Goal: Information Seeking & Learning: Check status

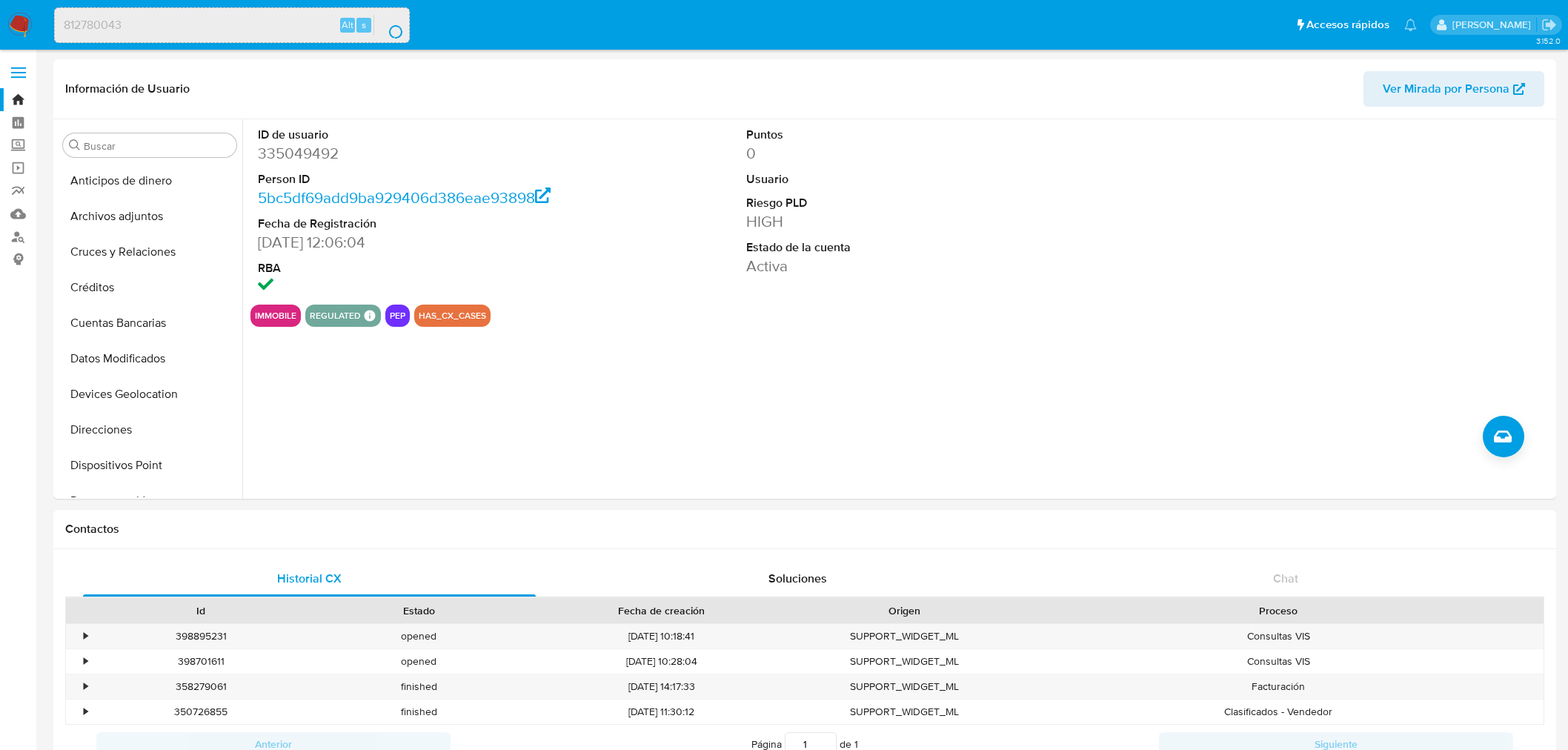
select select "10"
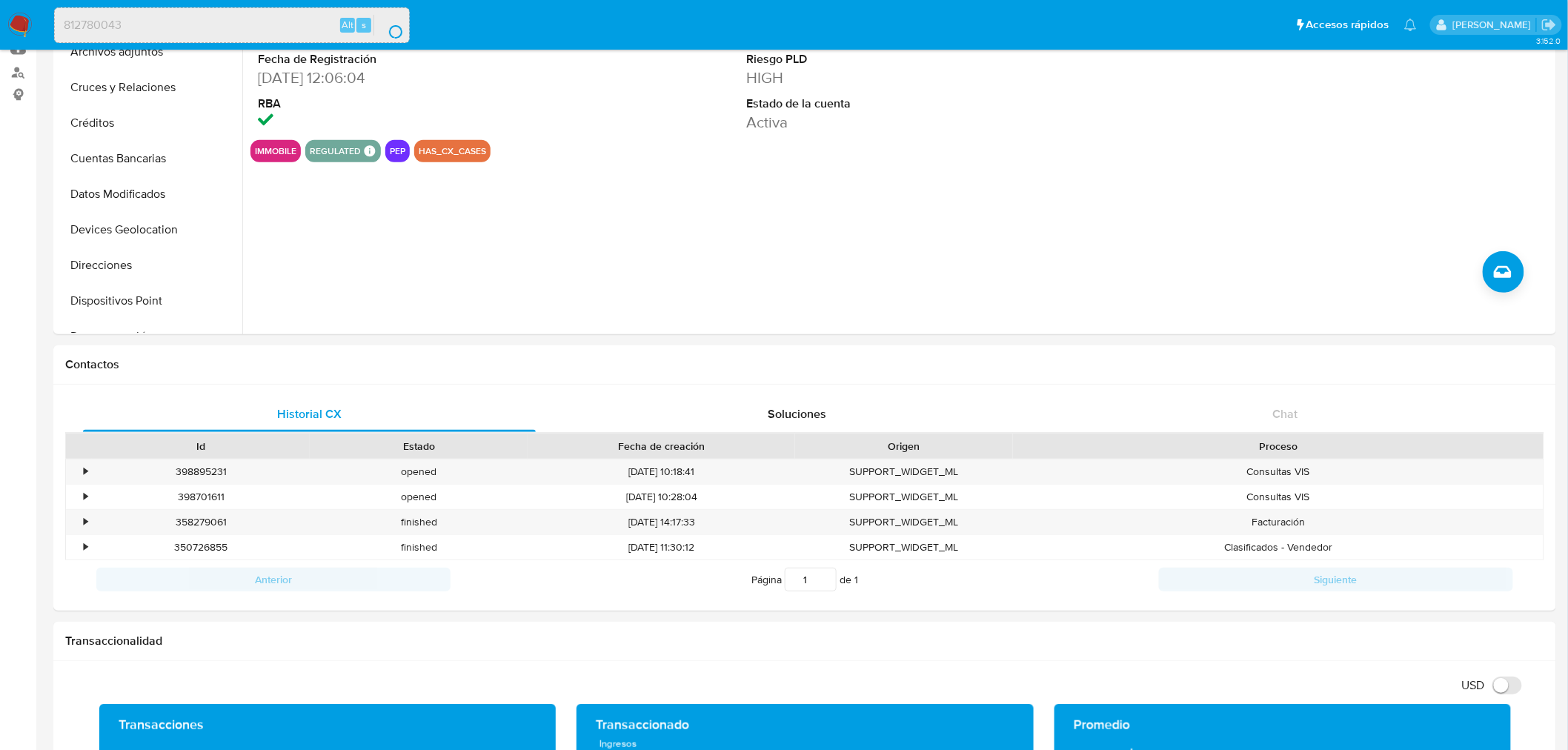
scroll to position [83, 0]
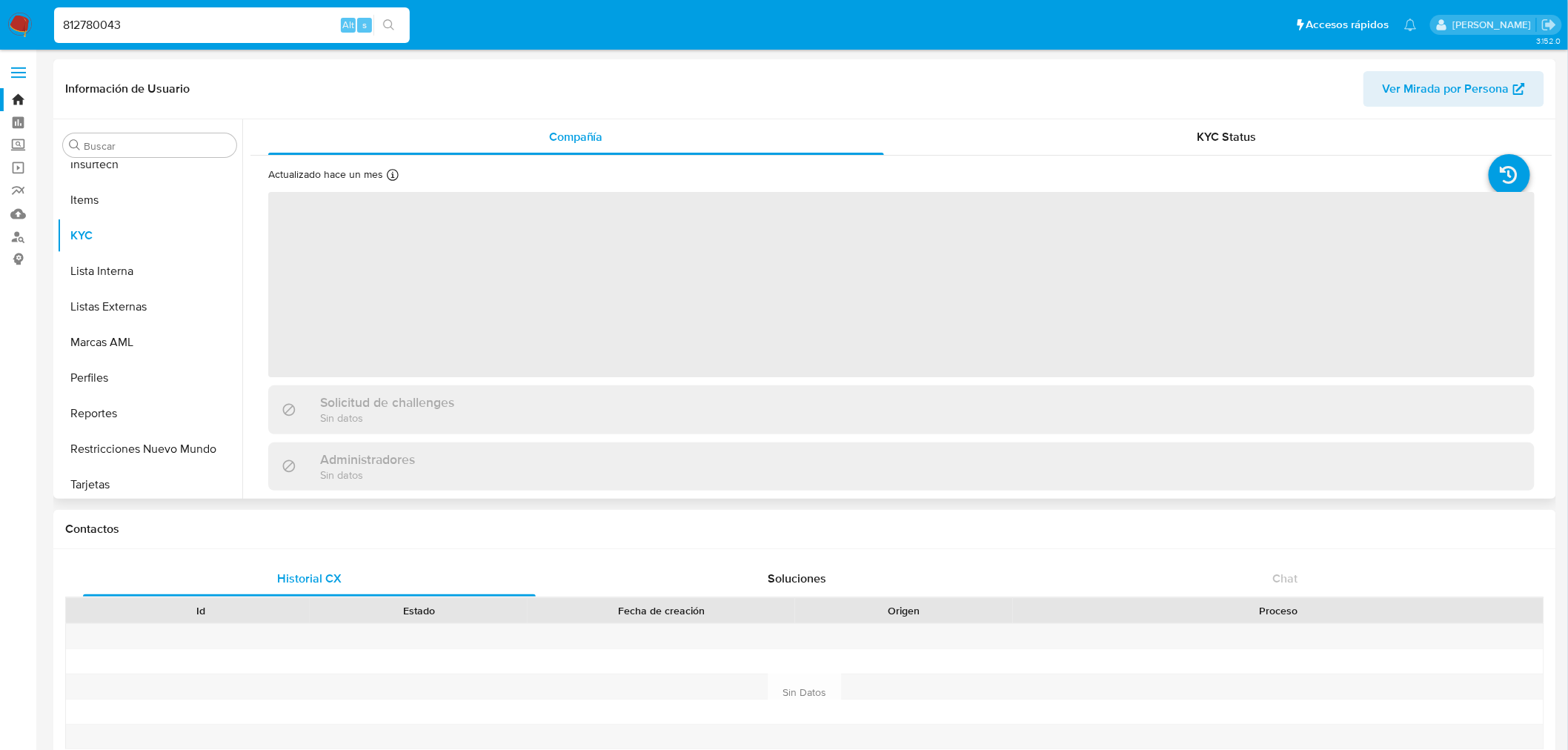
scroll to position [625, 0]
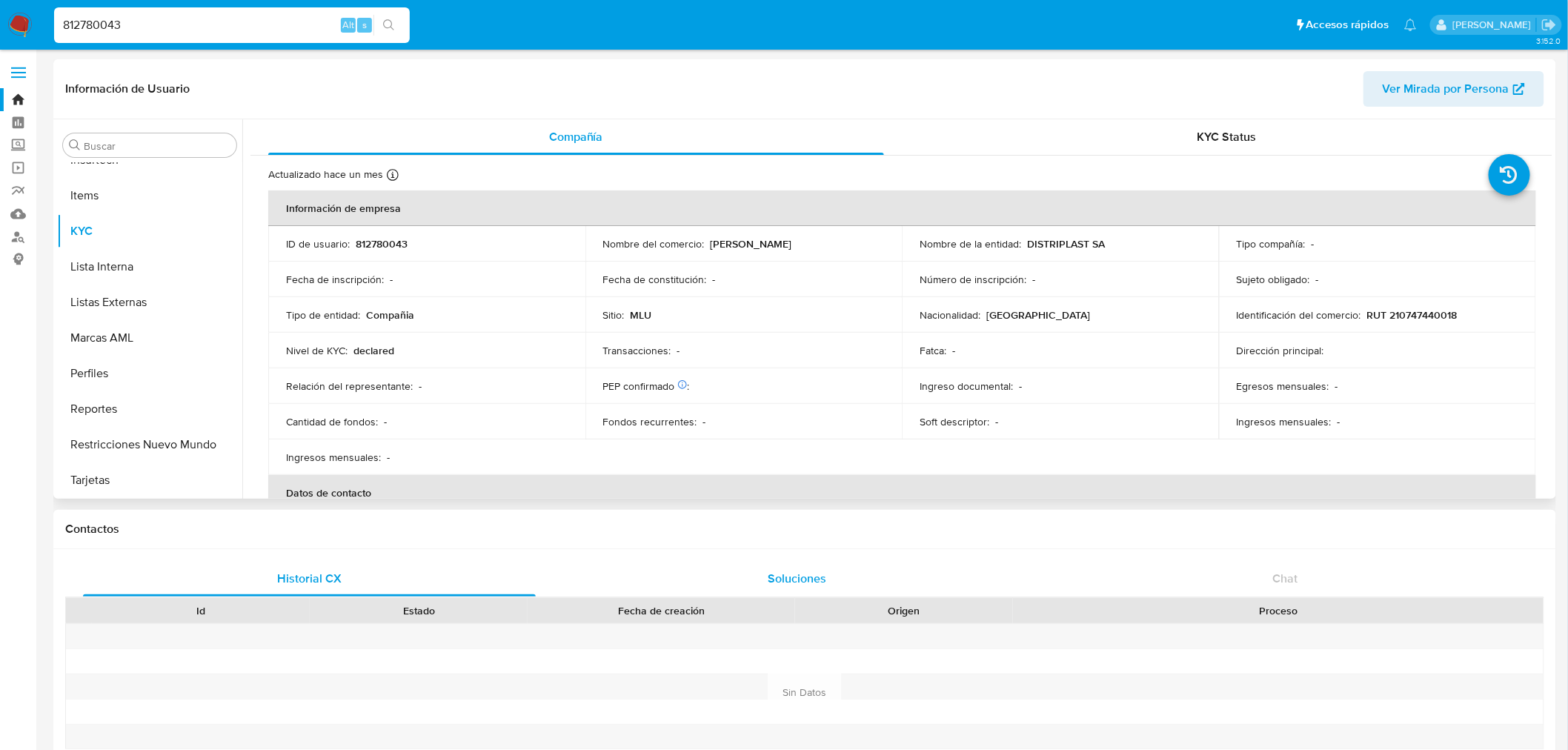
select select "10"
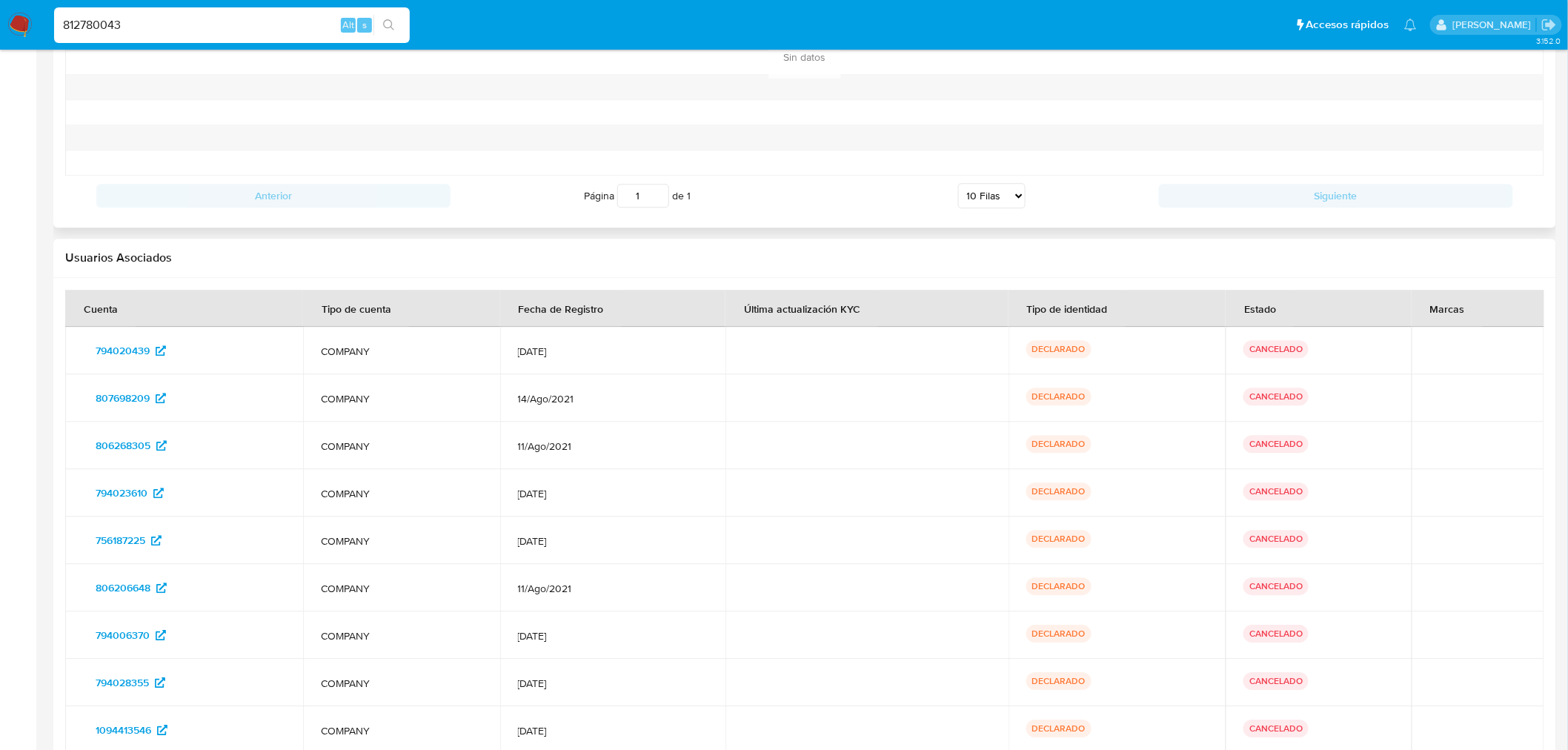
scroll to position [1576, 0]
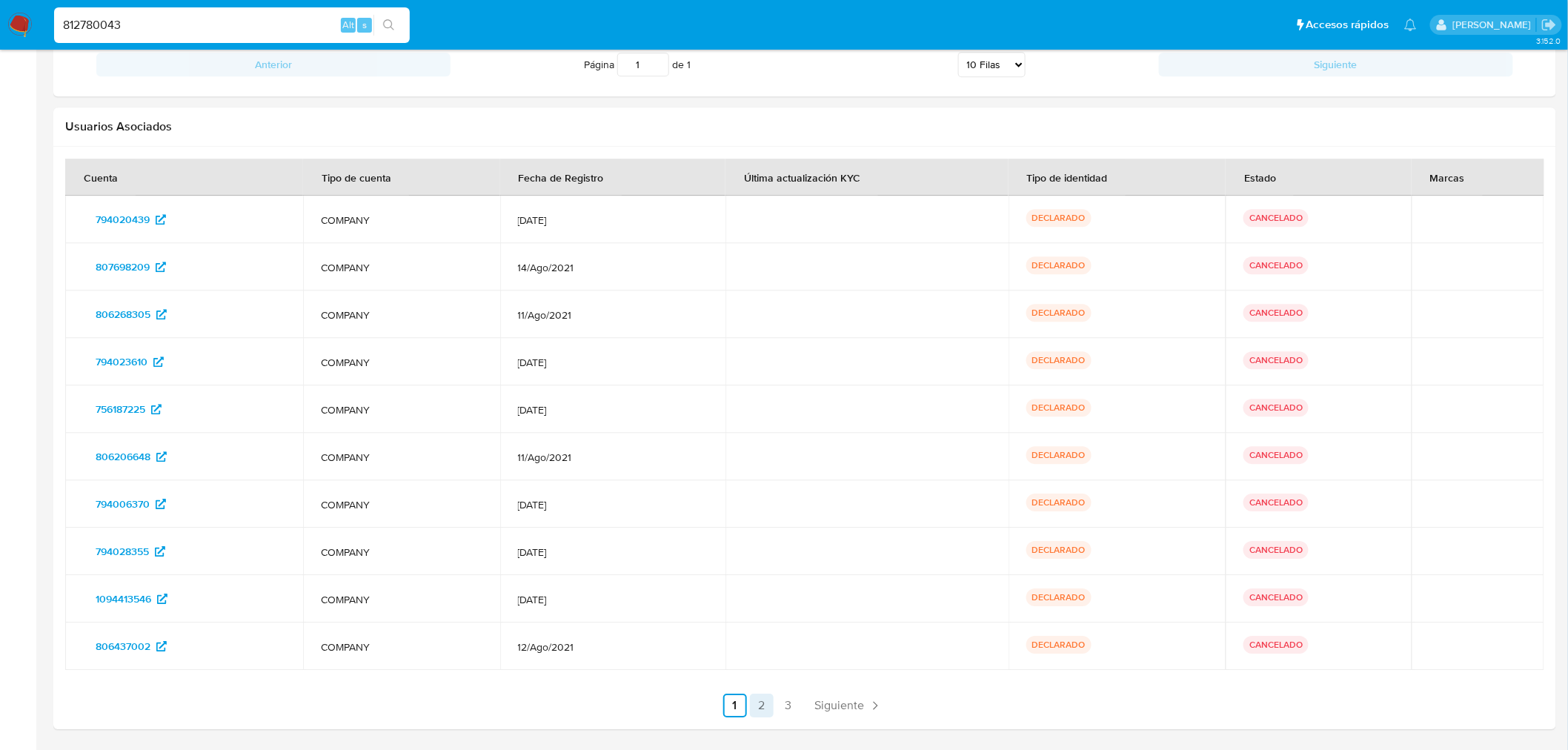
click at [769, 707] on link "2" at bounding box center [762, 705] width 23 height 23
click at [827, 701] on link "3" at bounding box center [828, 705] width 23 height 23
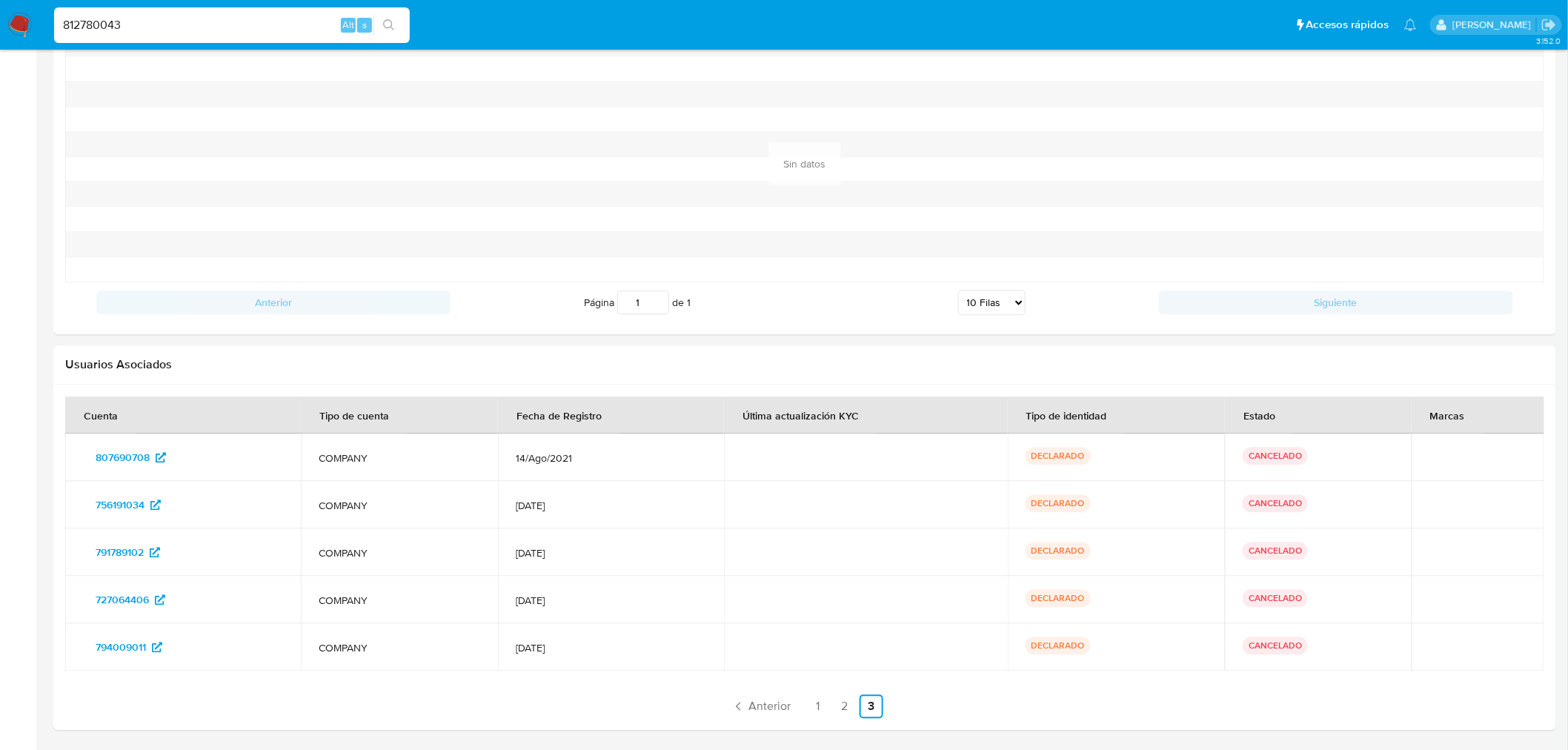
scroll to position [1339, 0]
click at [837, 707] on link "2" at bounding box center [845, 705] width 23 height 23
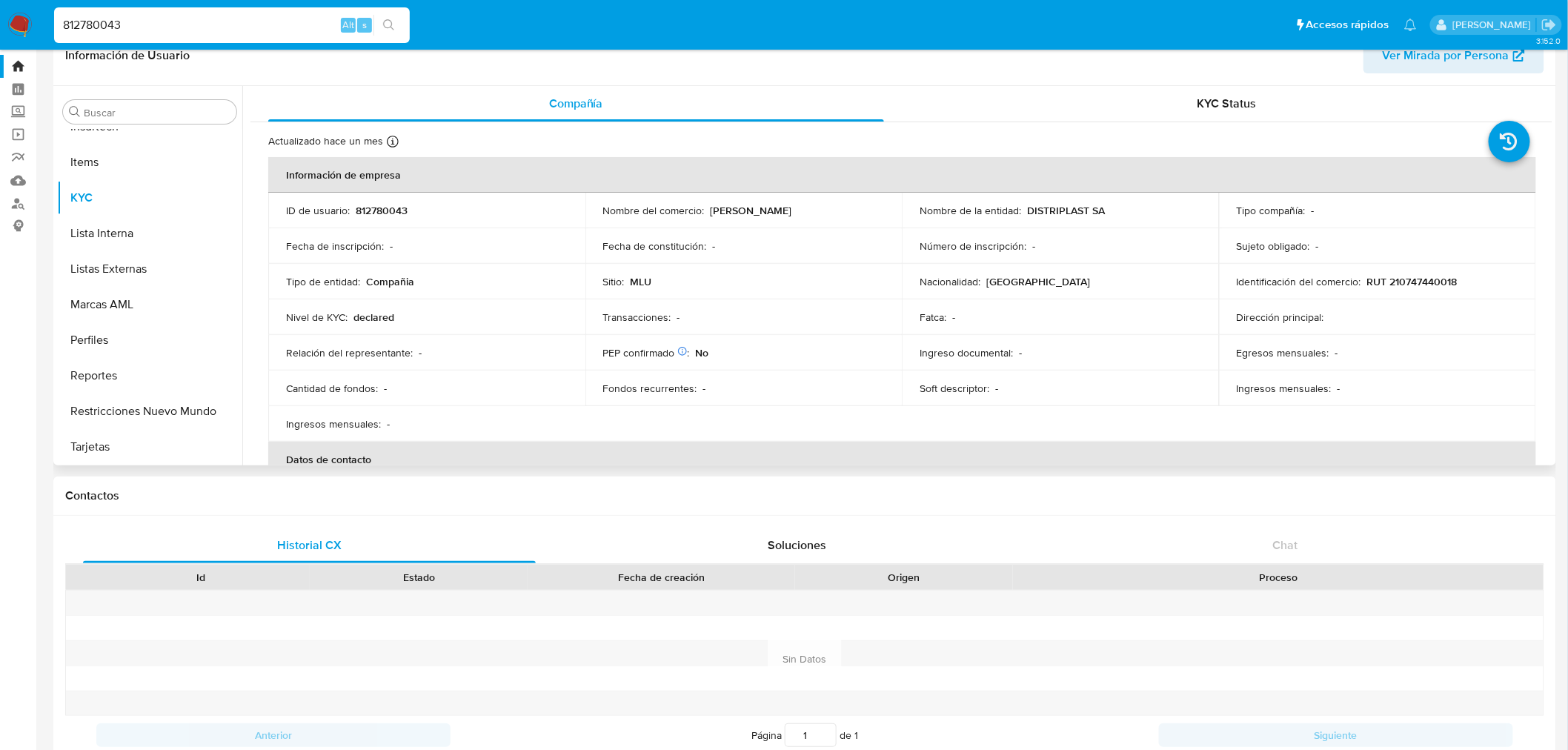
scroll to position [0, 0]
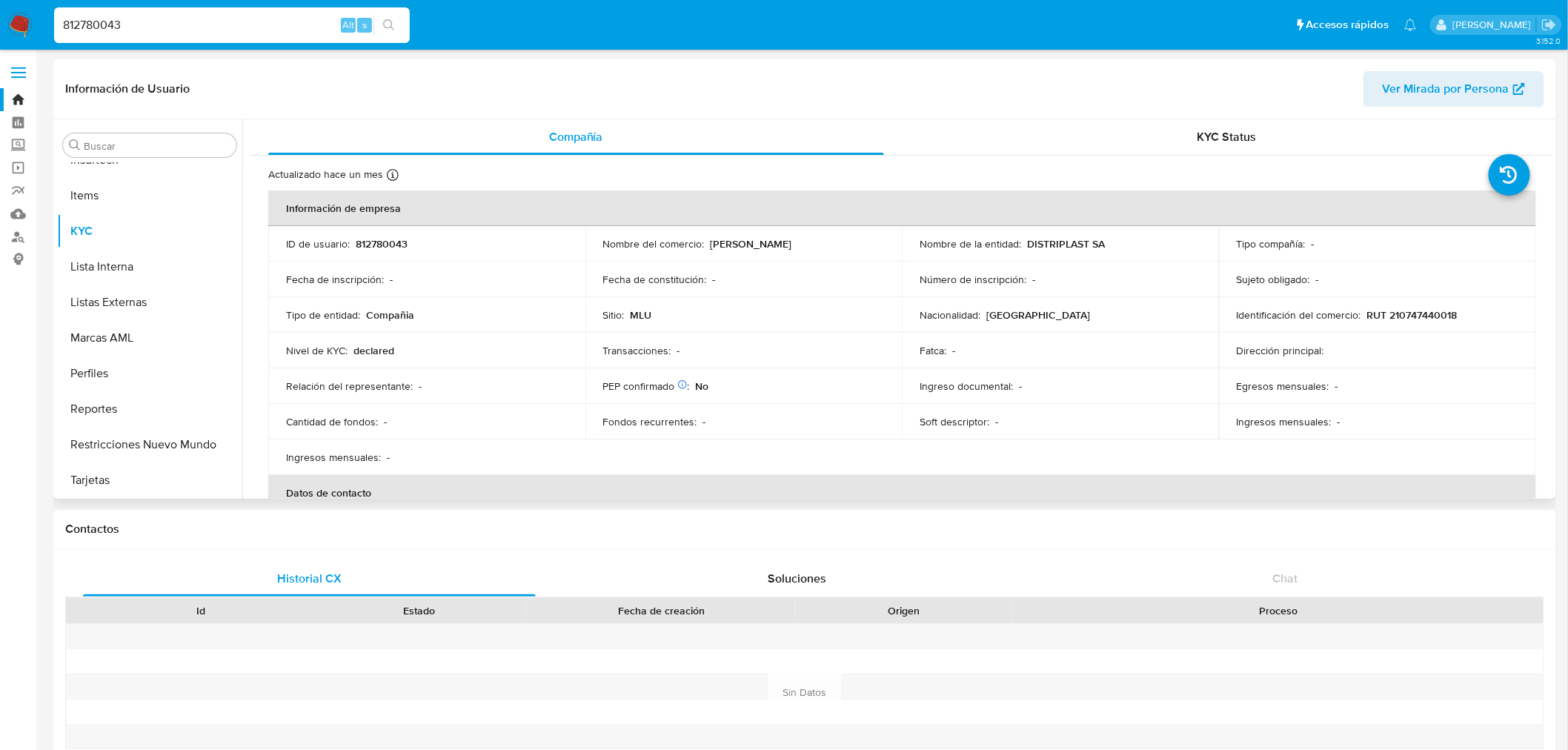
click at [125, 31] on input "812780043" at bounding box center [232, 24] width 356 height 19
paste input "653622968"
type input "653622968"
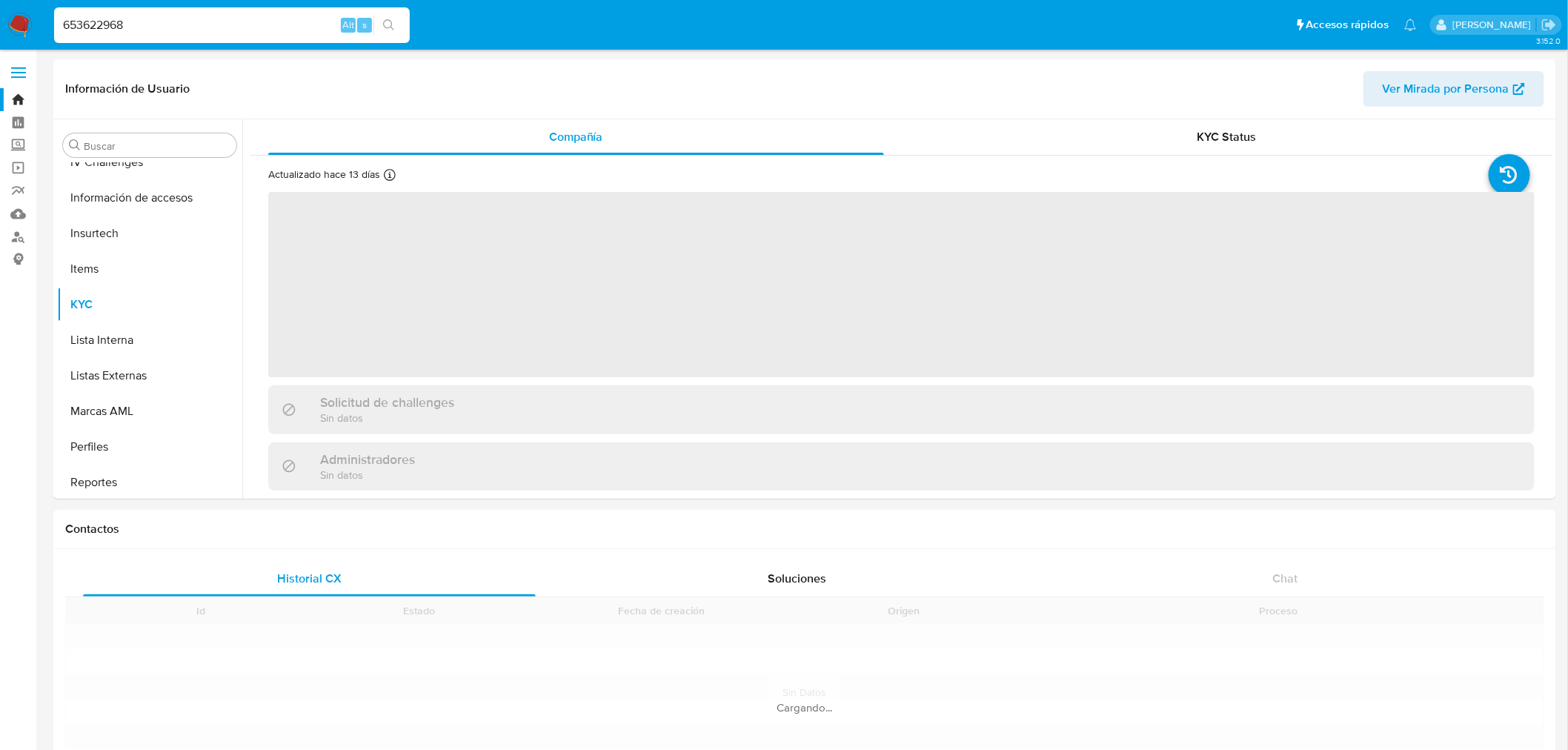
scroll to position [625, 0]
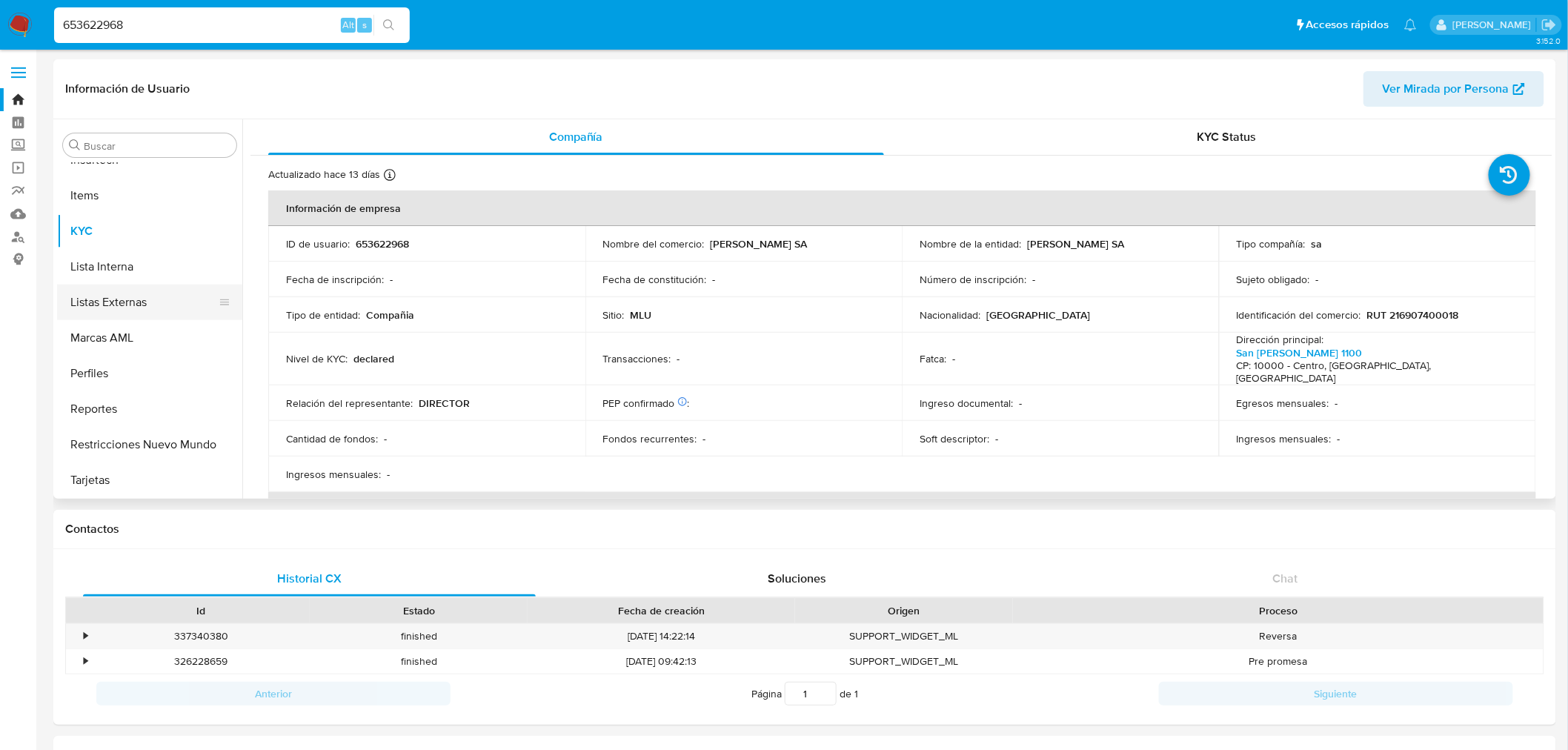
select select "10"
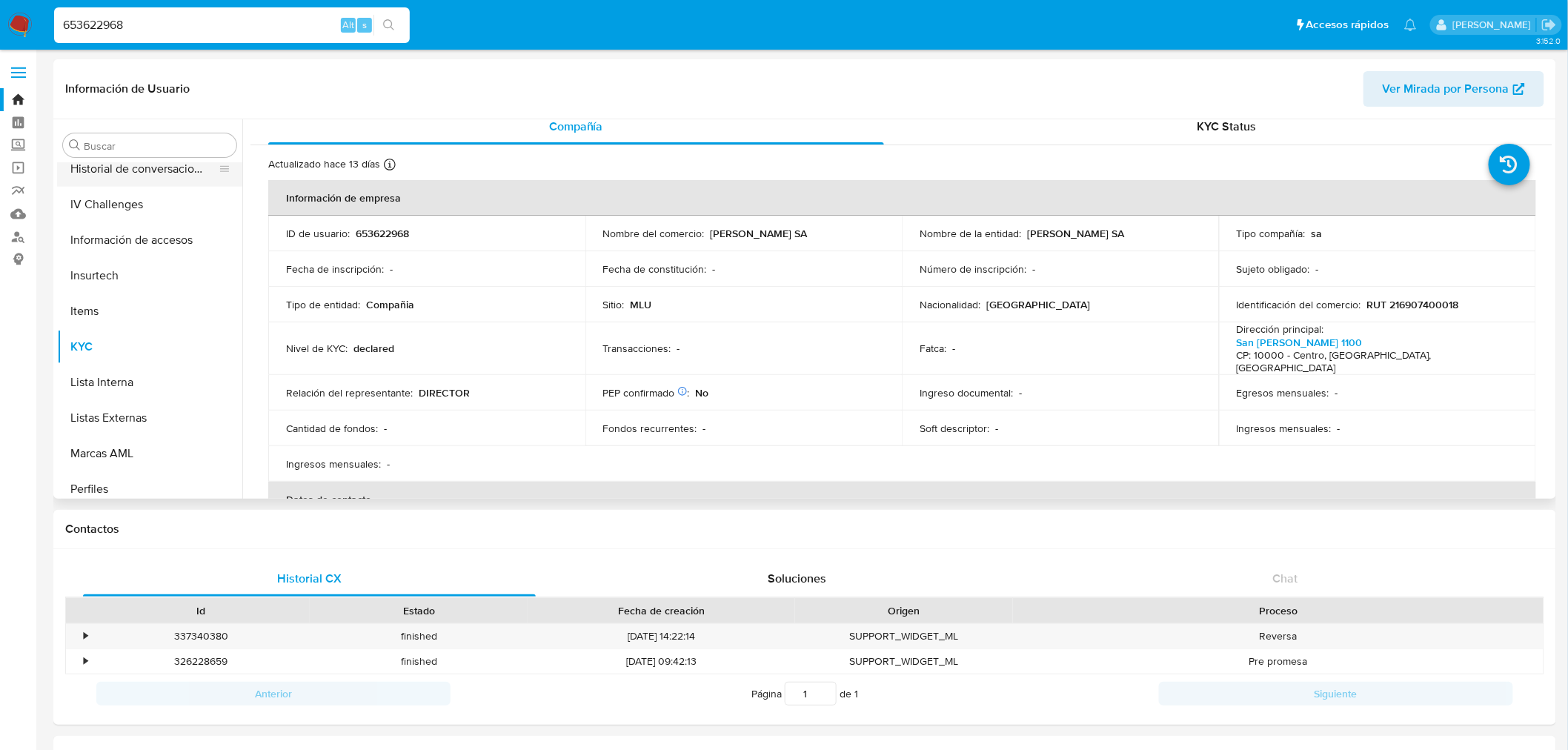
scroll to position [378, 0]
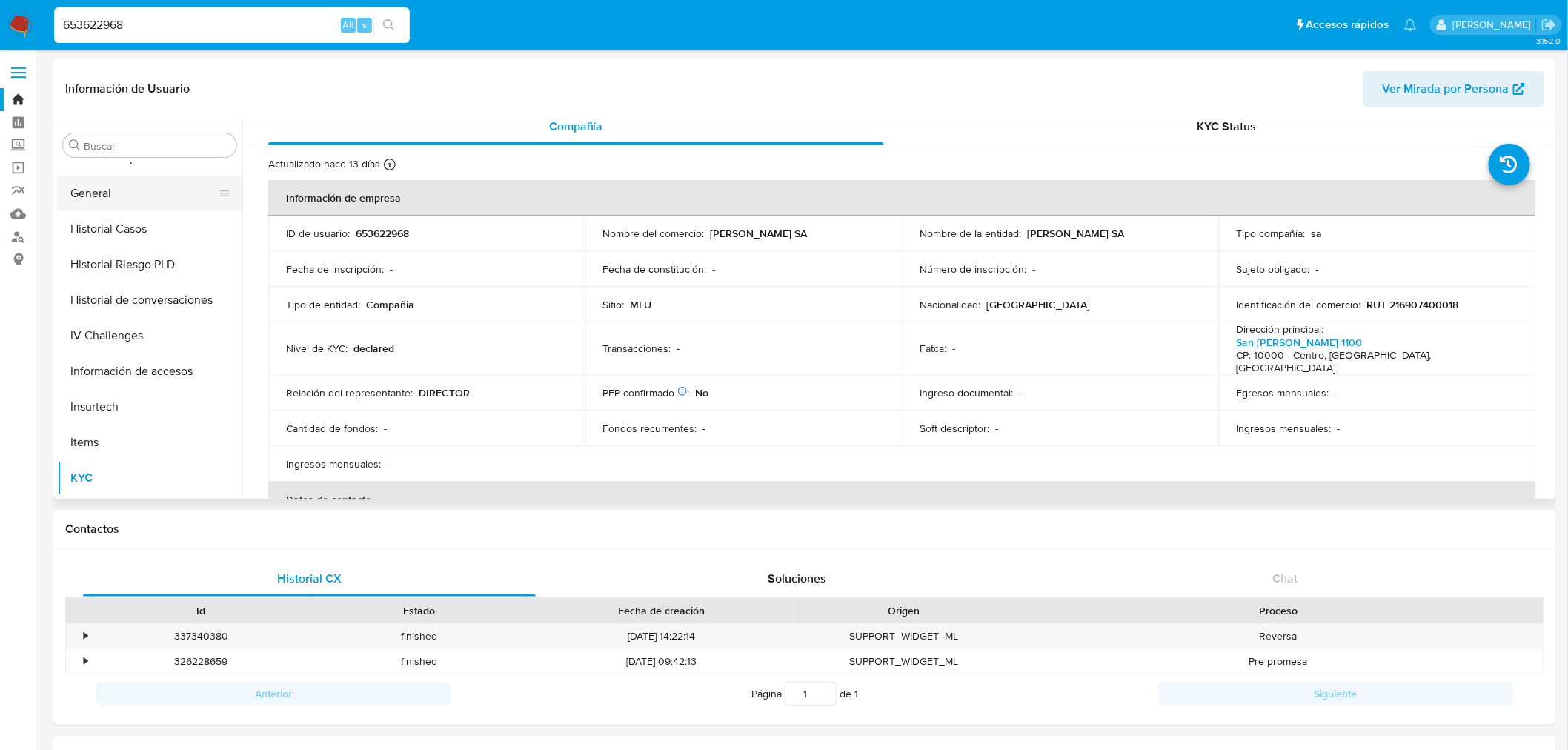
click at [127, 194] on button "General" at bounding box center [143, 193] width 173 height 36
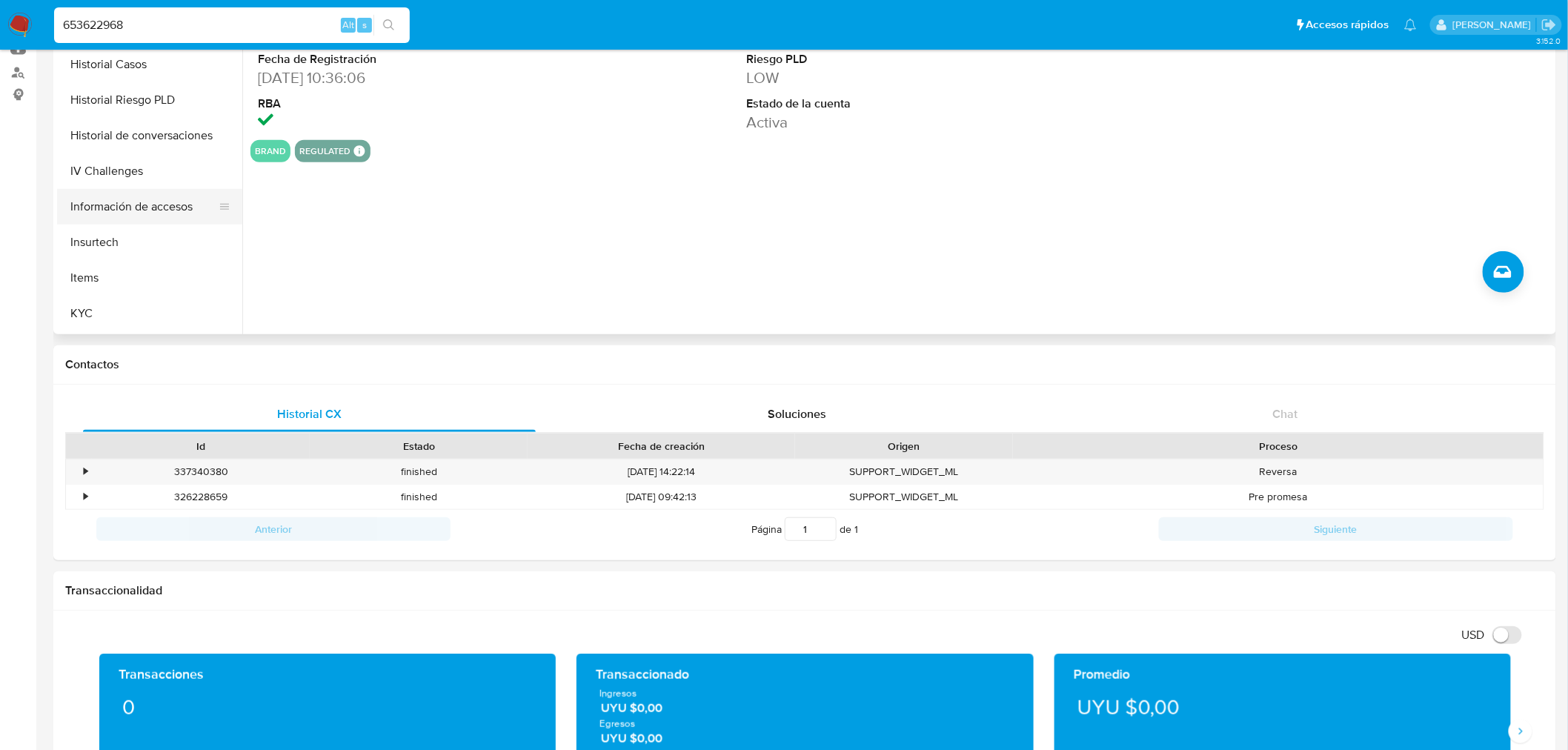
scroll to position [461, 0]
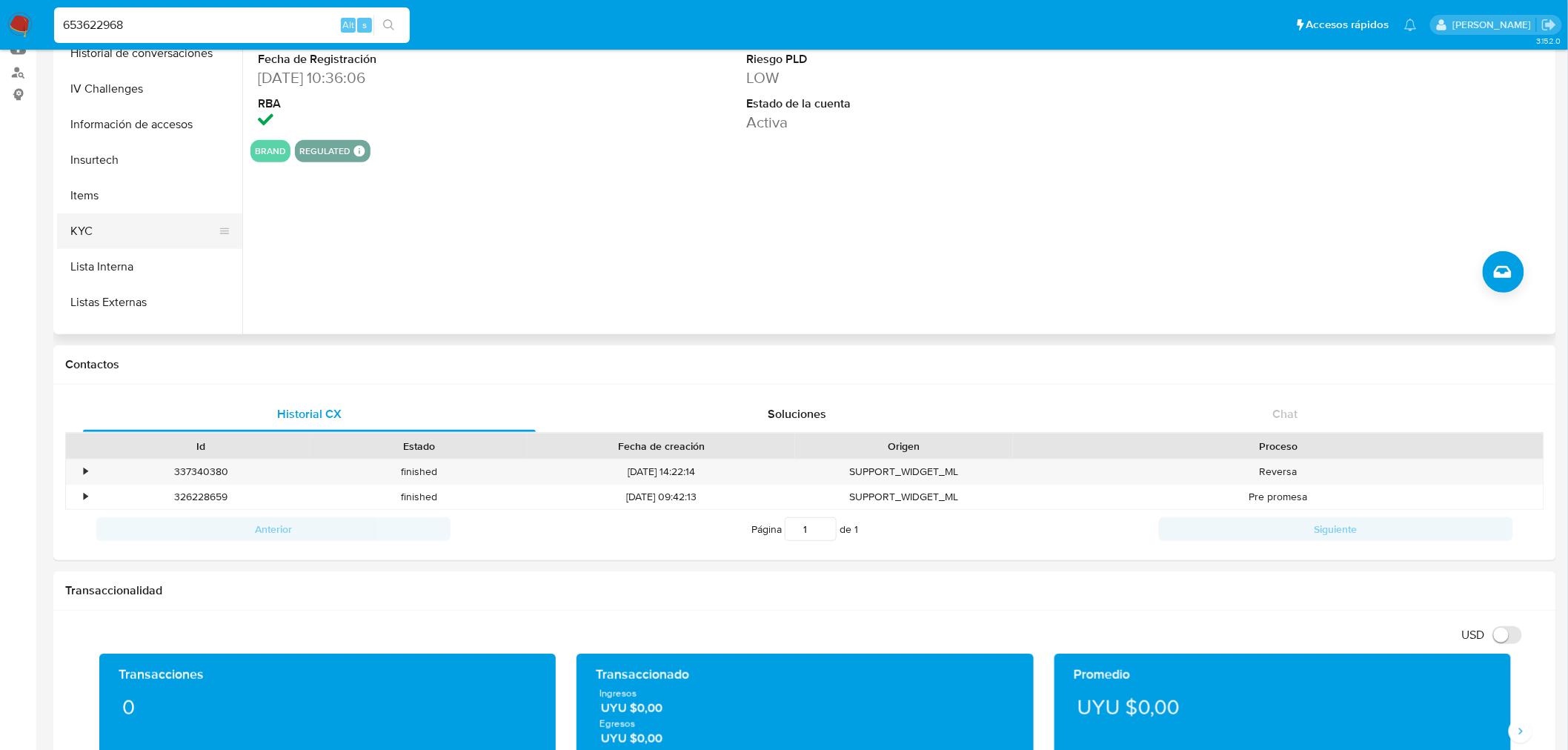
click at [155, 226] on button "KYC" at bounding box center [143, 231] width 173 height 36
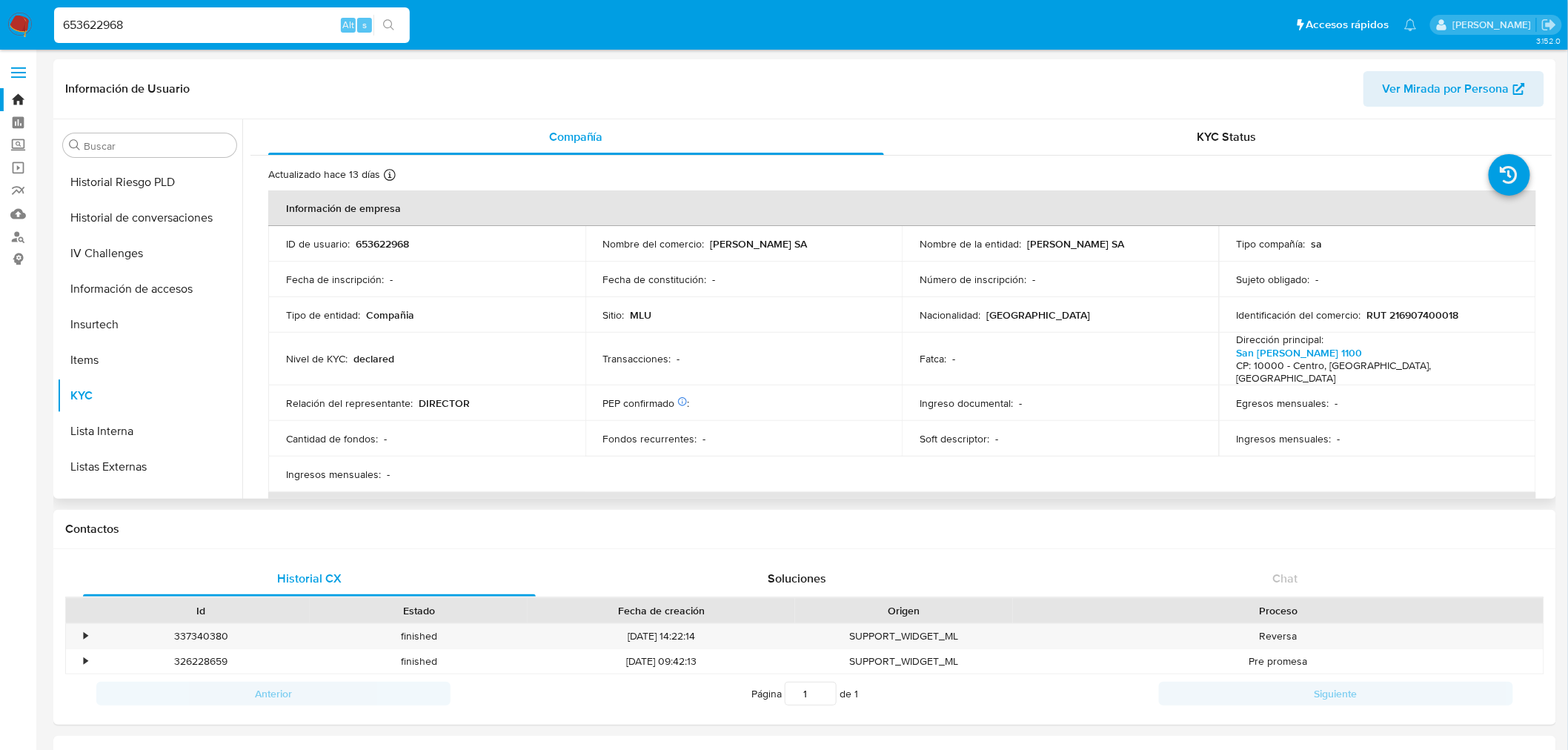
scroll to position [131, 0]
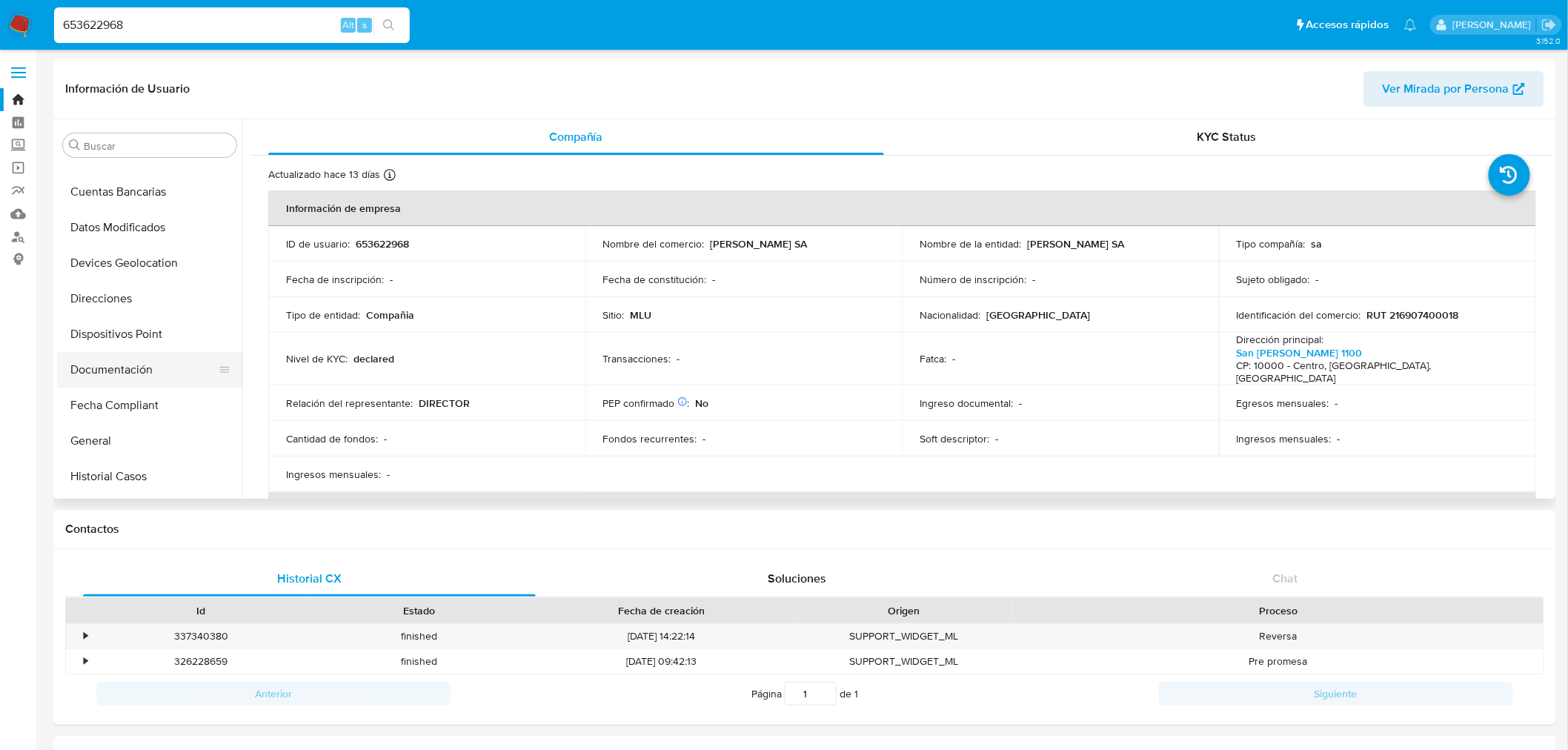
click at [151, 372] on button "Documentación" at bounding box center [143, 370] width 173 height 36
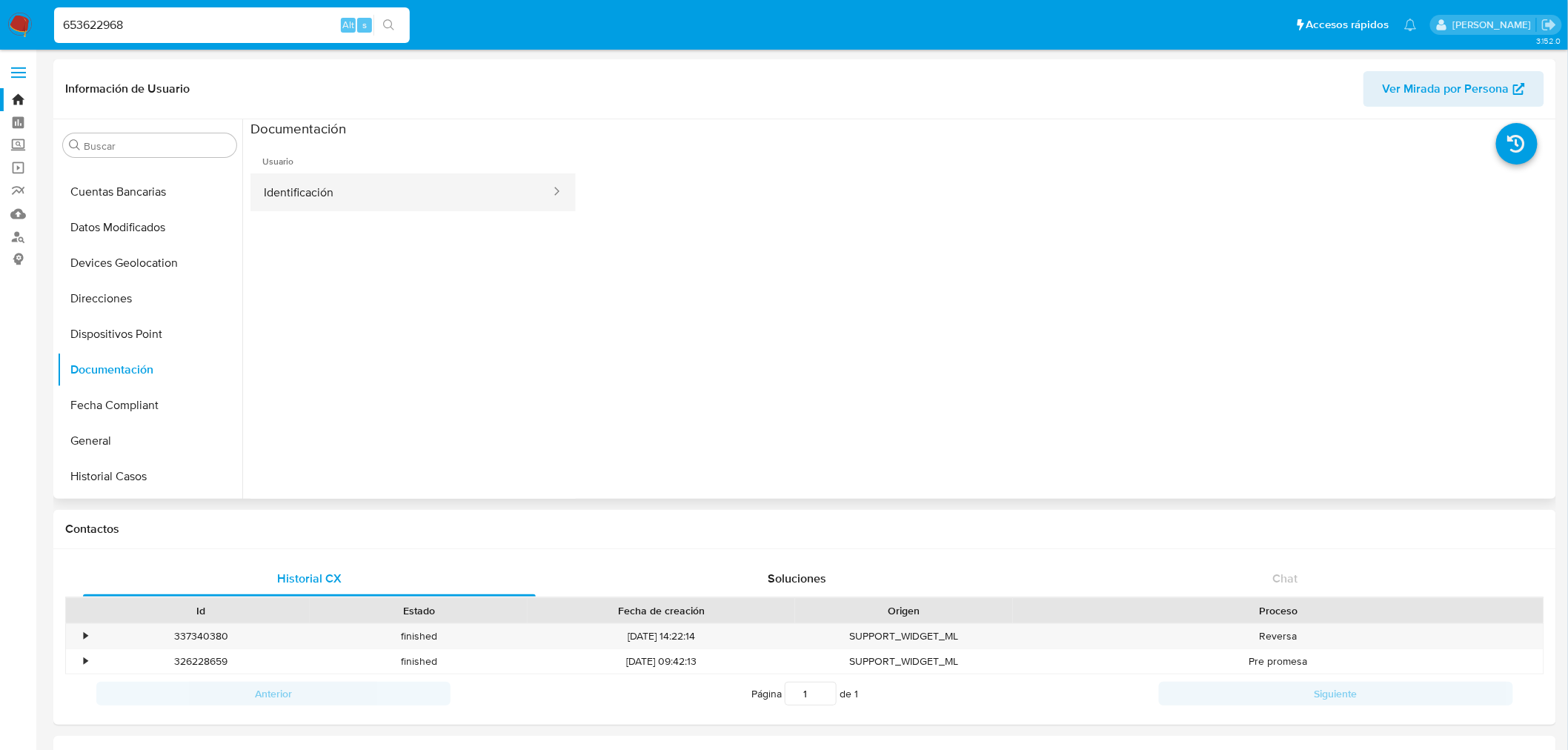
click at [405, 197] on button "Identificación" at bounding box center [402, 192] width 302 height 38
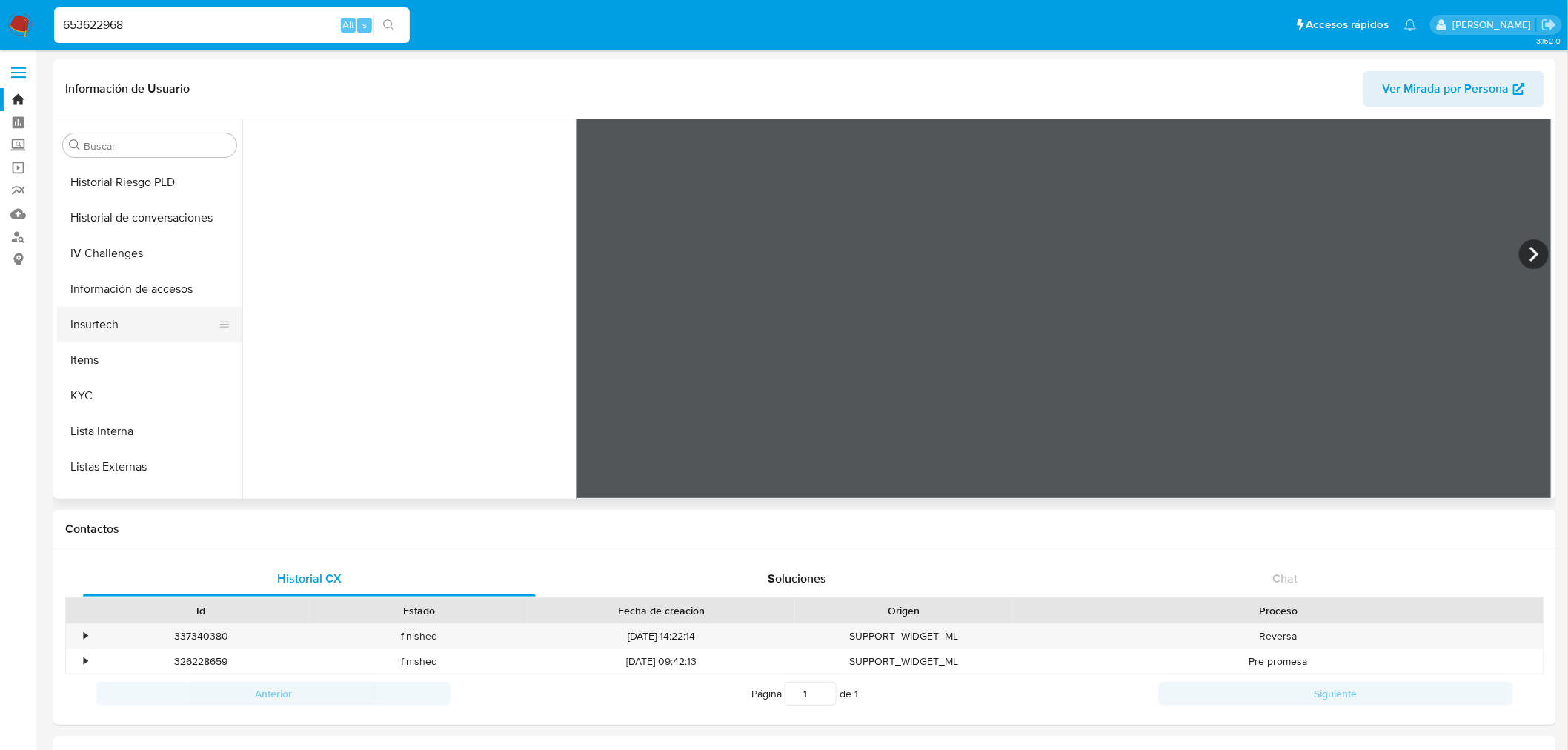
scroll to position [460, 0]
click at [97, 408] on button "KYC" at bounding box center [143, 396] width 173 height 36
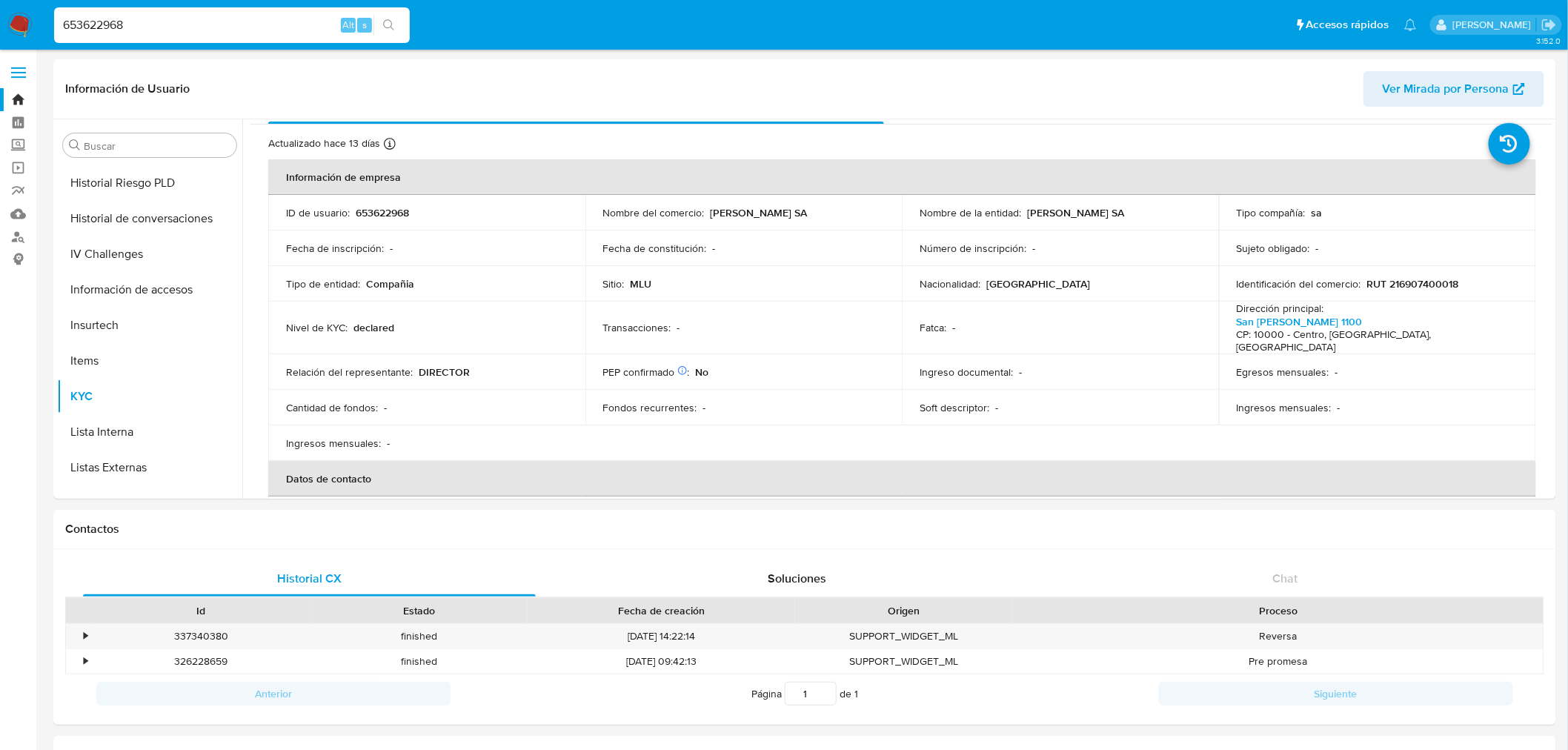
scroll to position [0, 0]
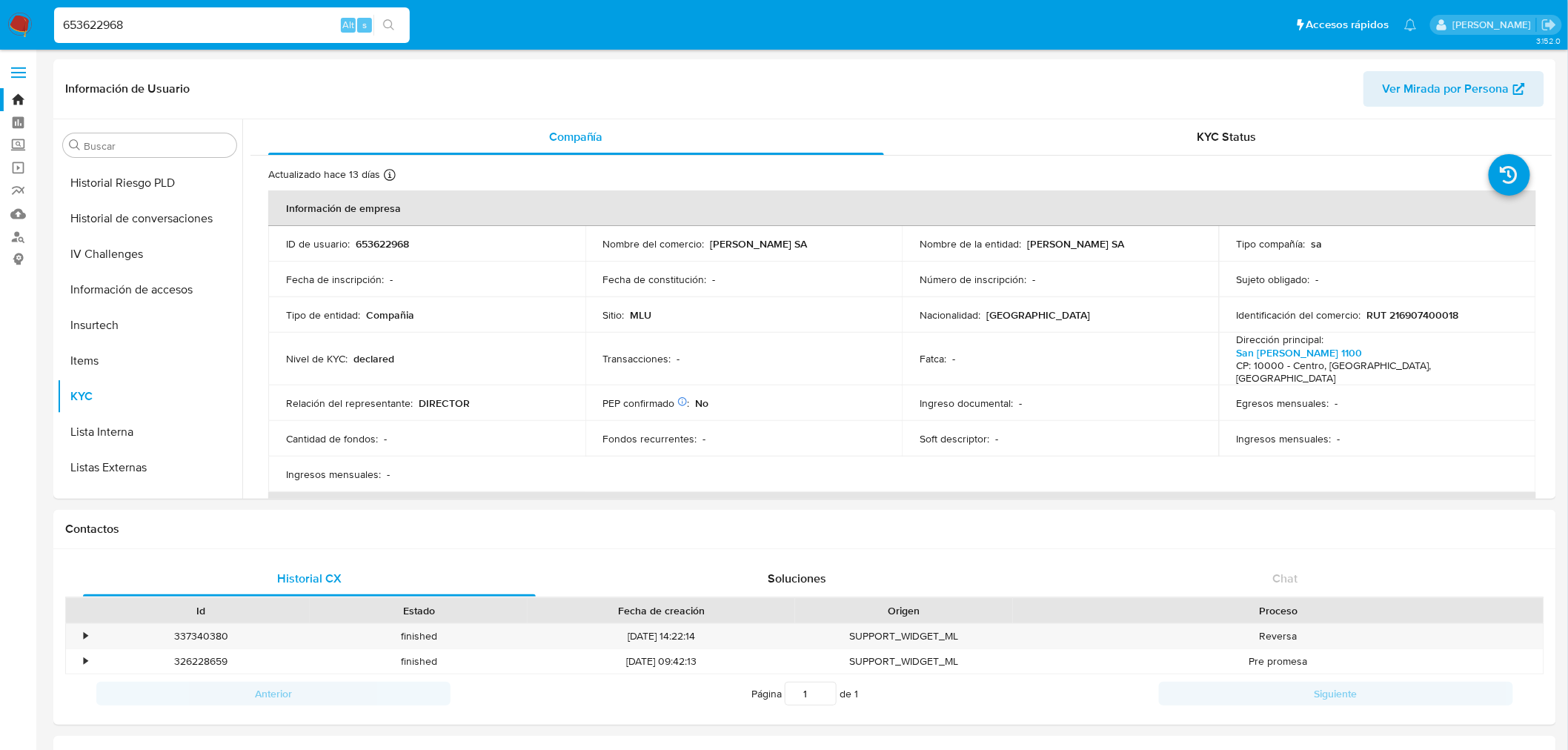
click at [119, 23] on input "653622968" at bounding box center [232, 24] width 356 height 19
paste input "116371189"
type input "1163711898"
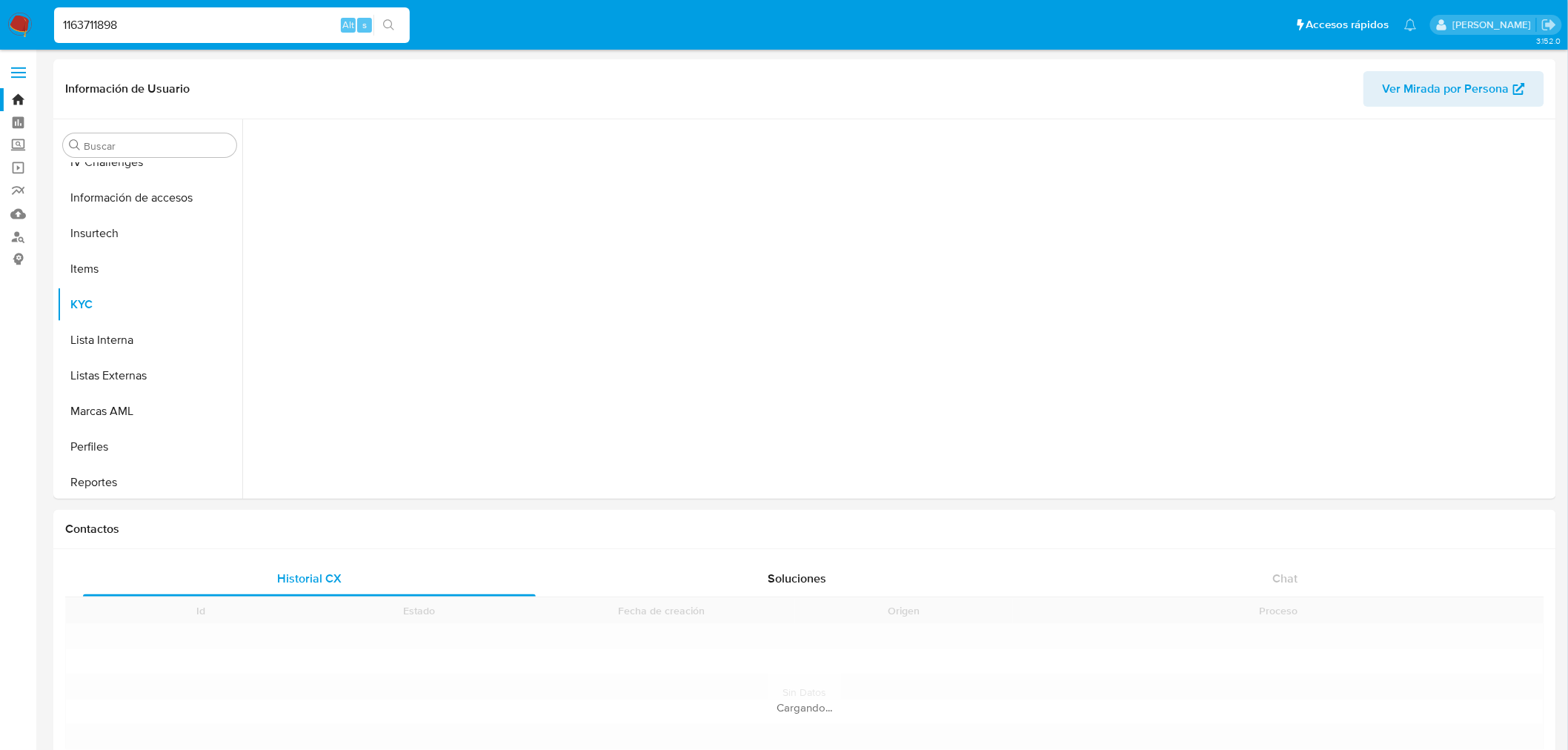
scroll to position [625, 0]
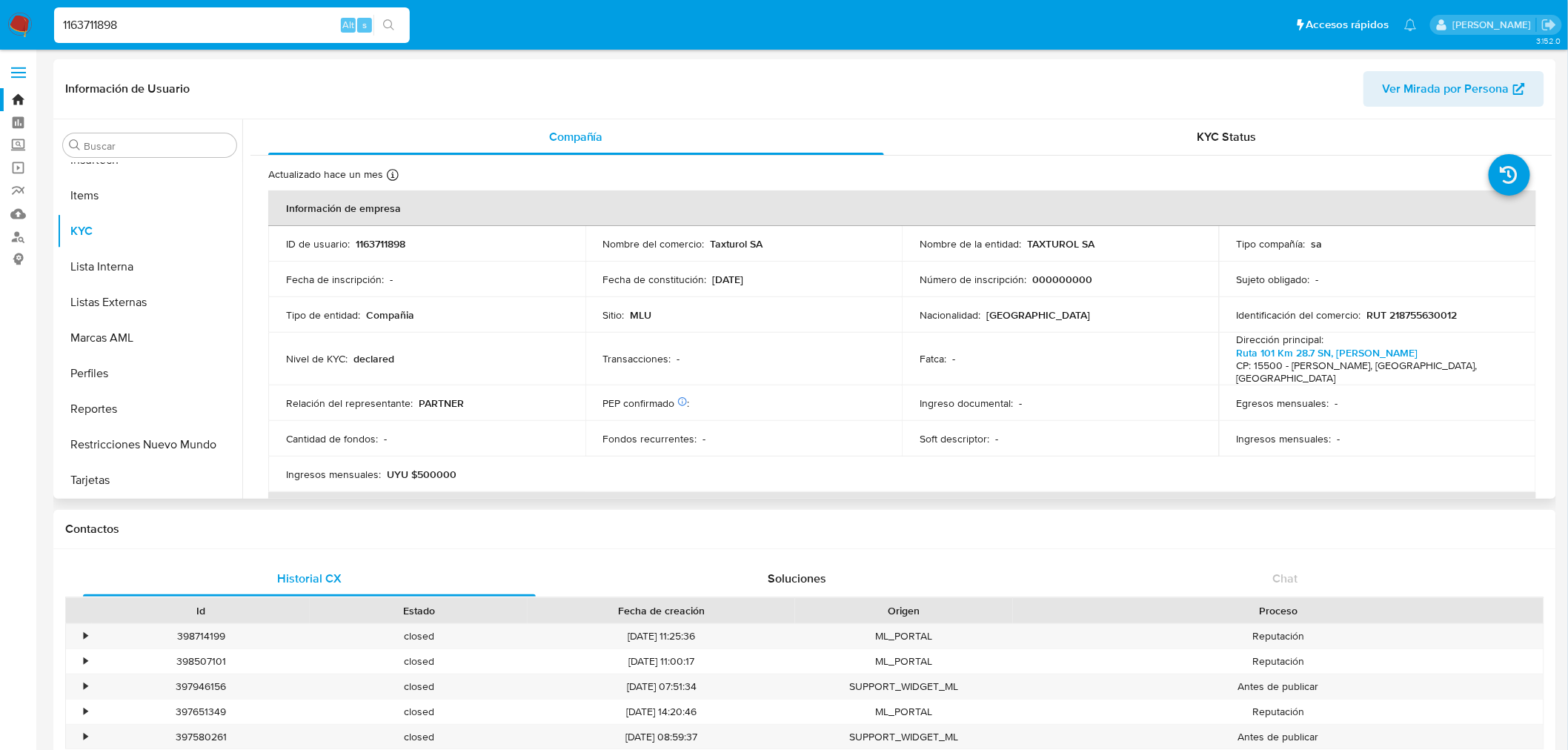
select select "10"
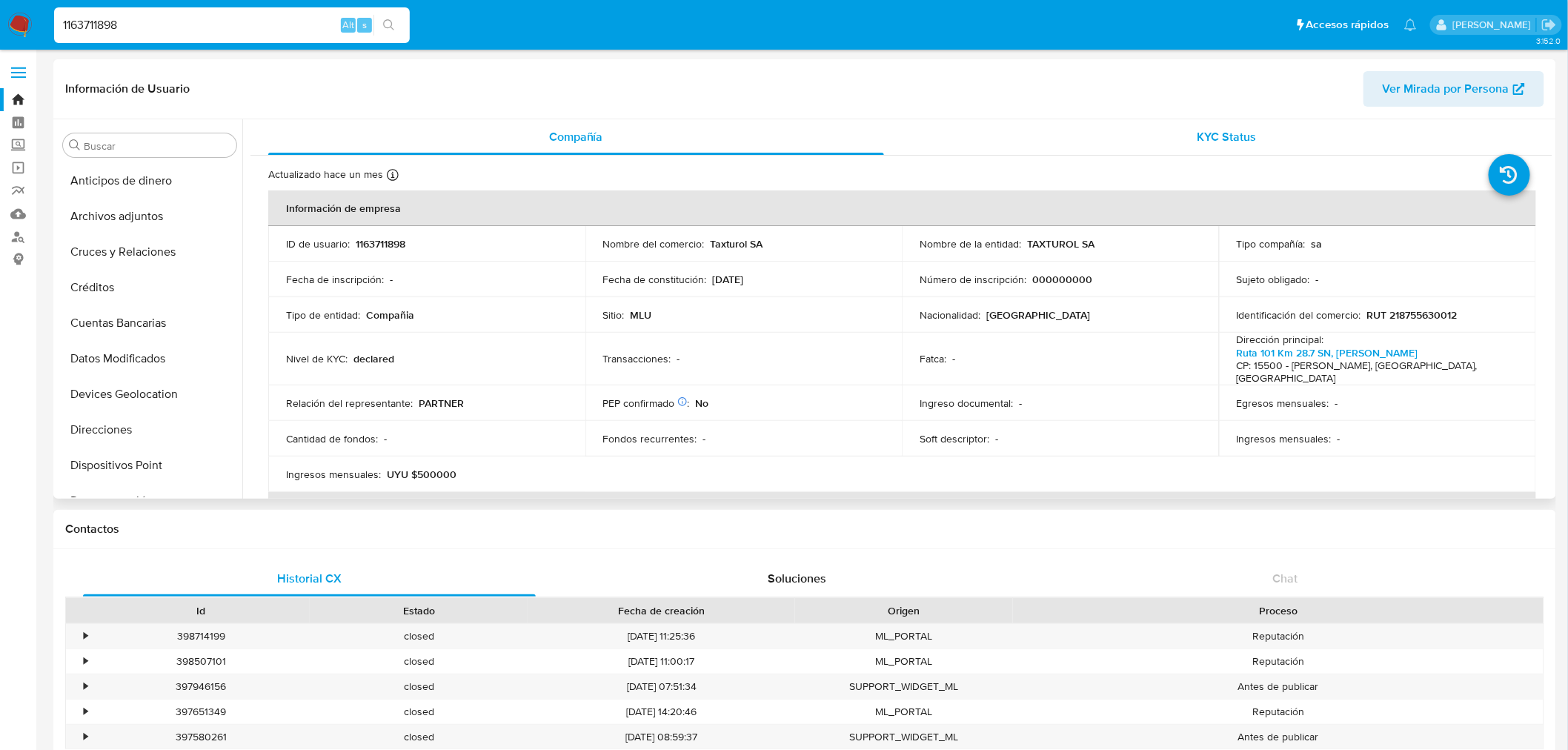
click at [1209, 135] on span "KYC Status" at bounding box center [1227, 137] width 59 height 17
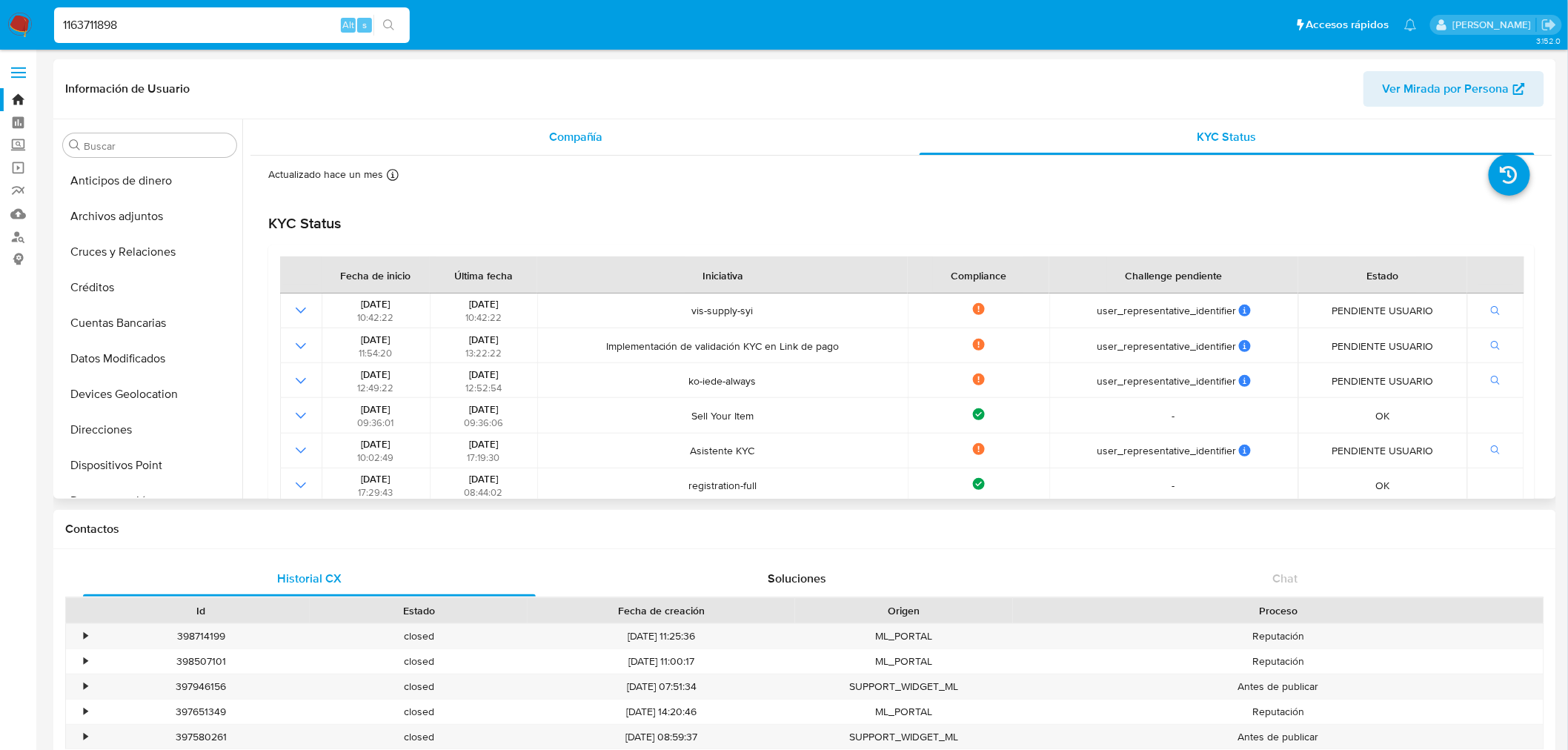
click at [640, 137] on div "Compañía" at bounding box center [576, 137] width 616 height 36
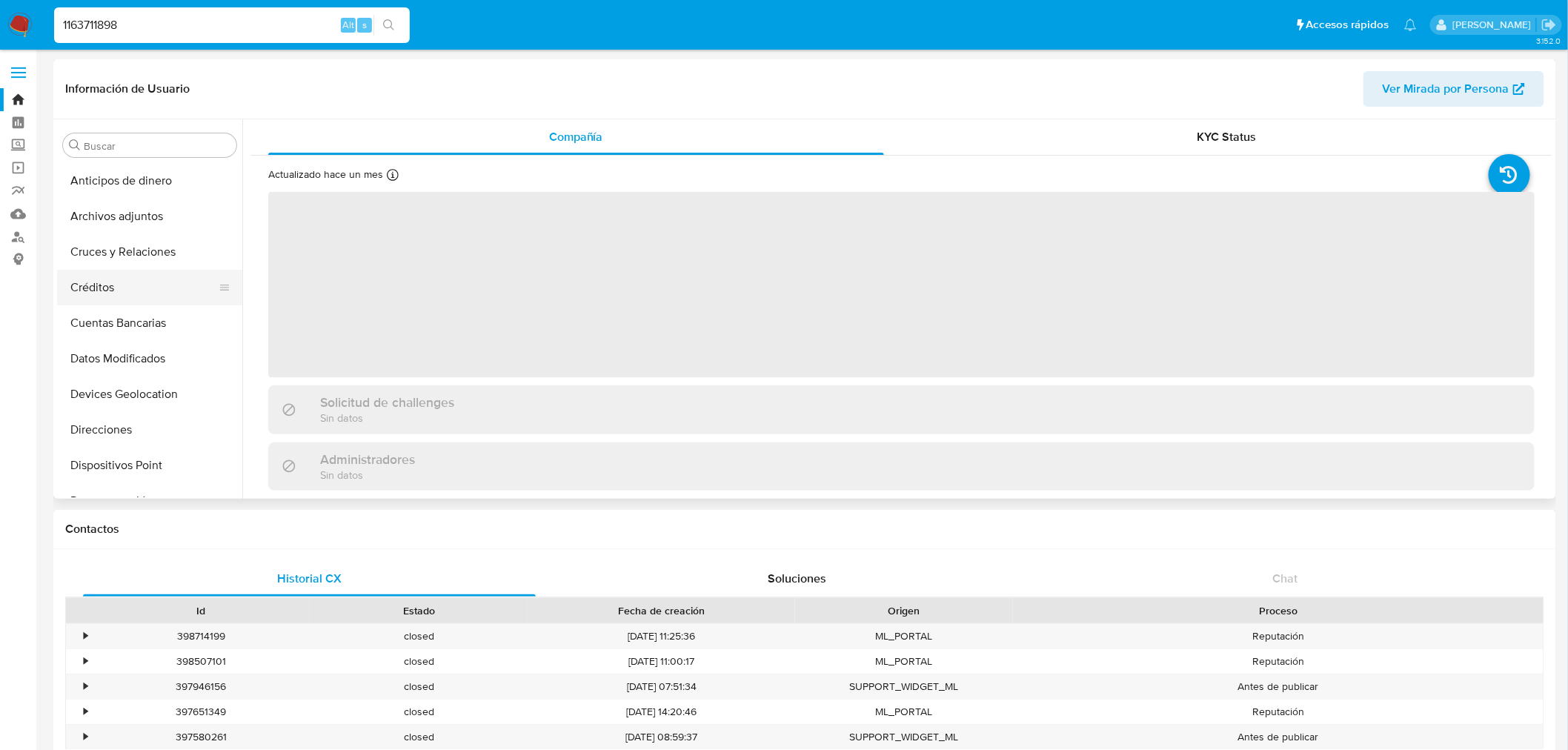
click at [143, 293] on button "Créditos" at bounding box center [143, 287] width 173 height 36
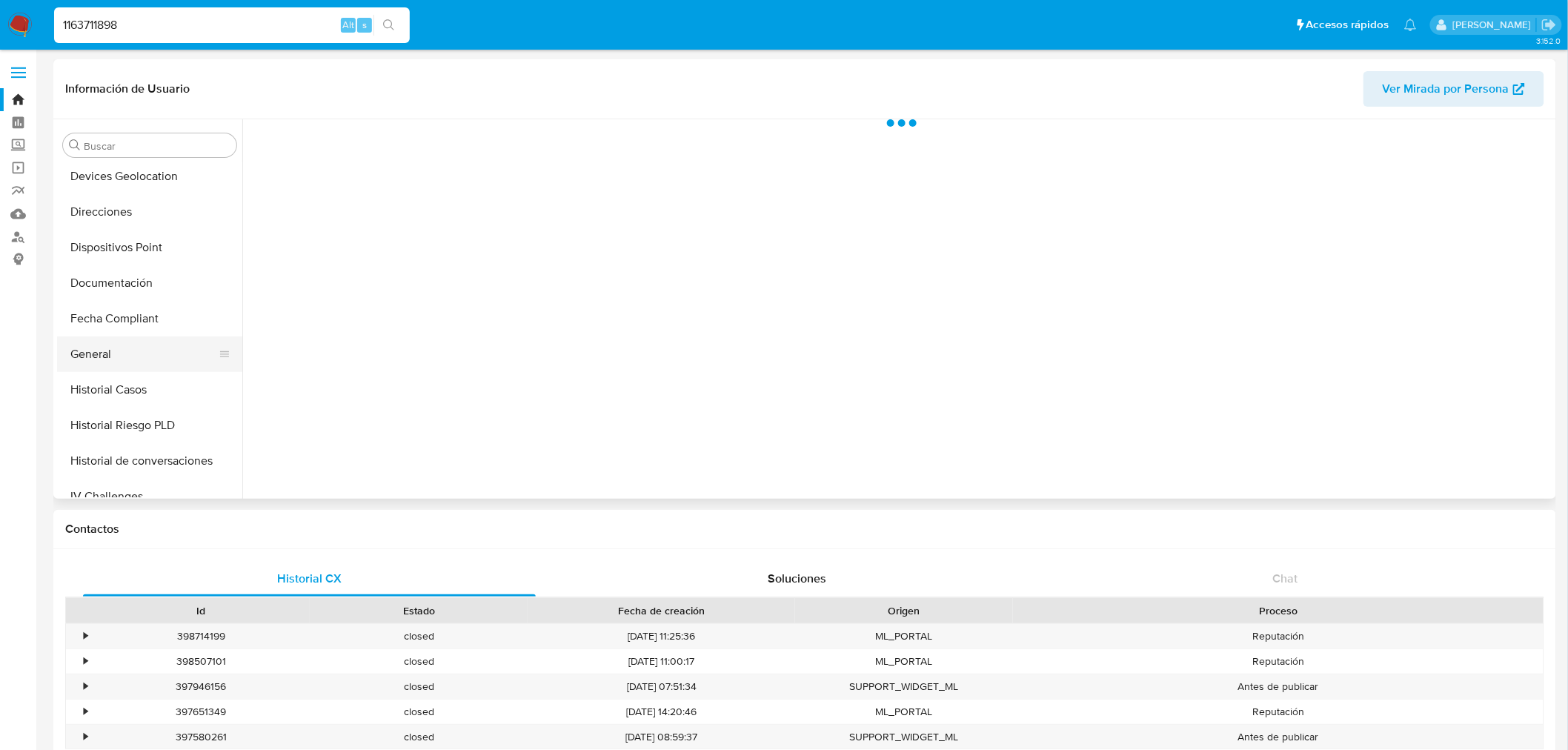
scroll to position [329, 0]
click at [137, 238] on button "General" at bounding box center [143, 243] width 173 height 36
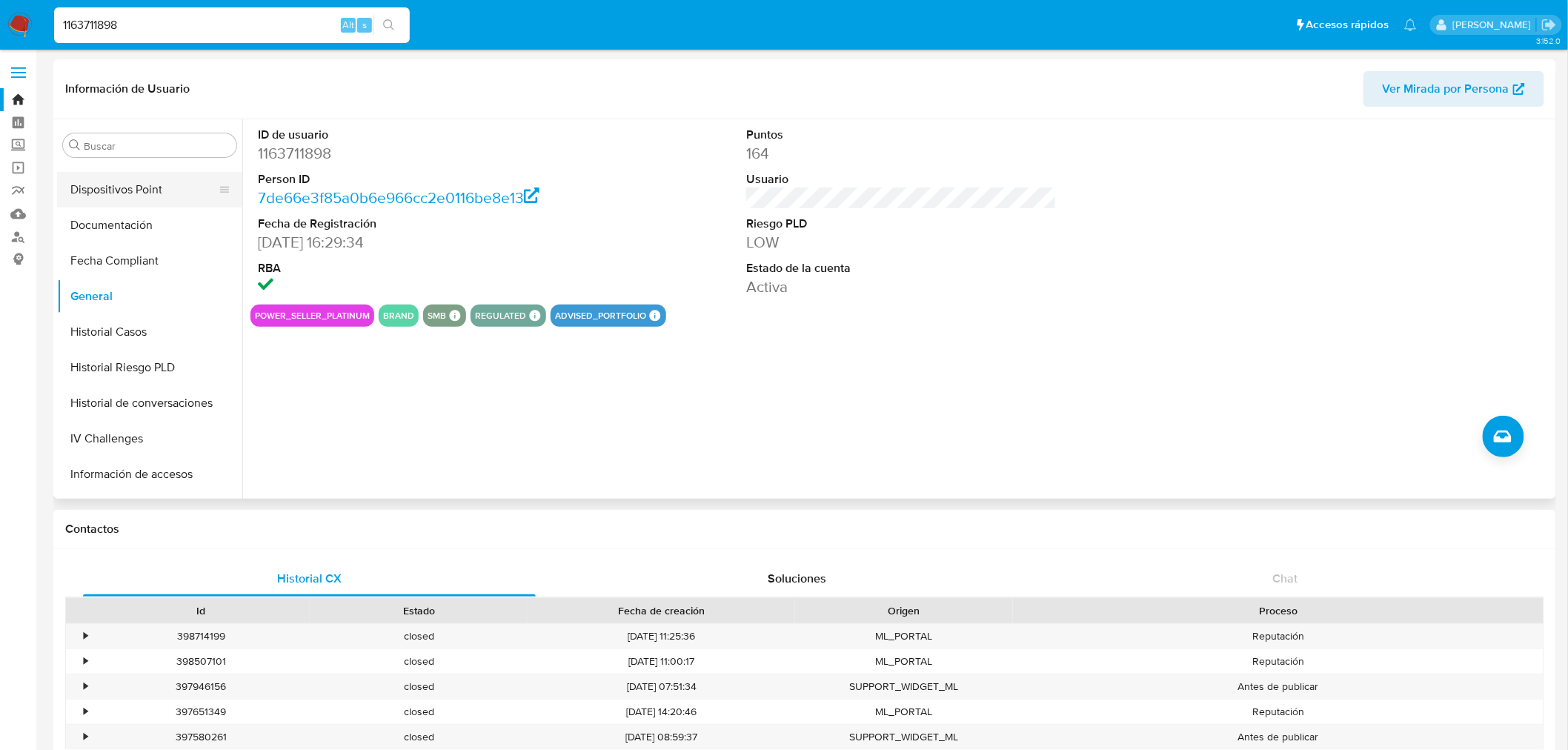
scroll to position [247, 0]
click at [136, 245] on button "Documentación" at bounding box center [143, 254] width 173 height 36
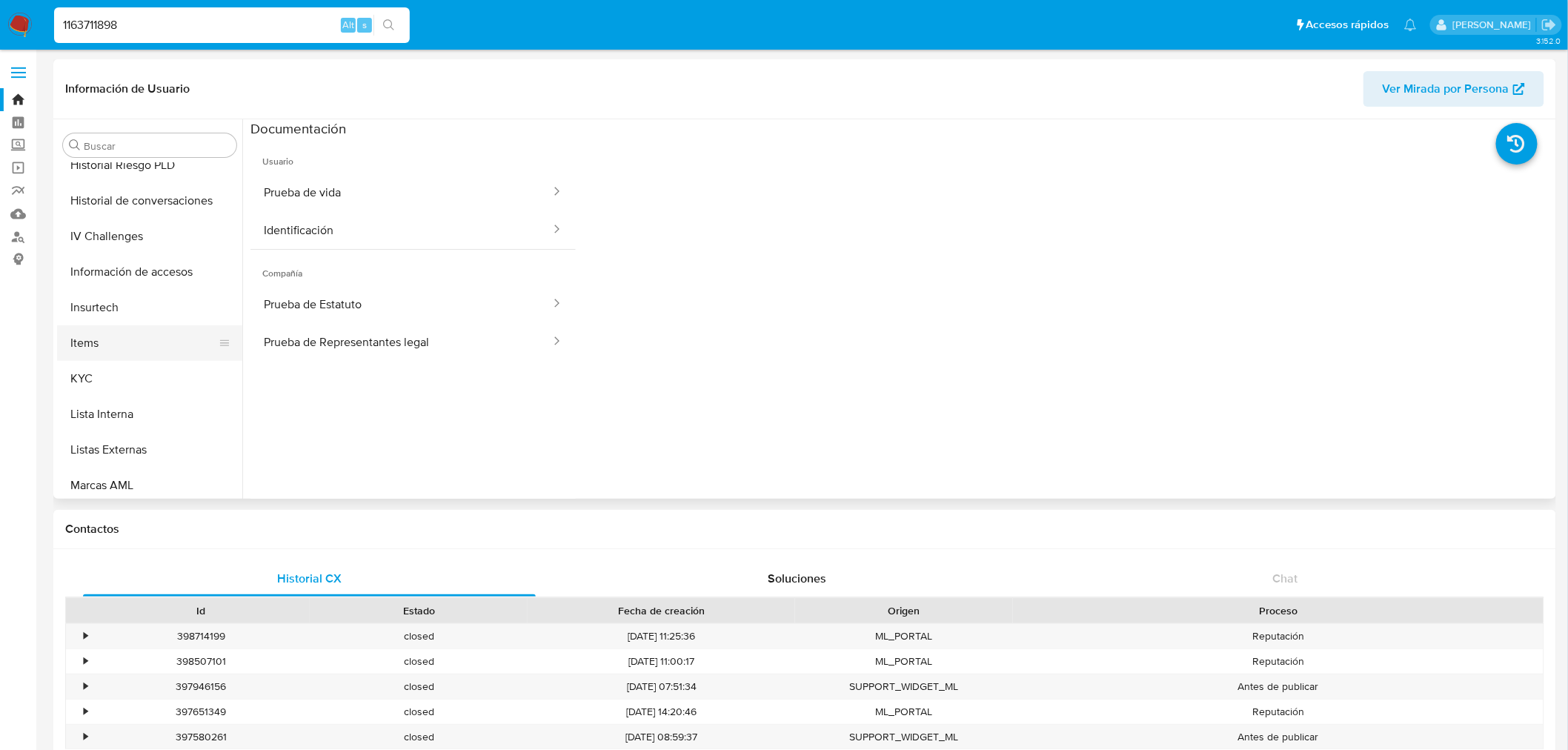
scroll to position [492, 0]
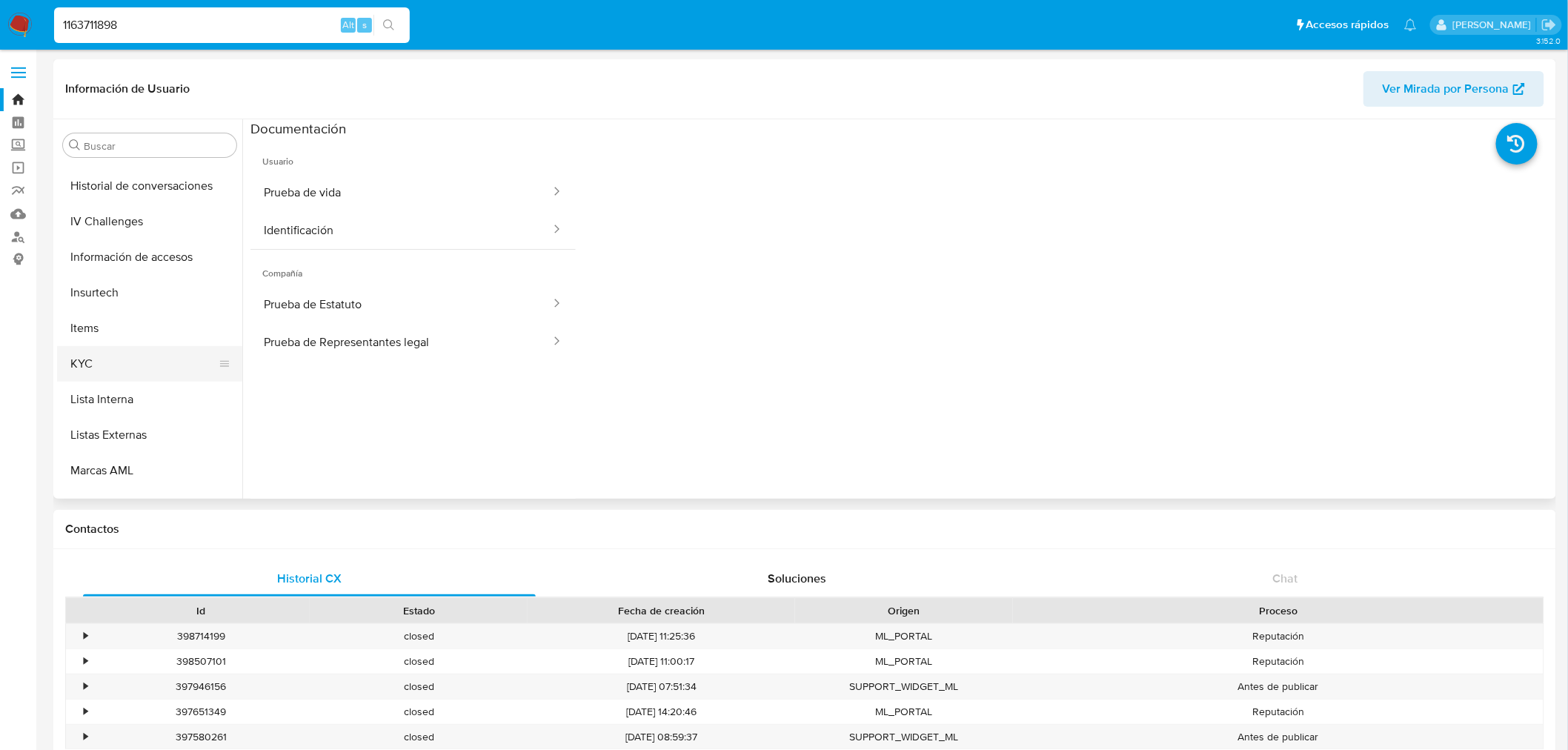
click at [98, 349] on button "KYC" at bounding box center [143, 364] width 173 height 36
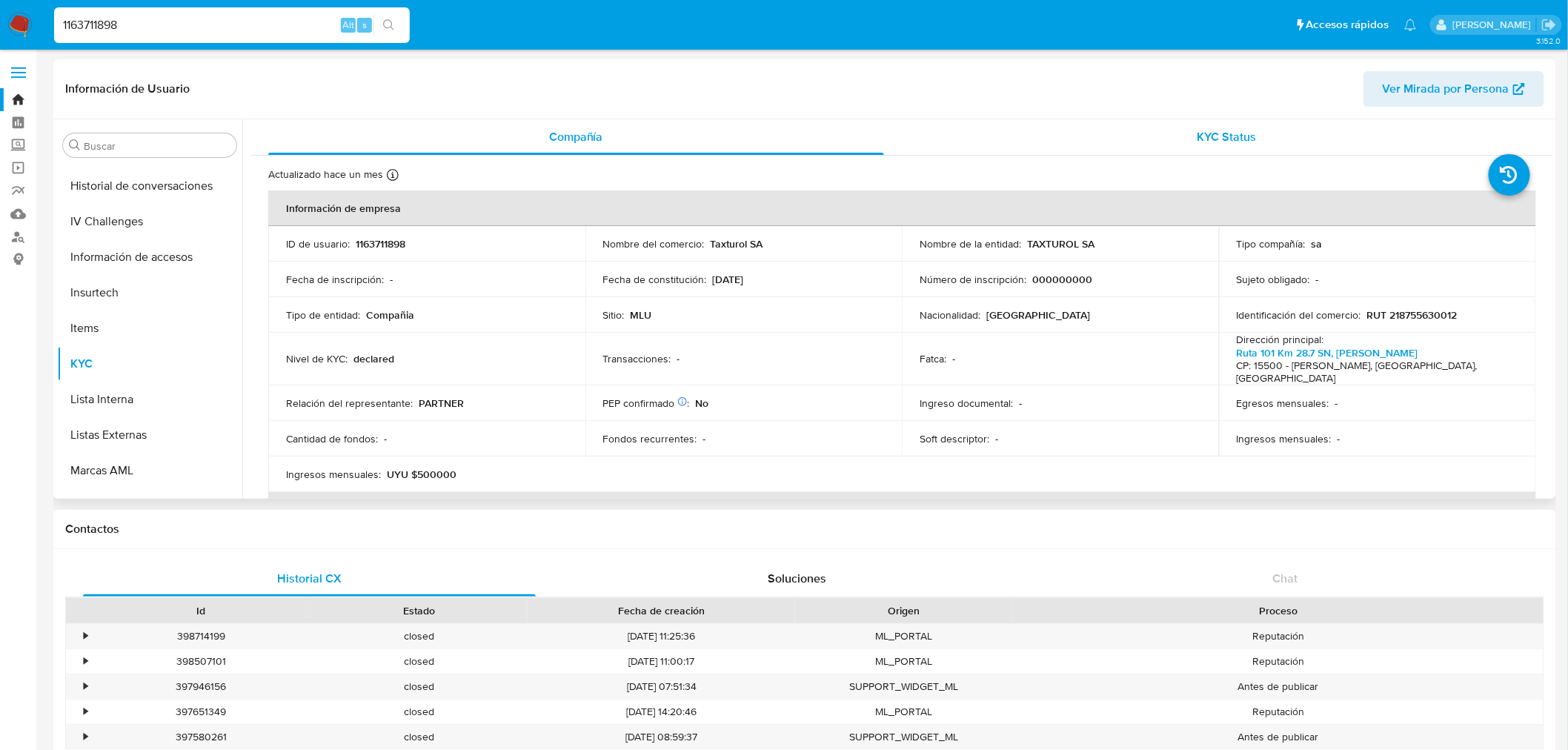
click at [1241, 134] on span "KYC Status" at bounding box center [1227, 137] width 59 height 17
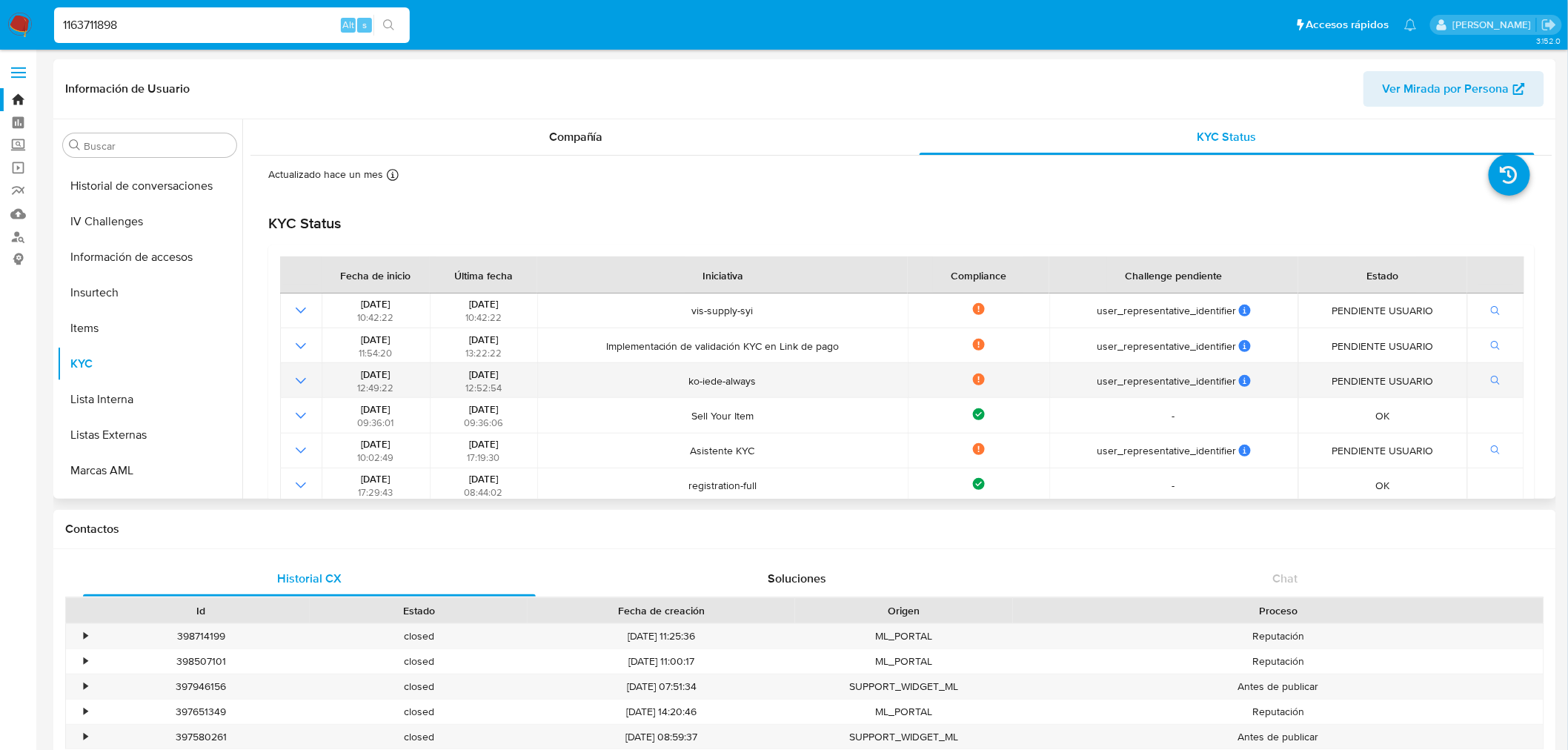
drag, startPoint x: 680, startPoint y: 314, endPoint x: 1262, endPoint y: 365, distance: 584.2
click at [1262, 365] on tbody "05/08/2025 10:42:22 05/08/2025 10:42:22 vis-supply-syi Not compliance user_repr…" at bounding box center [902, 398] width 1245 height 209
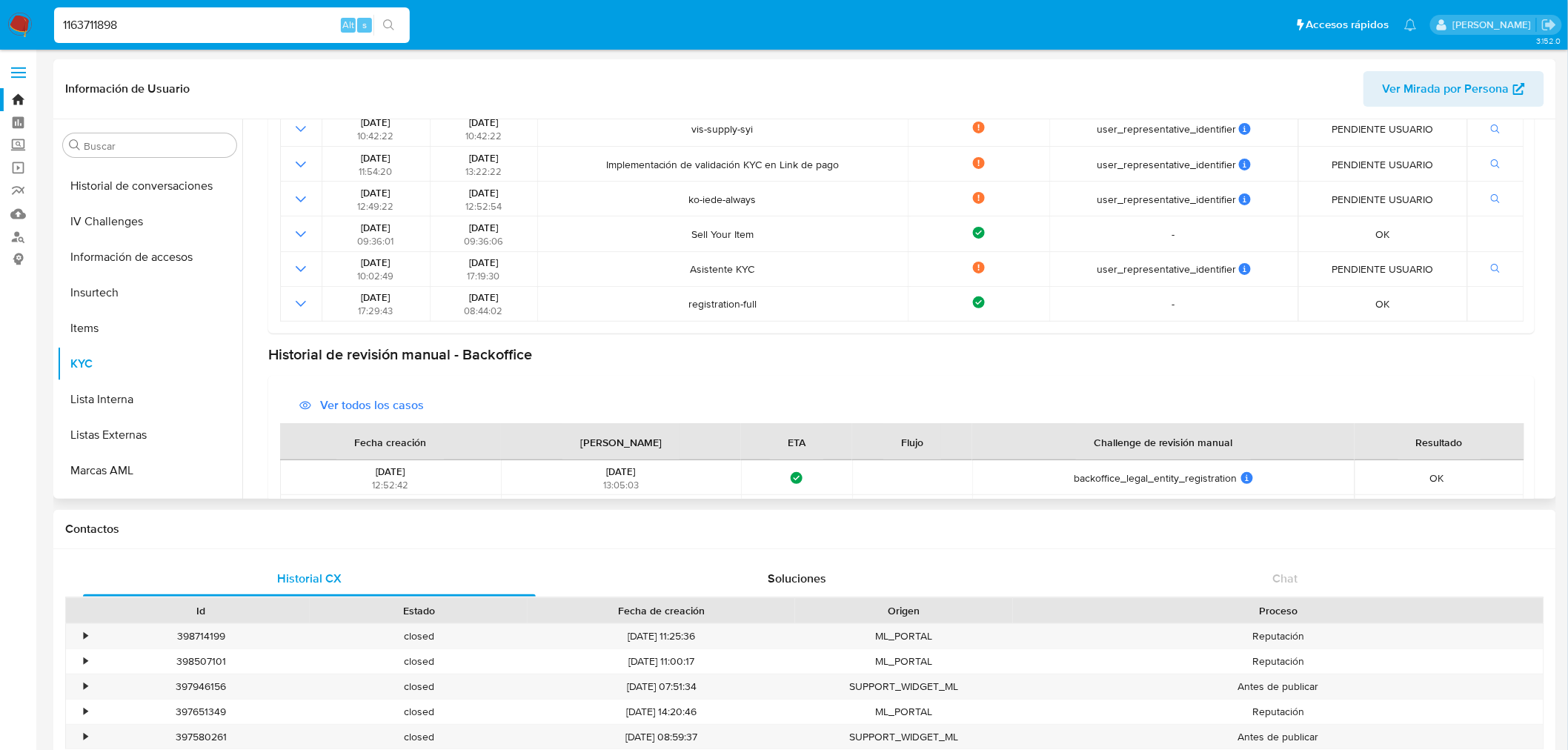
scroll to position [0, 0]
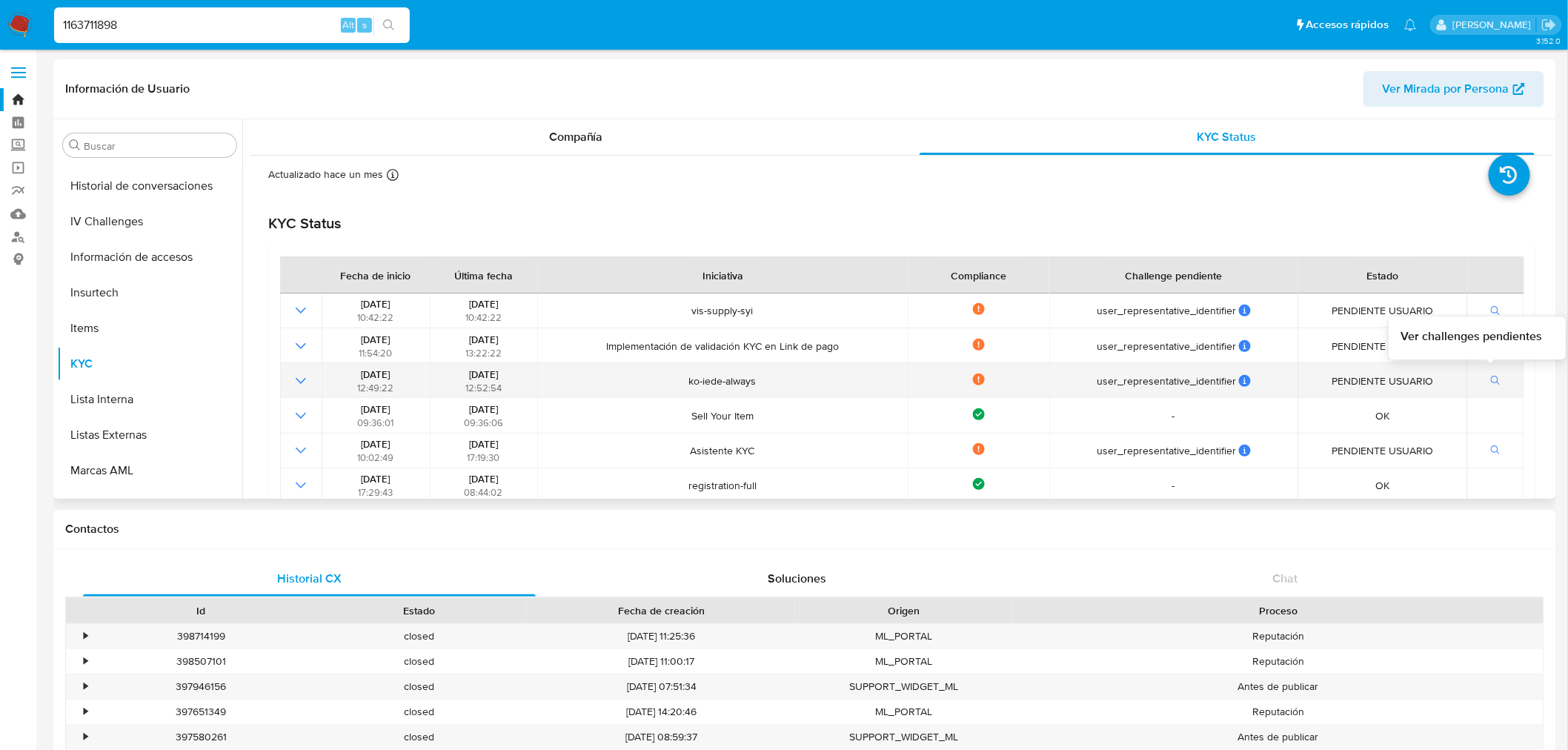
click at [1495, 381] on button "button" at bounding box center [1496, 381] width 25 height 18
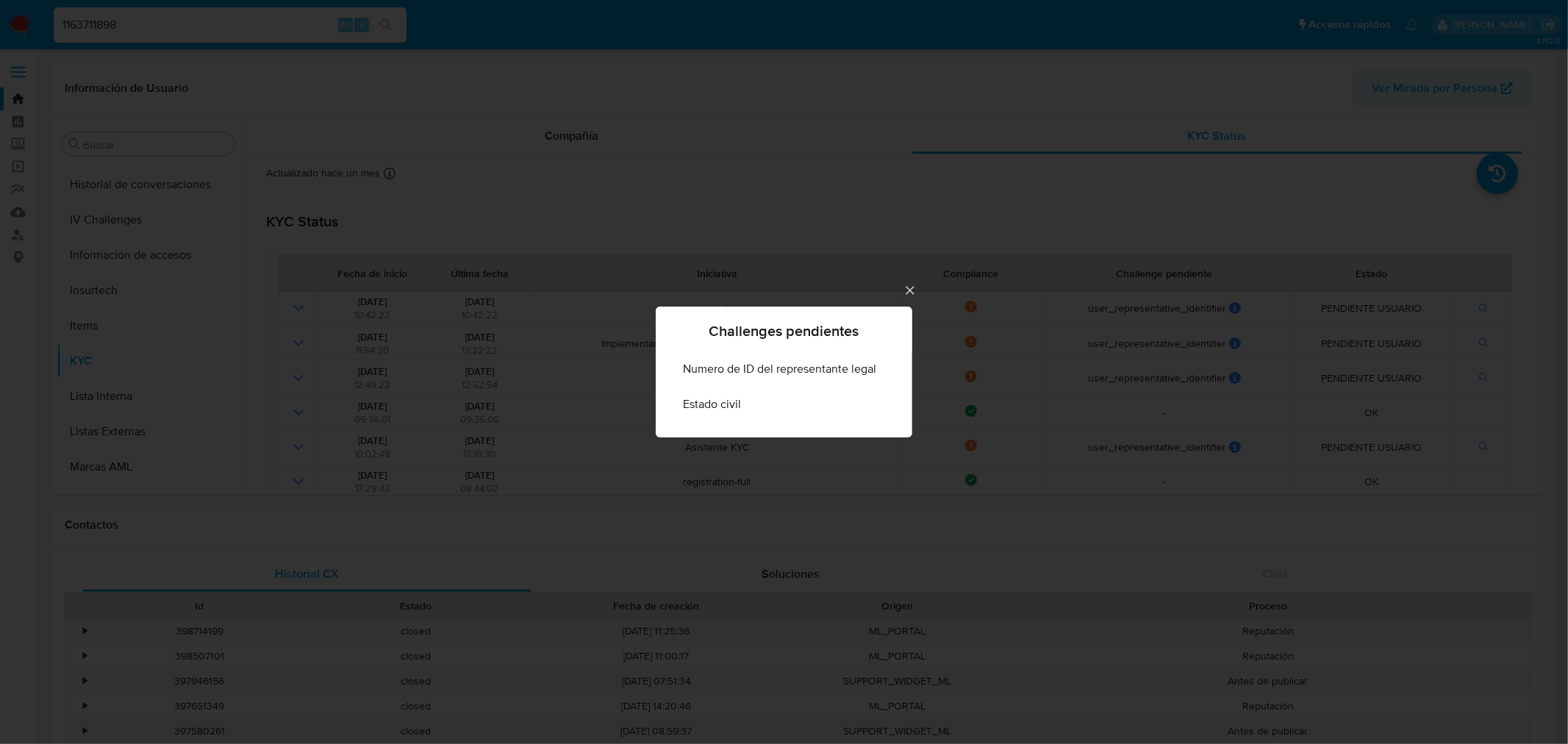
click at [908, 285] on icon "Cerrar" at bounding box center [910, 290] width 14 height 14
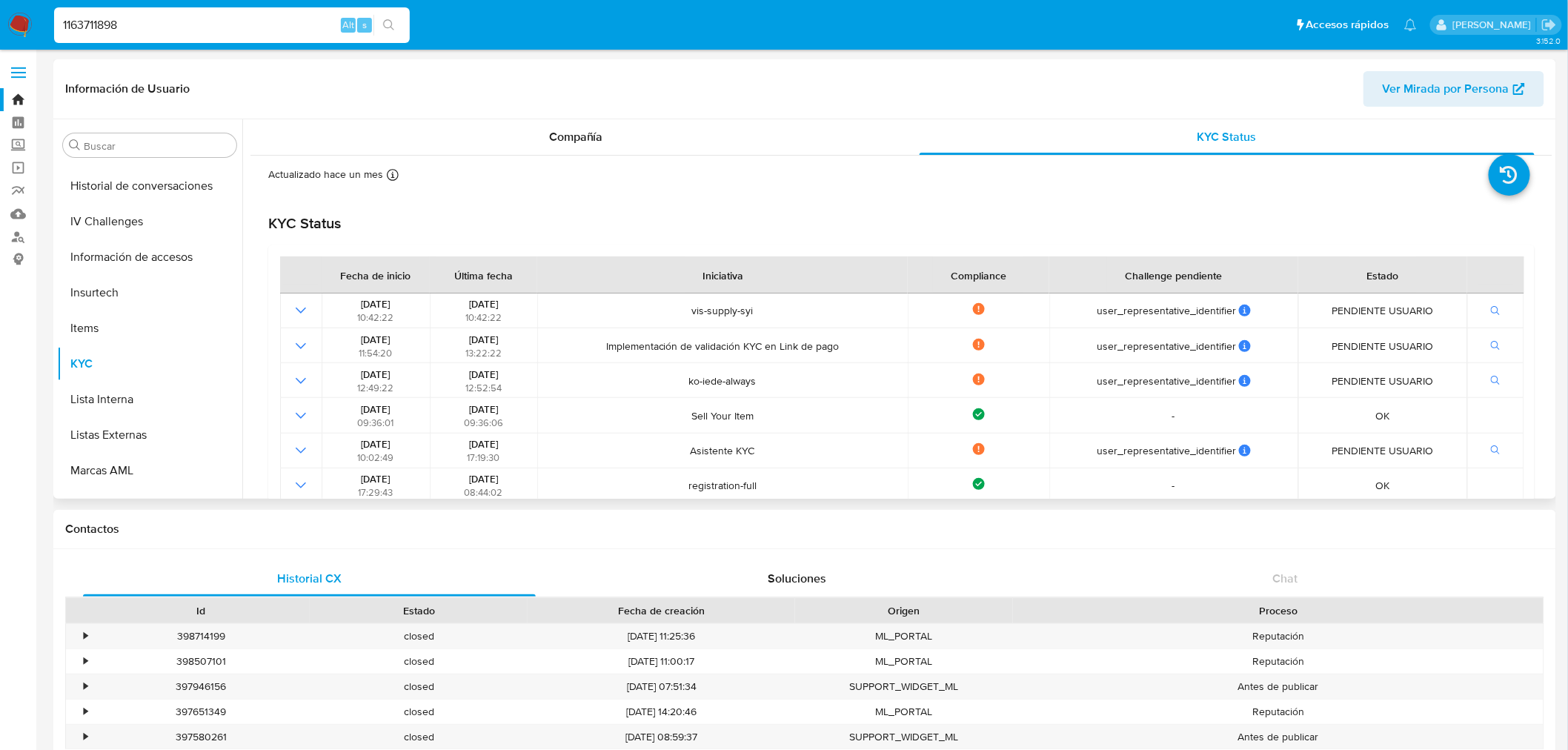
click at [619, 107] on div "Información de Usuario Ver Mirada por Persona" at bounding box center [804, 89] width 1502 height 60
click at [616, 132] on div "Compañía" at bounding box center [576, 137] width 616 height 36
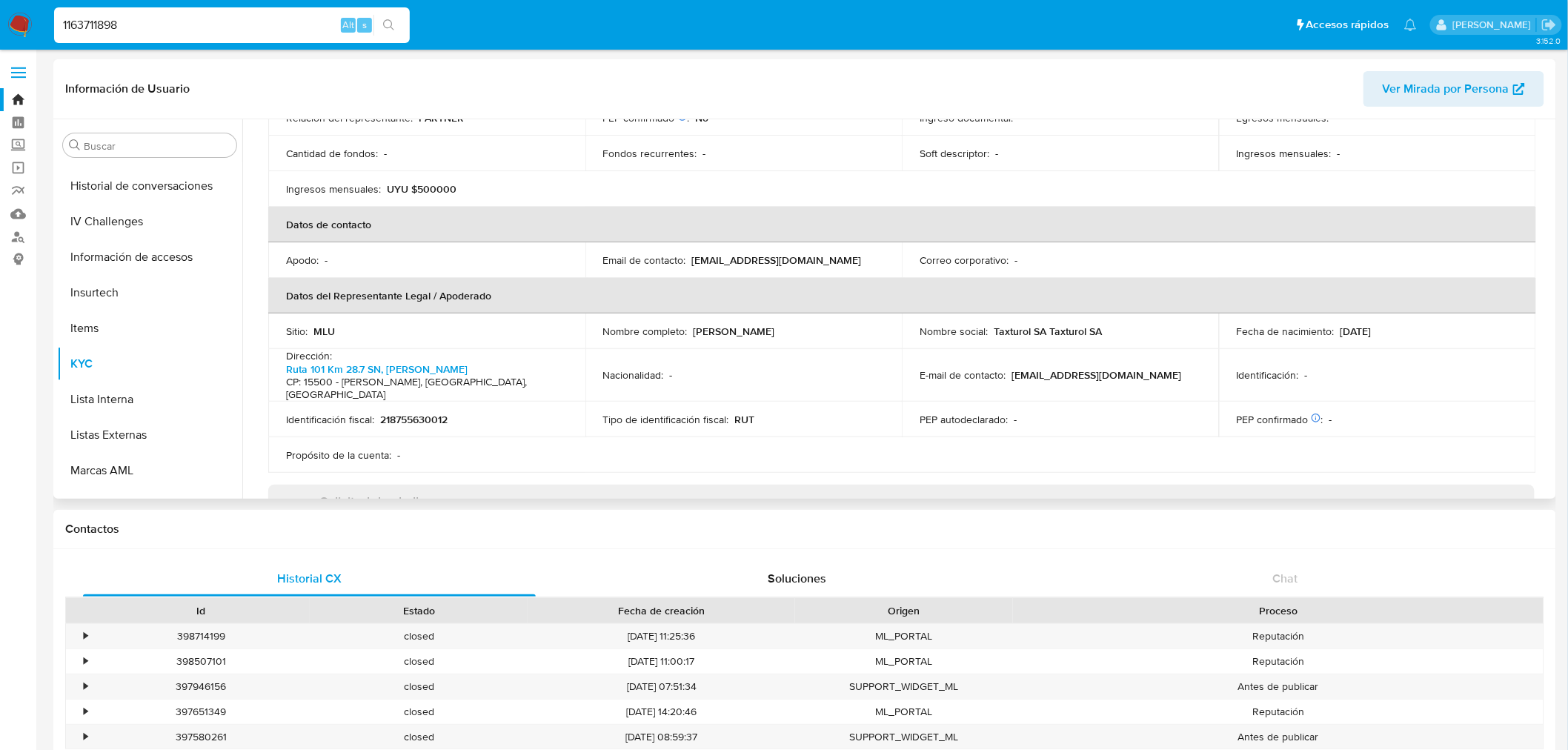
scroll to position [270, 0]
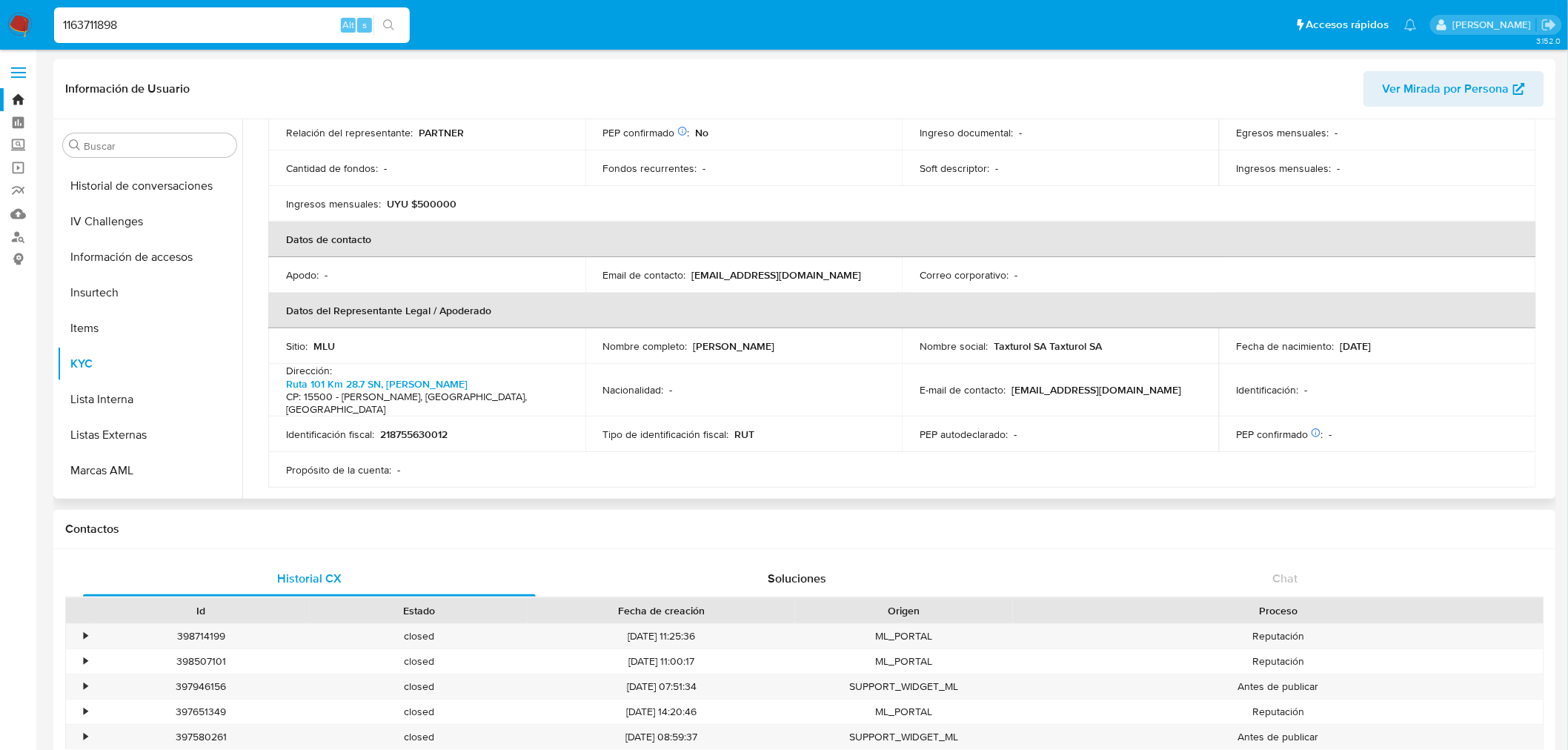
click at [416, 428] on p "218755630012" at bounding box center [413, 434] width 67 height 13
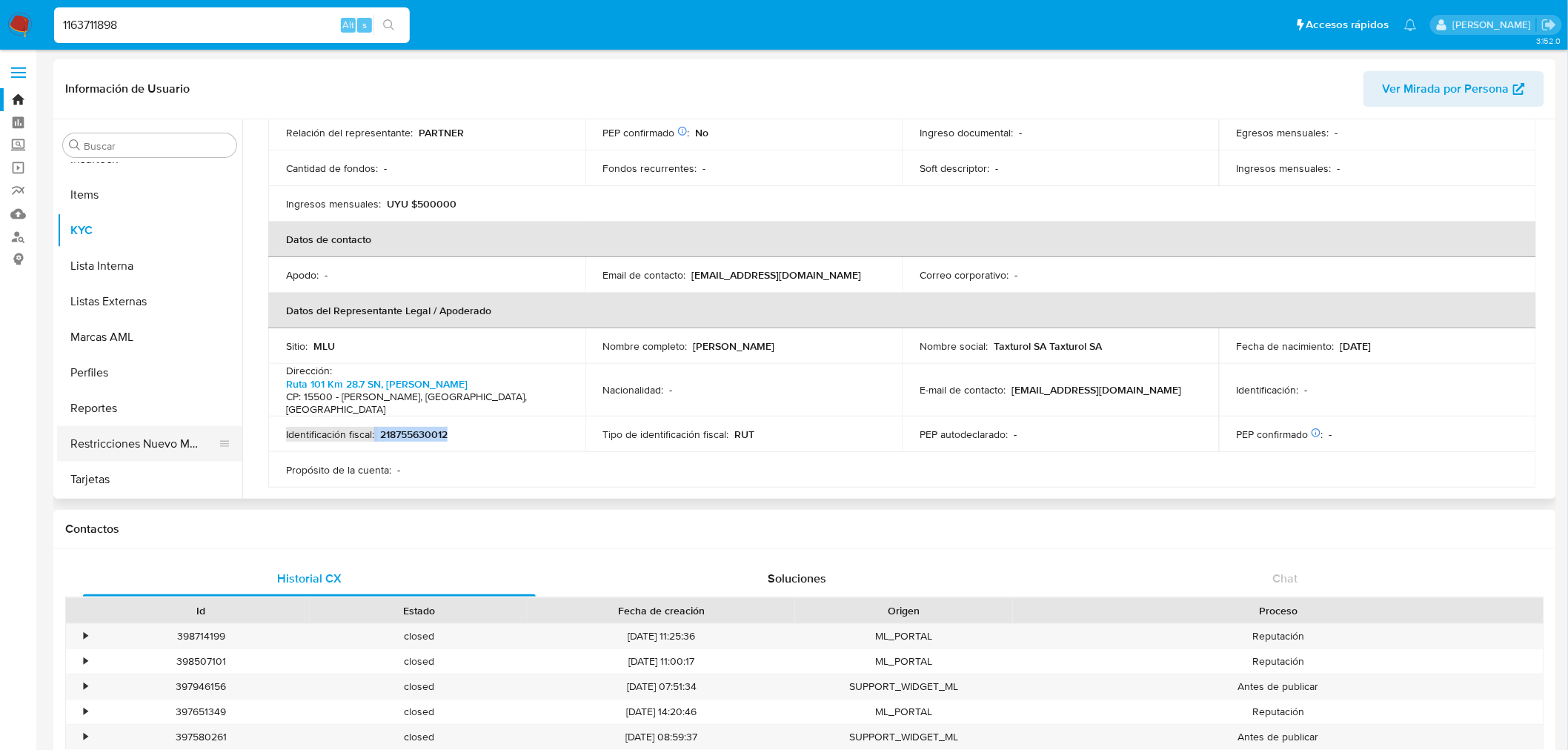
click at [176, 442] on button "Restricciones Nuevo Mundo" at bounding box center [143, 444] width 173 height 36
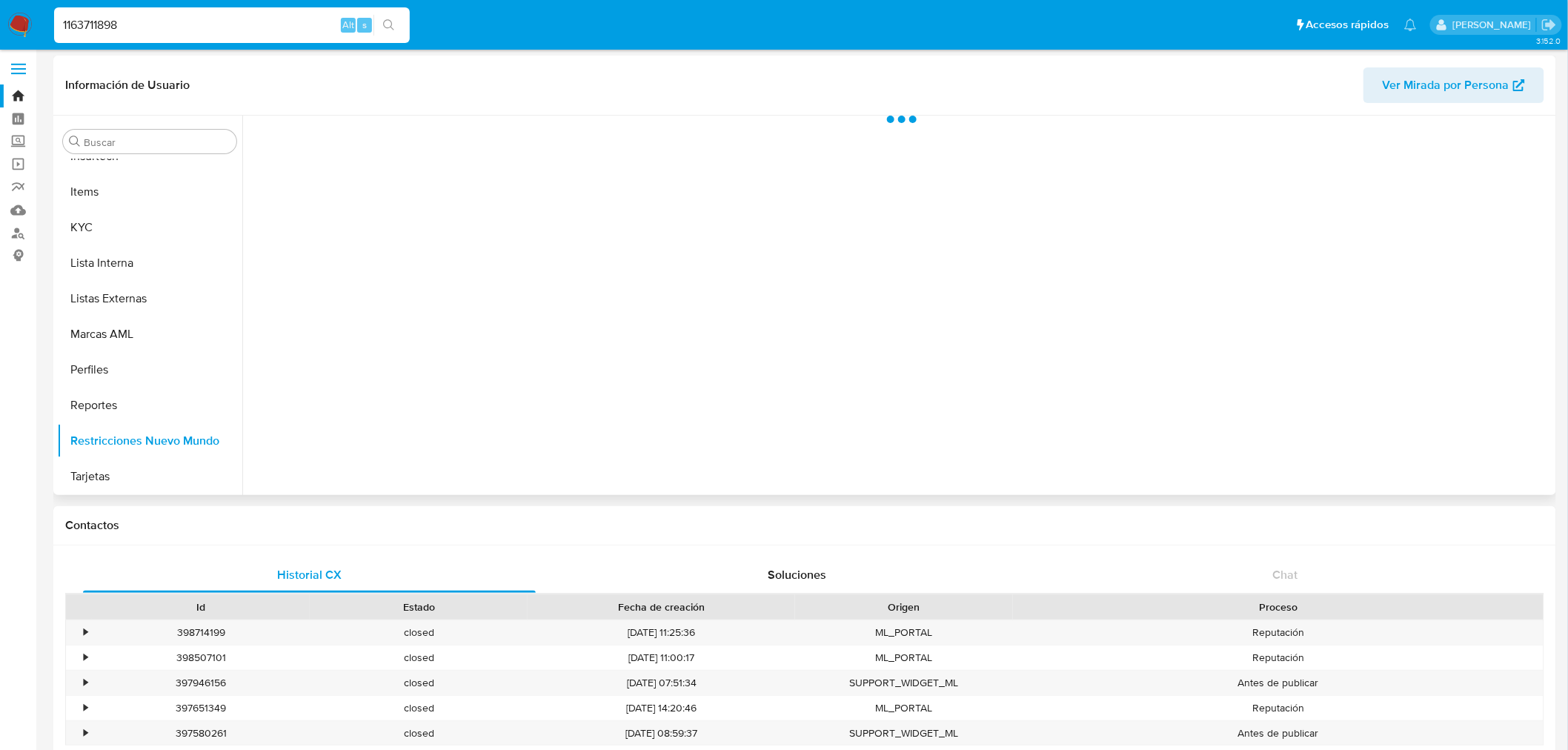
scroll to position [0, 0]
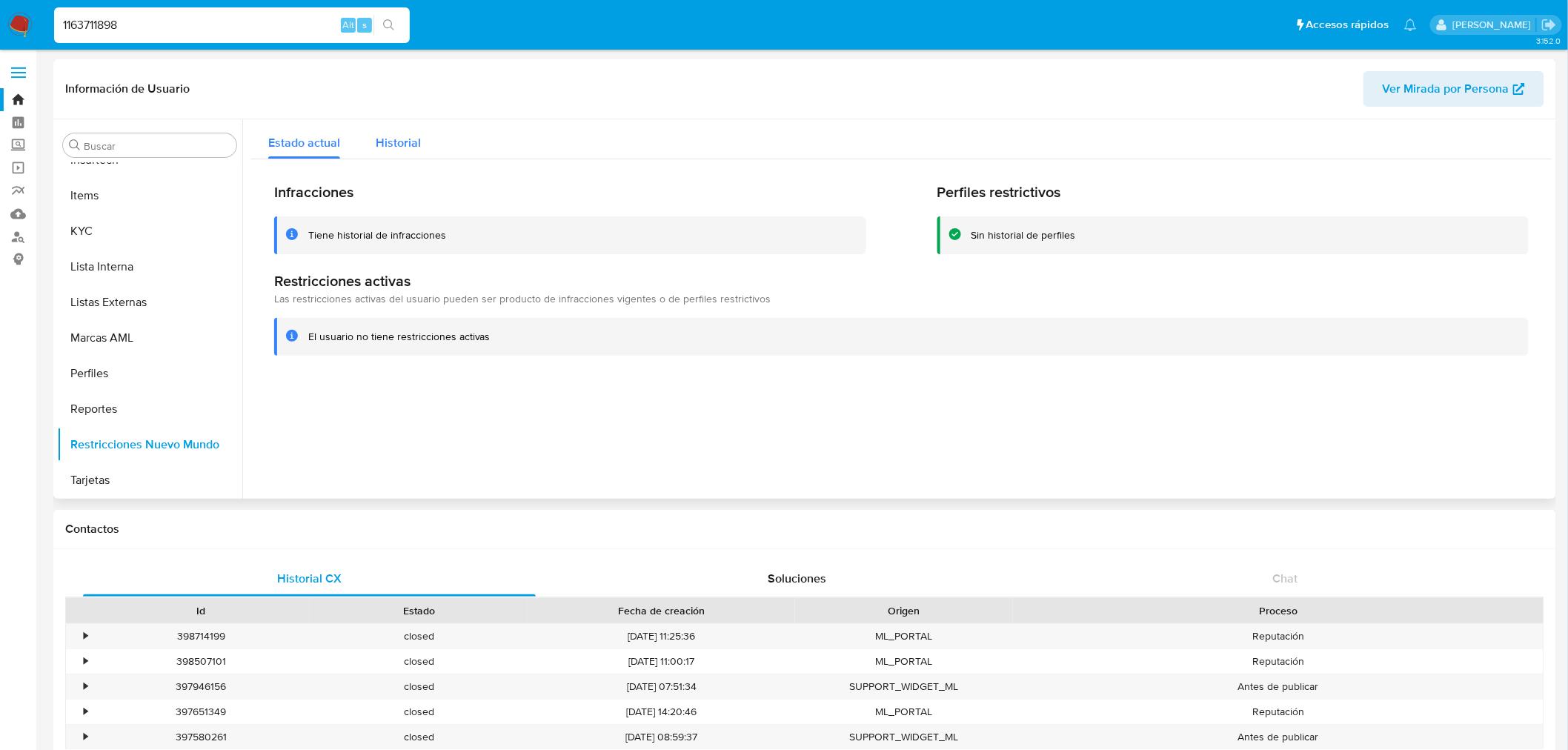
click at [381, 139] on span "Historial" at bounding box center [398, 142] width 45 height 17
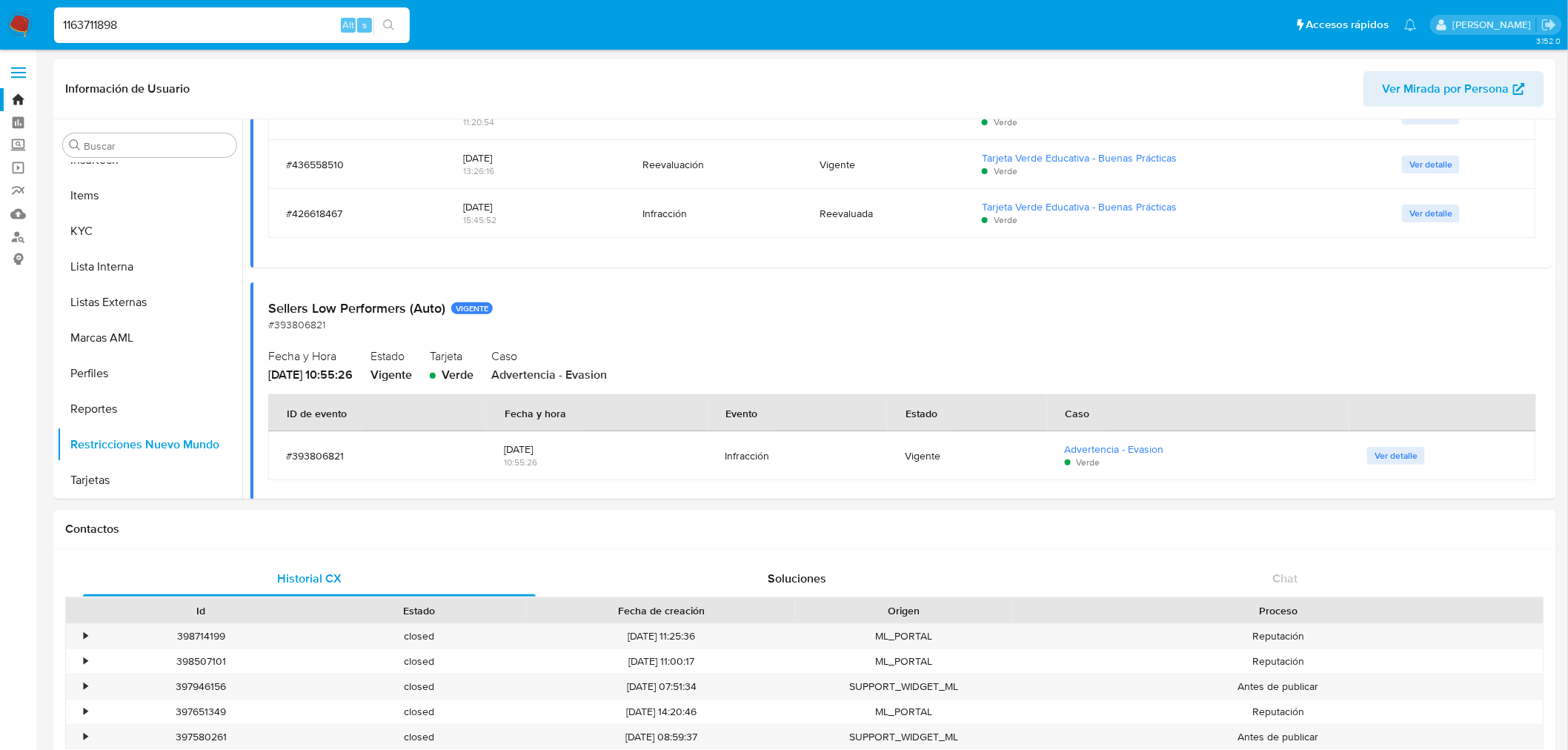
scroll to position [411, 0]
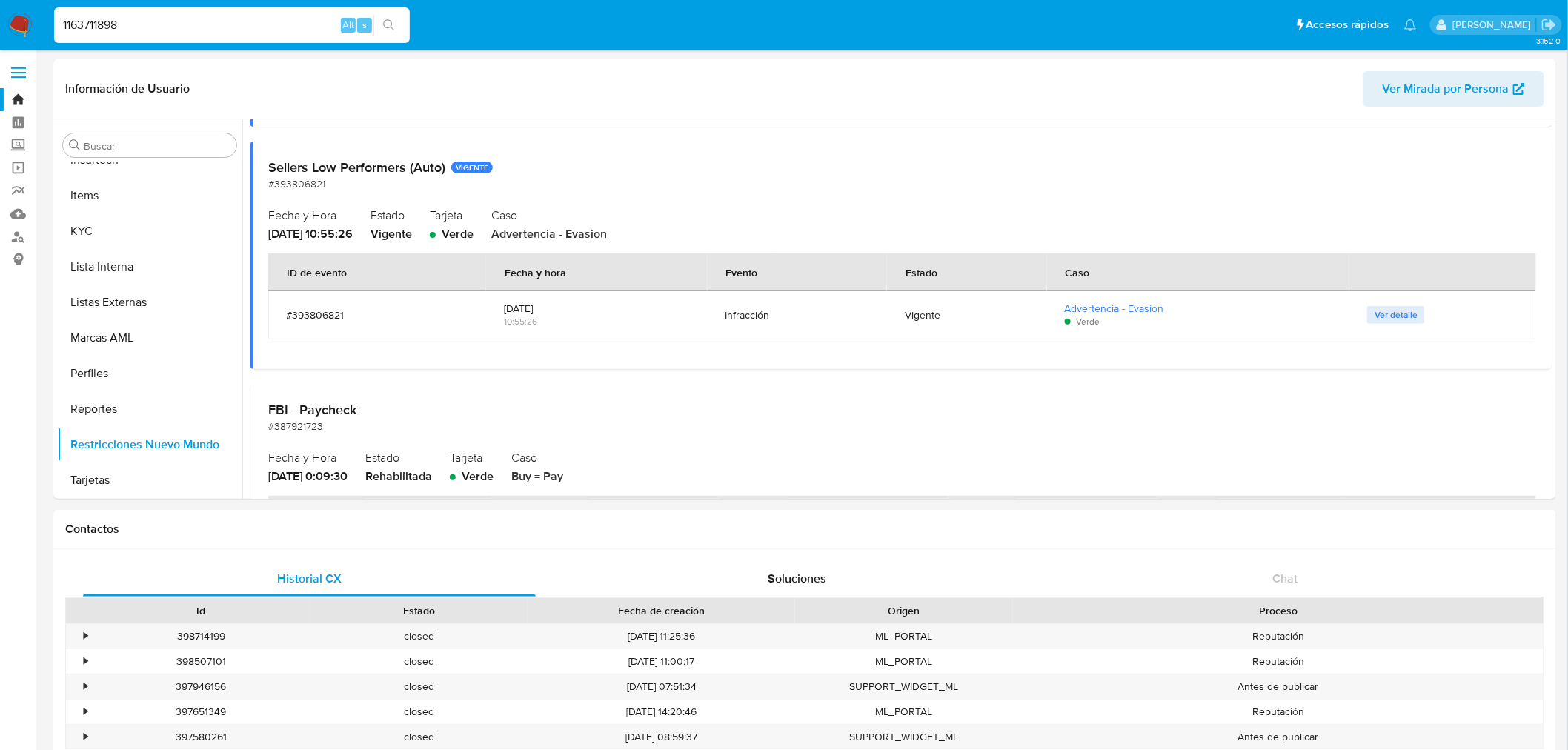
click at [219, 27] on input "1163711898" at bounding box center [232, 24] width 356 height 19
paste input "265129396"
type input "265129396"
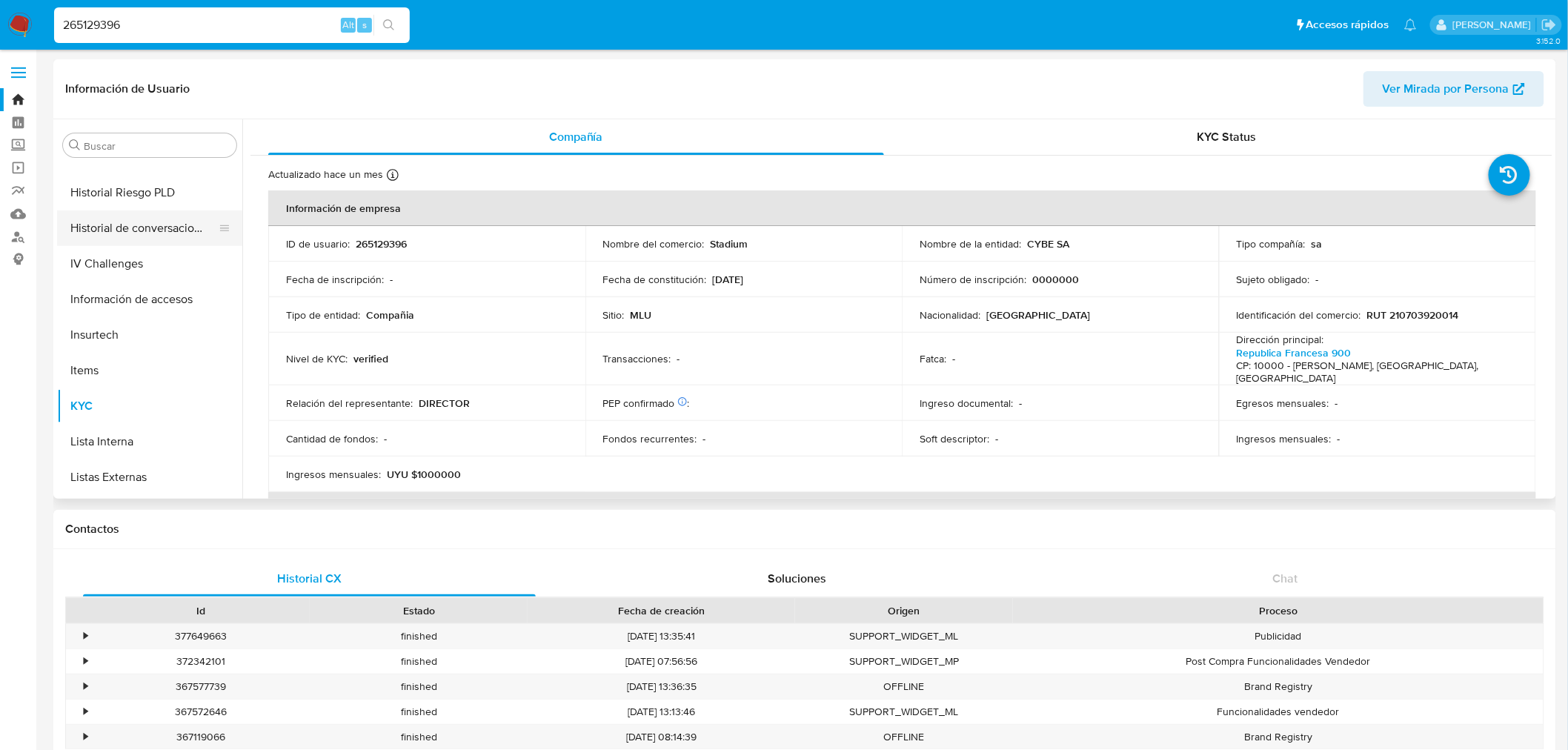
scroll to position [296, 0]
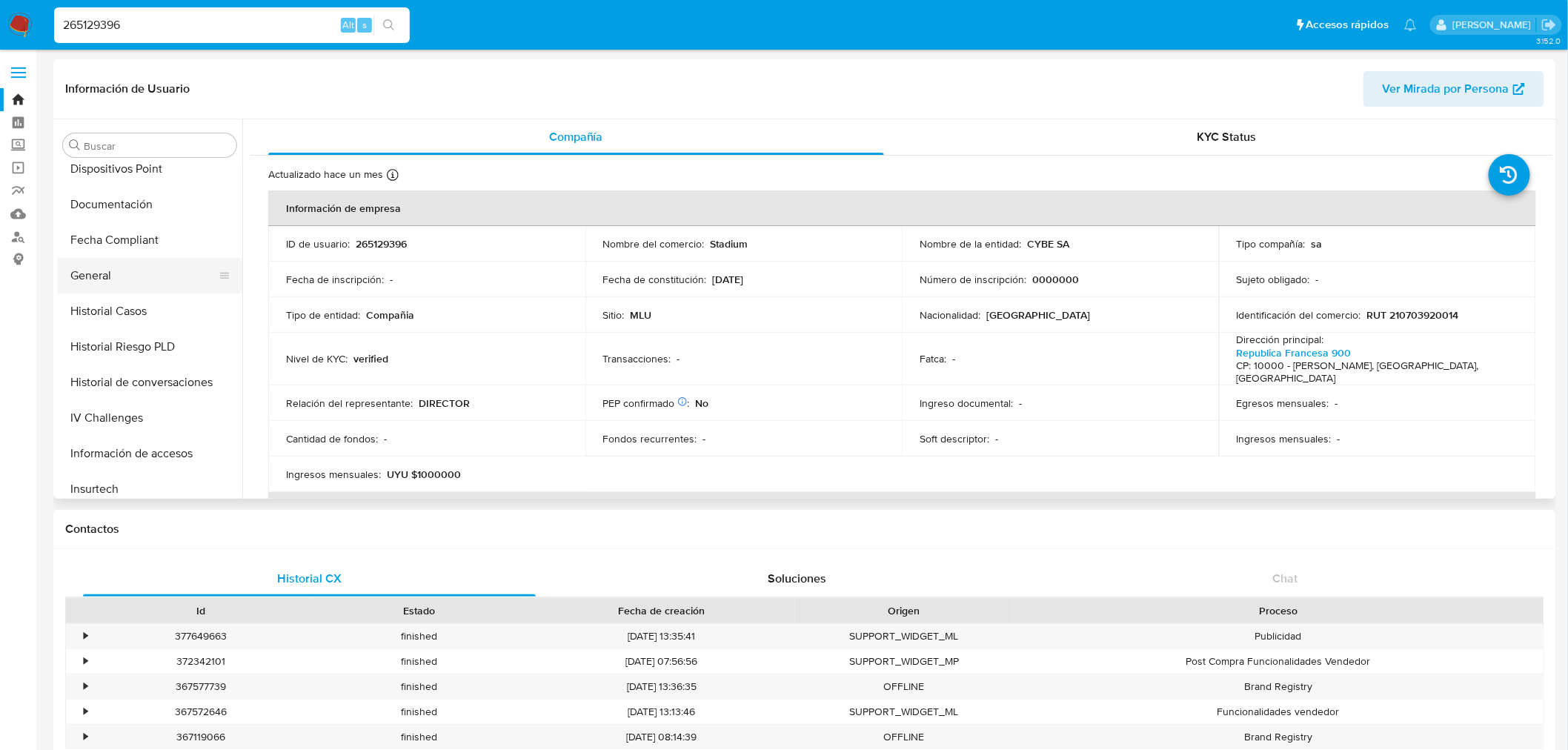
click at [145, 289] on button "General" at bounding box center [143, 276] width 173 height 36
select select "10"
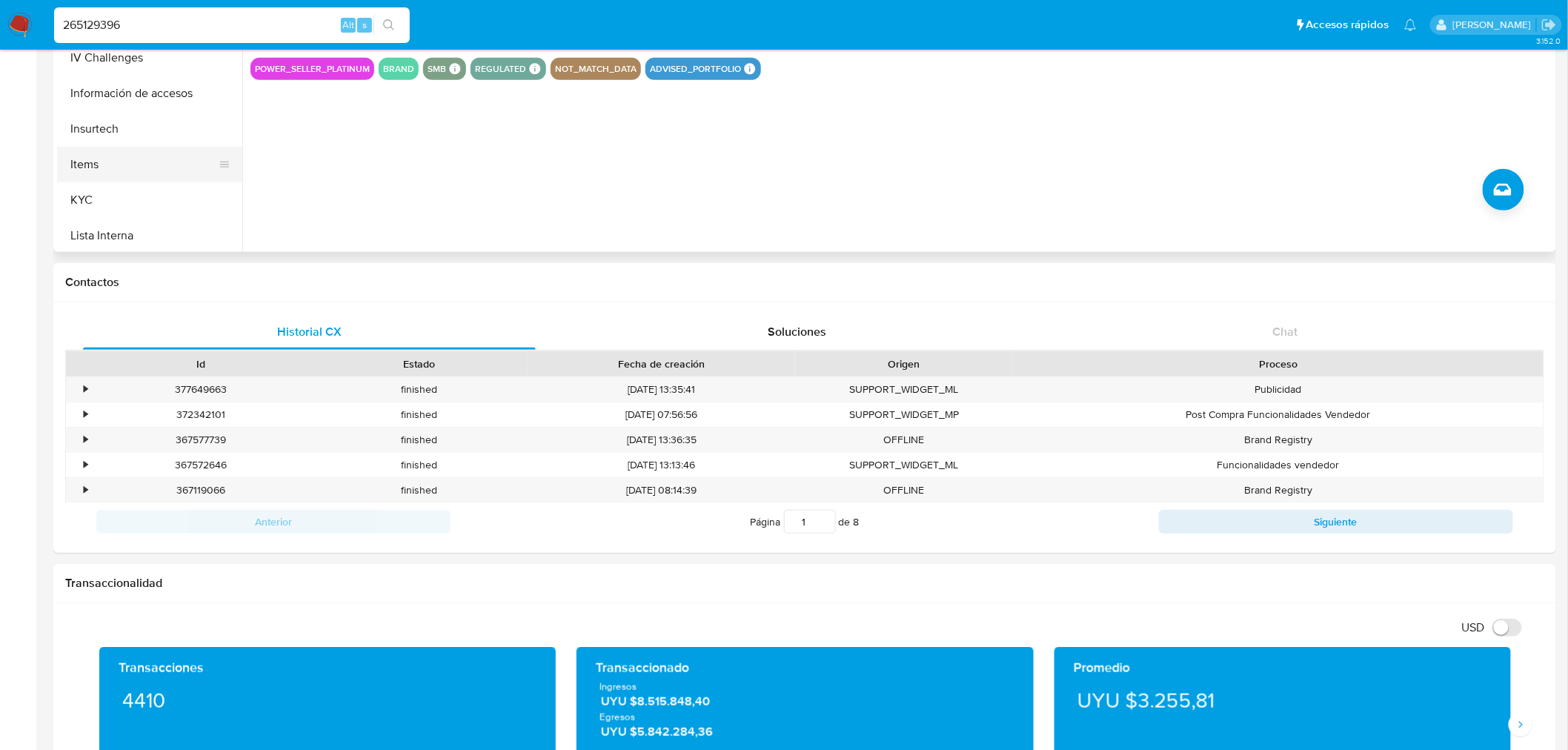
scroll to position [411, 0]
click at [148, 196] on button "KYC" at bounding box center [143, 199] width 173 height 36
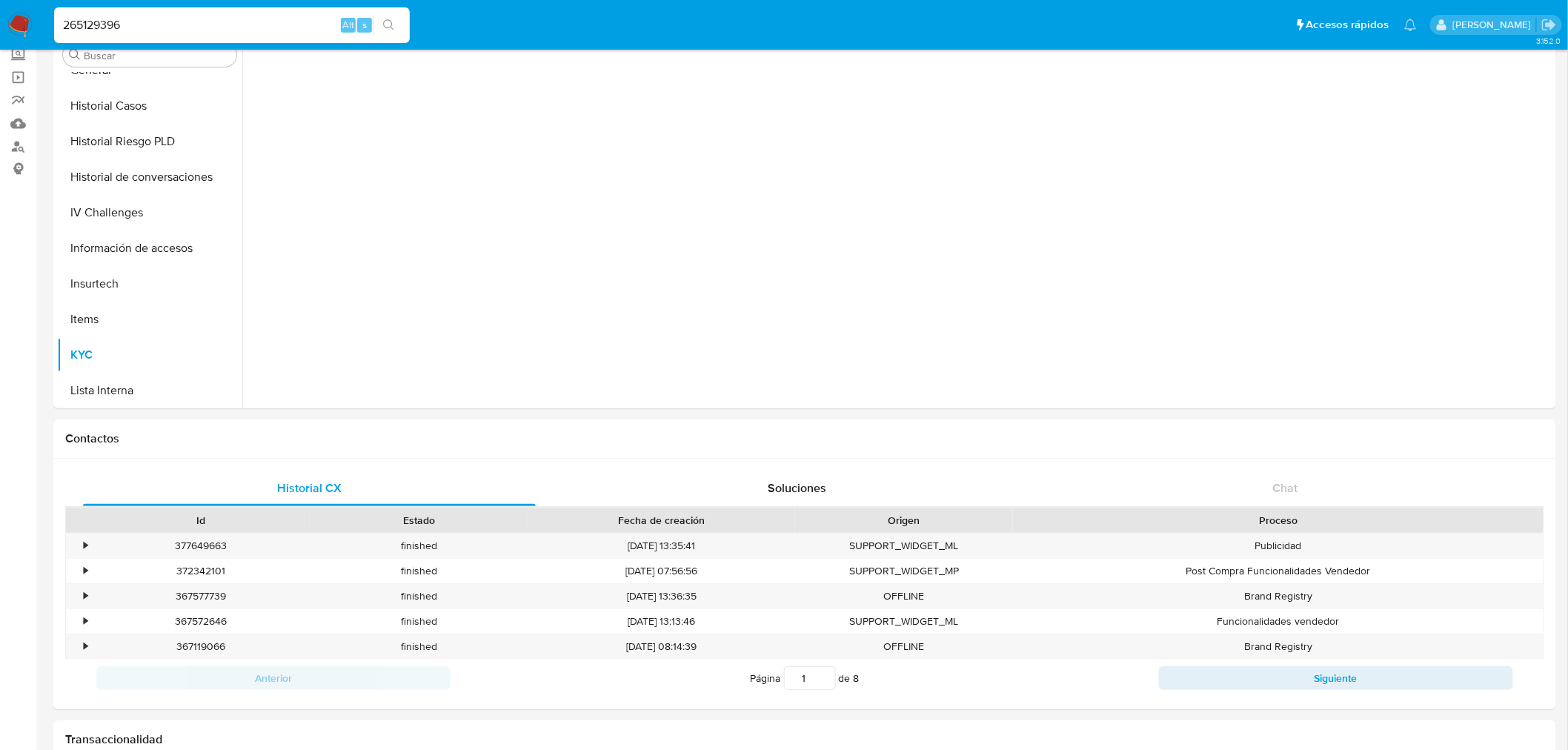
scroll to position [0, 0]
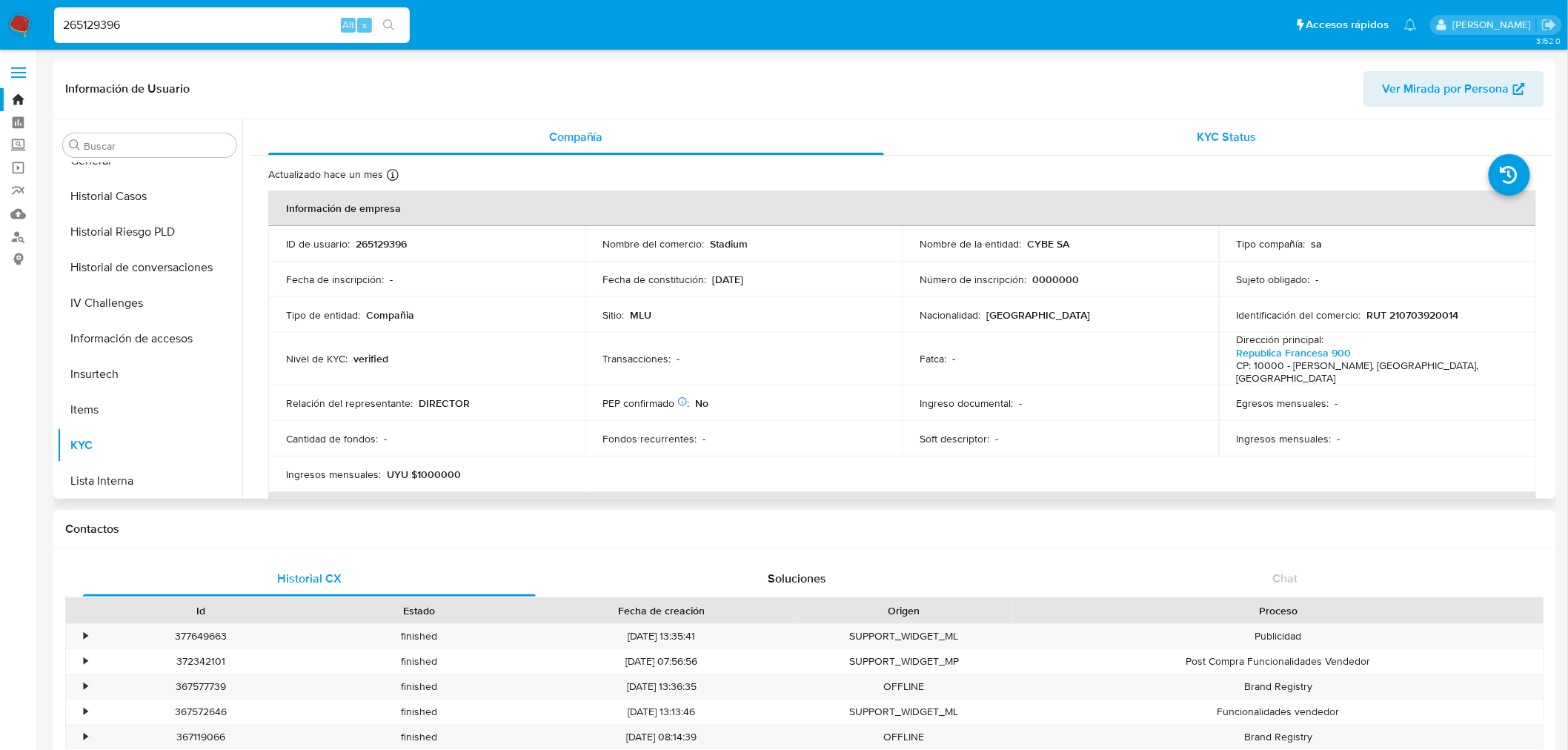
click at [1268, 139] on div "KYC Status" at bounding box center [1227, 137] width 616 height 36
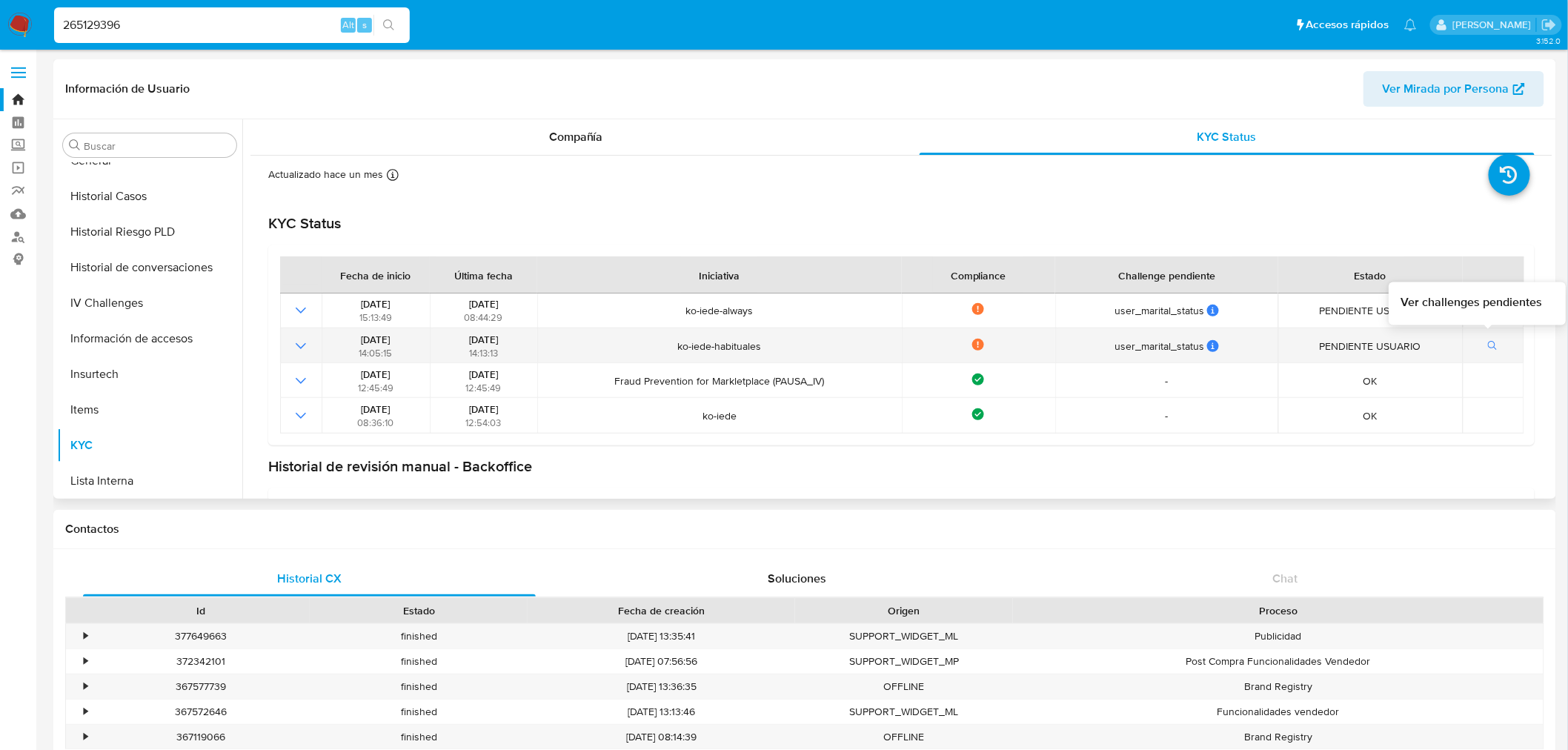
click at [1488, 340] on icon "button" at bounding box center [1493, 346] width 11 height 11
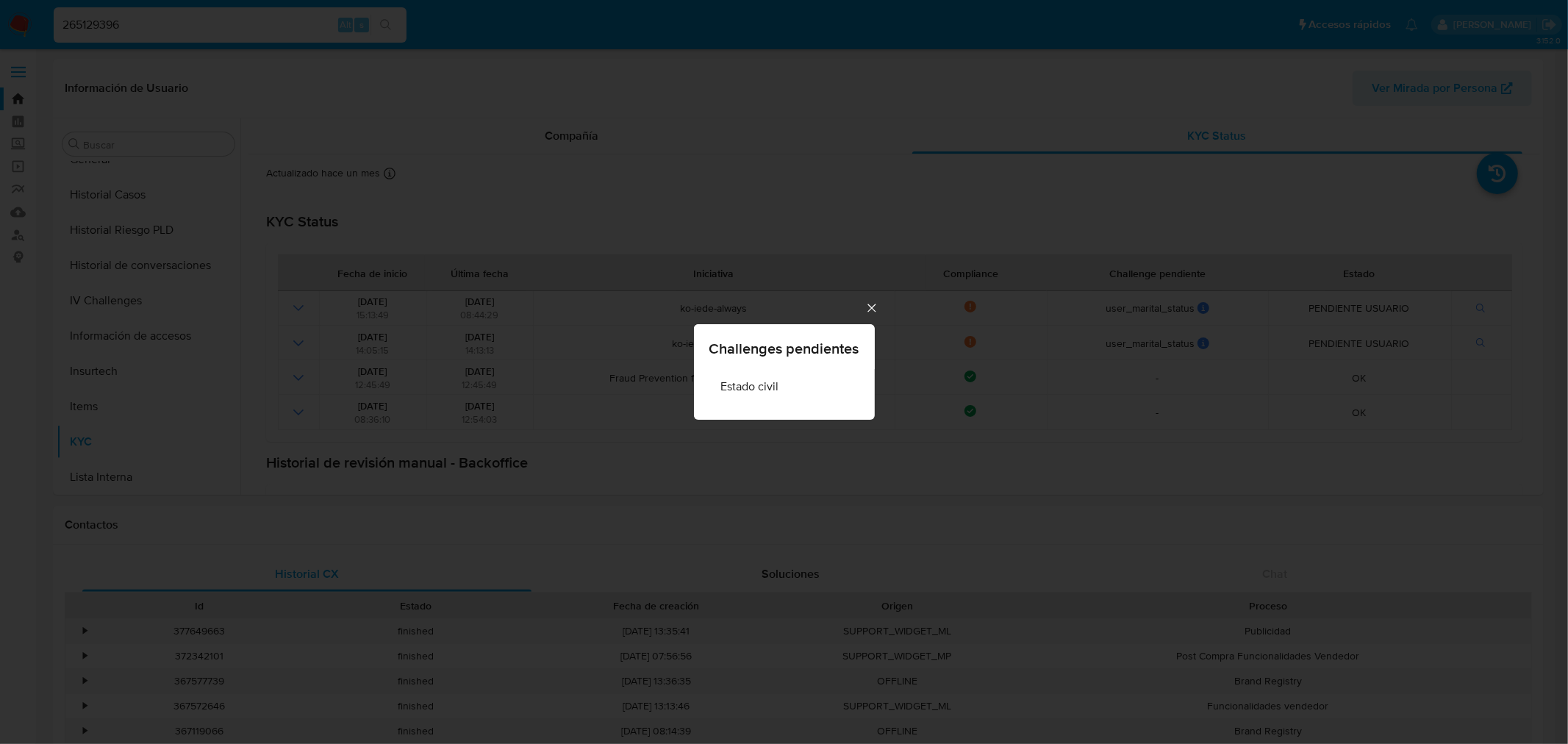
click at [863, 315] on div "Challenges pendientes Estado civil" at bounding box center [784, 372] width 1568 height 744
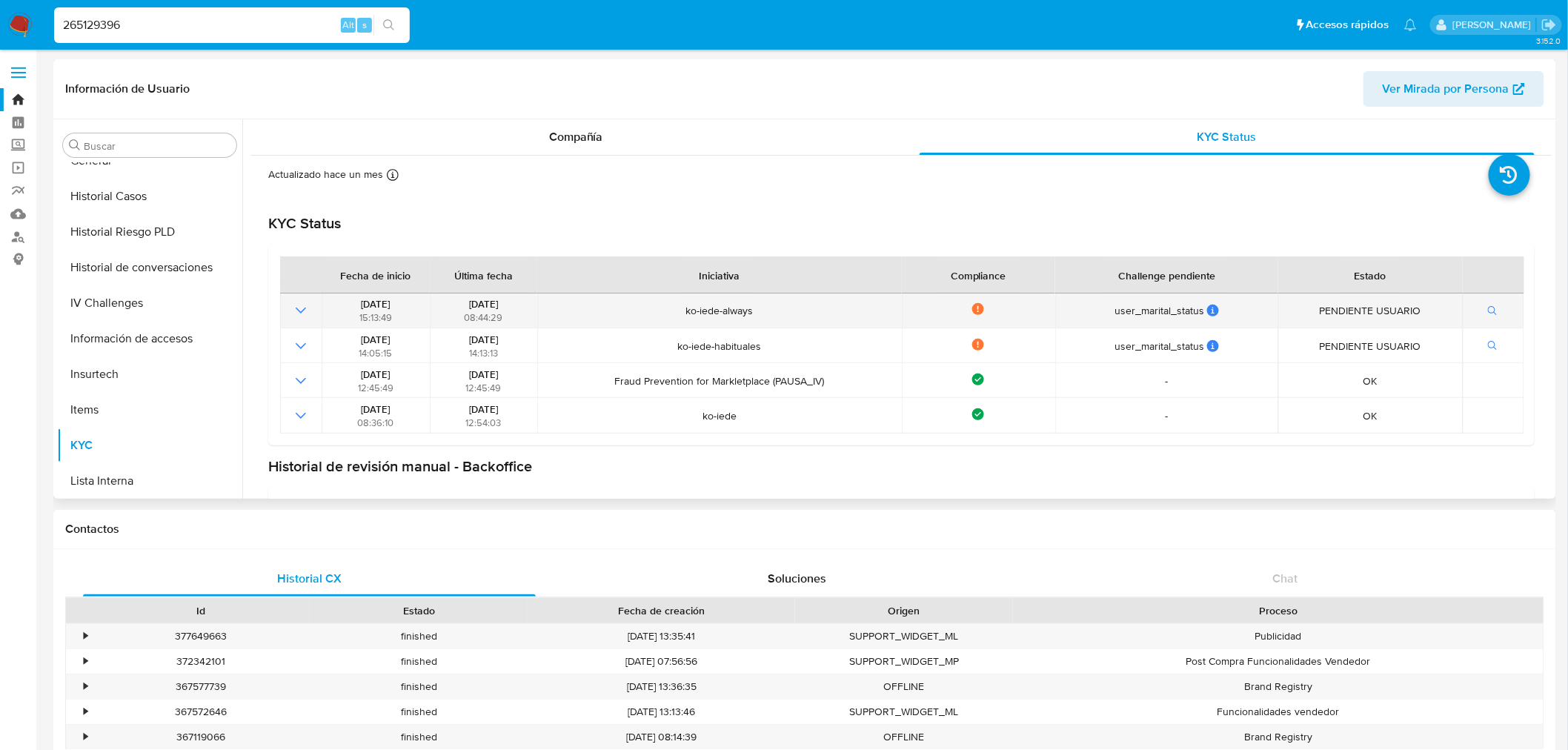
drag, startPoint x: 655, startPoint y: 331, endPoint x: 371, endPoint y: 322, distance: 284.1
click at [371, 322] on tbody "13/05/2024 15:13:49 20/05/2024 08:44:29 ko-iede-always Not compliance user_mari…" at bounding box center [902, 364] width 1245 height 140
click at [360, 313] on span "15:13:49" at bounding box center [376, 318] width 32 height 14
drag, startPoint x: 345, startPoint y: 308, endPoint x: 530, endPoint y: 297, distance: 185.3
click at [530, 297] on tr "13/05/2024 15:13:49 20/05/2024 08:44:29 ko-iede-always Not compliance user_mari…" at bounding box center [902, 311] width 1245 height 35
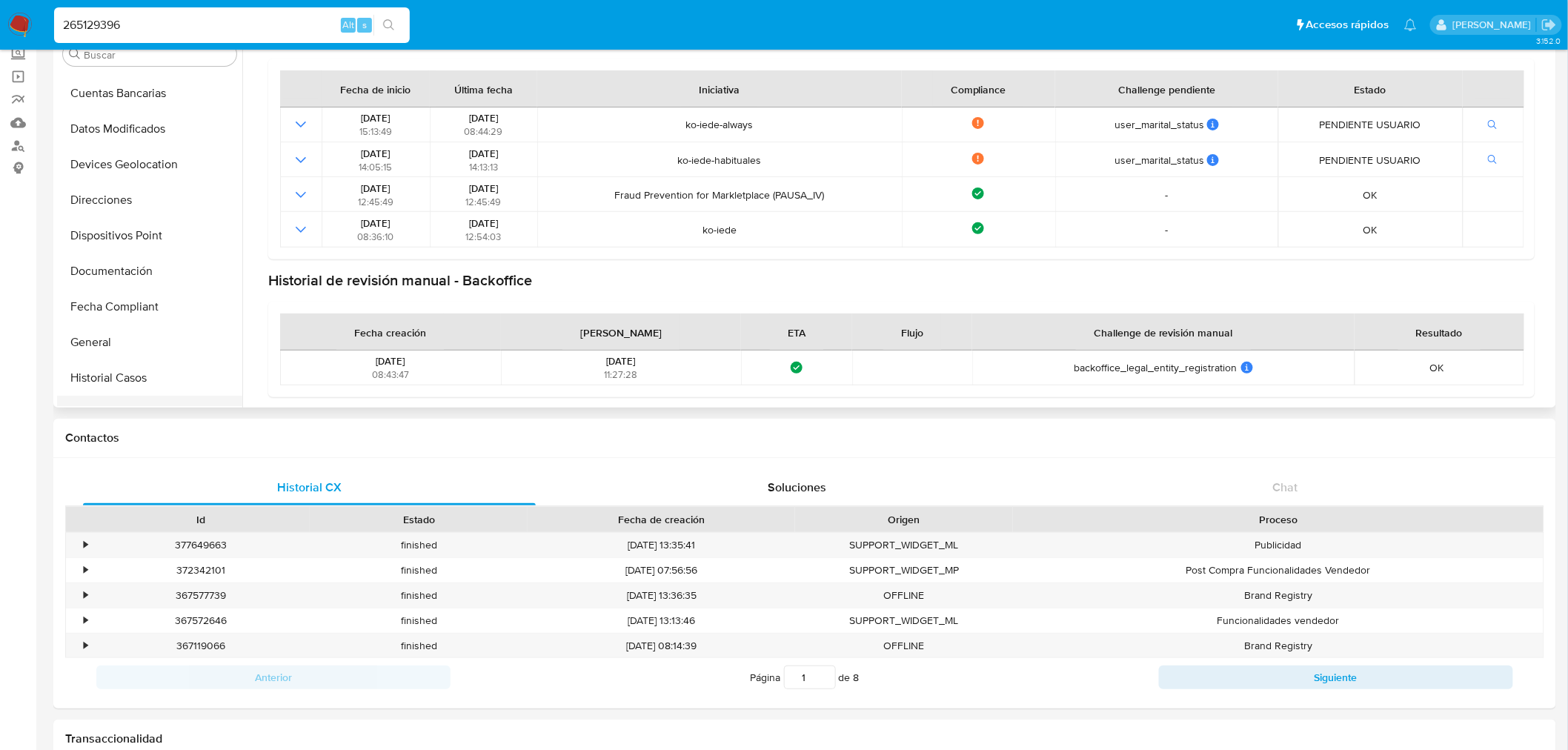
scroll to position [247, 0]
click at [124, 216] on button "General" at bounding box center [143, 234] width 173 height 36
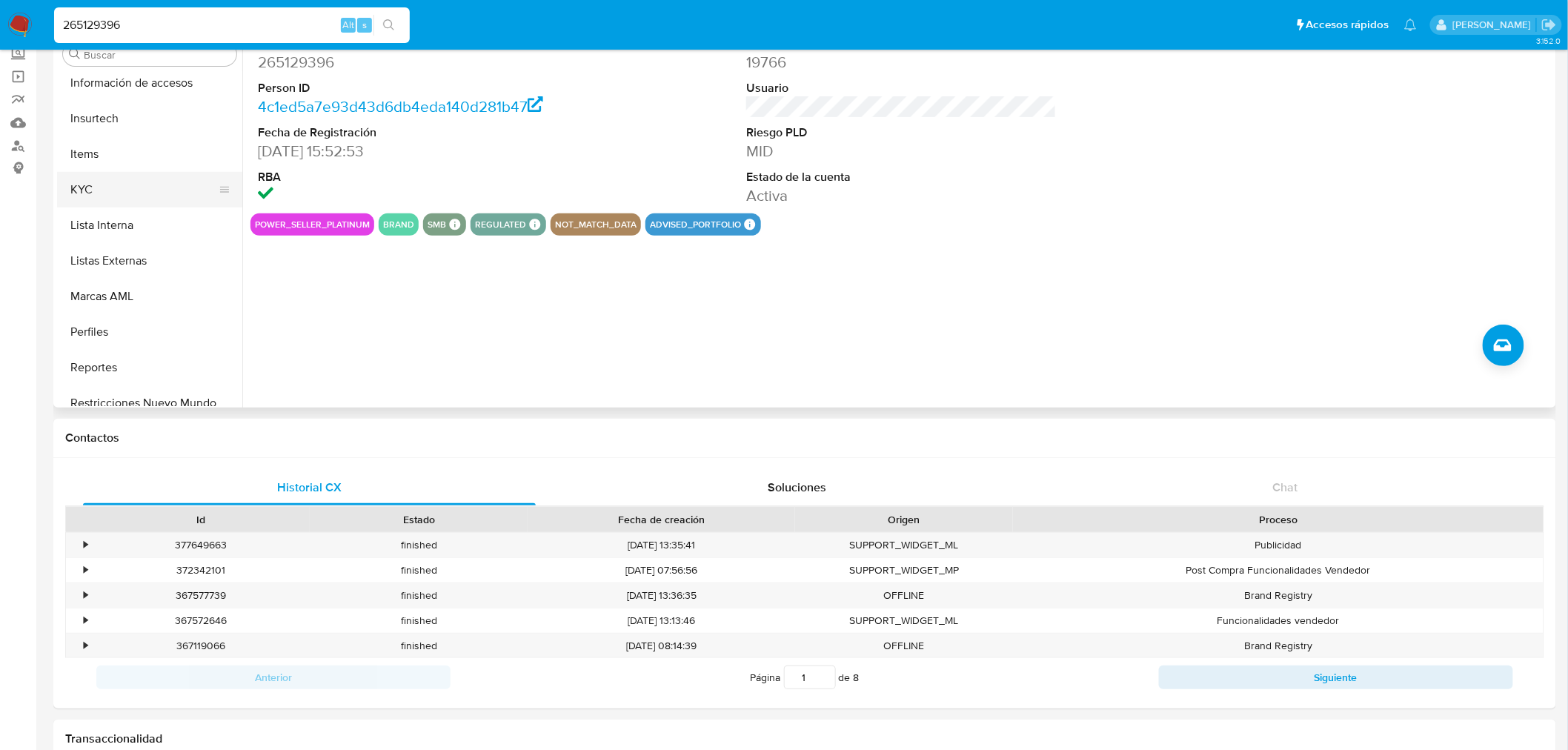
scroll to position [575, 0]
click at [110, 190] on button "KYC" at bounding box center [143, 190] width 173 height 36
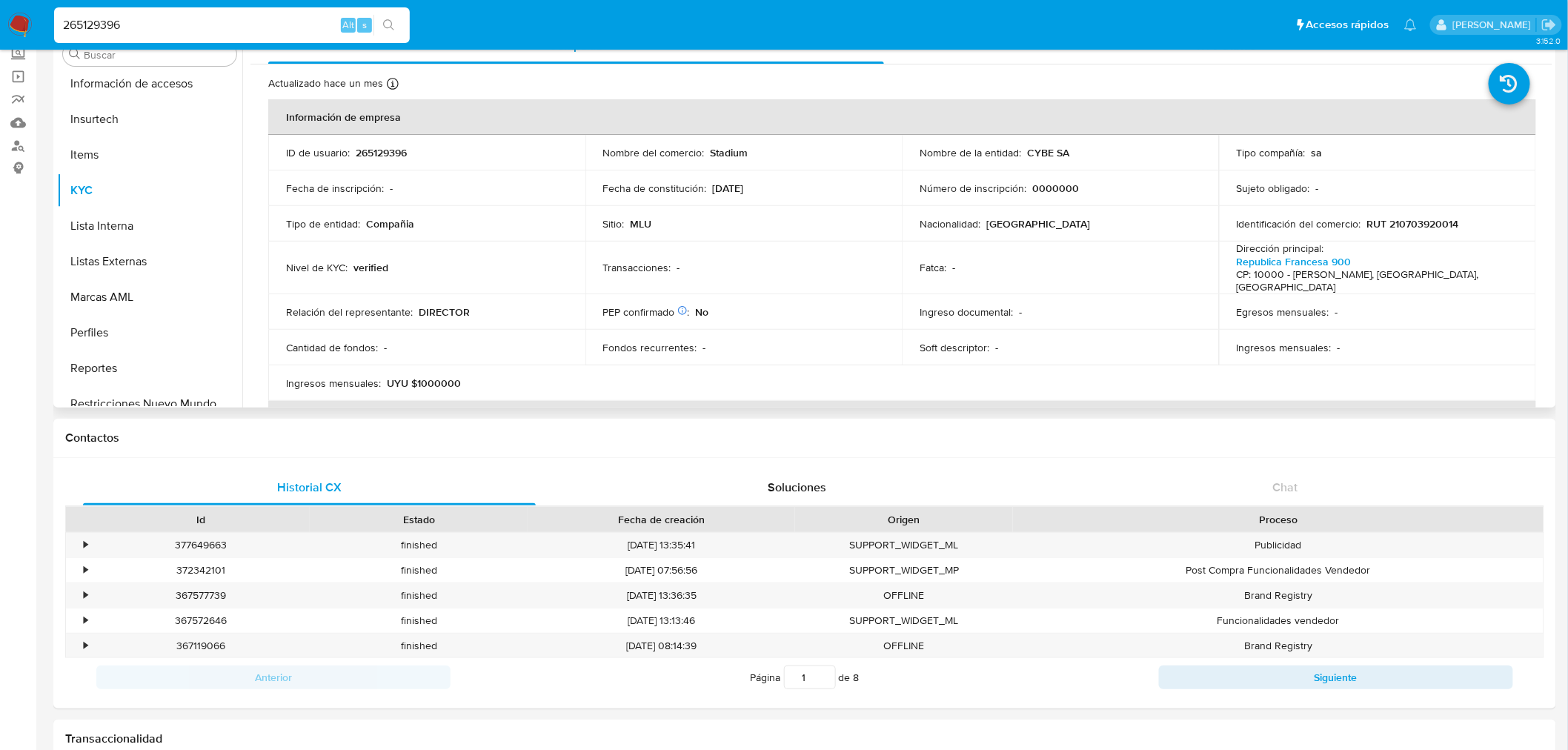
click at [1422, 226] on p "RUT 210703920014" at bounding box center [1413, 224] width 92 height 13
copy p "210703920014"
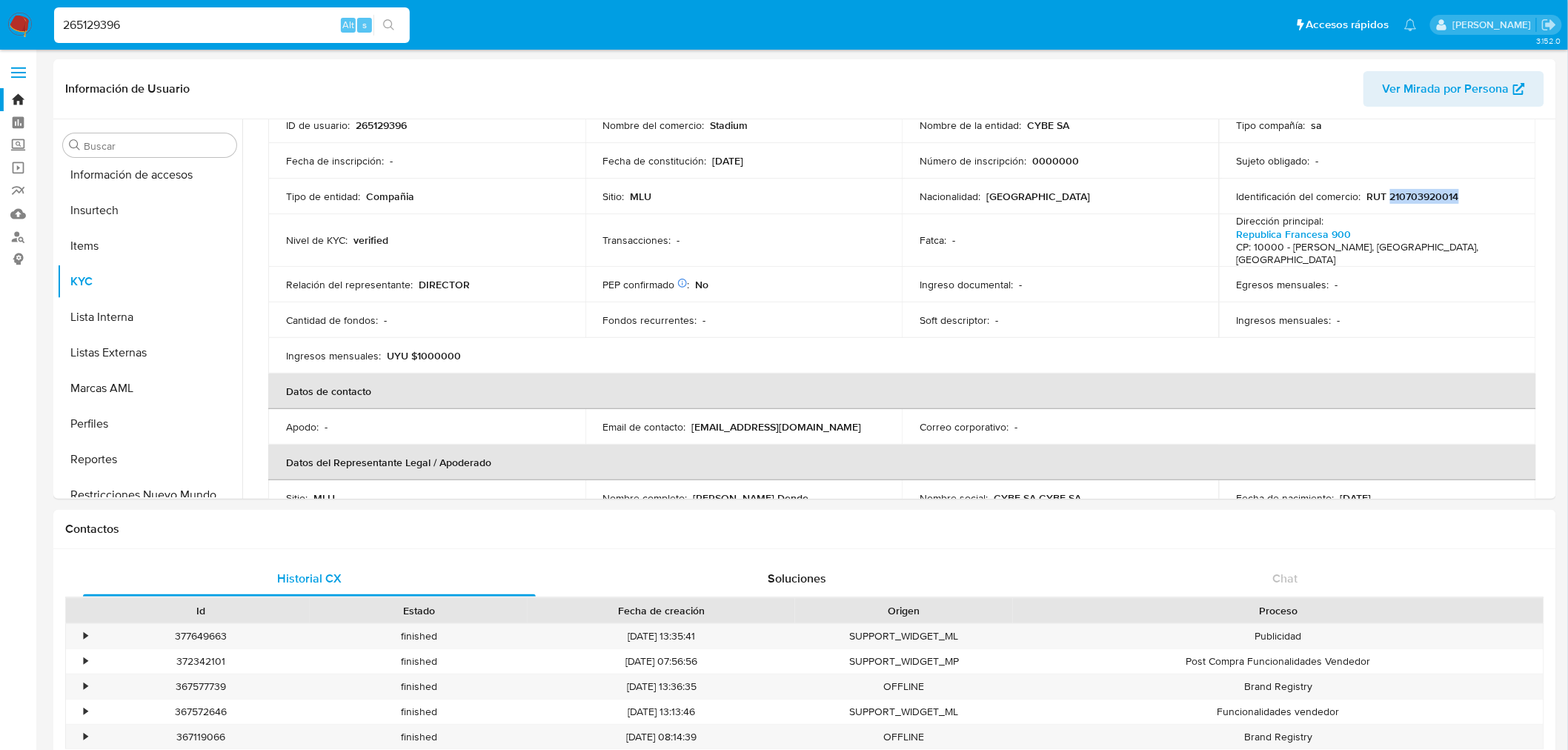
scroll to position [0, 0]
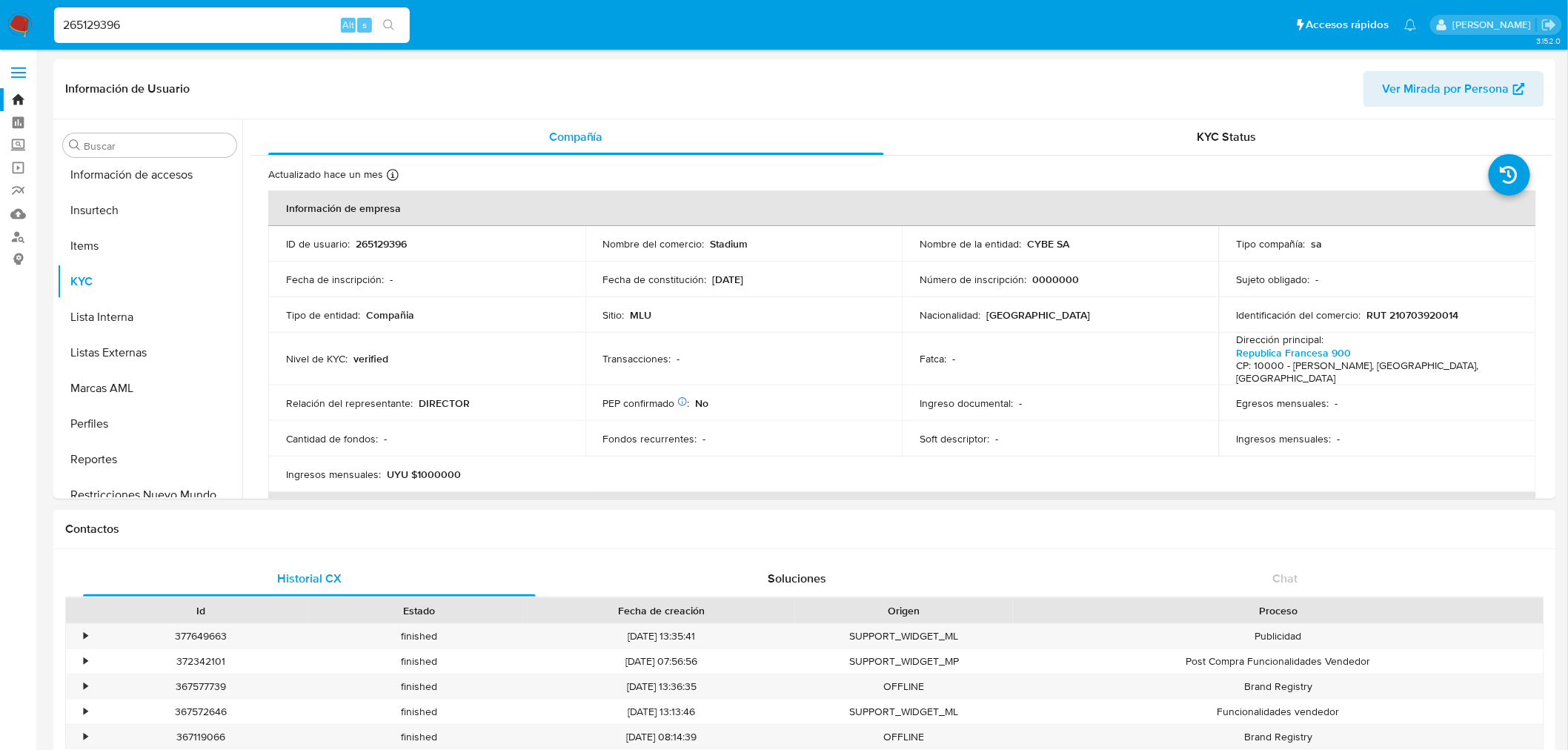
click at [99, 26] on input "265129396" at bounding box center [232, 24] width 356 height 19
click at [131, 244] on button "General" at bounding box center [143, 244] width 173 height 36
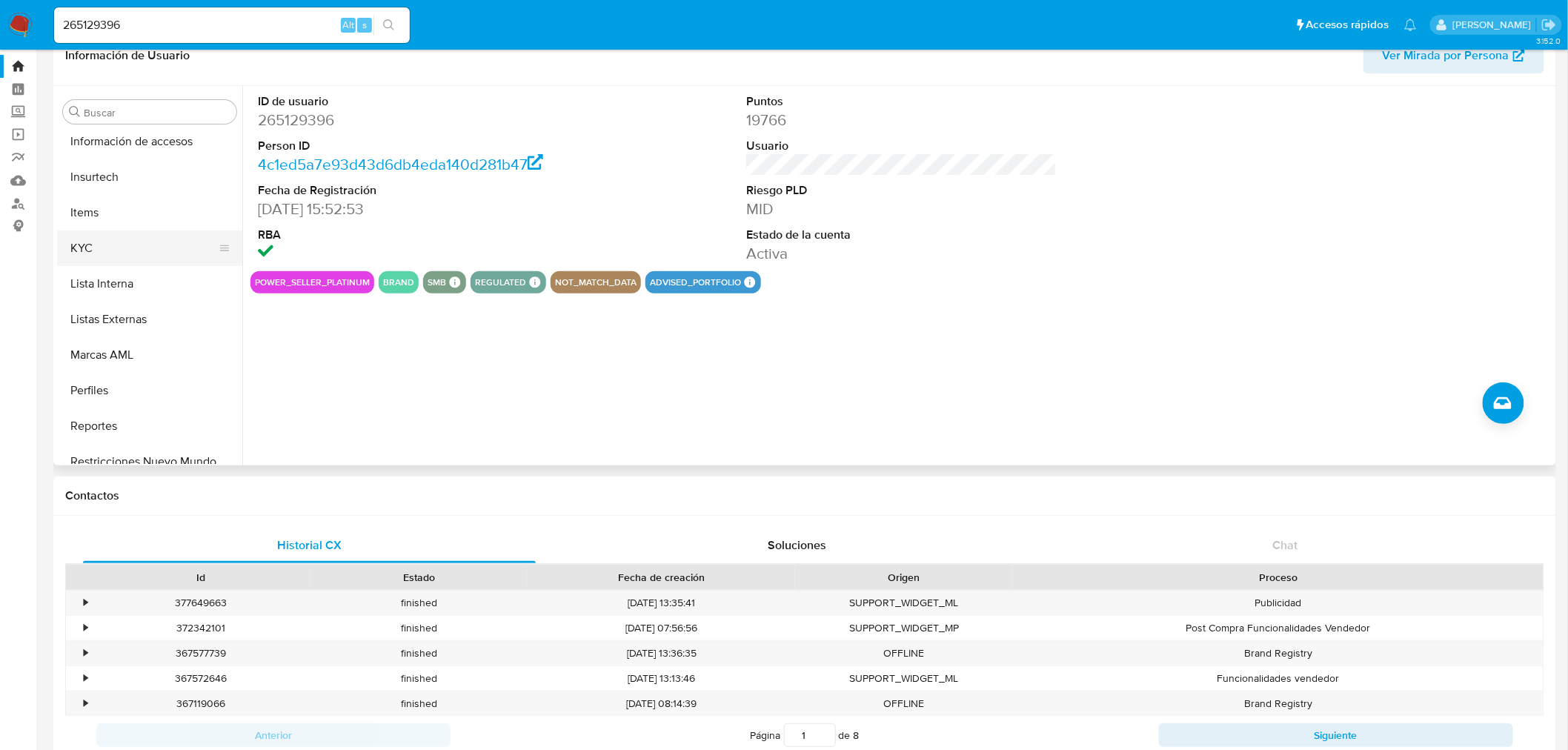
scroll to position [574, 0]
click at [128, 269] on button "Lista Interna" at bounding box center [143, 285] width 173 height 36
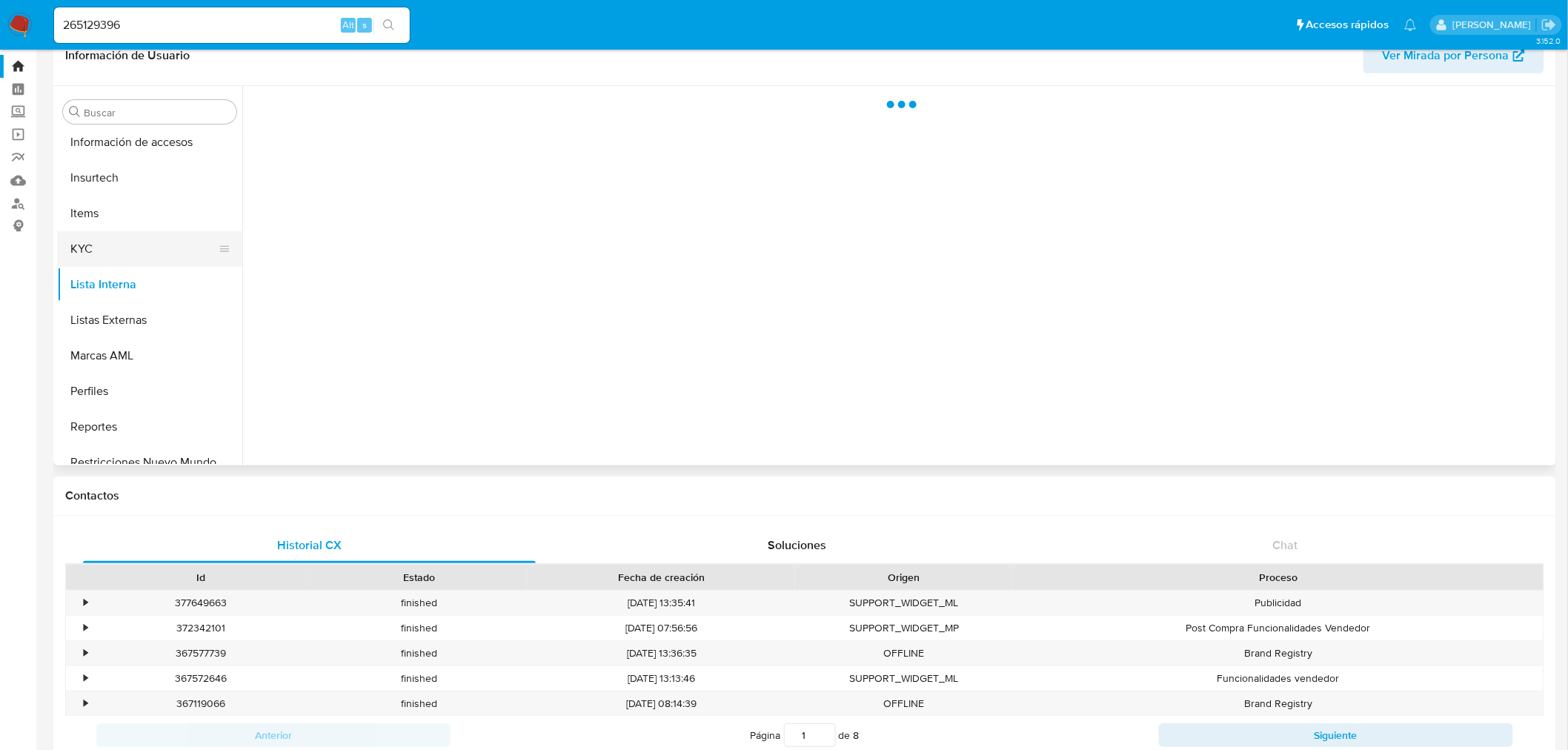
click at [116, 246] on button "KYC" at bounding box center [143, 249] width 173 height 36
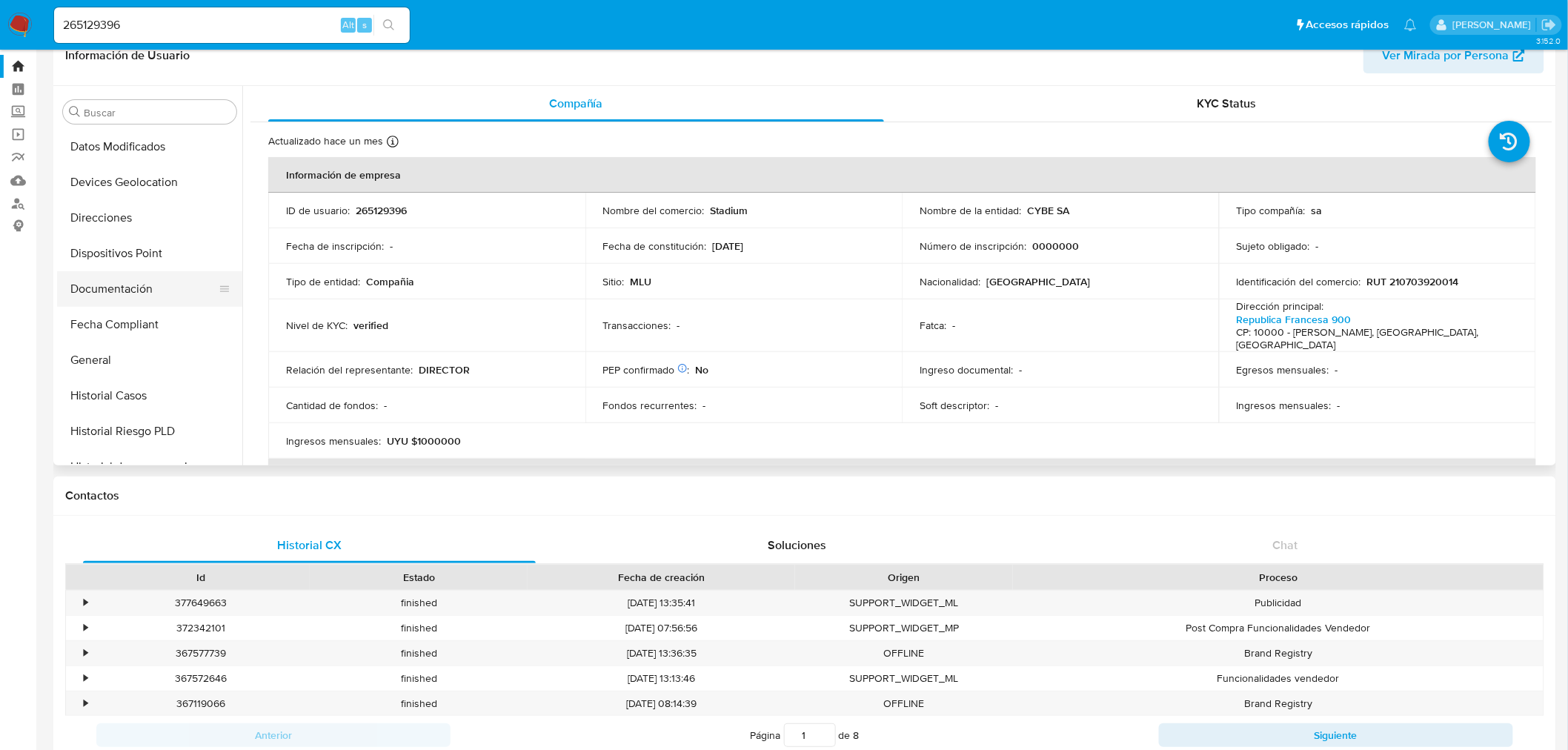
scroll to position [163, 0]
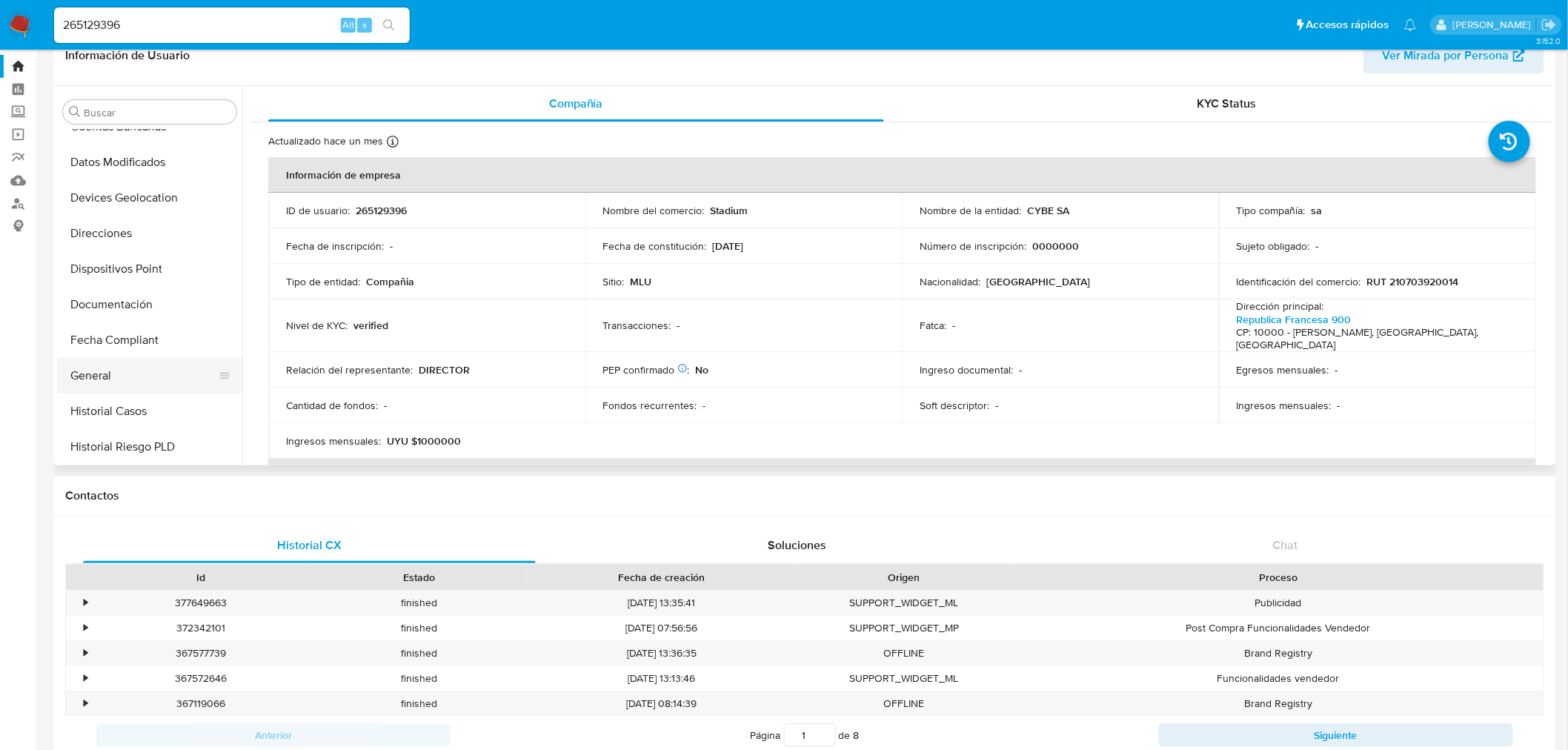
click at [139, 369] on button "General" at bounding box center [143, 375] width 173 height 36
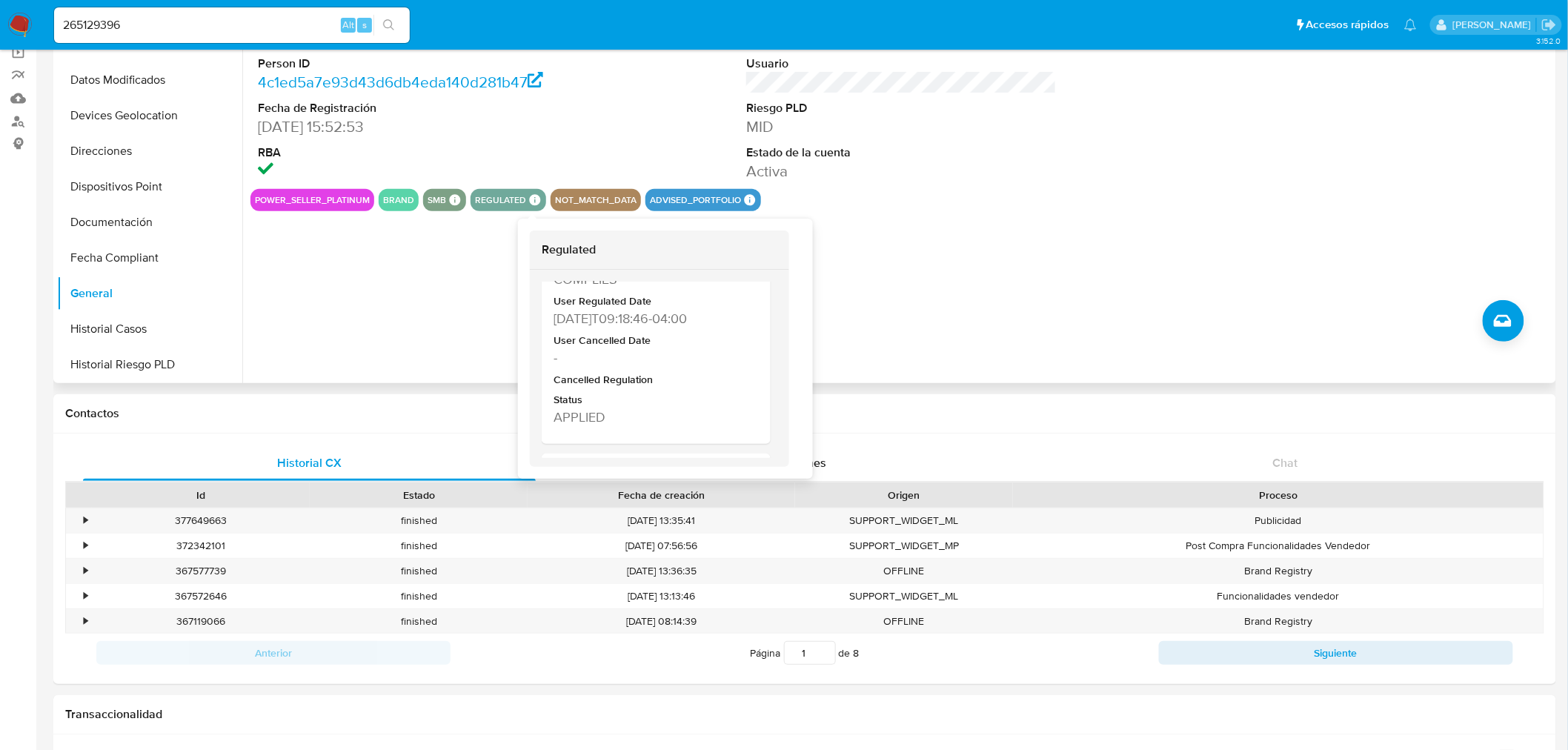
scroll to position [0, 0]
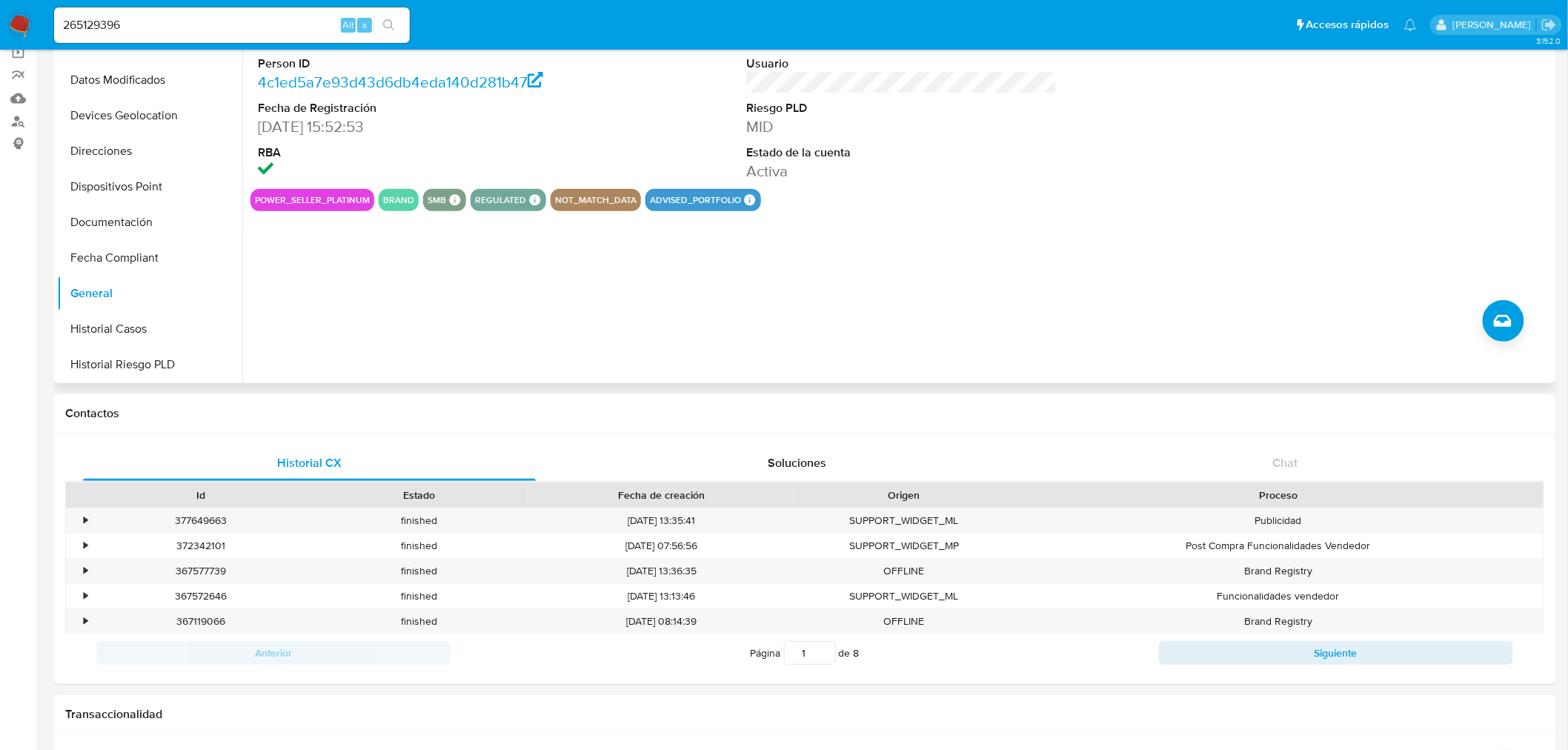
drag, startPoint x: 769, startPoint y: 324, endPoint x: 771, endPoint y: 341, distance: 17.1
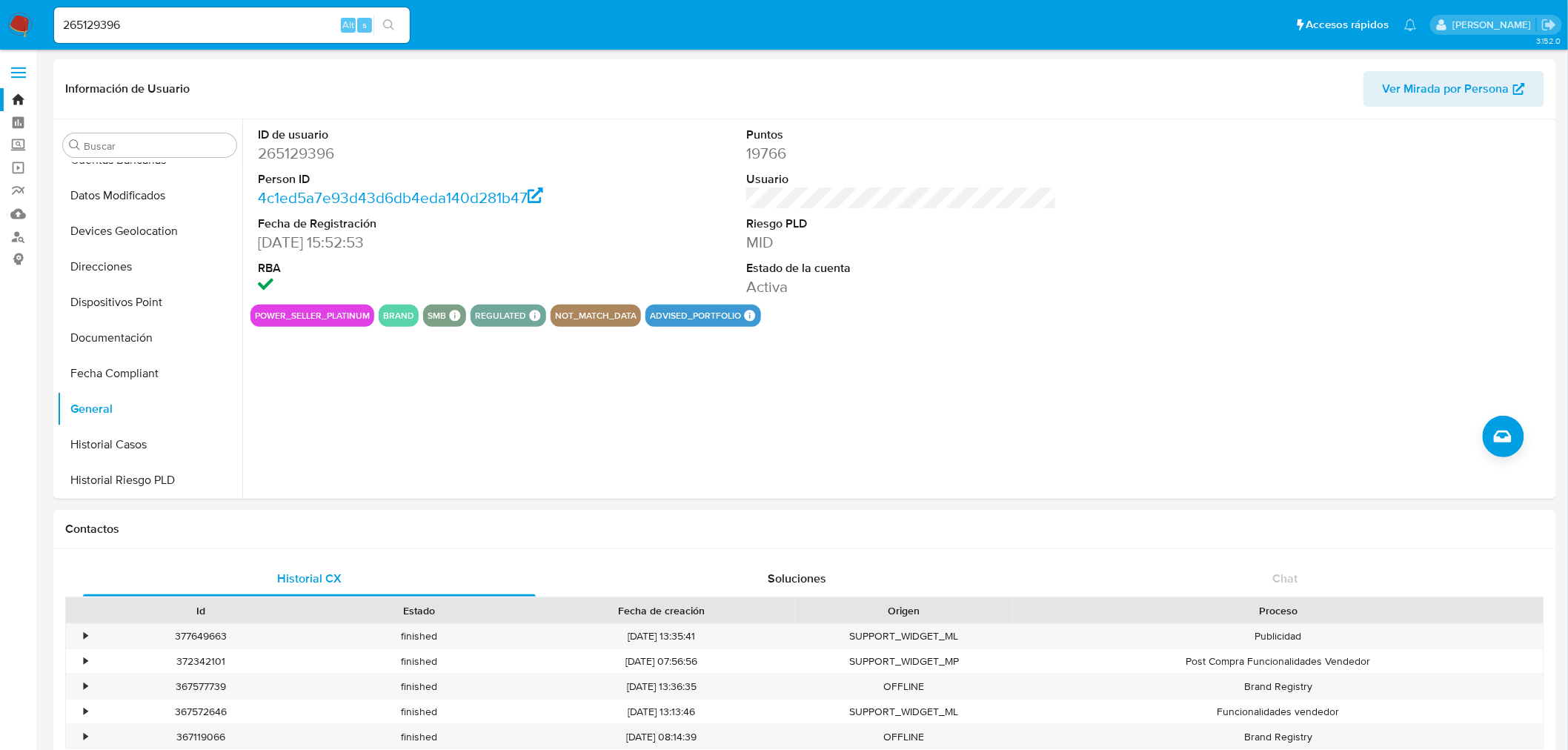
click at [141, 22] on input "265129396" at bounding box center [232, 24] width 356 height 19
paste input "1159073778"
type input "1159073778"
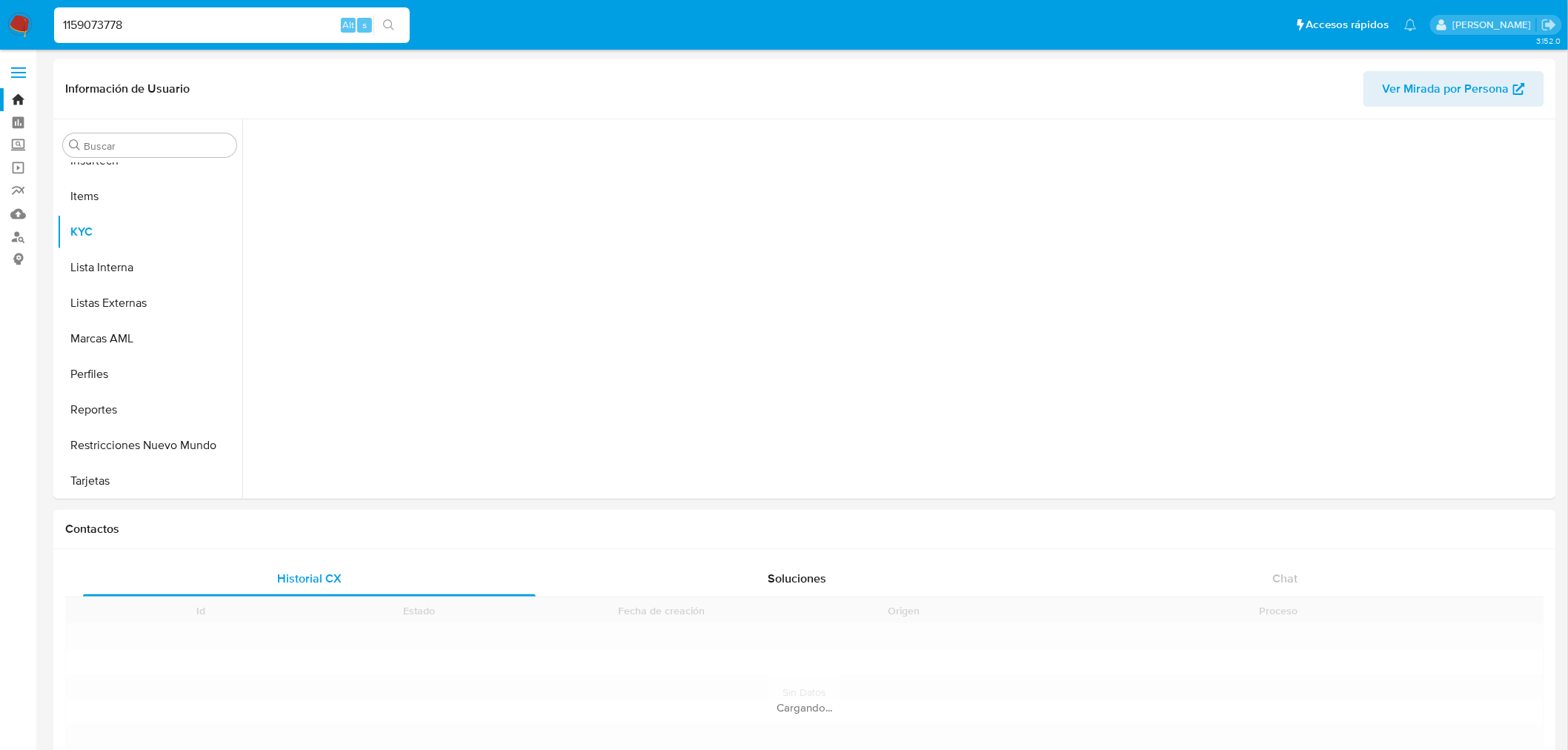
scroll to position [625, 0]
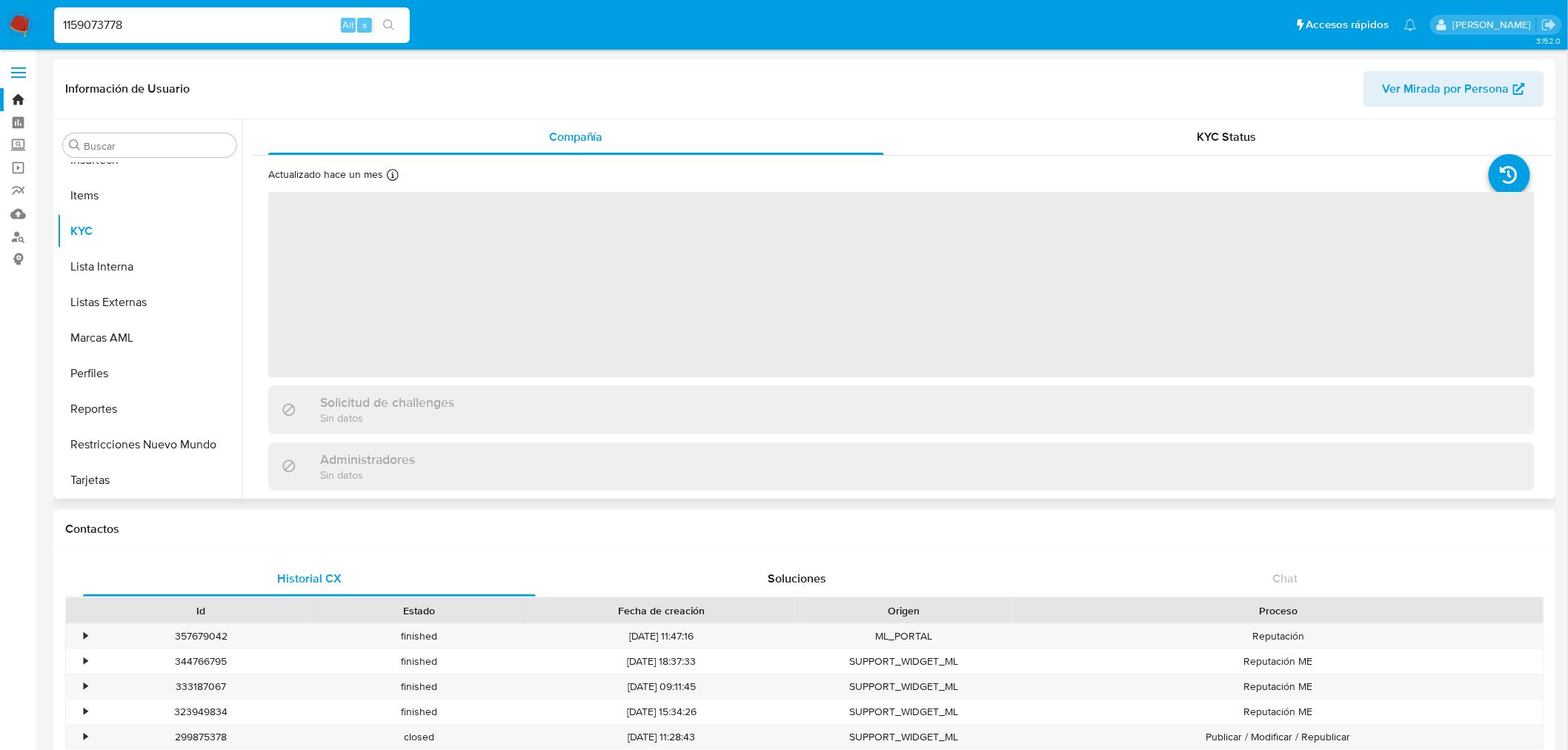
select select "10"
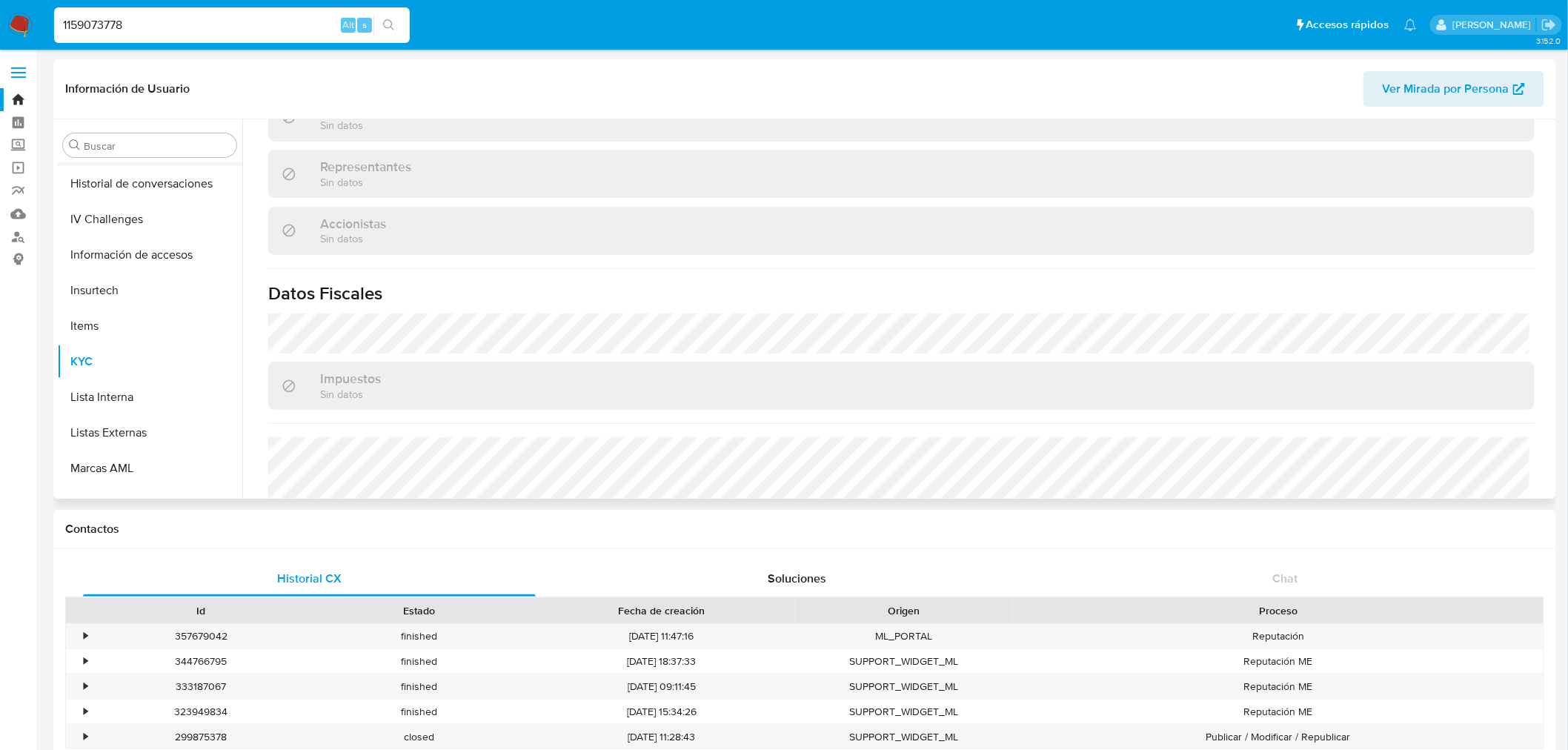
scroll to position [296, 0]
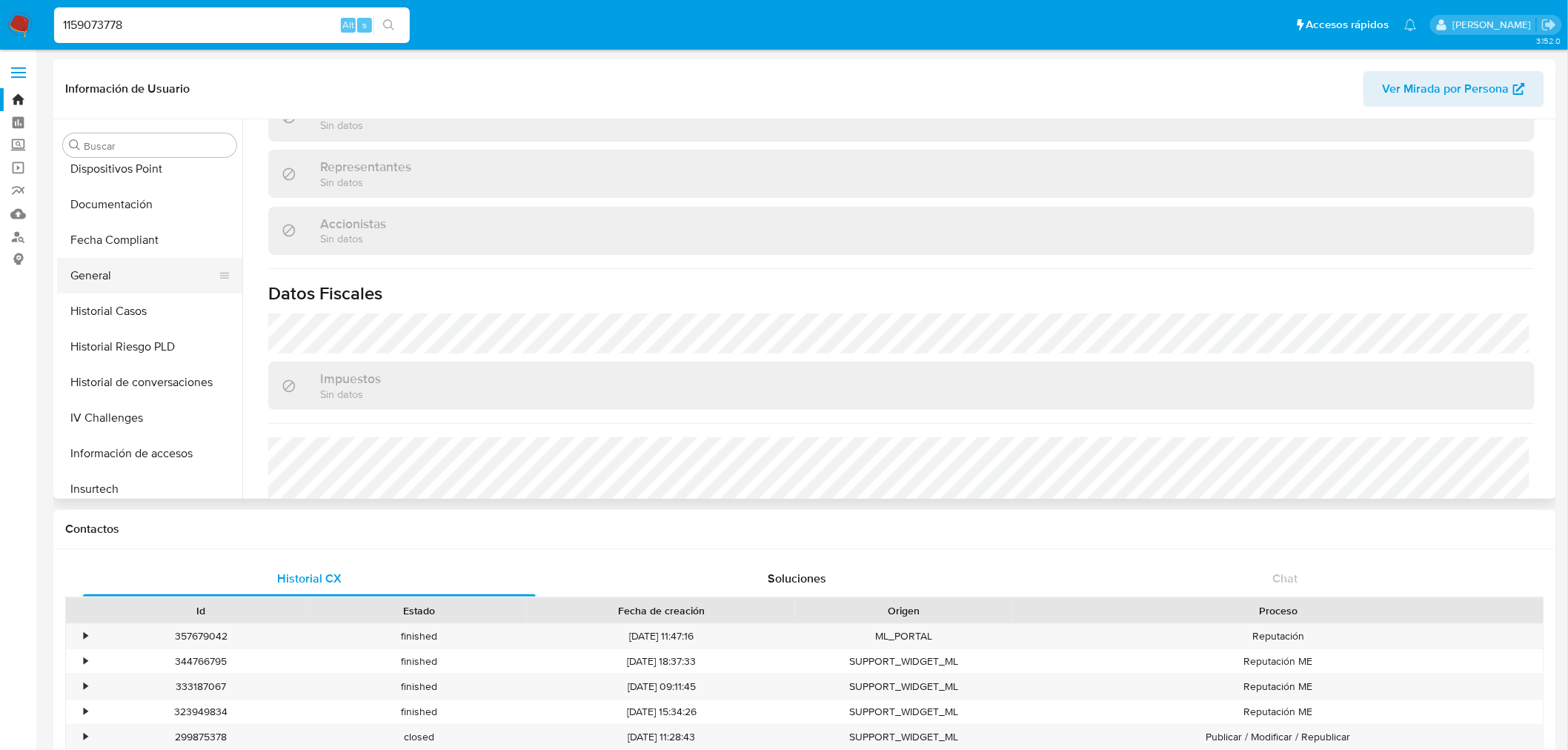
click at [124, 264] on button "General" at bounding box center [143, 276] width 173 height 36
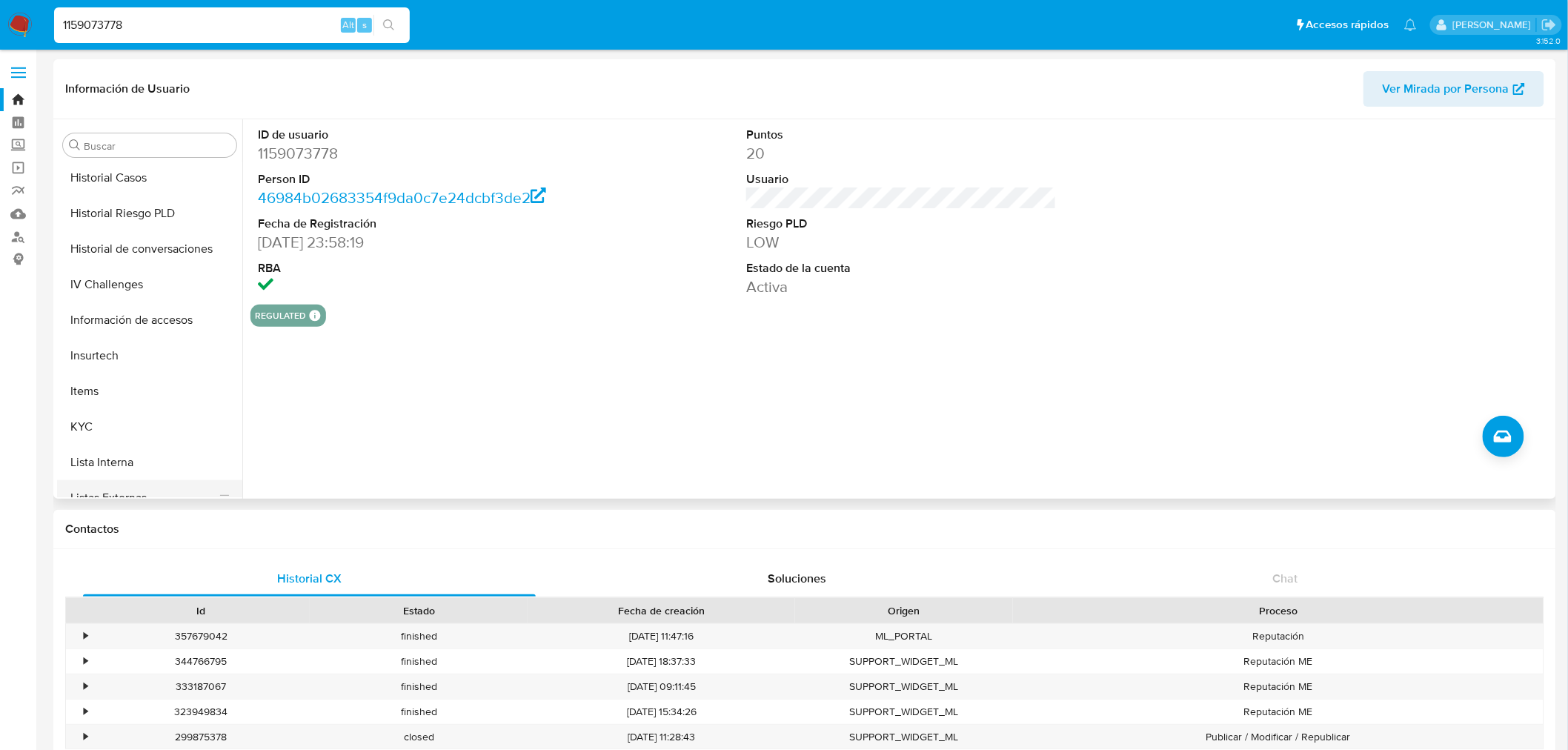
scroll to position [625, 0]
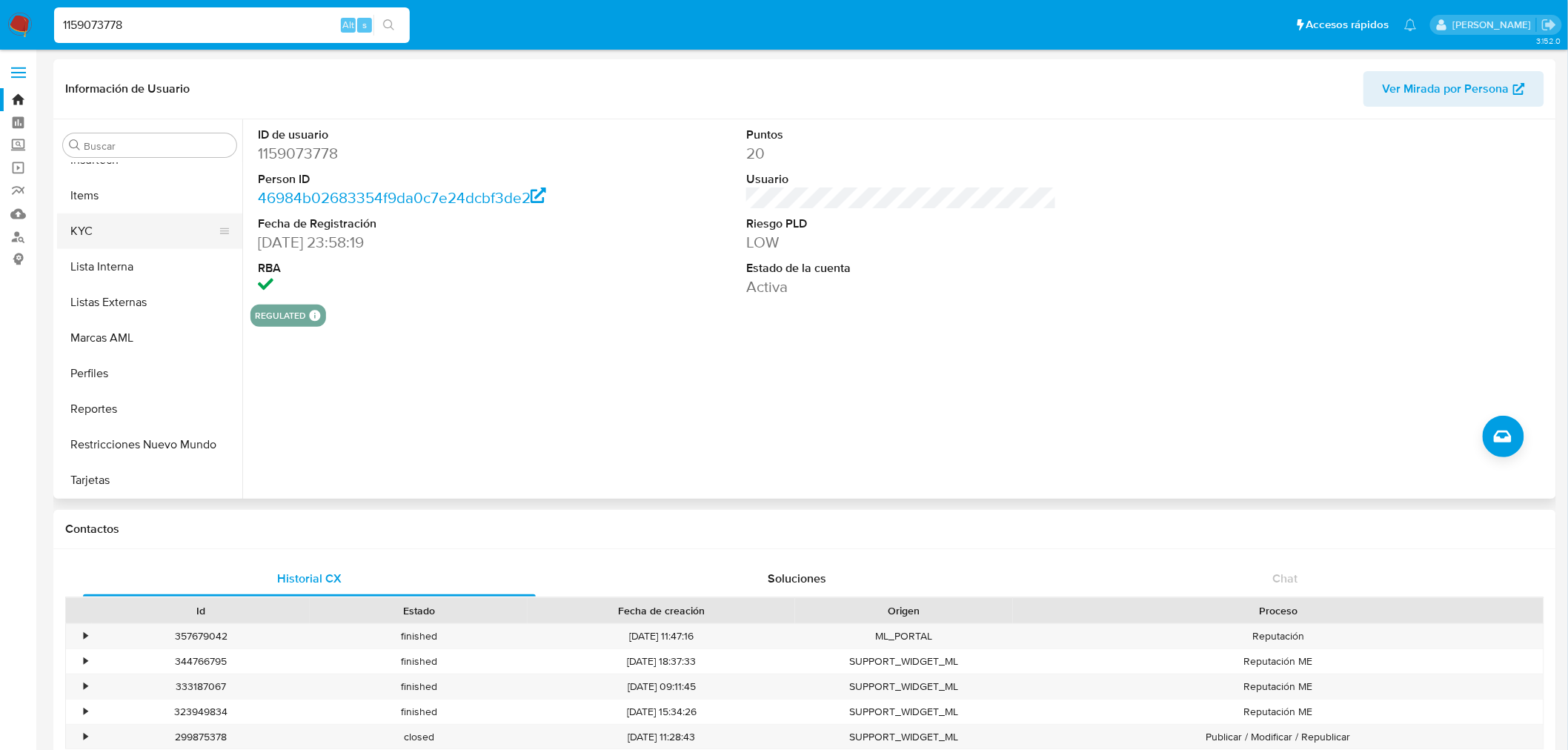
click at [117, 222] on button "KYC" at bounding box center [143, 231] width 173 height 36
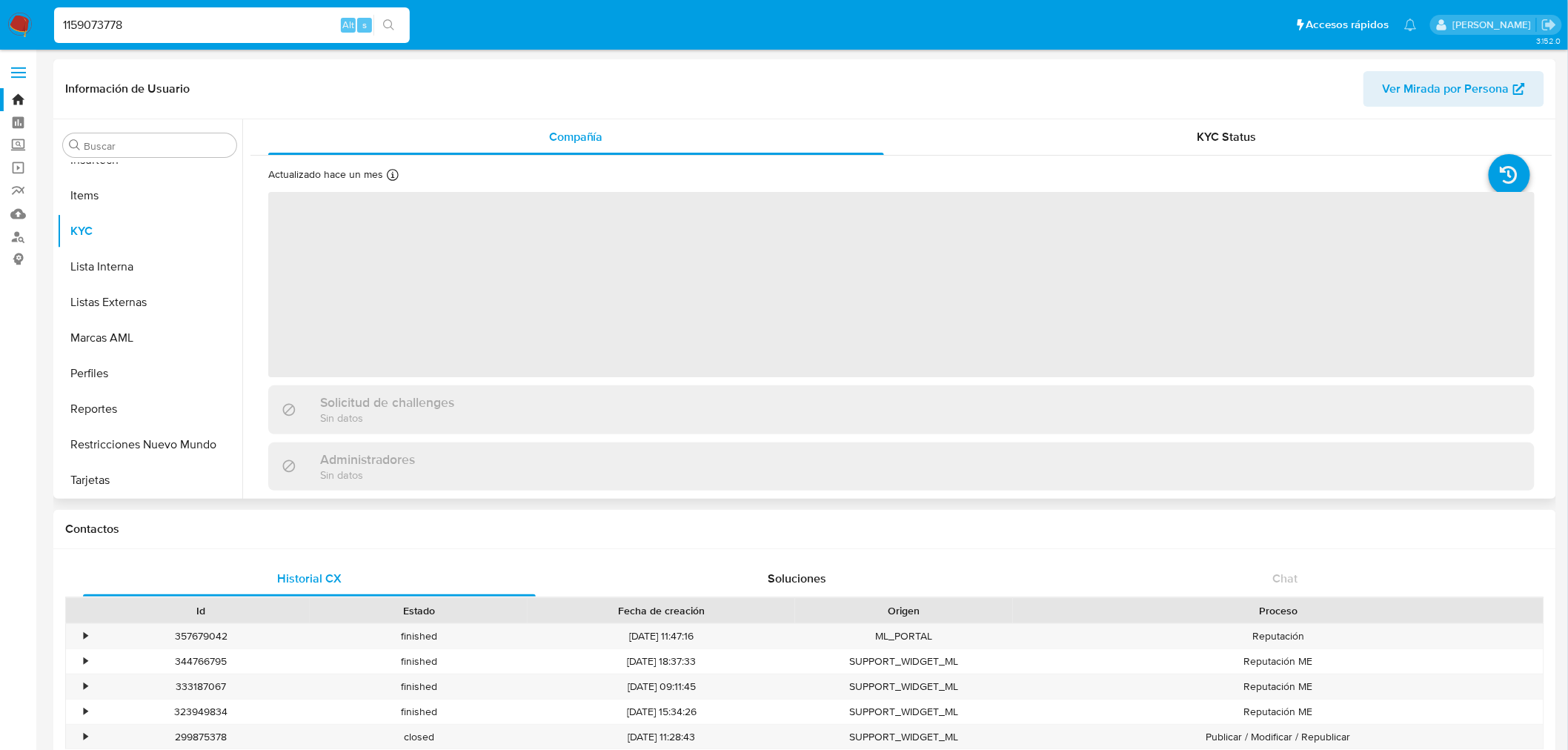
click at [1294, 108] on div "Información de Usuario Ver Mirada por Persona" at bounding box center [804, 89] width 1502 height 60
click at [1279, 133] on div "KYC Status" at bounding box center [1227, 137] width 616 height 36
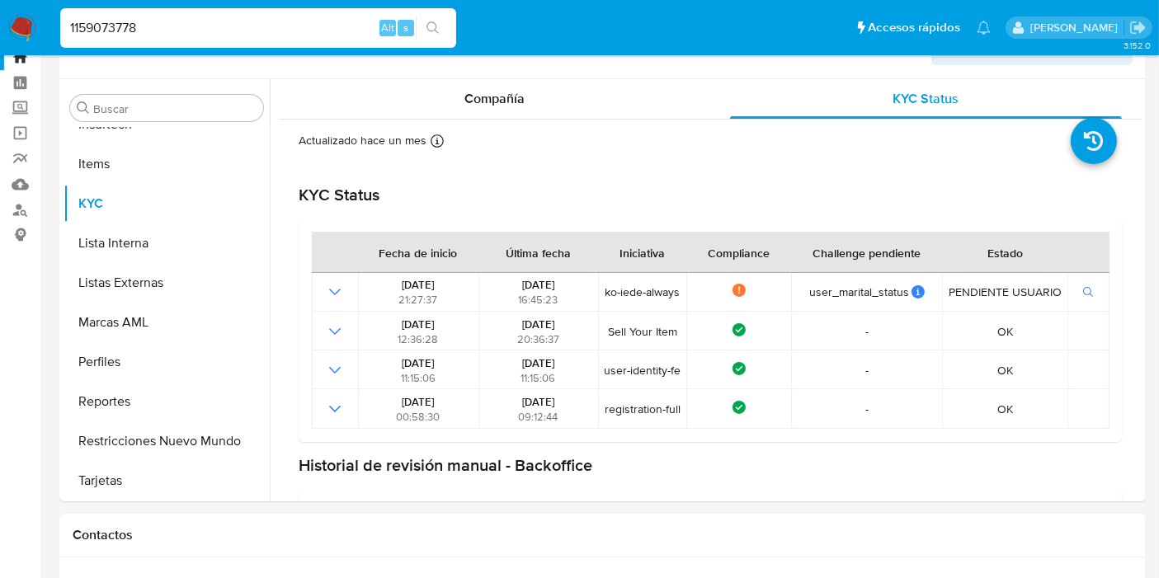
click at [26, 14] on img at bounding box center [22, 28] width 28 height 28
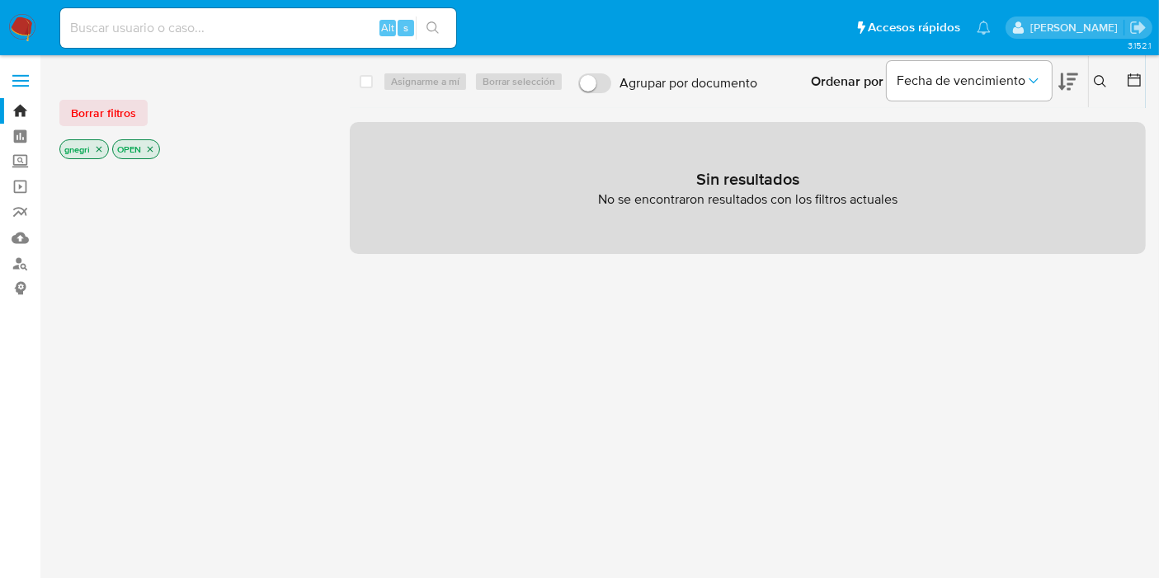
click at [98, 150] on icon "close-filter" at bounding box center [99, 149] width 10 height 10
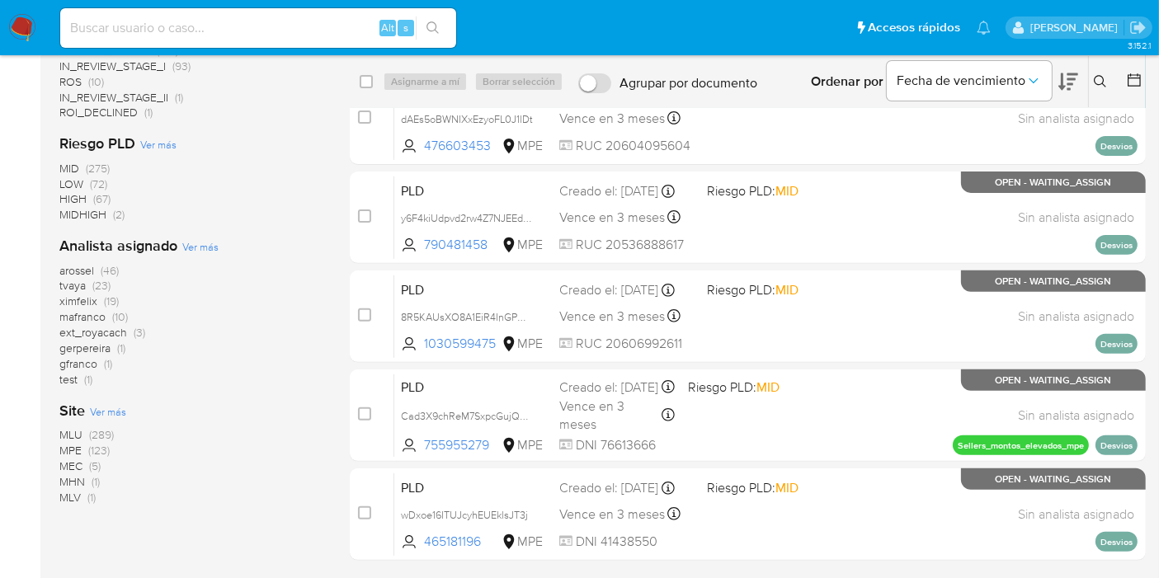
scroll to position [595, 0]
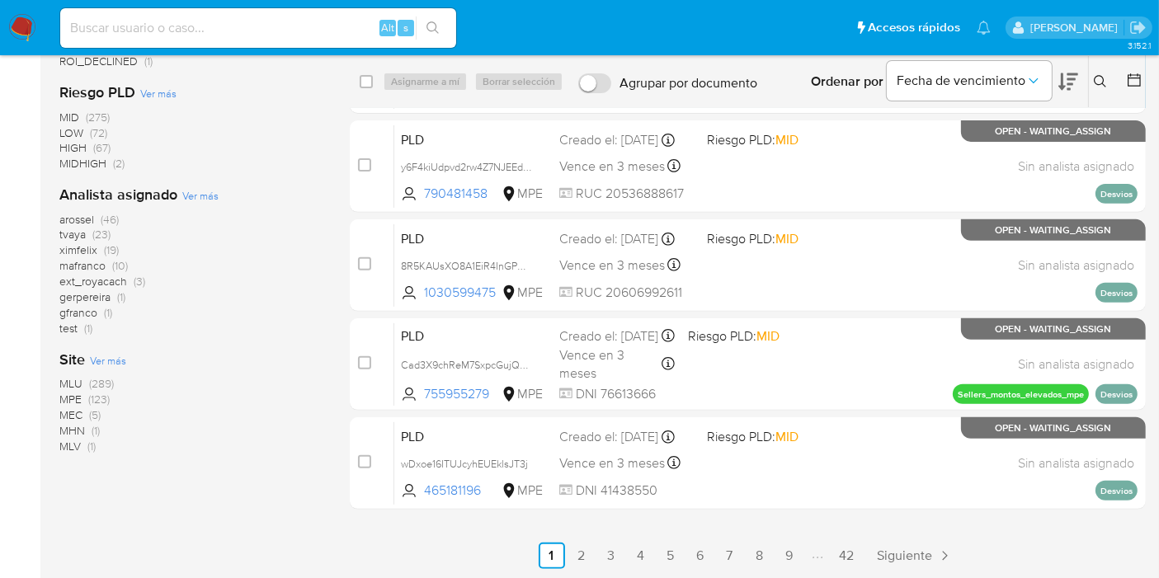
drag, startPoint x: 99, startPoint y: 301, endPoint x: 101, endPoint y: 313, distance: 12.5
drag, startPoint x: 101, startPoint y: 313, endPoint x: 57, endPoint y: 162, distance: 157.9
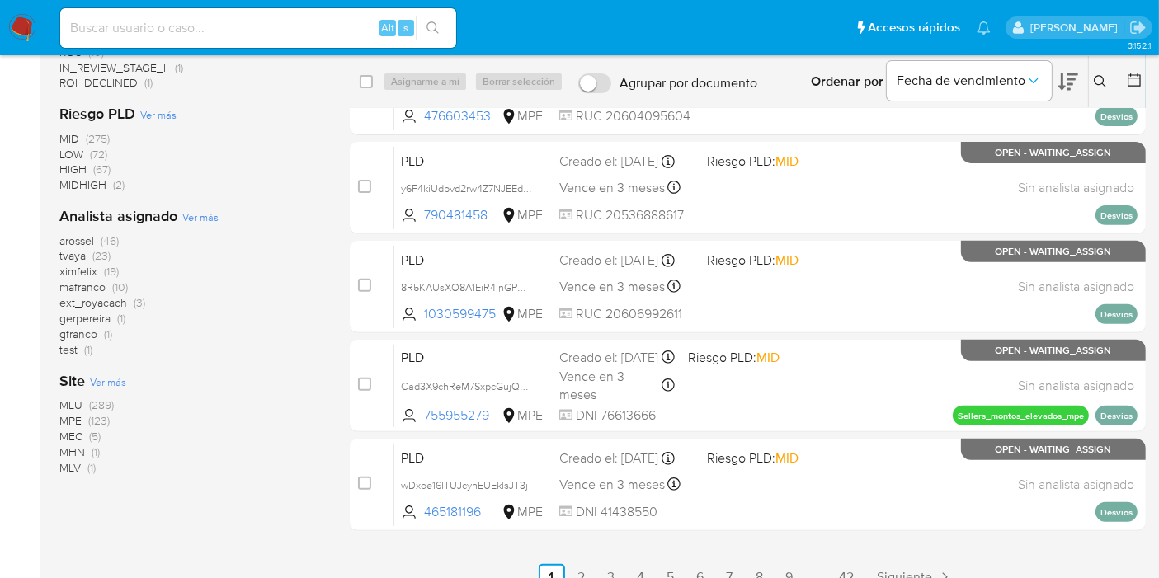
scroll to position [0, 0]
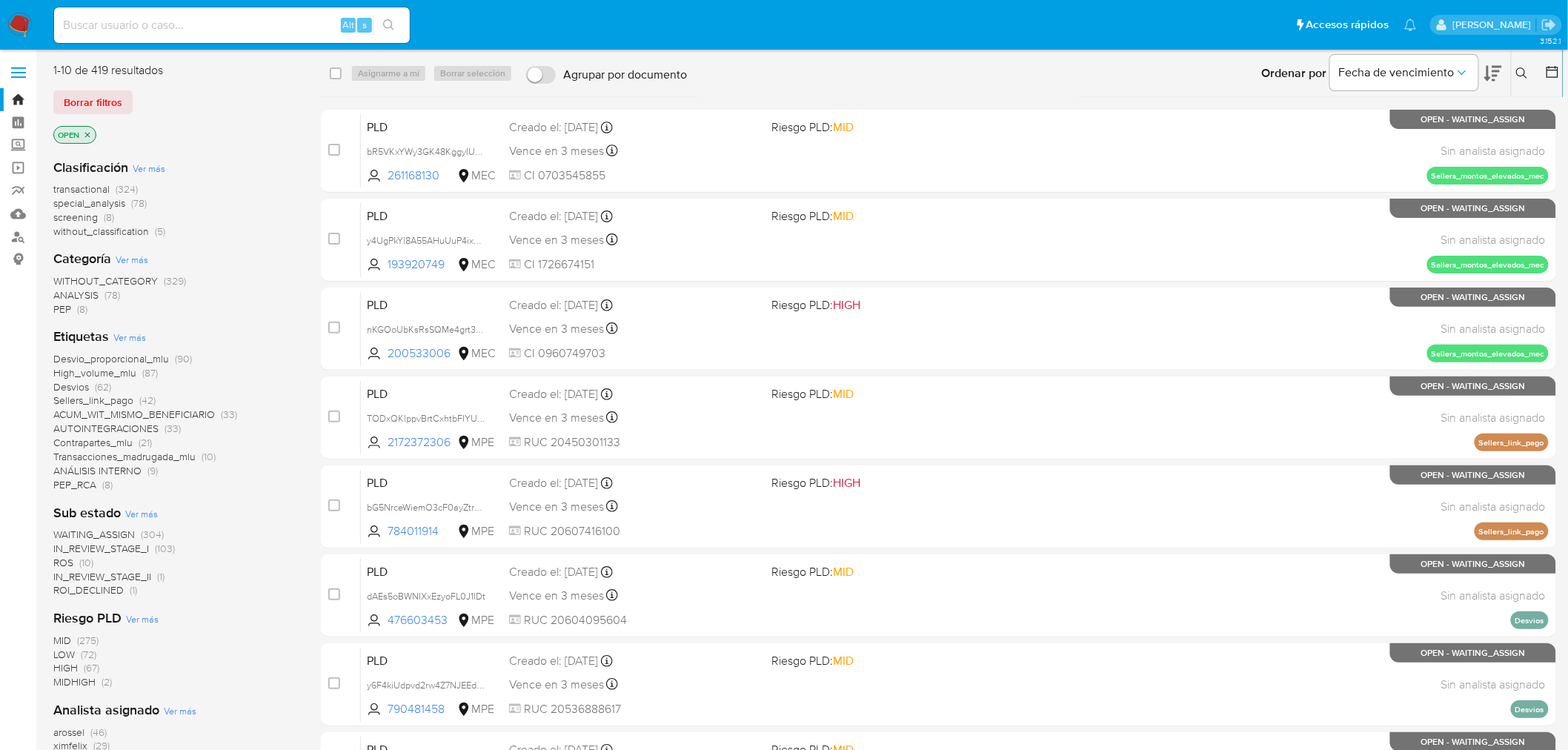
click at [146, 0] on input at bounding box center [232, 24] width 356 height 19
paste input "1111307042"
type input "1111307042"
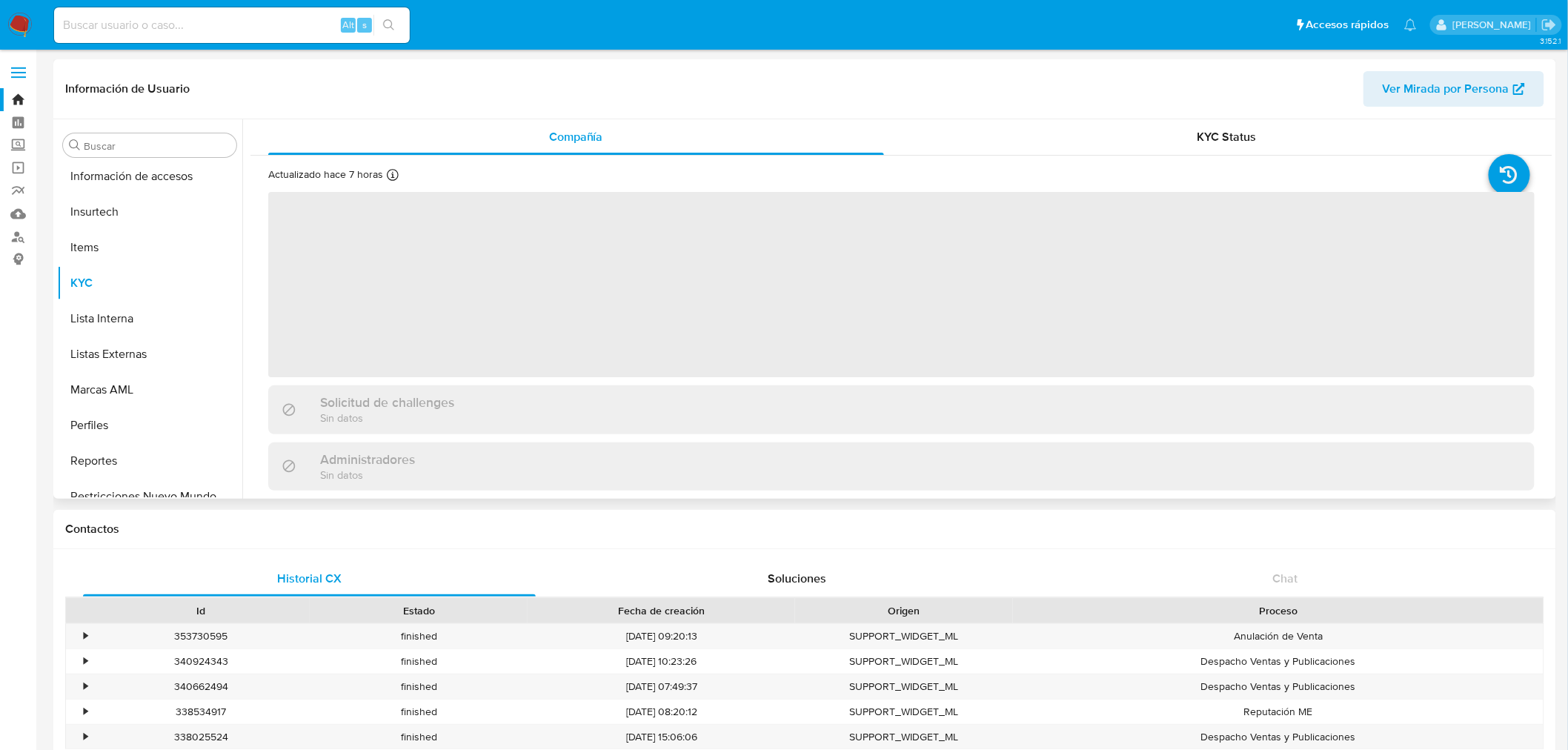
scroll to position [625, 0]
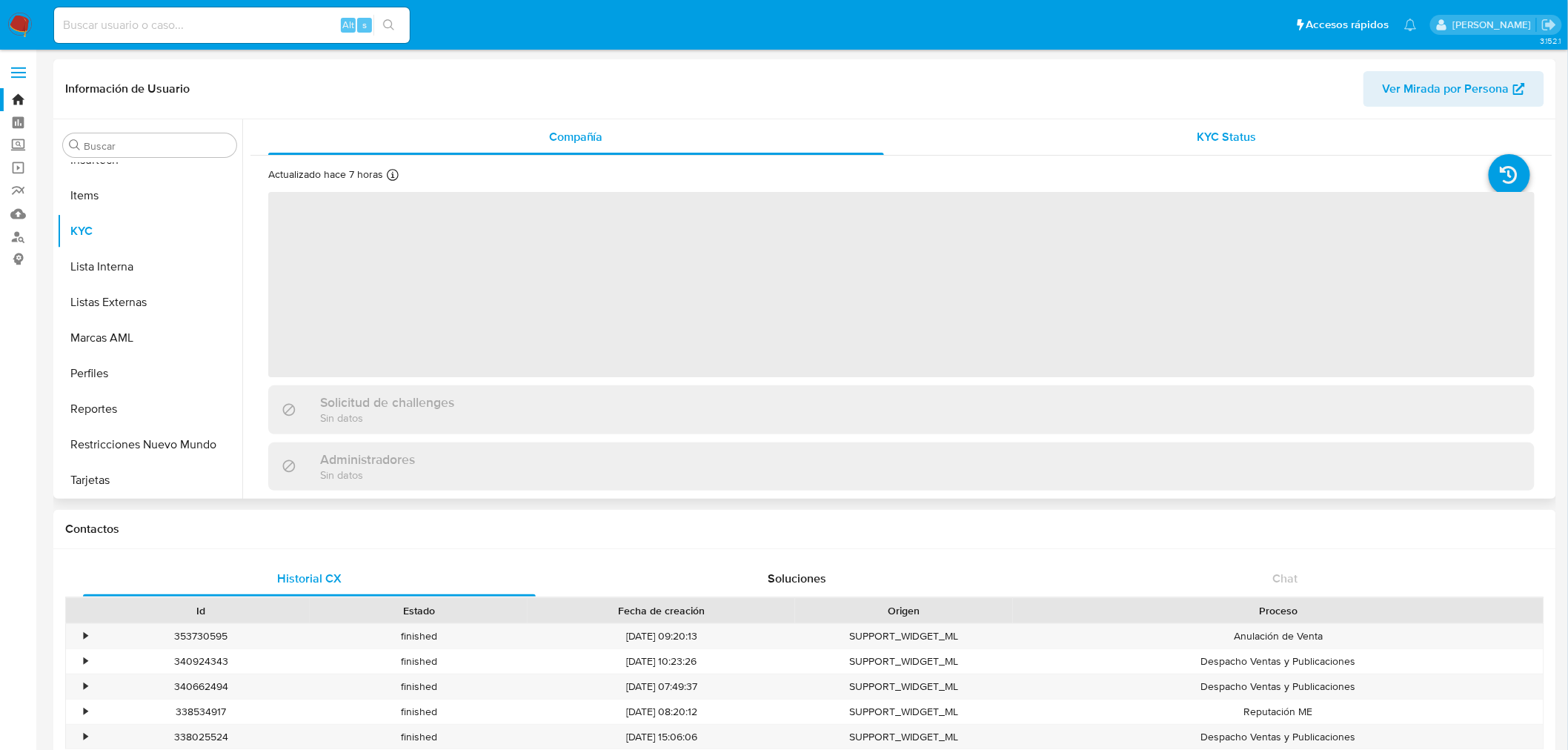
click at [398, 0] on span "KYC Status" at bounding box center [1227, 137] width 59 height 17
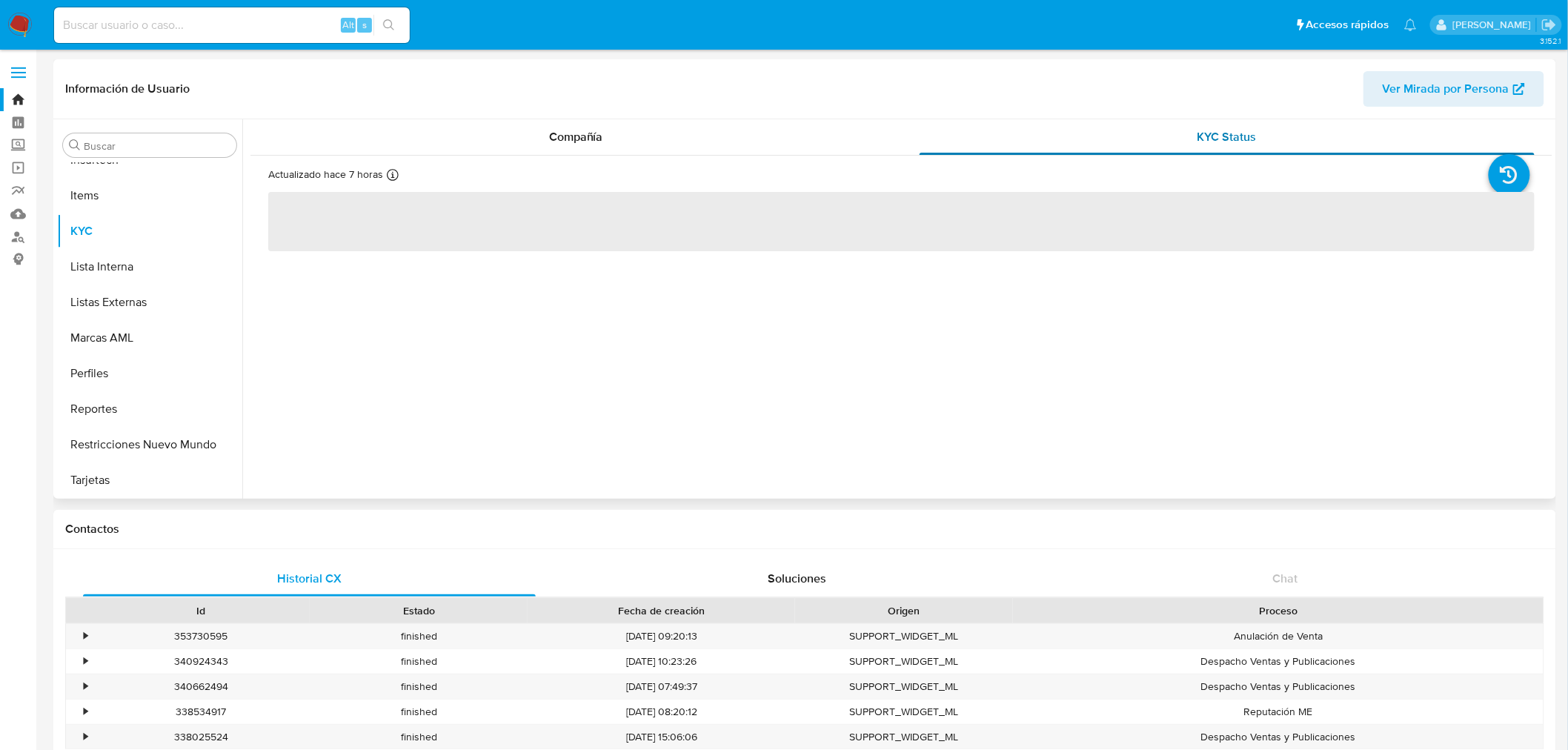
select select "10"
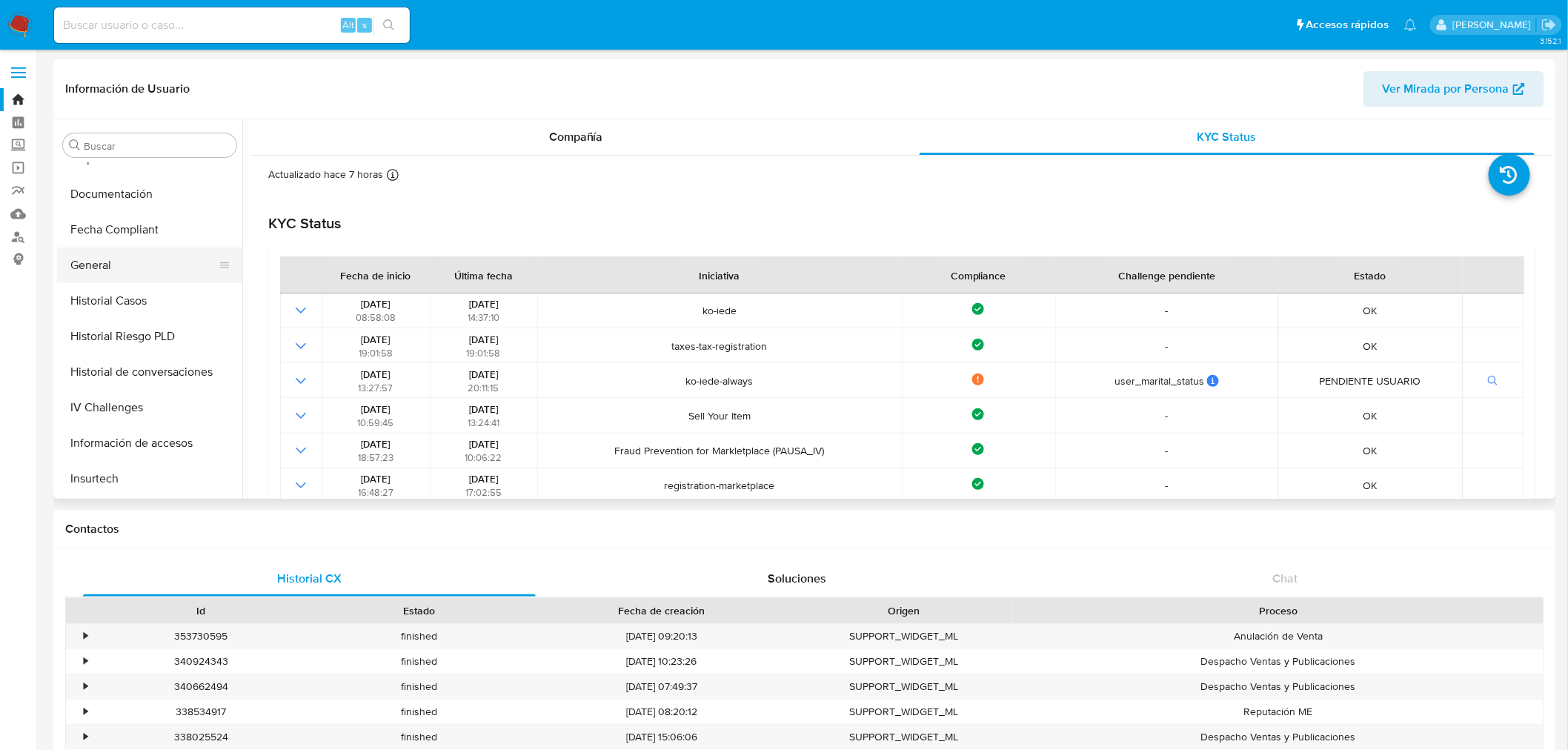
scroll to position [296, 0]
click at [139, 0] on button "General" at bounding box center [143, 276] width 173 height 36
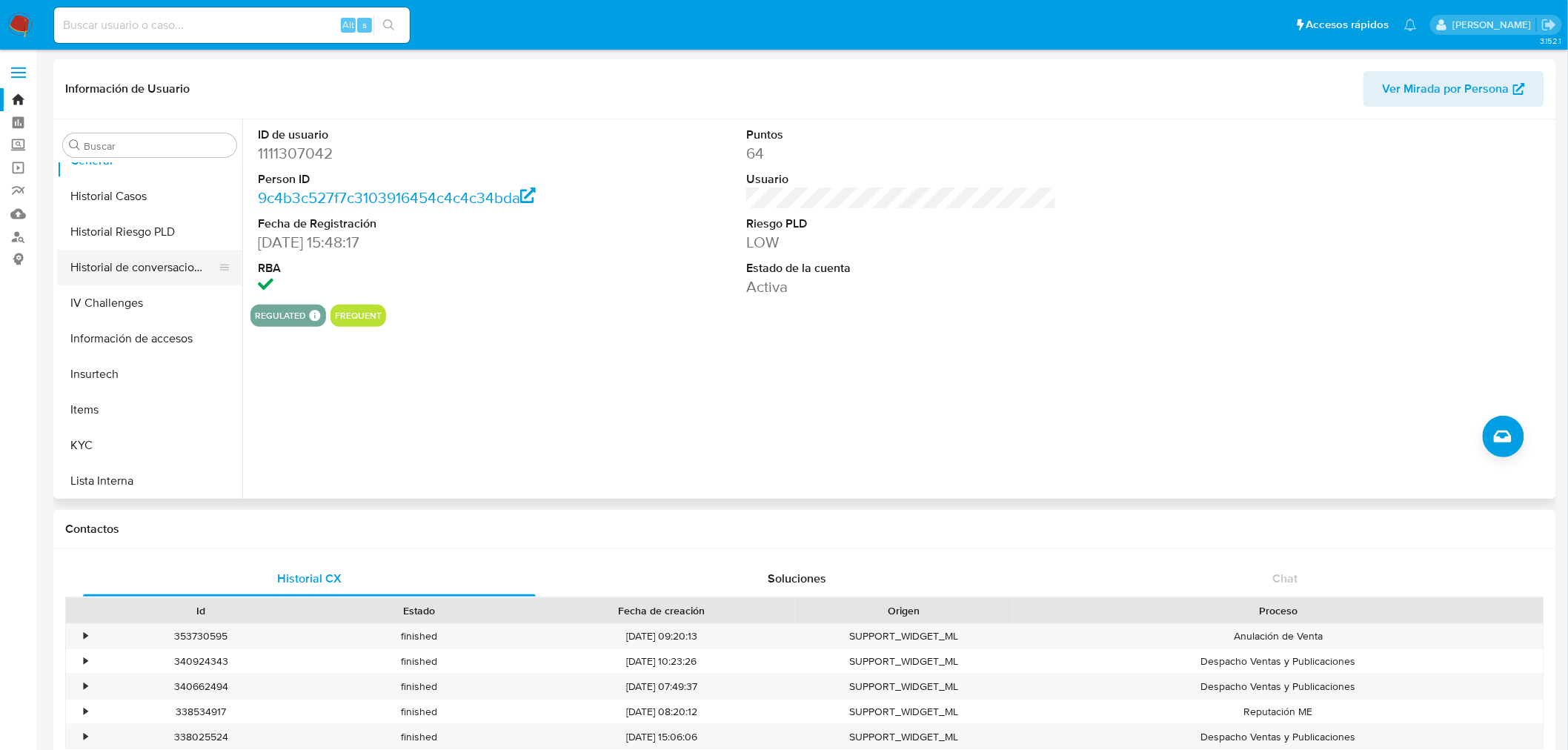
scroll to position [410, 0]
click at [142, 0] on button "KYC" at bounding box center [143, 446] width 173 height 36
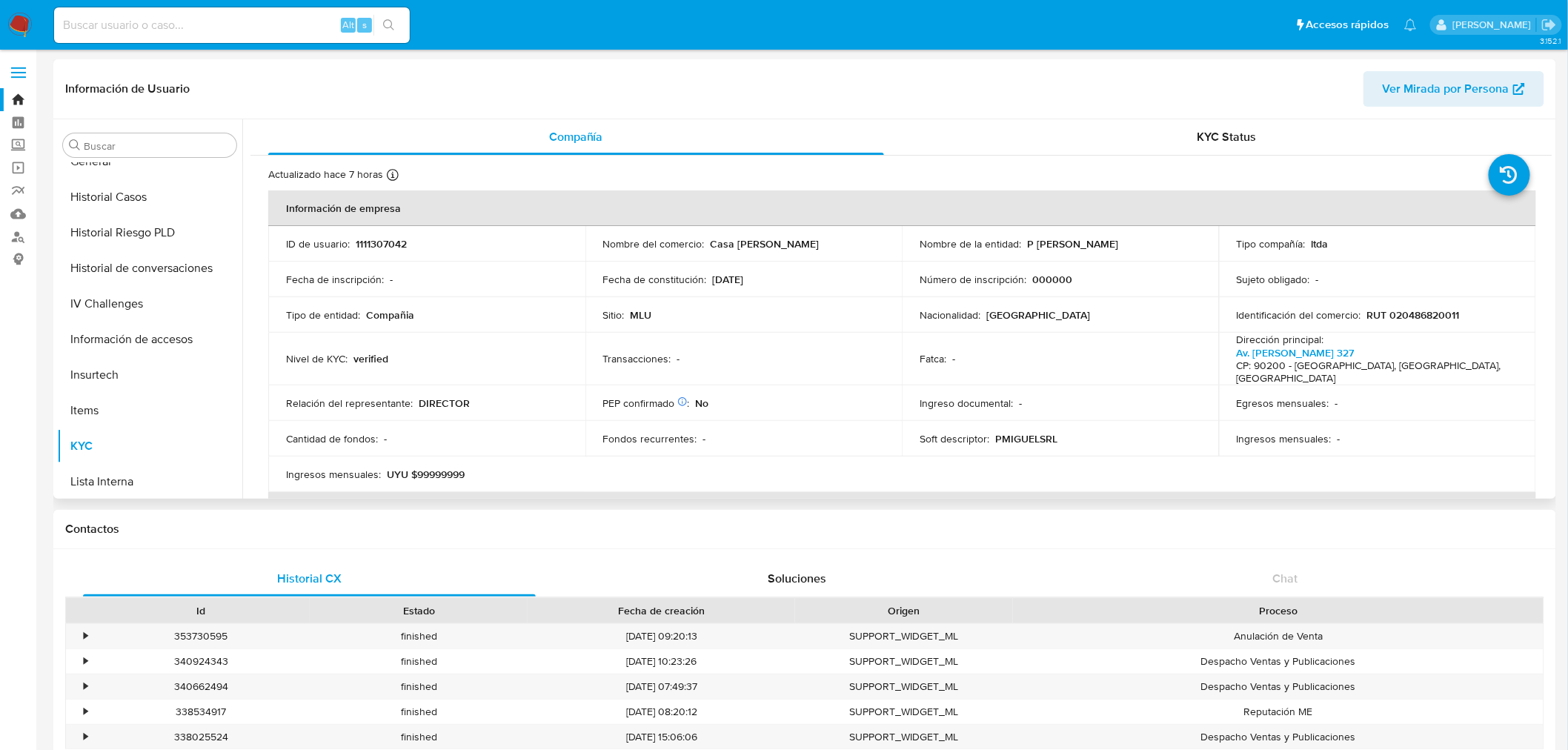
click at [398, 0] on div "Información de Usuario Ver Mirada por Persona" at bounding box center [804, 89] width 1502 height 60
click at [398, 0] on div "KYC Status" at bounding box center [1227, 137] width 616 height 36
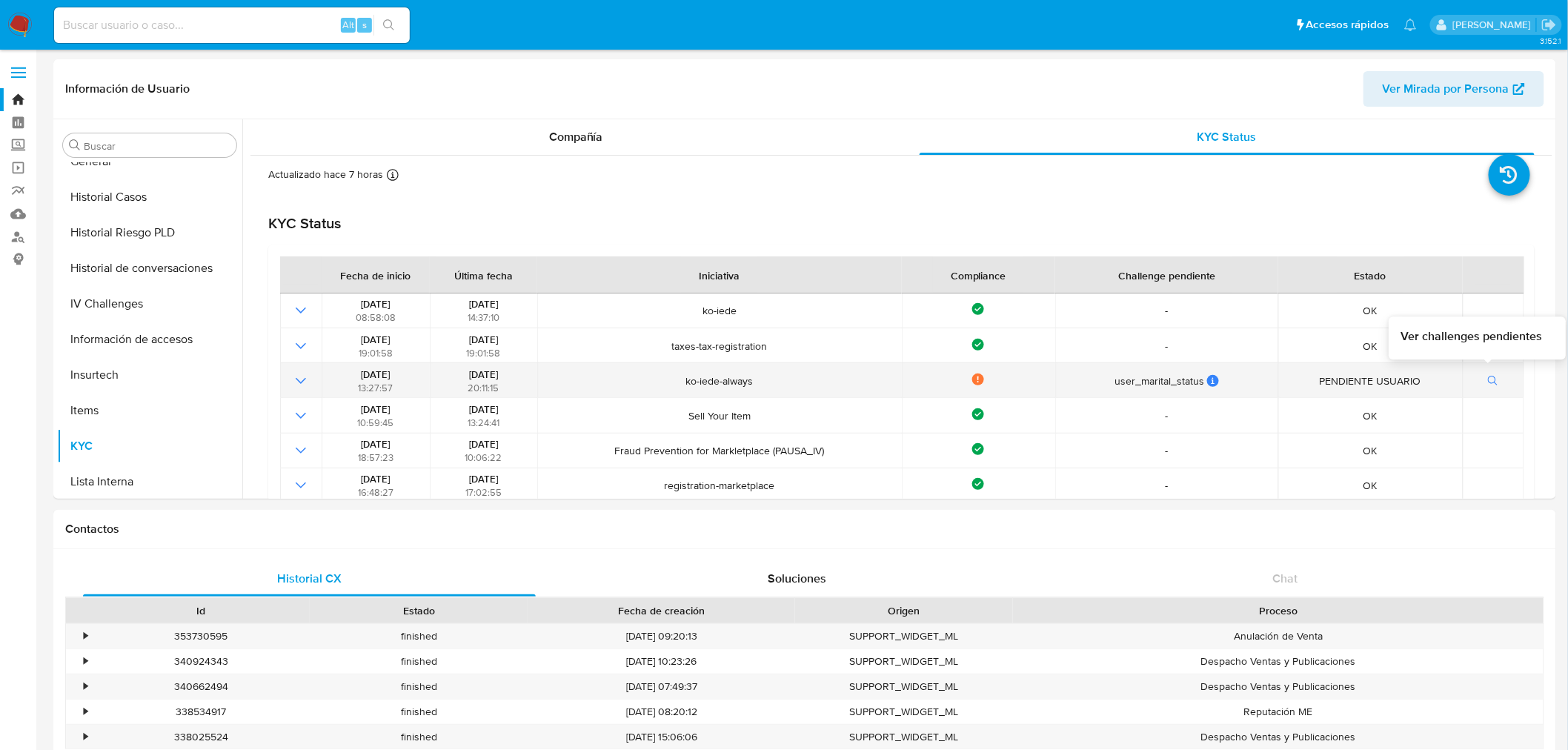
click at [398, 0] on icon "button" at bounding box center [1493, 381] width 11 height 11
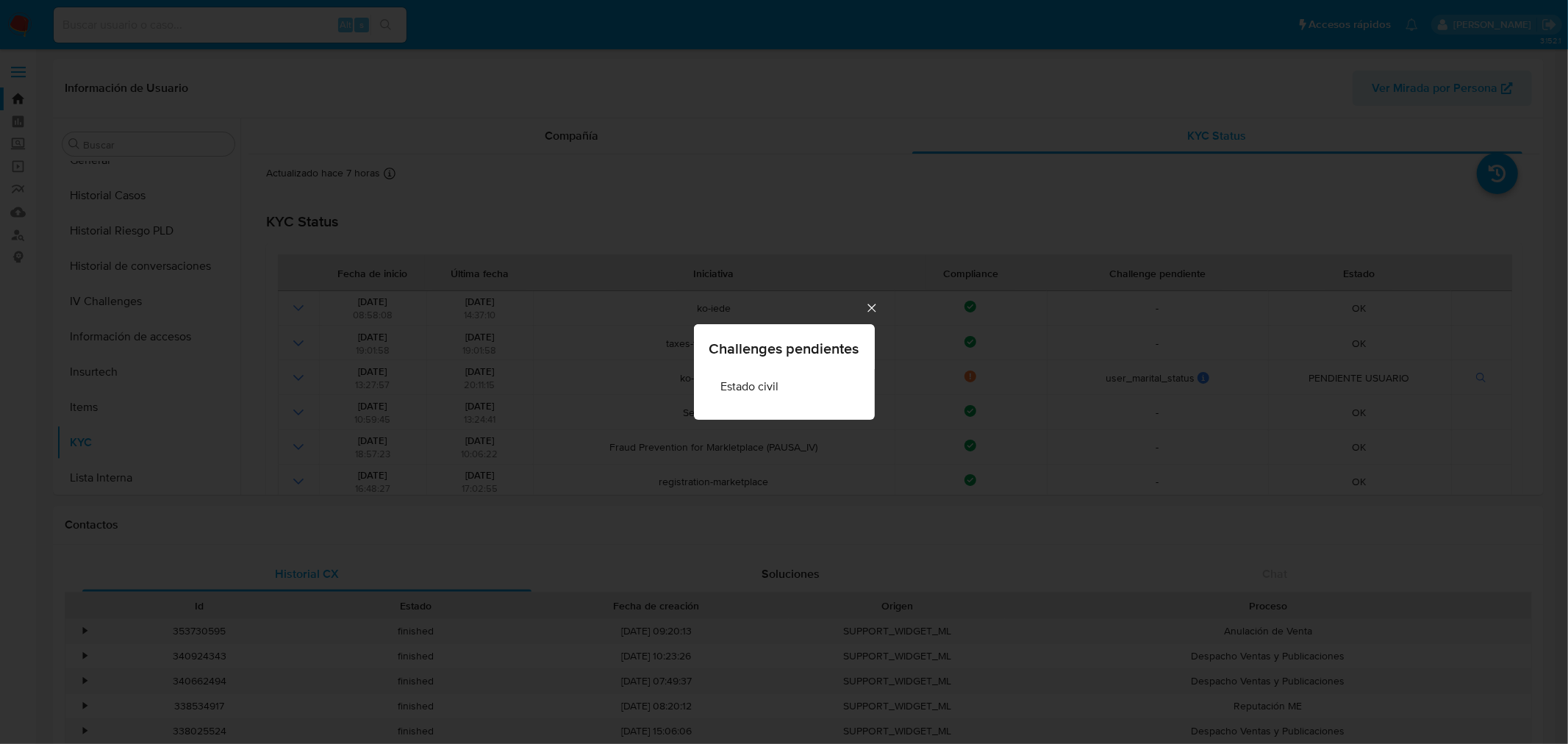
click at [395, 0] on icon "Cerrar" at bounding box center [872, 307] width 14 height 14
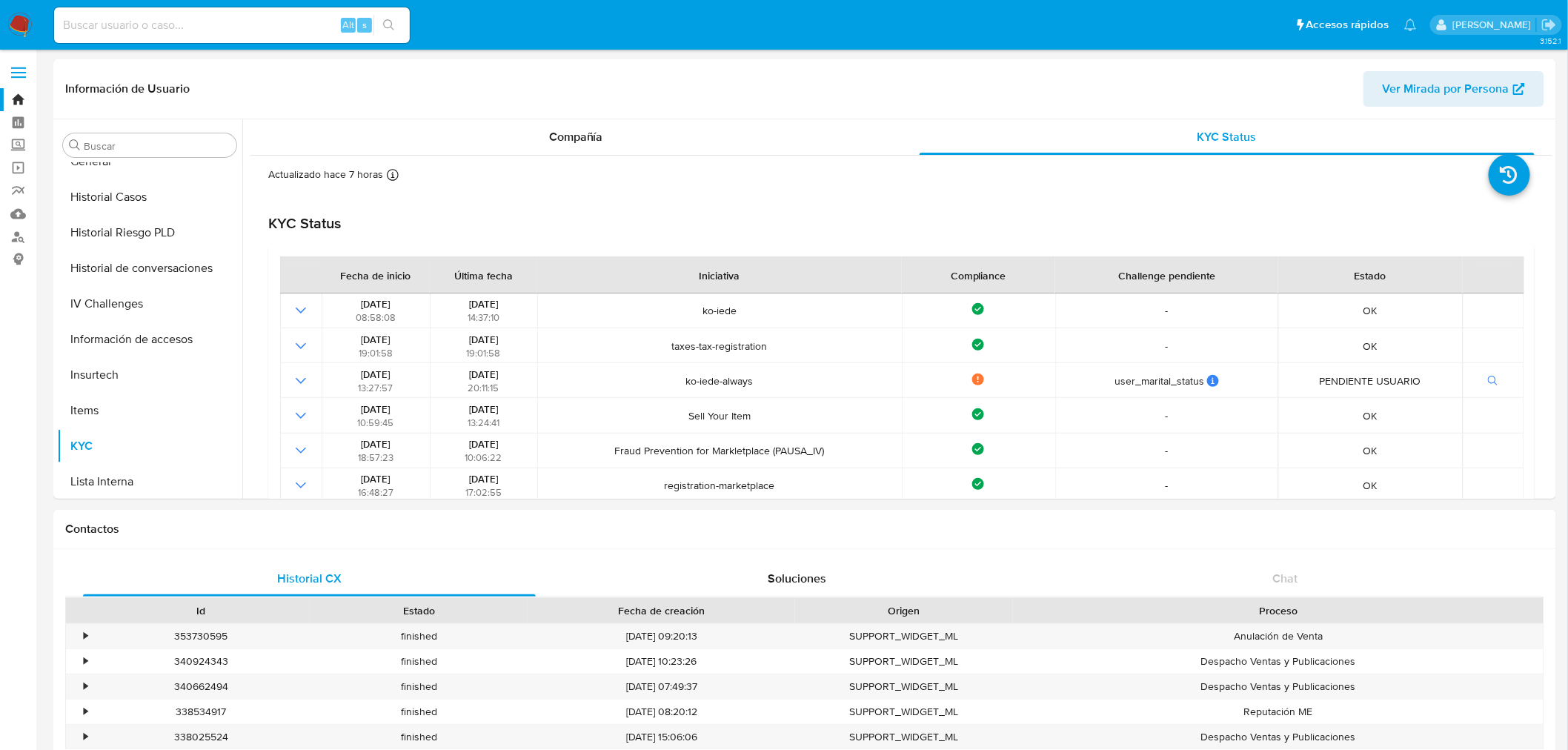
click at [133, 0] on input at bounding box center [232, 24] width 356 height 19
paste input "265695852"
type input "265695852"
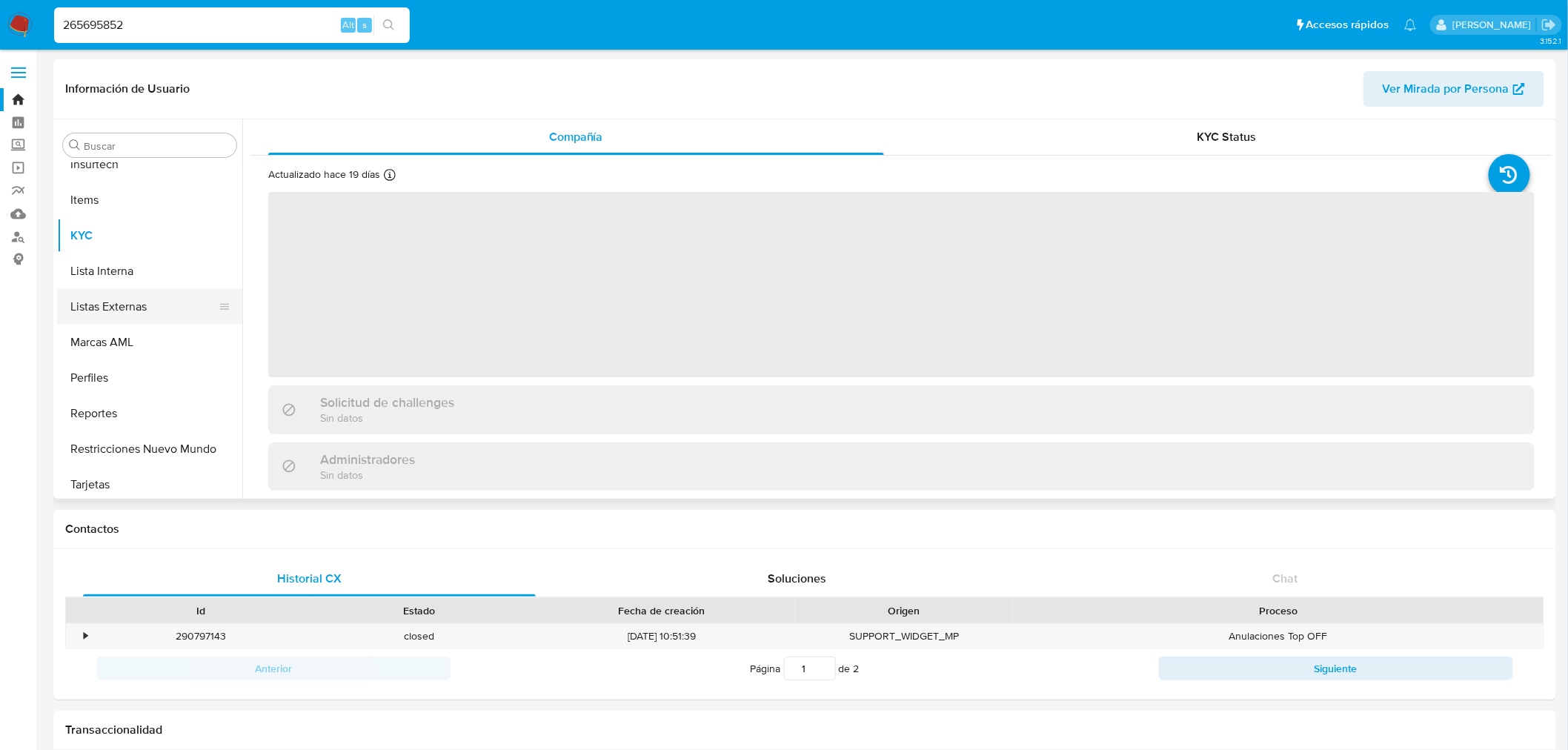
scroll to position [625, 0]
click at [398, 0] on span "KYC Status" at bounding box center [1227, 137] width 59 height 17
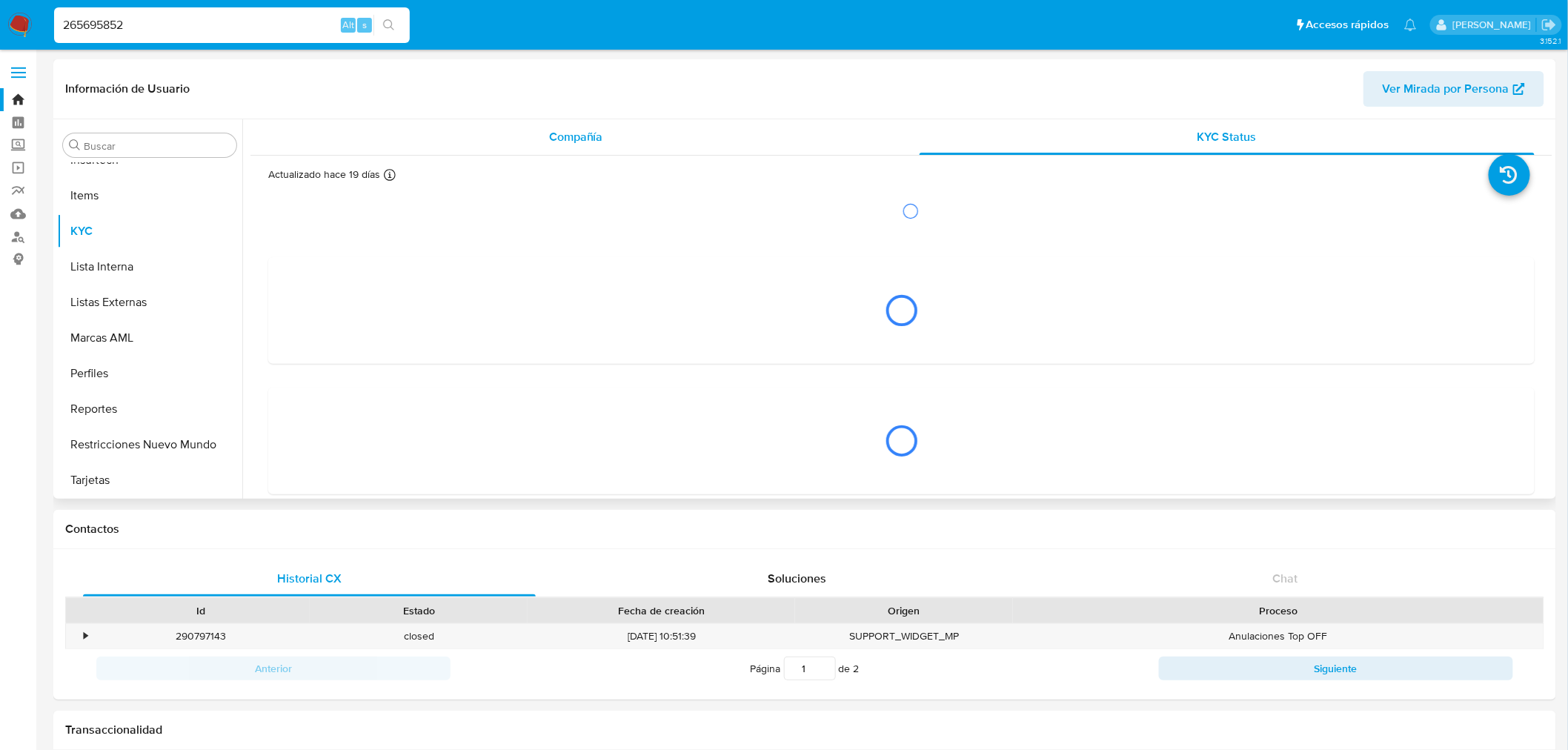
select select "10"
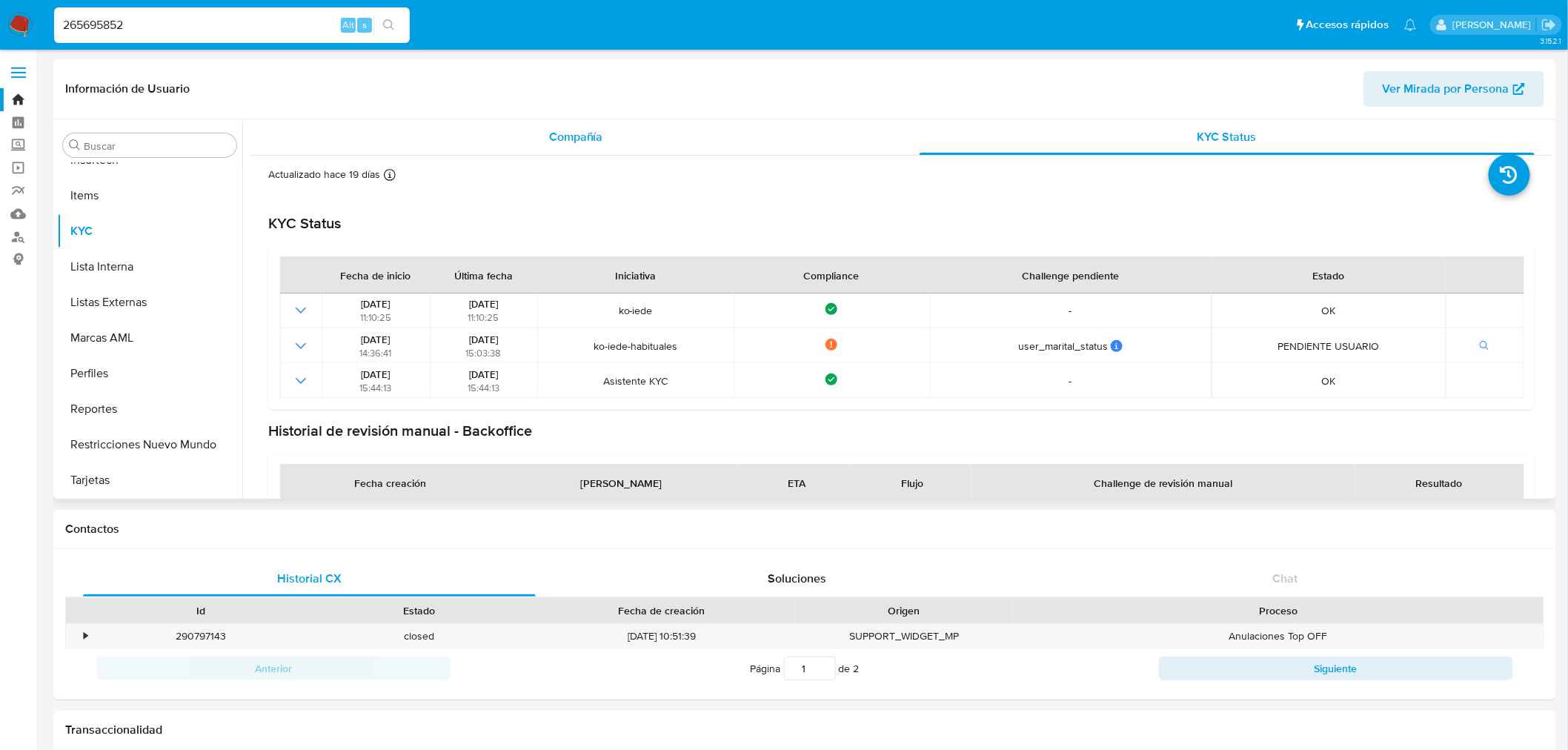
click at [398, 0] on div "Compañía" at bounding box center [576, 137] width 616 height 36
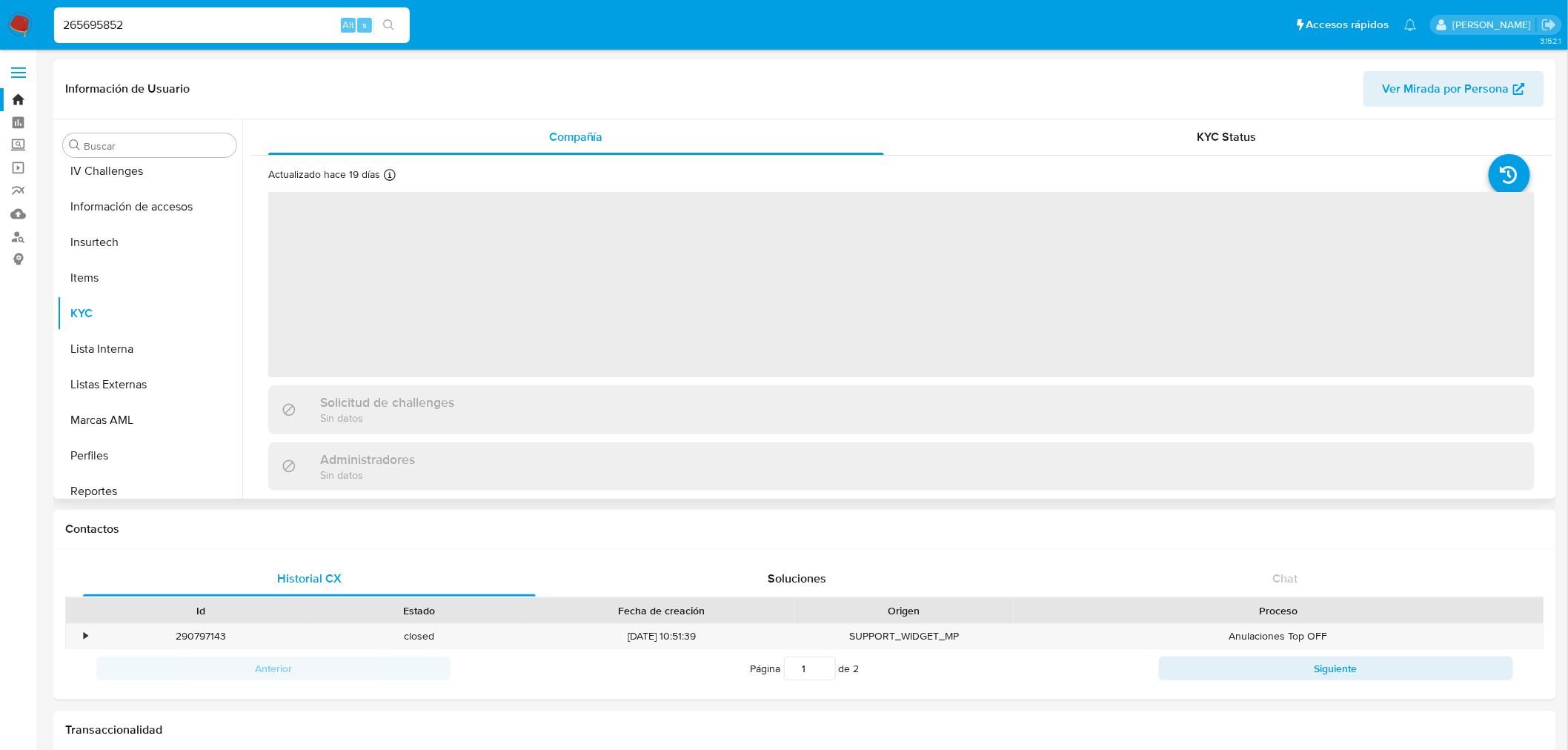
scroll to position [296, 0]
click at [108, 0] on button "General" at bounding box center [143, 276] width 173 height 36
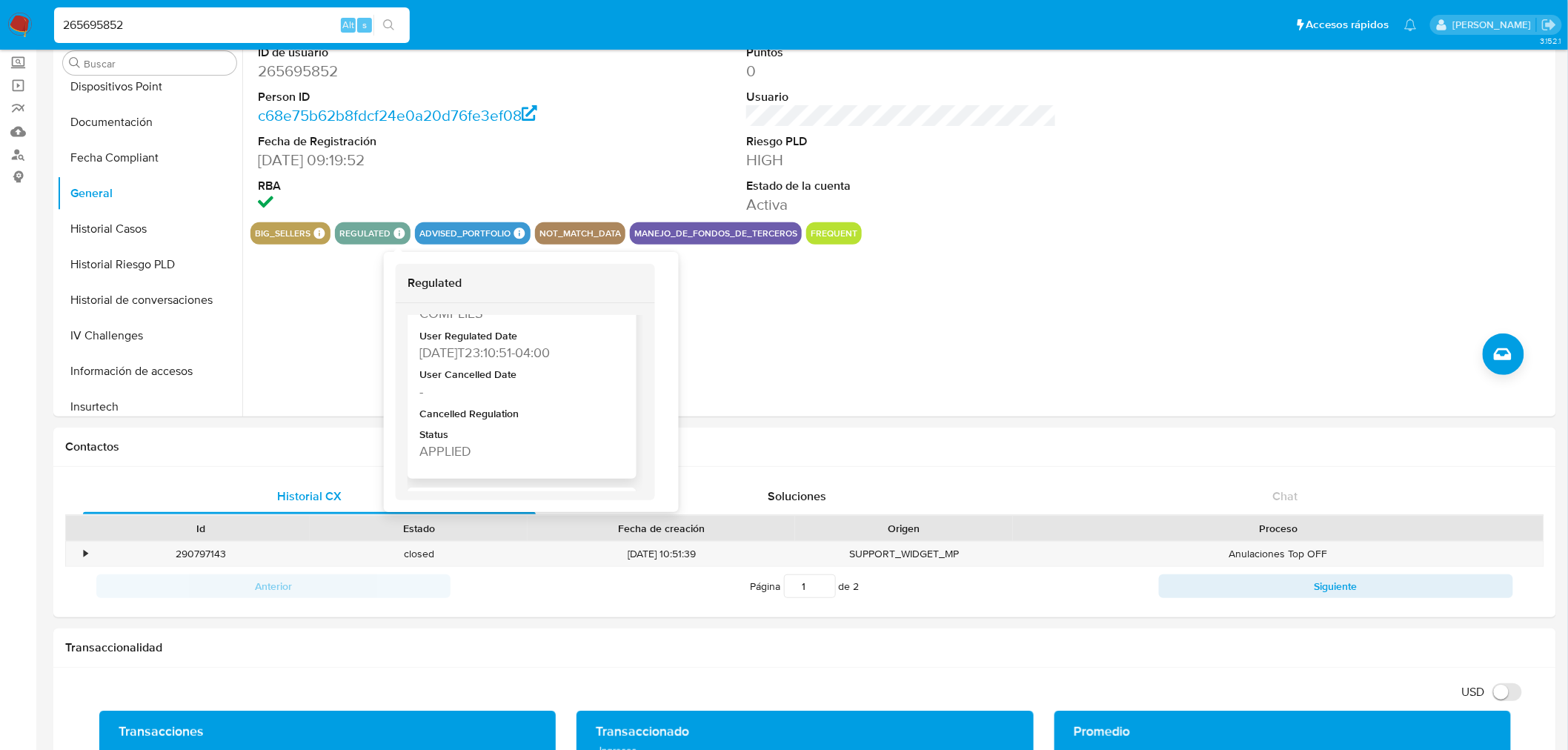
scroll to position [329, 0]
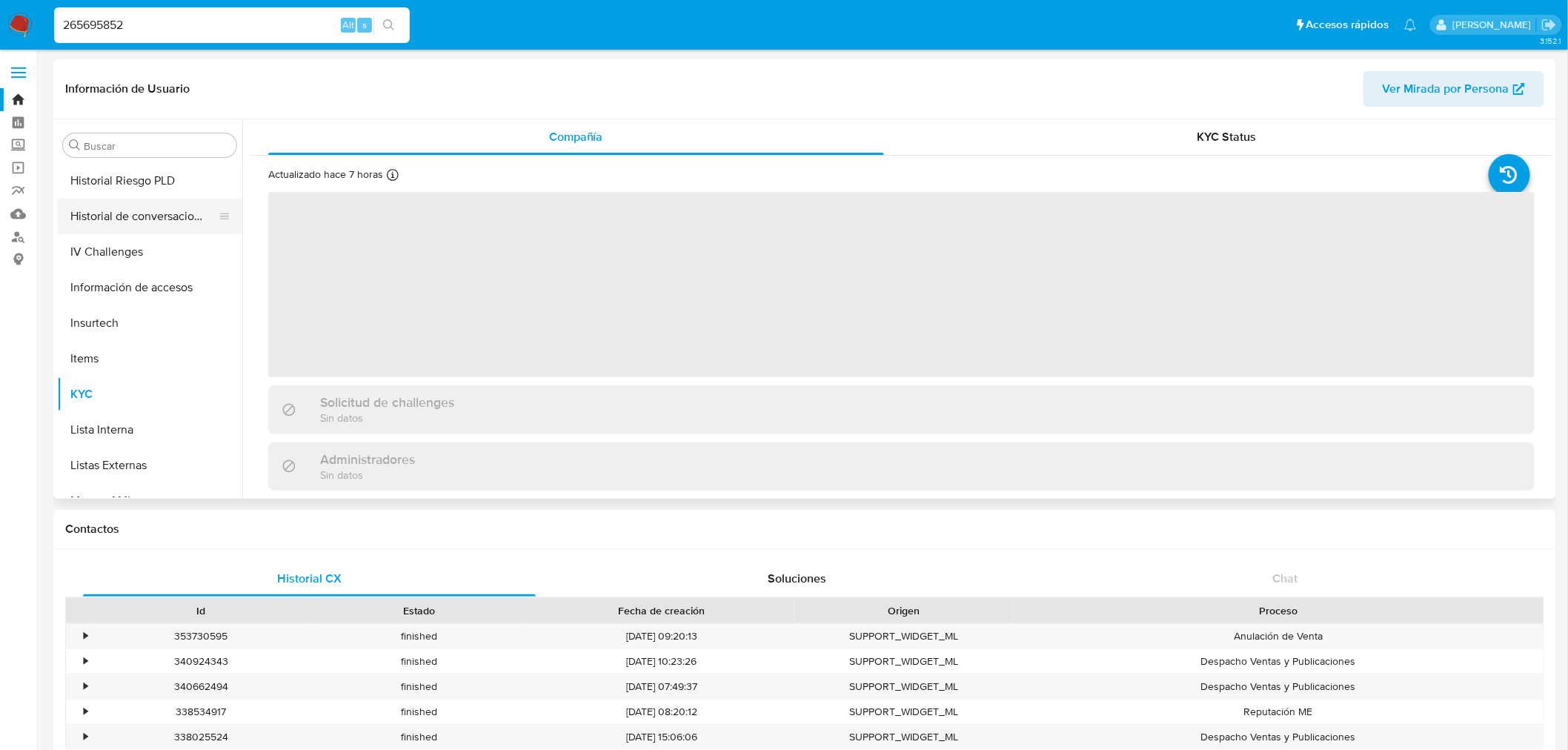
scroll to position [378, 0]
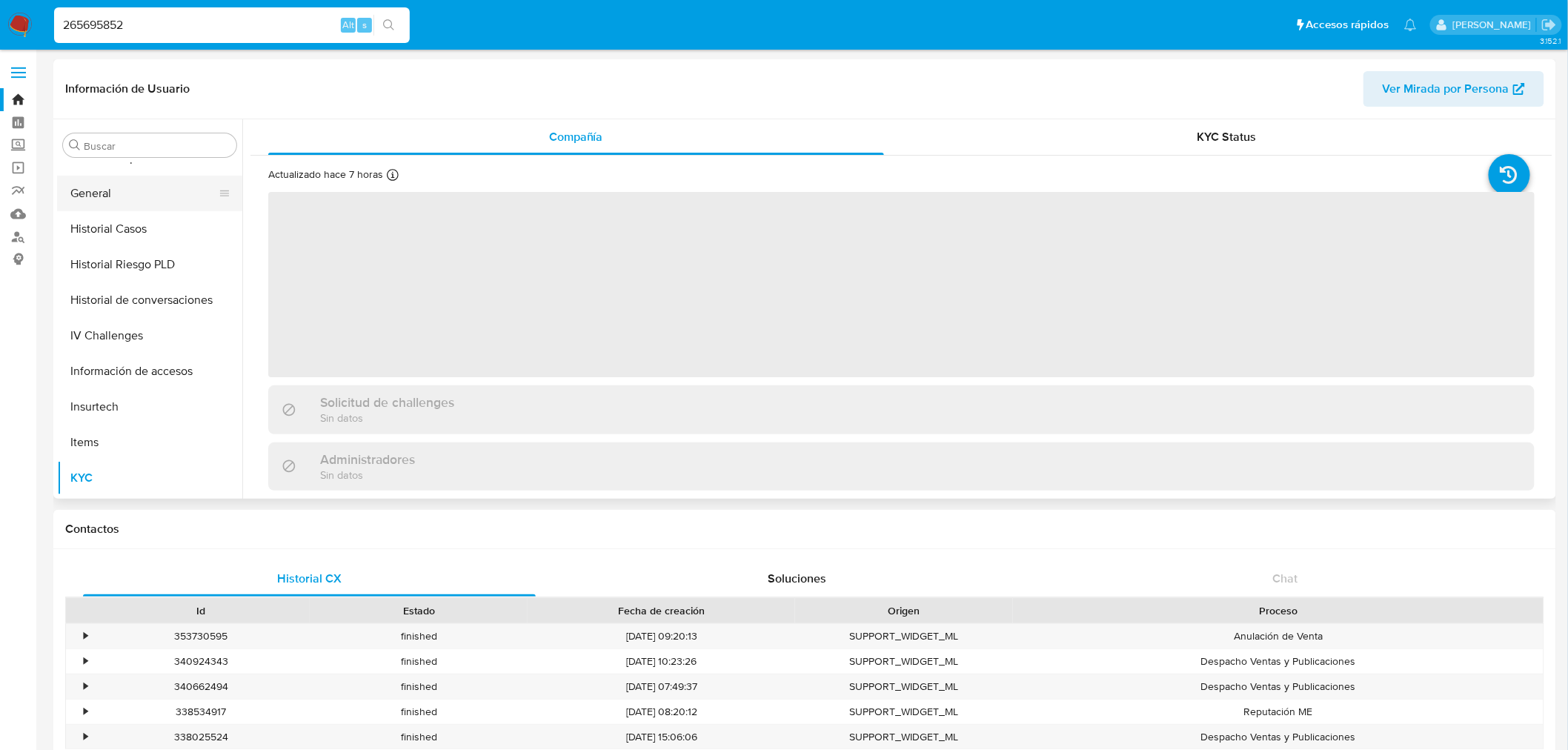
click at [120, 0] on button "General" at bounding box center [143, 193] width 173 height 36
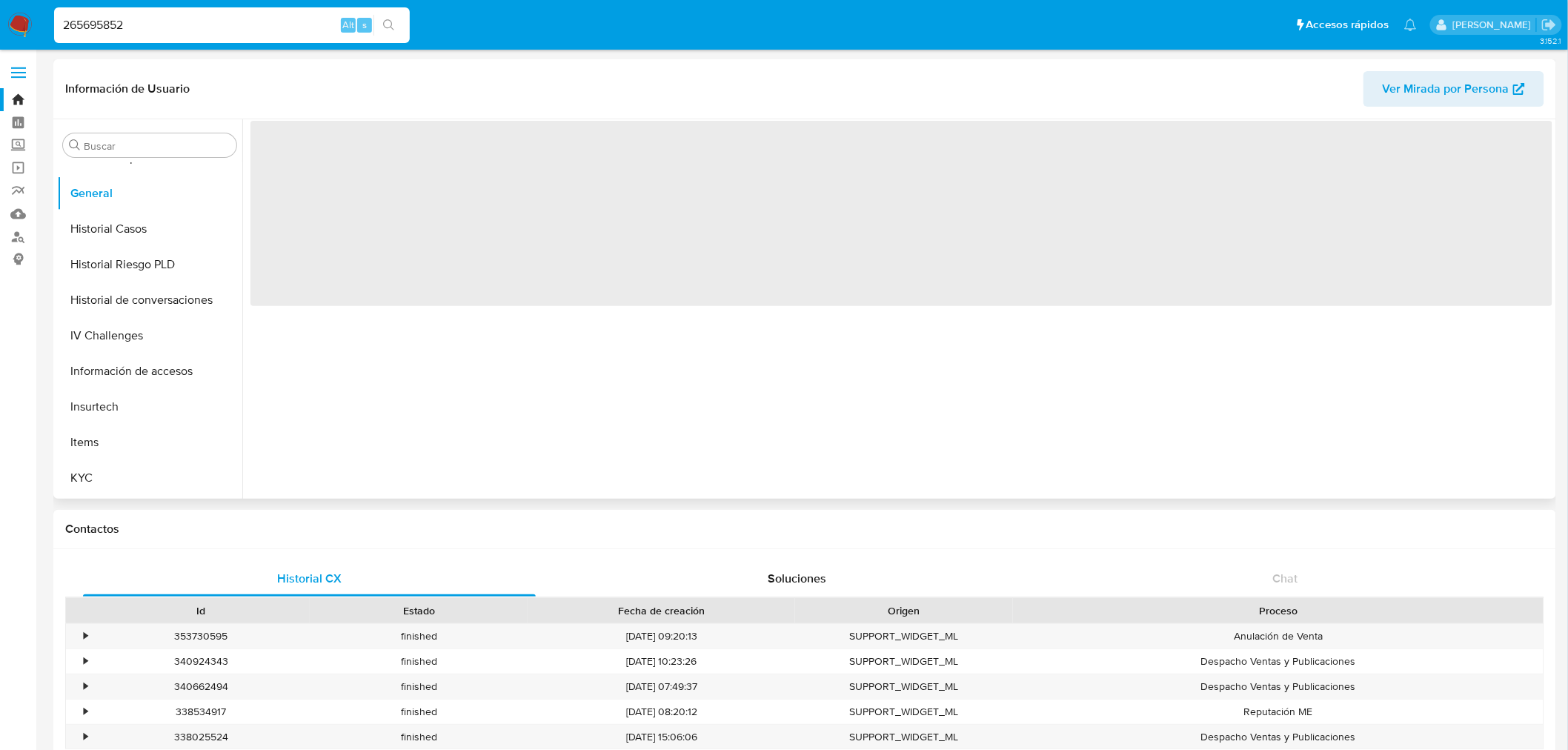
select select "10"
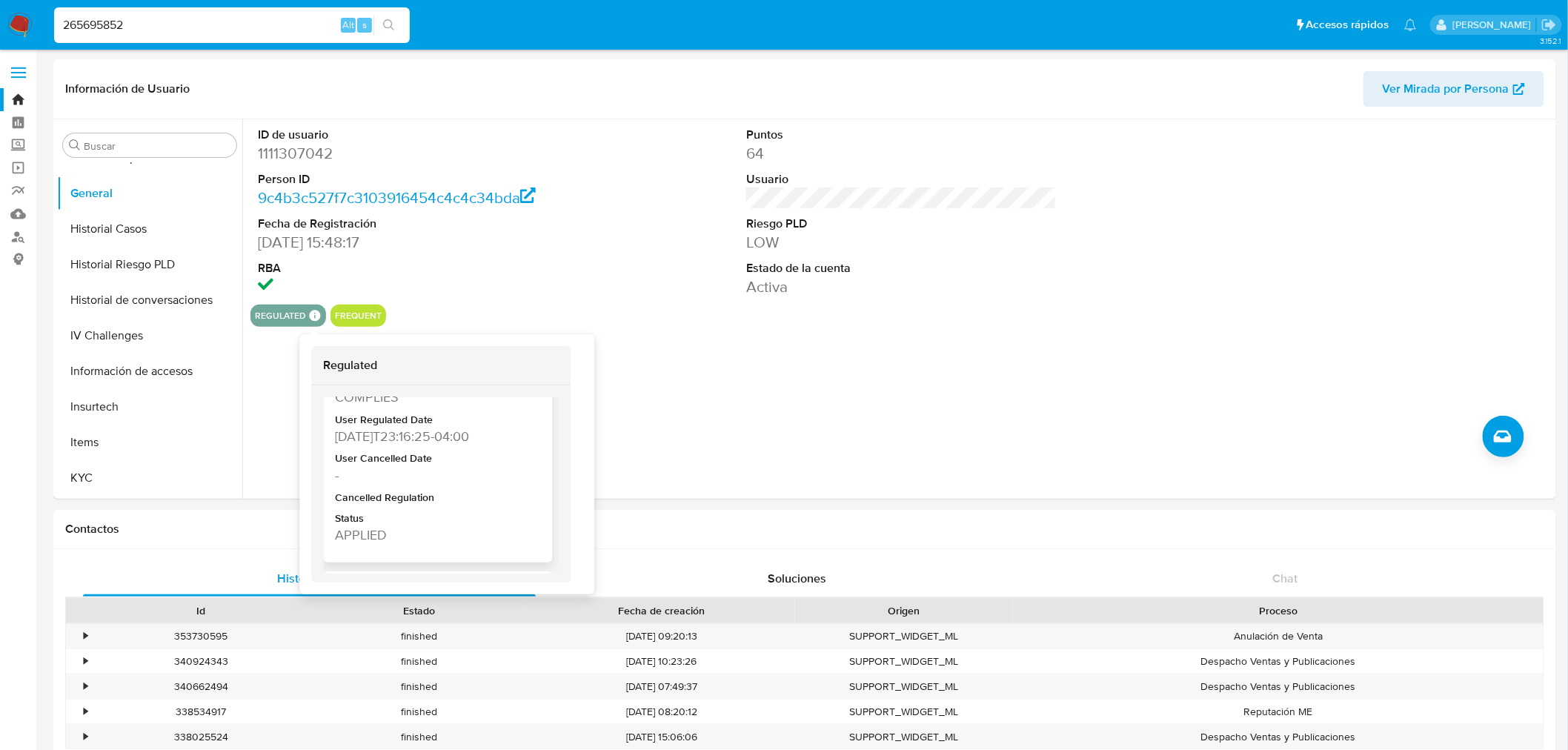
scroll to position [569, 0]
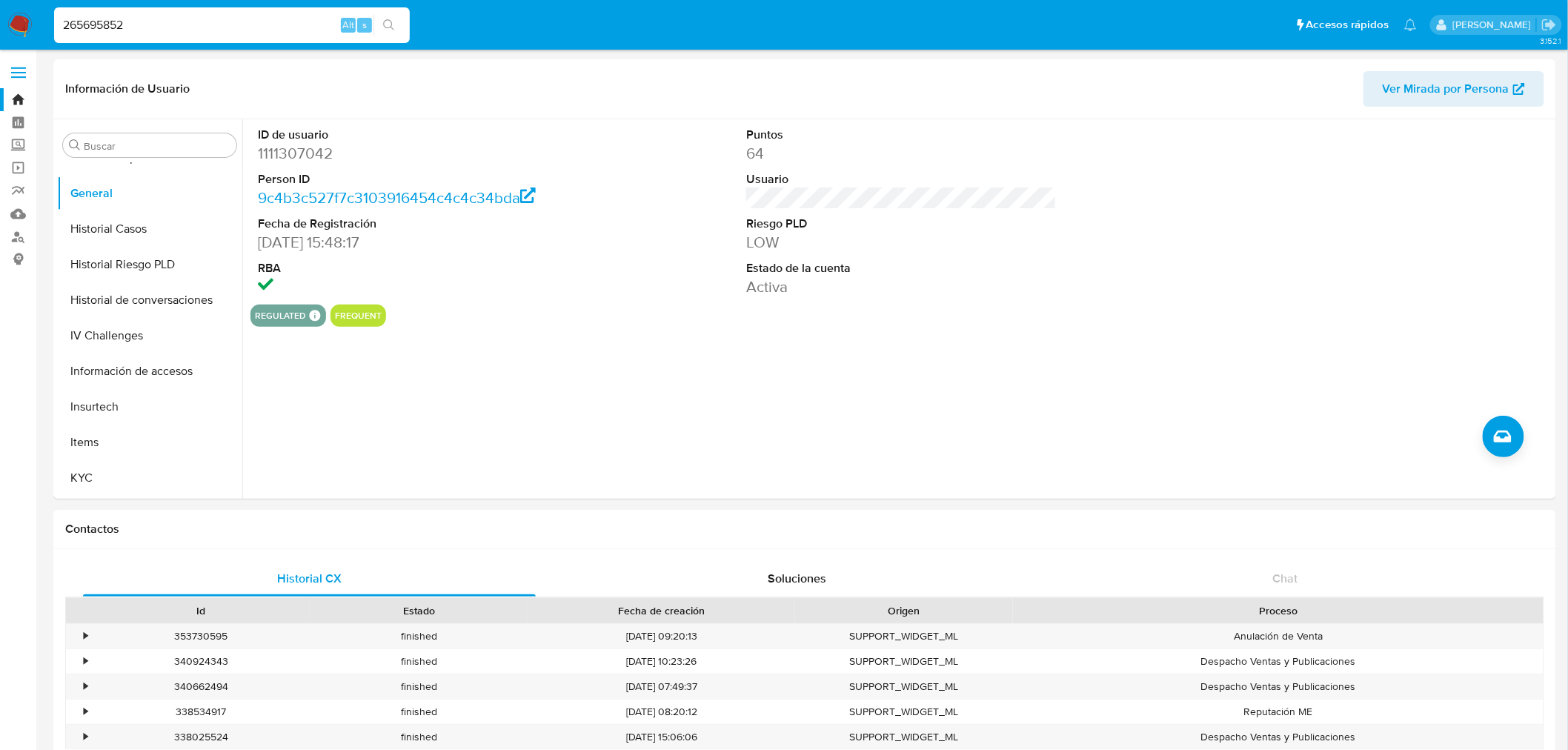
click at [127, 0] on input "265695852" at bounding box center [232, 24] width 356 height 19
paste input "56654370"
type input "256654370"
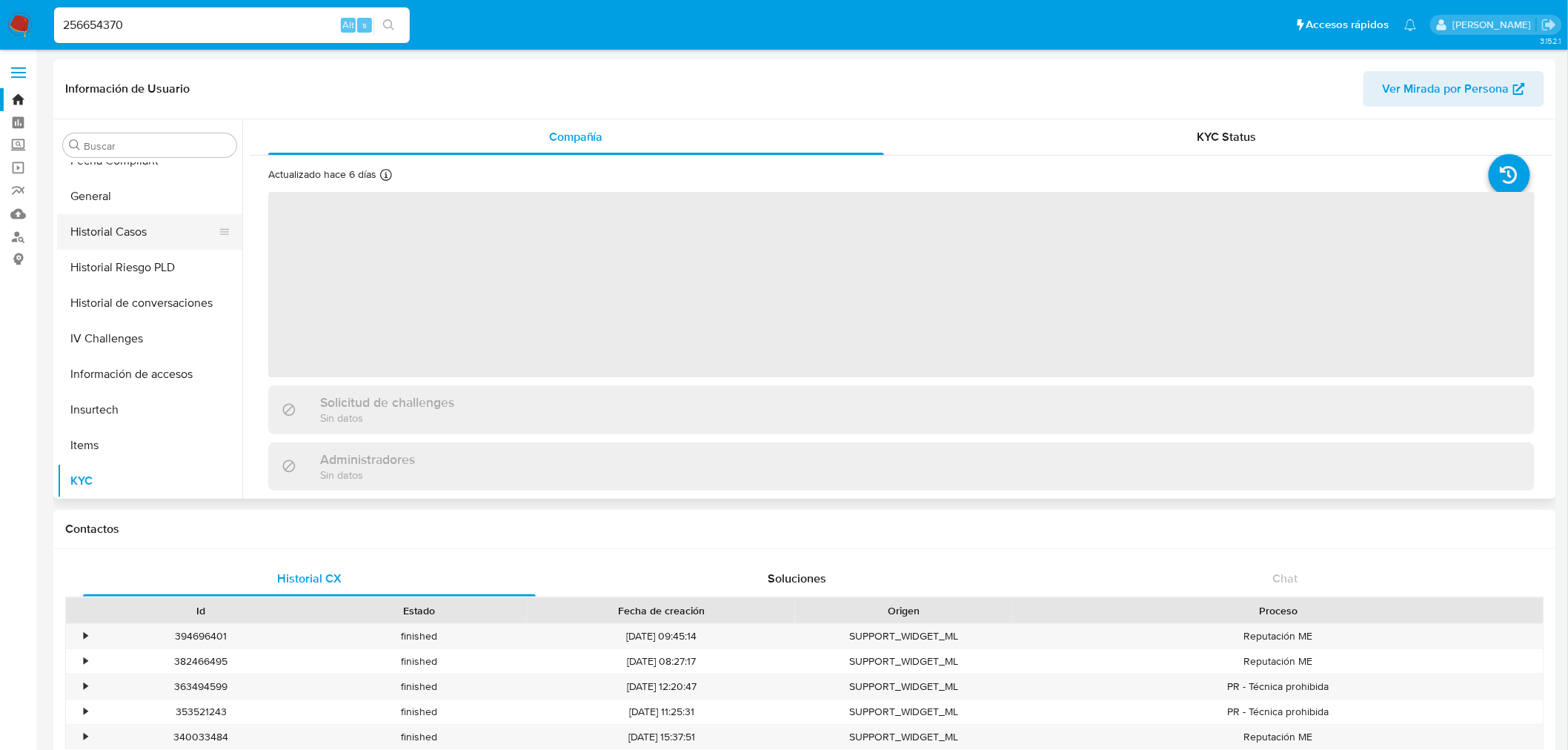
scroll to position [296, 0]
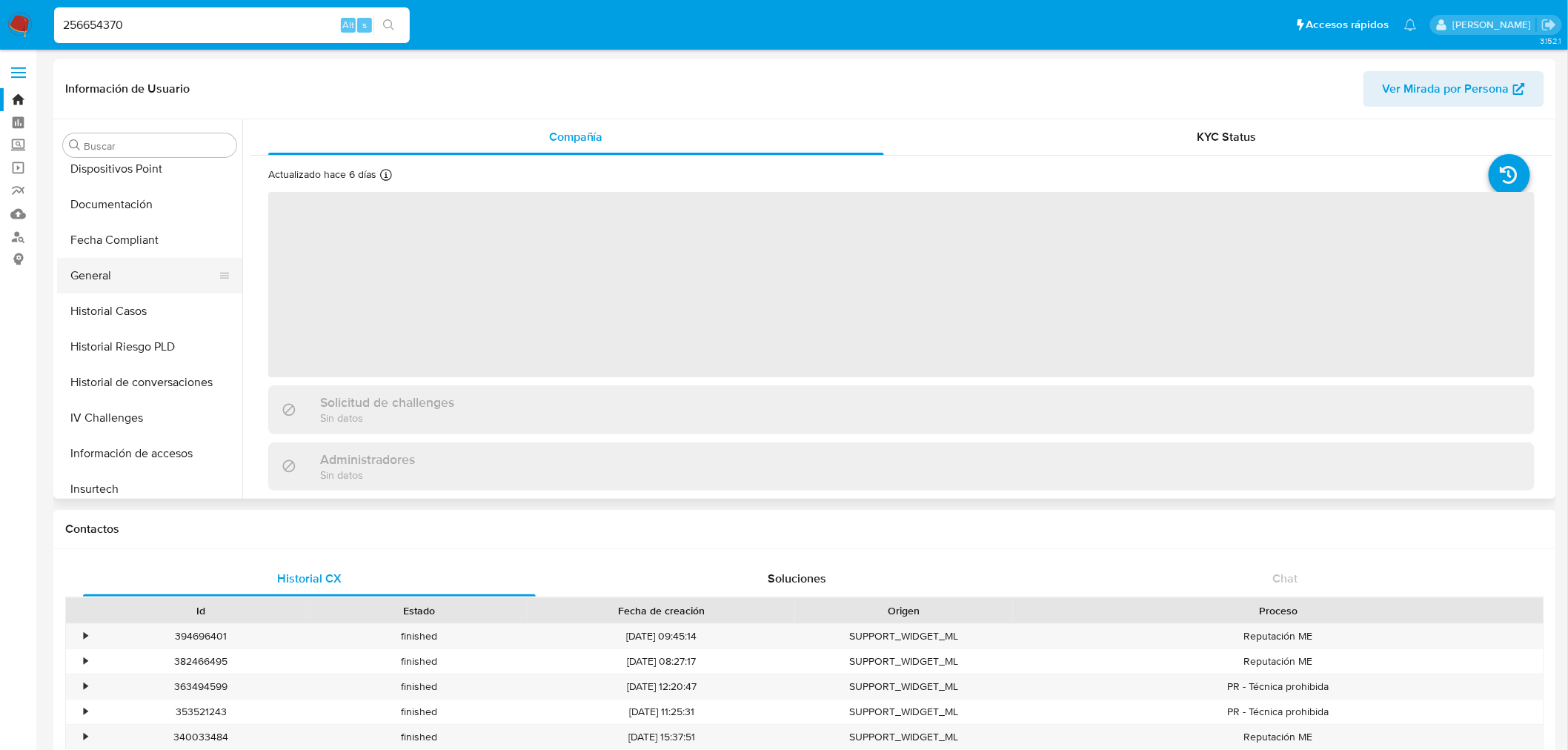
click at [120, 0] on button "General" at bounding box center [143, 276] width 173 height 36
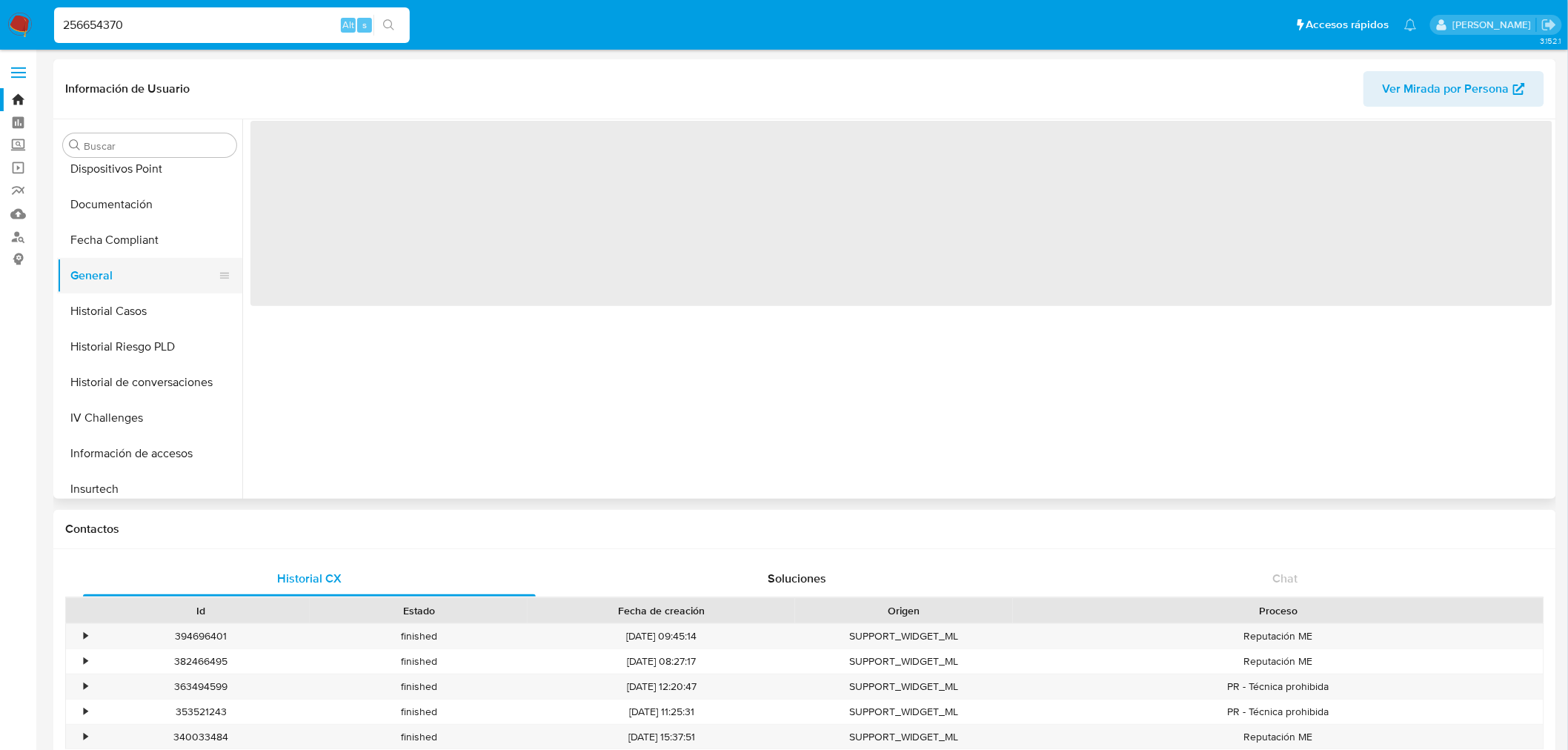
select select "10"
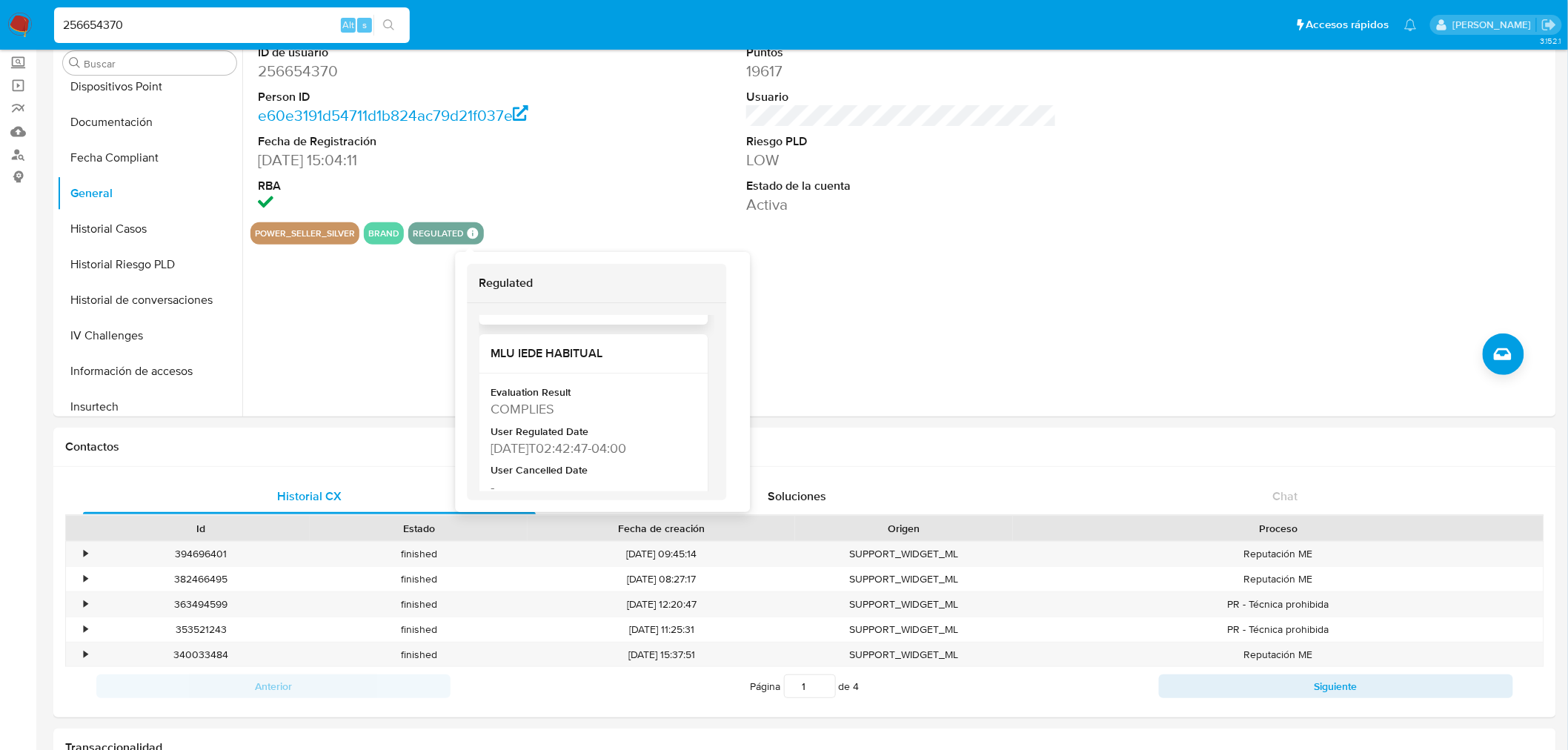
scroll to position [247, 0]
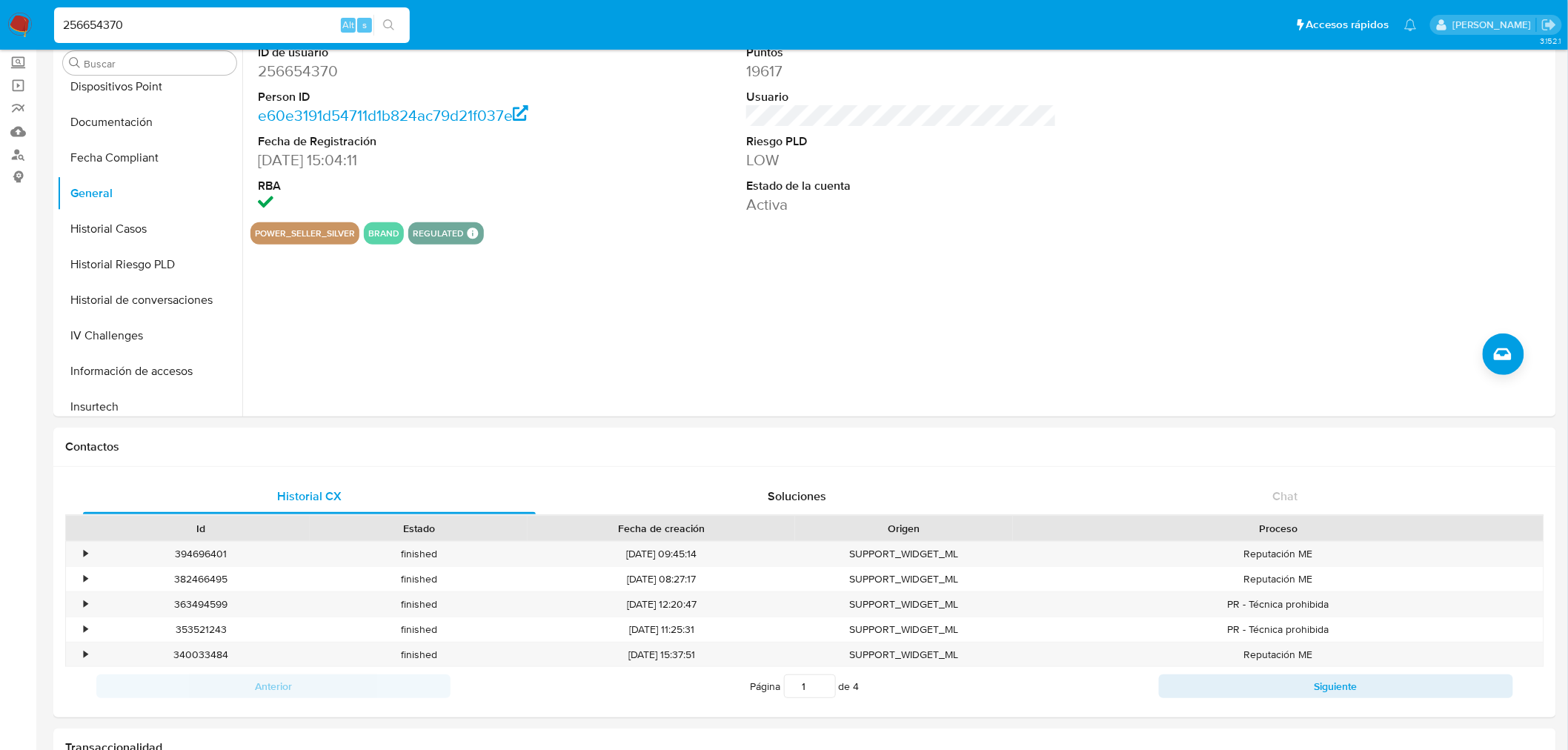
click at [112, 0] on input "256654370" at bounding box center [232, 24] width 356 height 19
paste input "1715159167"
type input "1715159167"
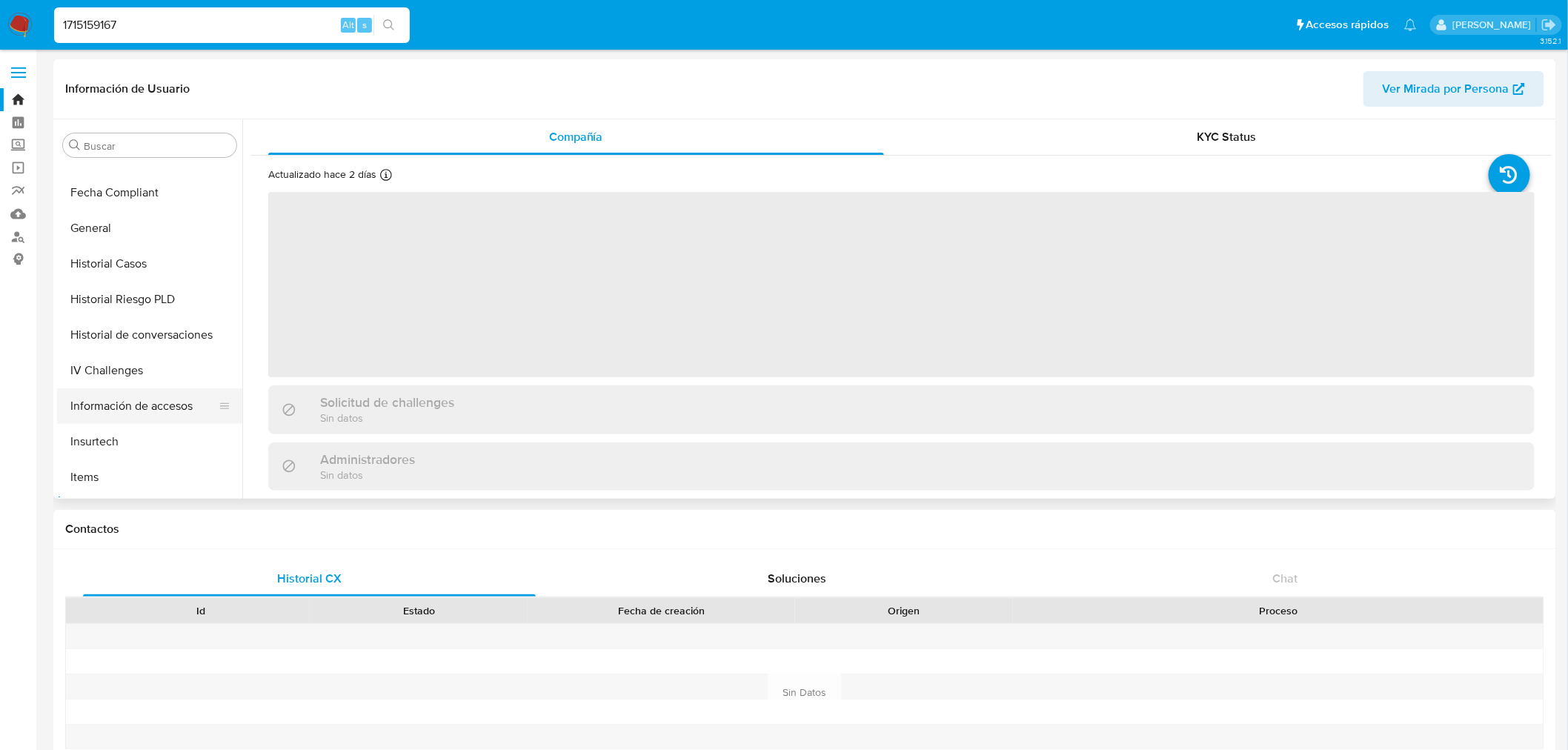
scroll to position [213, 0]
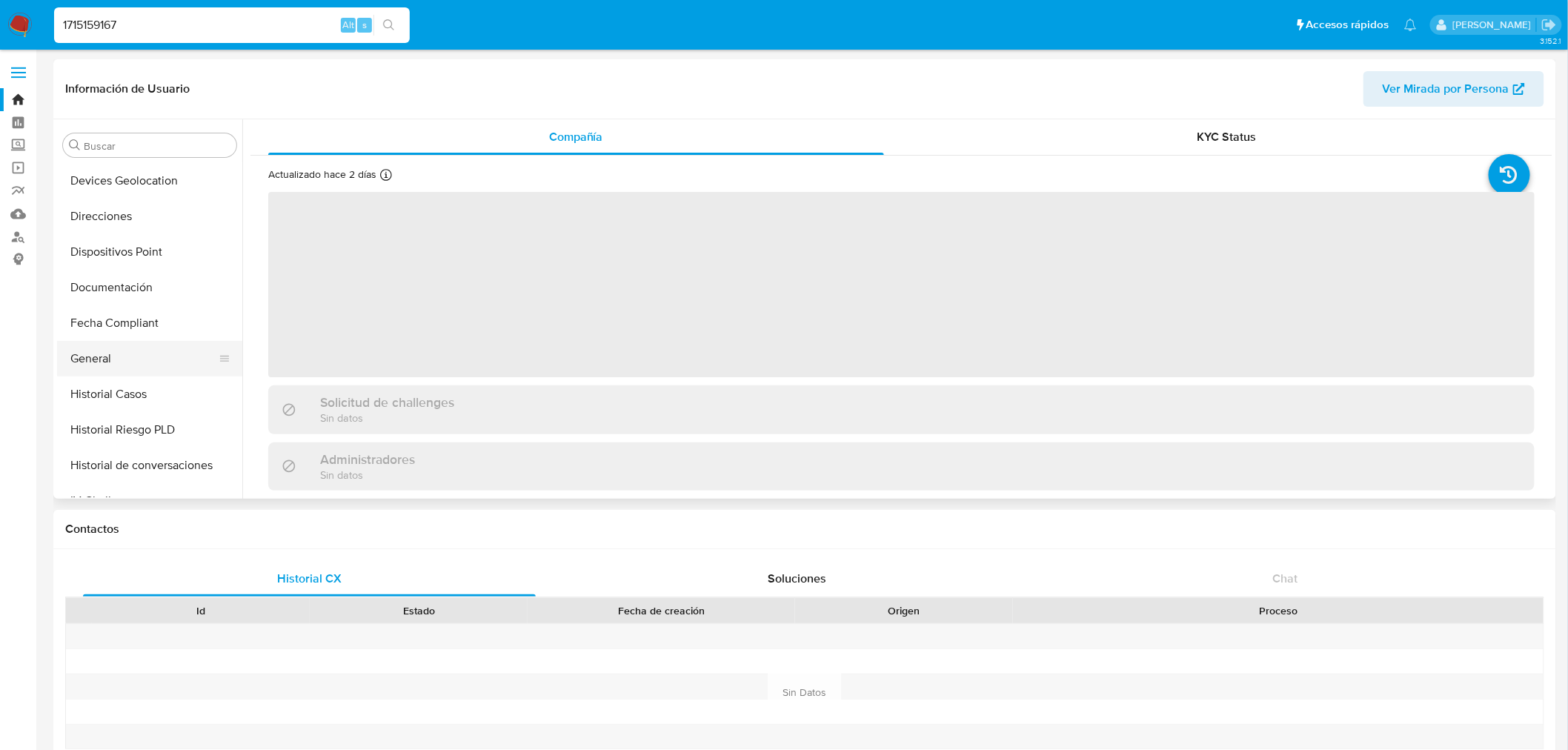
click at [137, 0] on button "General" at bounding box center [143, 358] width 173 height 36
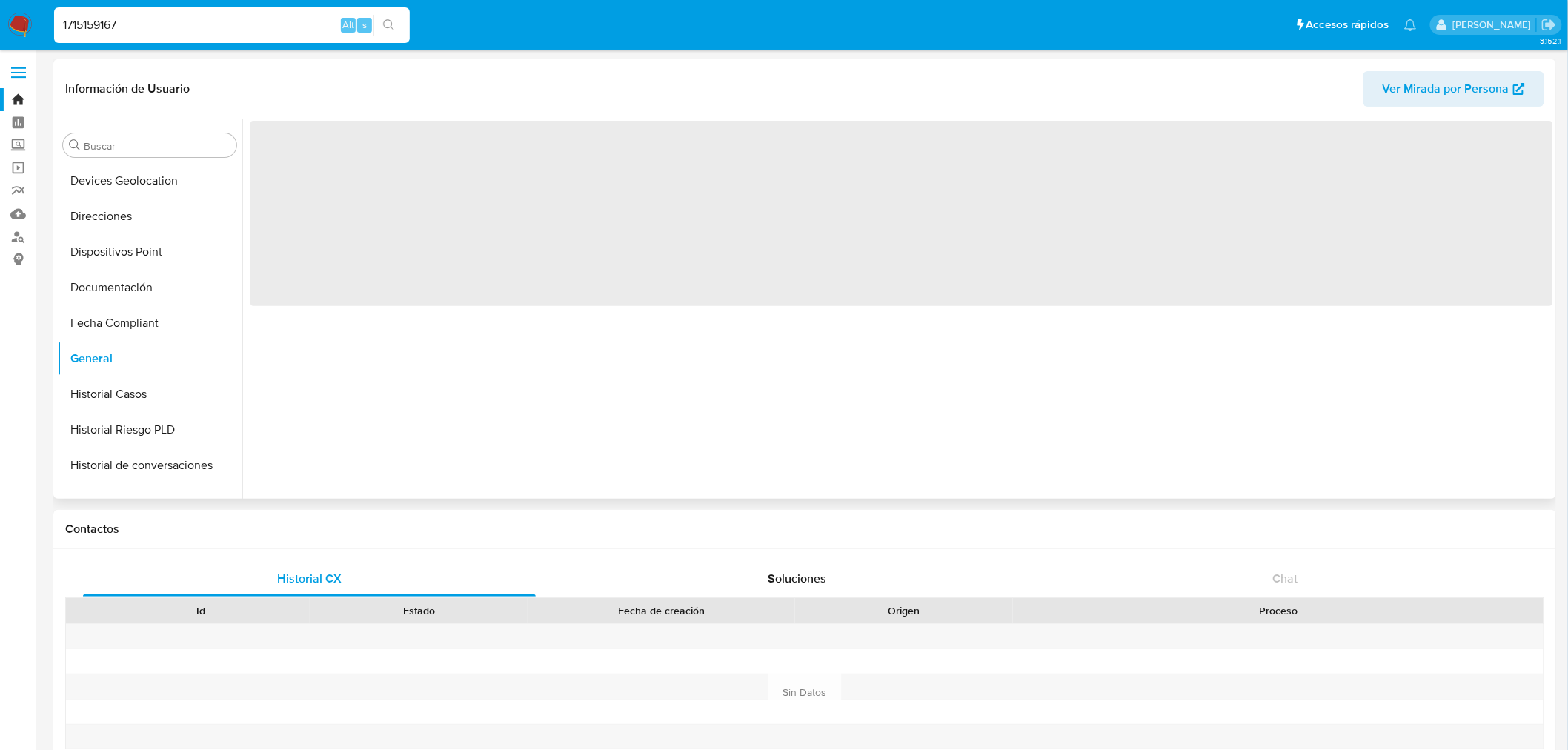
select select "10"
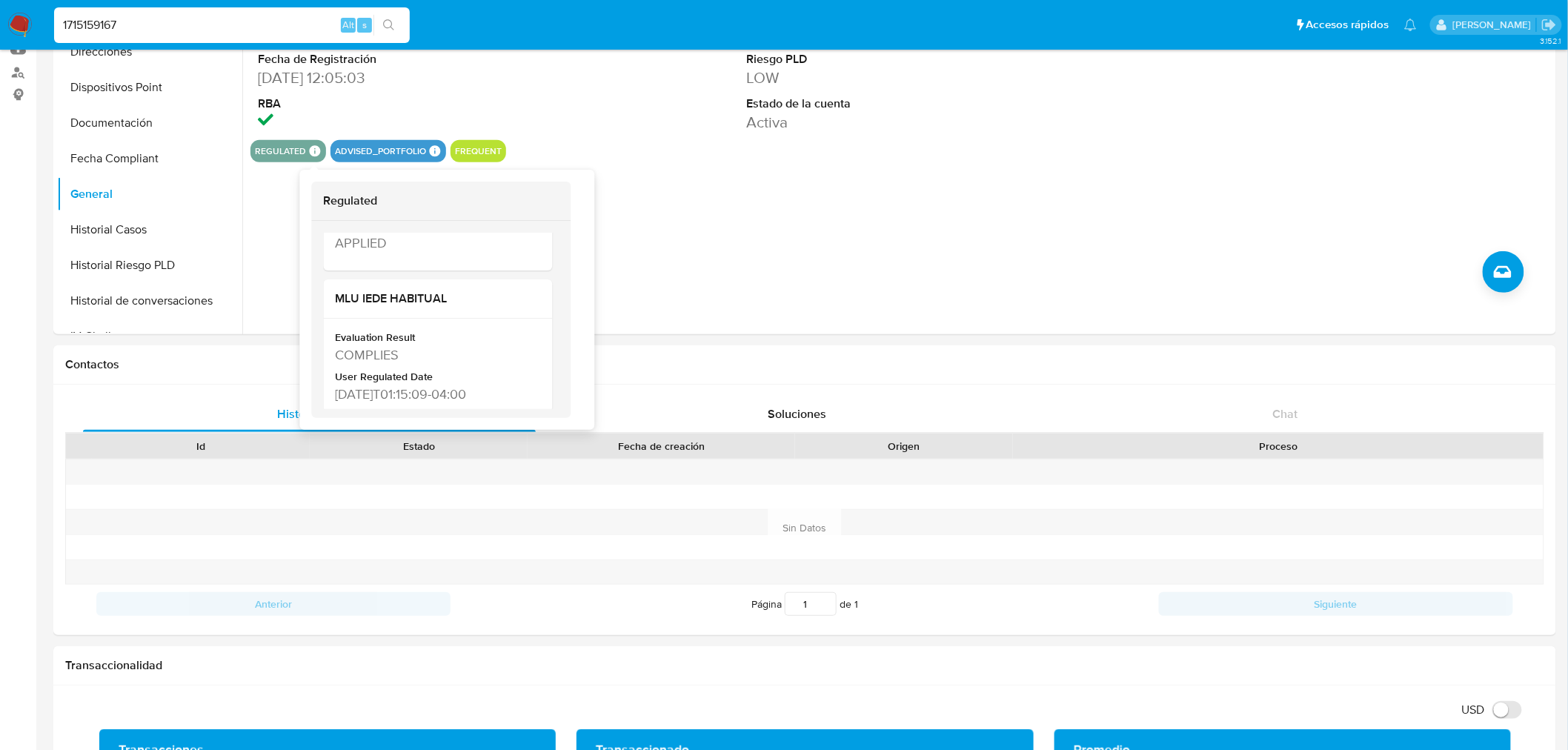
scroll to position [493, 0]
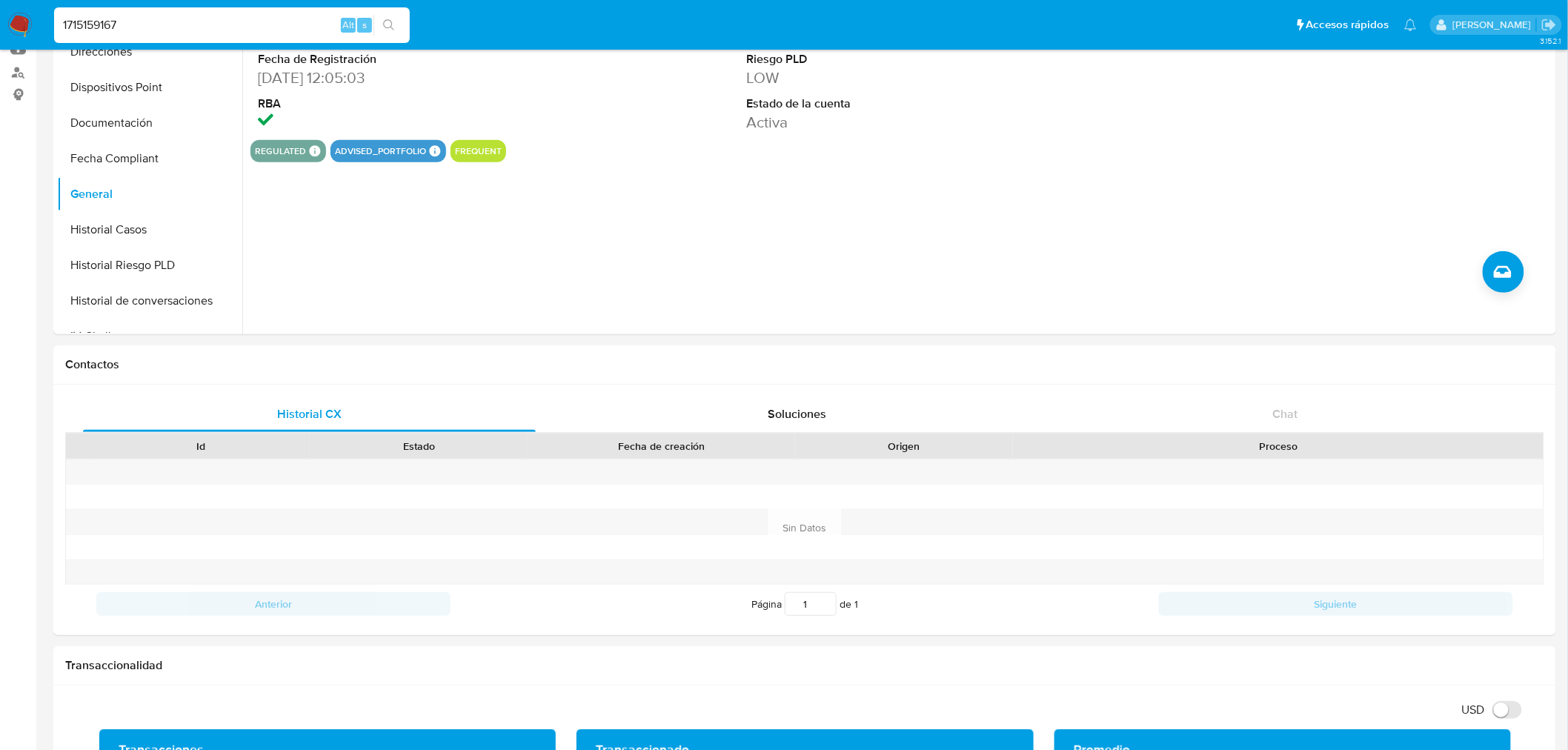
click at [120, 0] on input "1715159167" at bounding box center [232, 24] width 356 height 19
paste input "547898941"
type input "547898941"
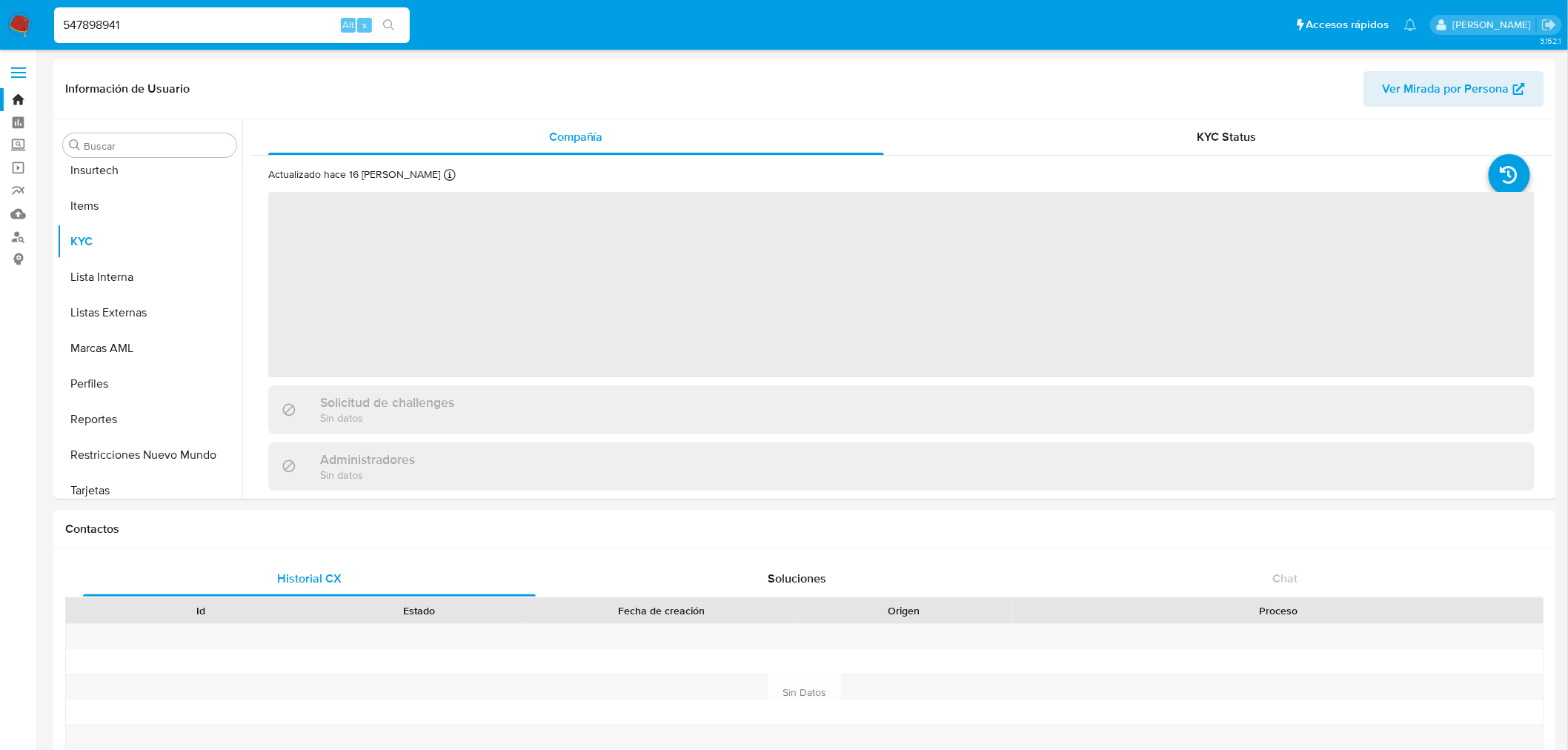
scroll to position [625, 0]
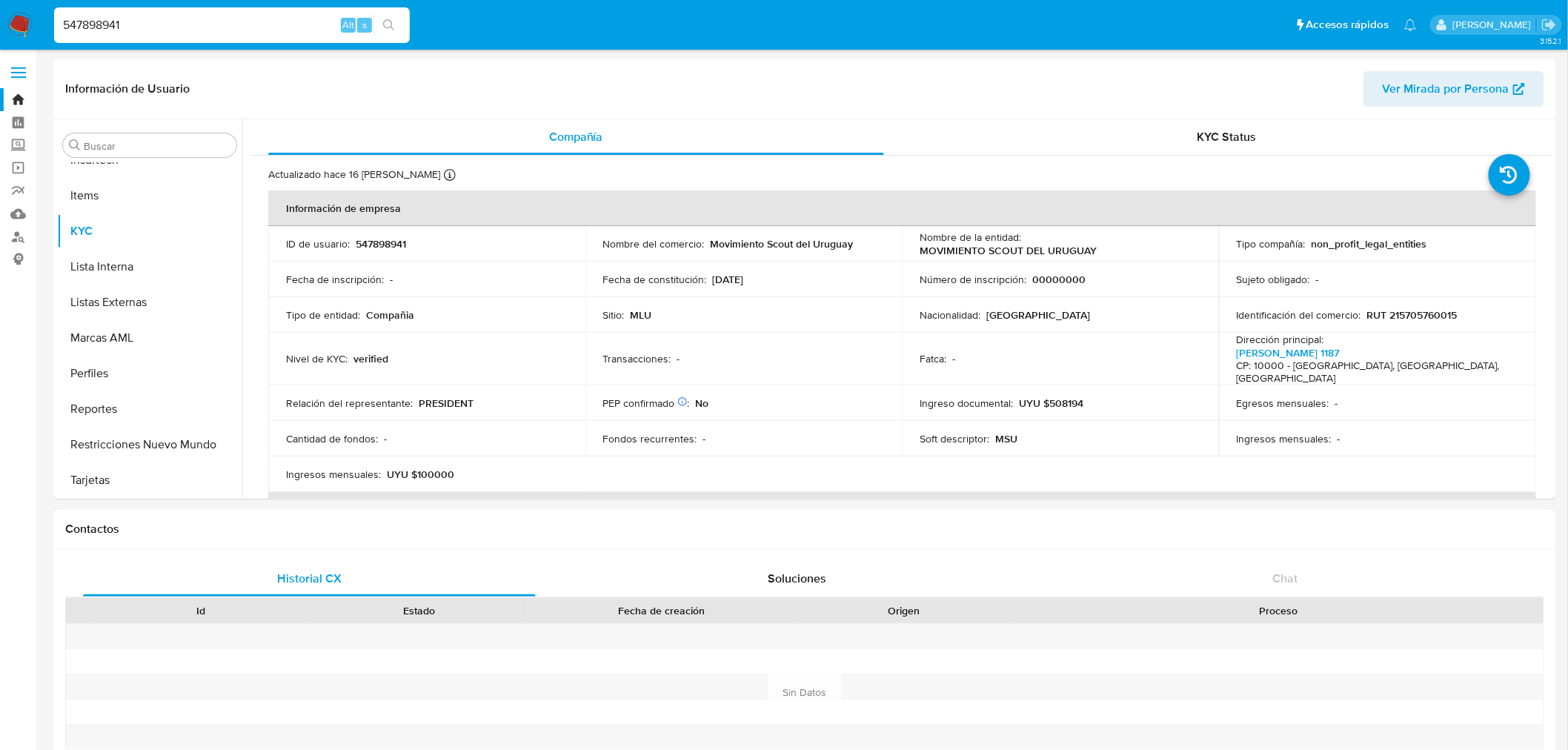
select select "10"
click at [156, 0] on input "547898941" at bounding box center [232, 24] width 356 height 19
paste input "93539403"
type input "93539403"
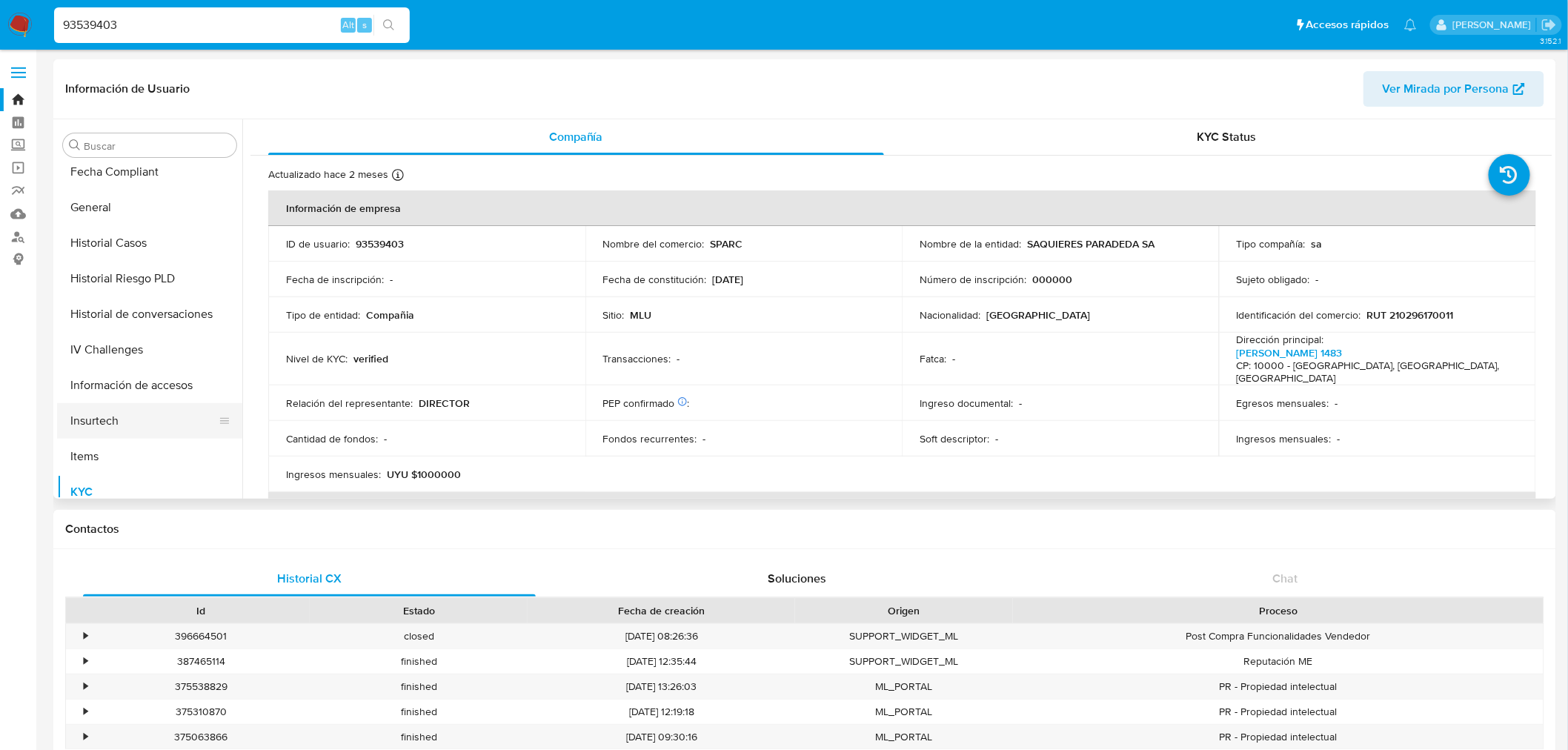
scroll to position [296, 0]
select select "10"
click at [133, 0] on button "General" at bounding box center [143, 276] width 173 height 36
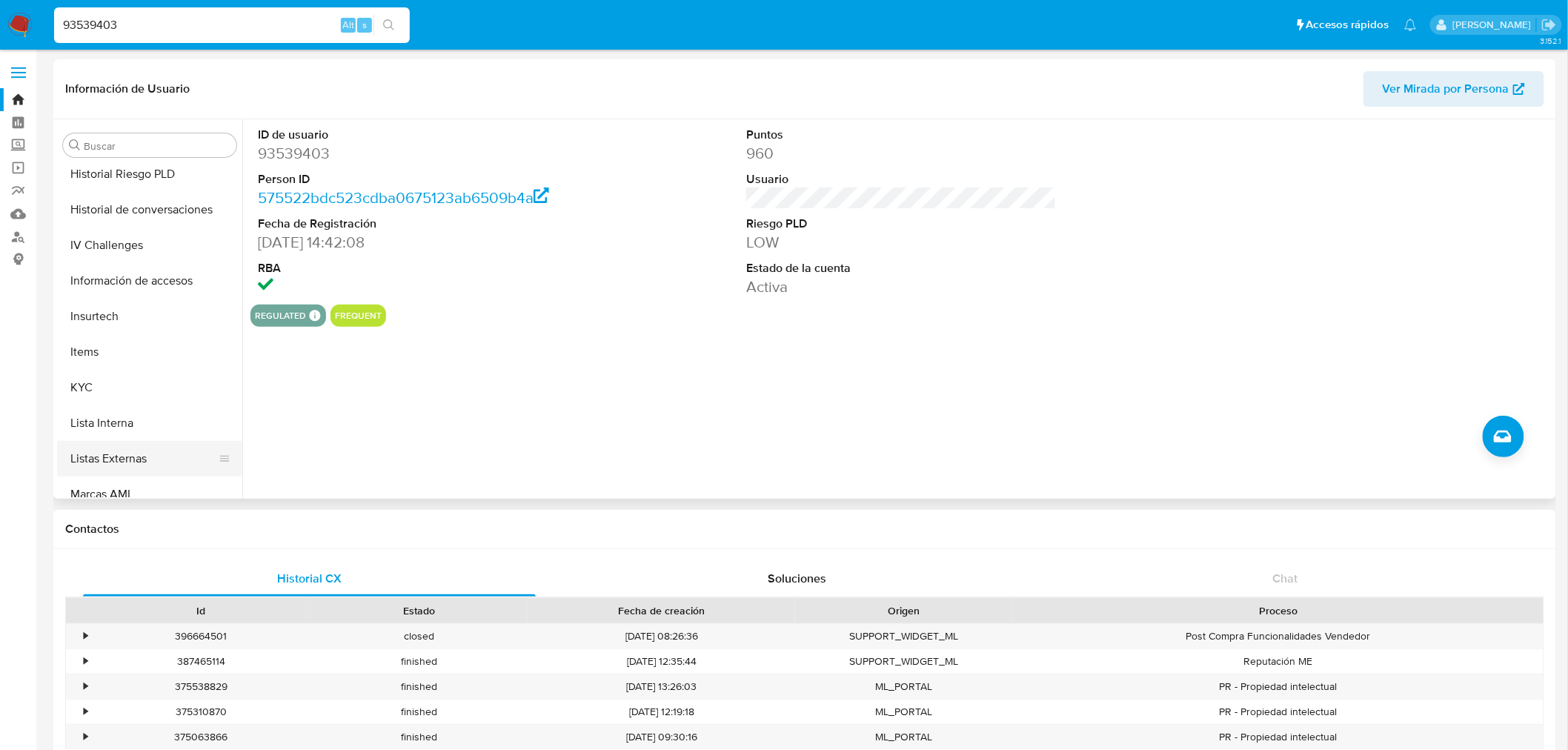
scroll to position [626, 0]
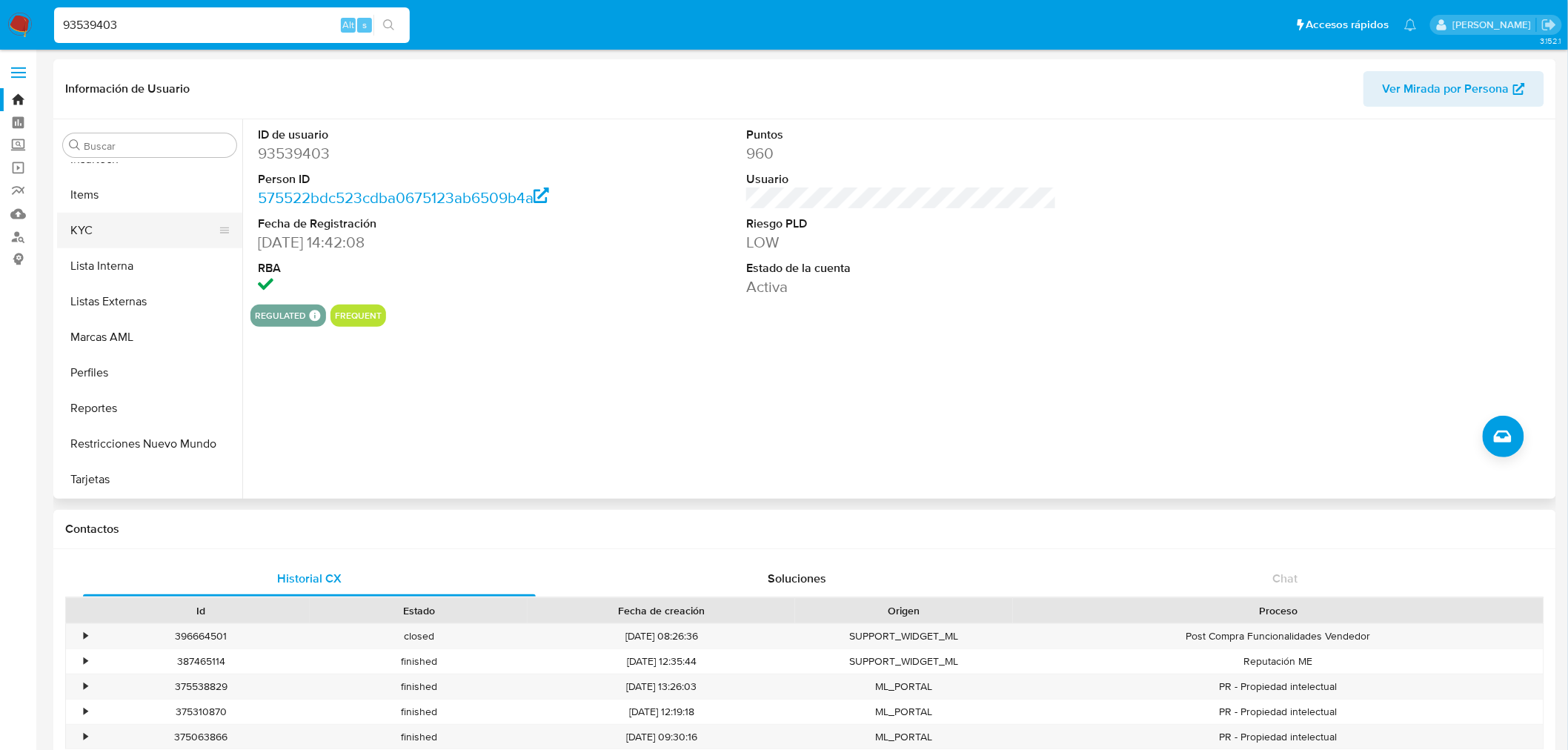
click at [137, 0] on button "KYC" at bounding box center [143, 231] width 173 height 36
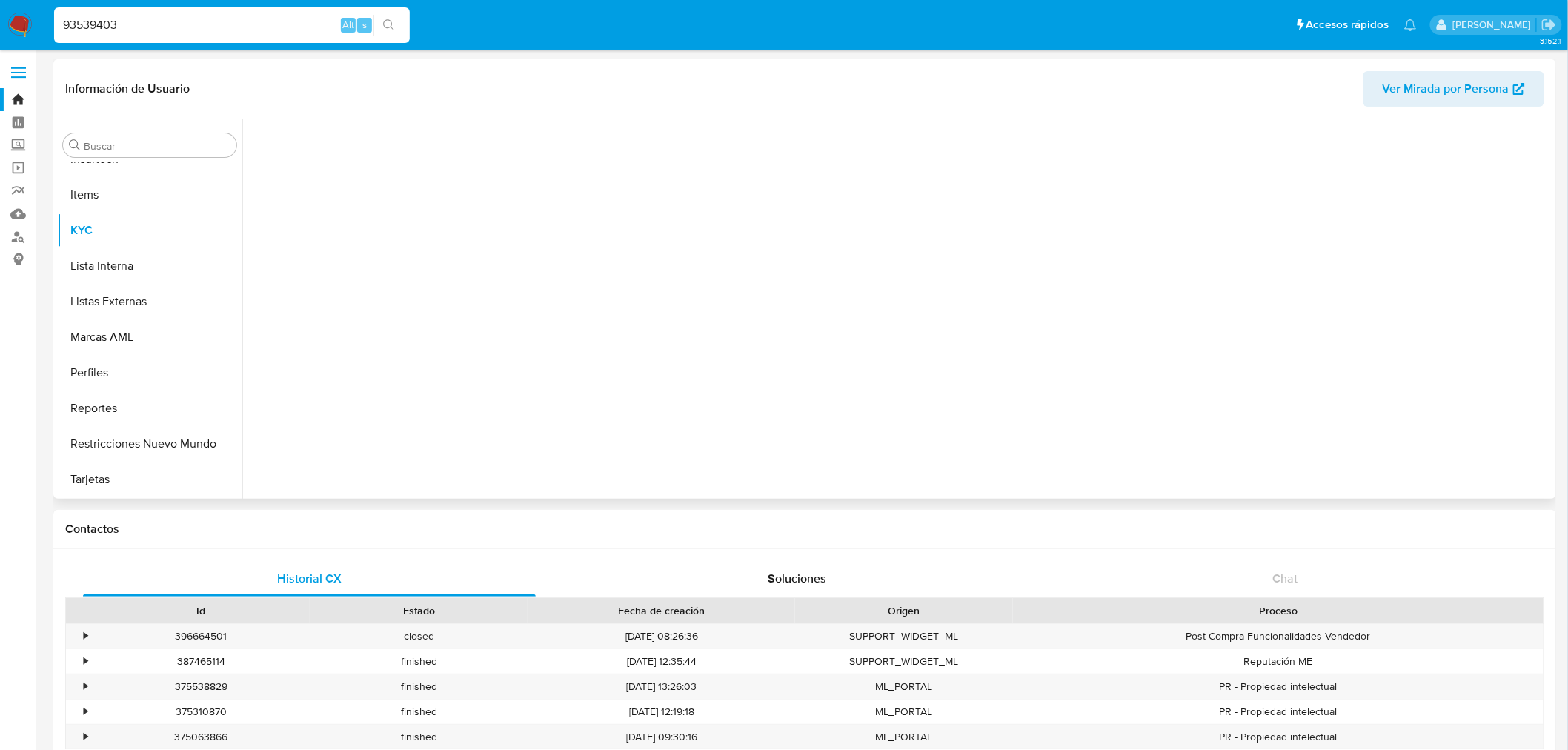
scroll to position [625, 0]
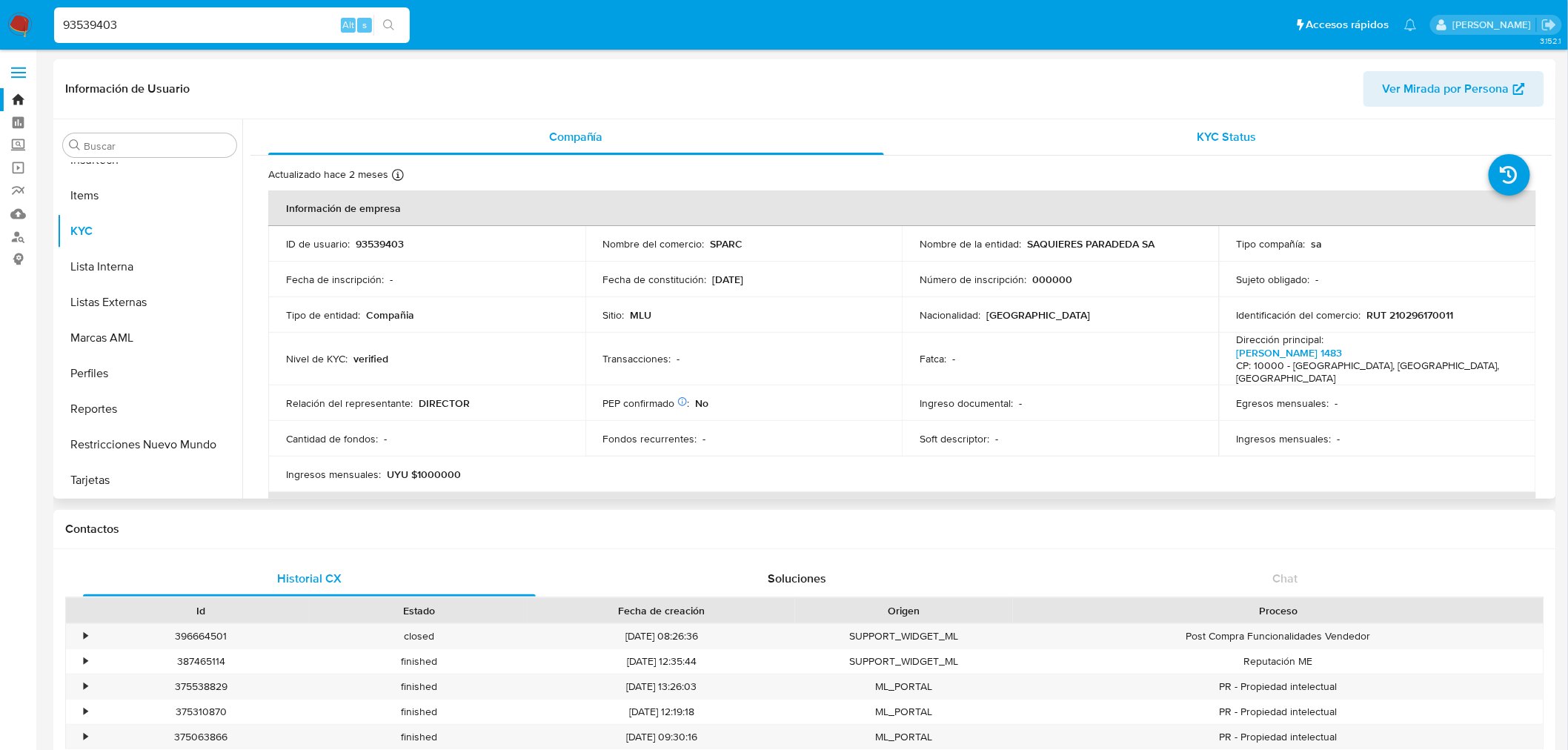
click at [398, 0] on span "KYC Status" at bounding box center [1227, 137] width 59 height 17
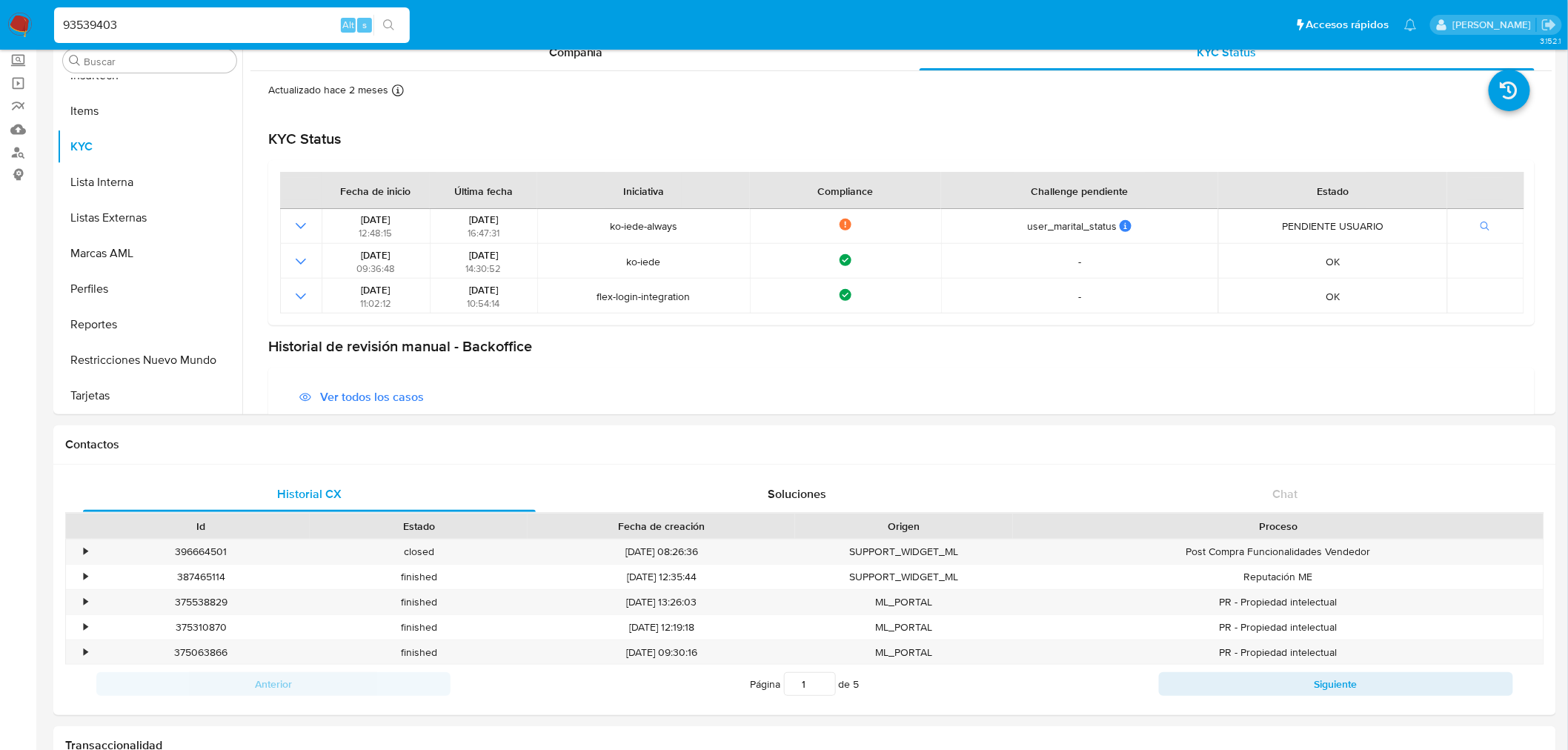
scroll to position [67, 0]
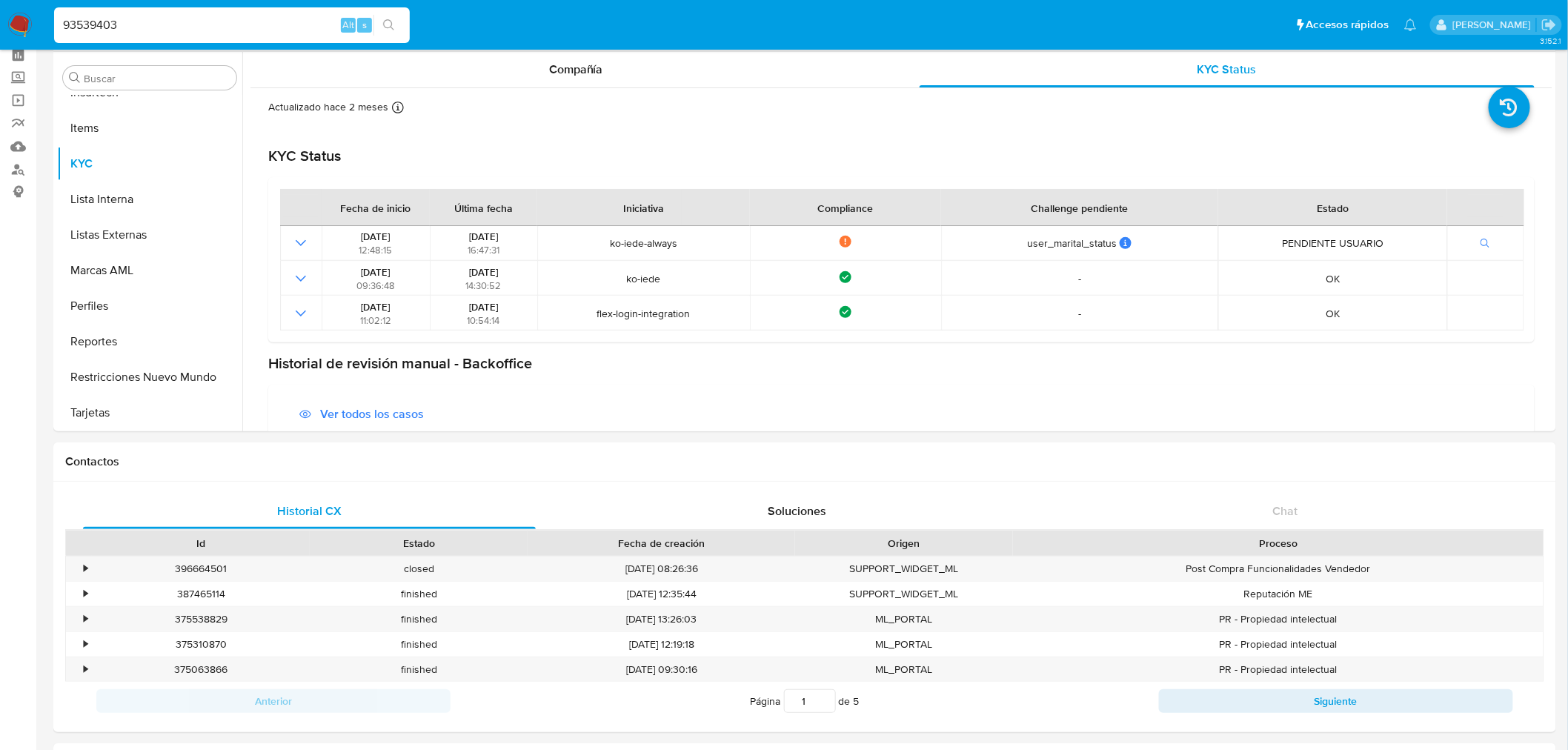
click at [136, 0] on input "93539403" at bounding box center [232, 24] width 356 height 19
paste input "2357006418"
type input "2357006418"
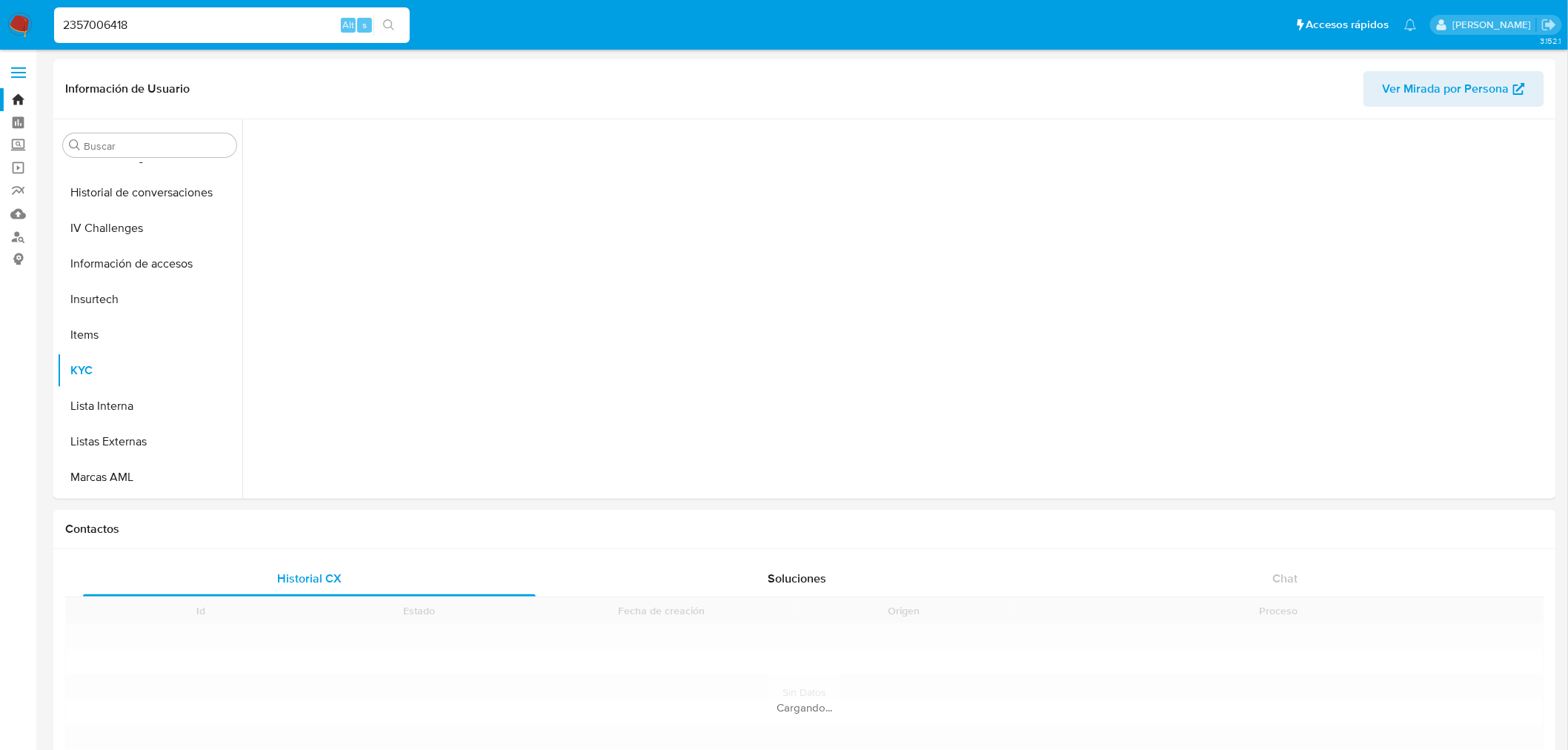
scroll to position [589, 0]
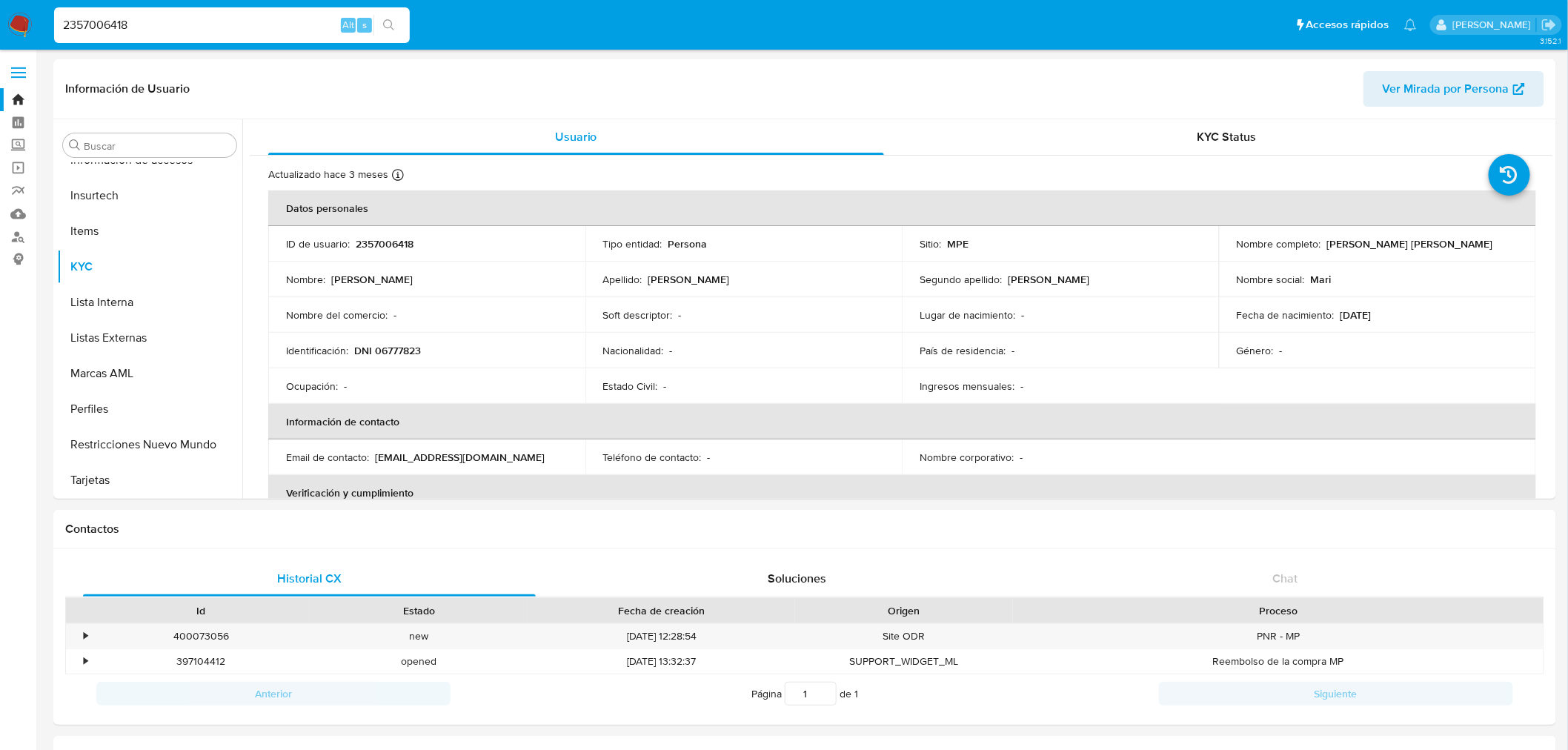
select select "10"
click at [137, 0] on button "Historial Casos" at bounding box center [143, 265] width 173 height 36
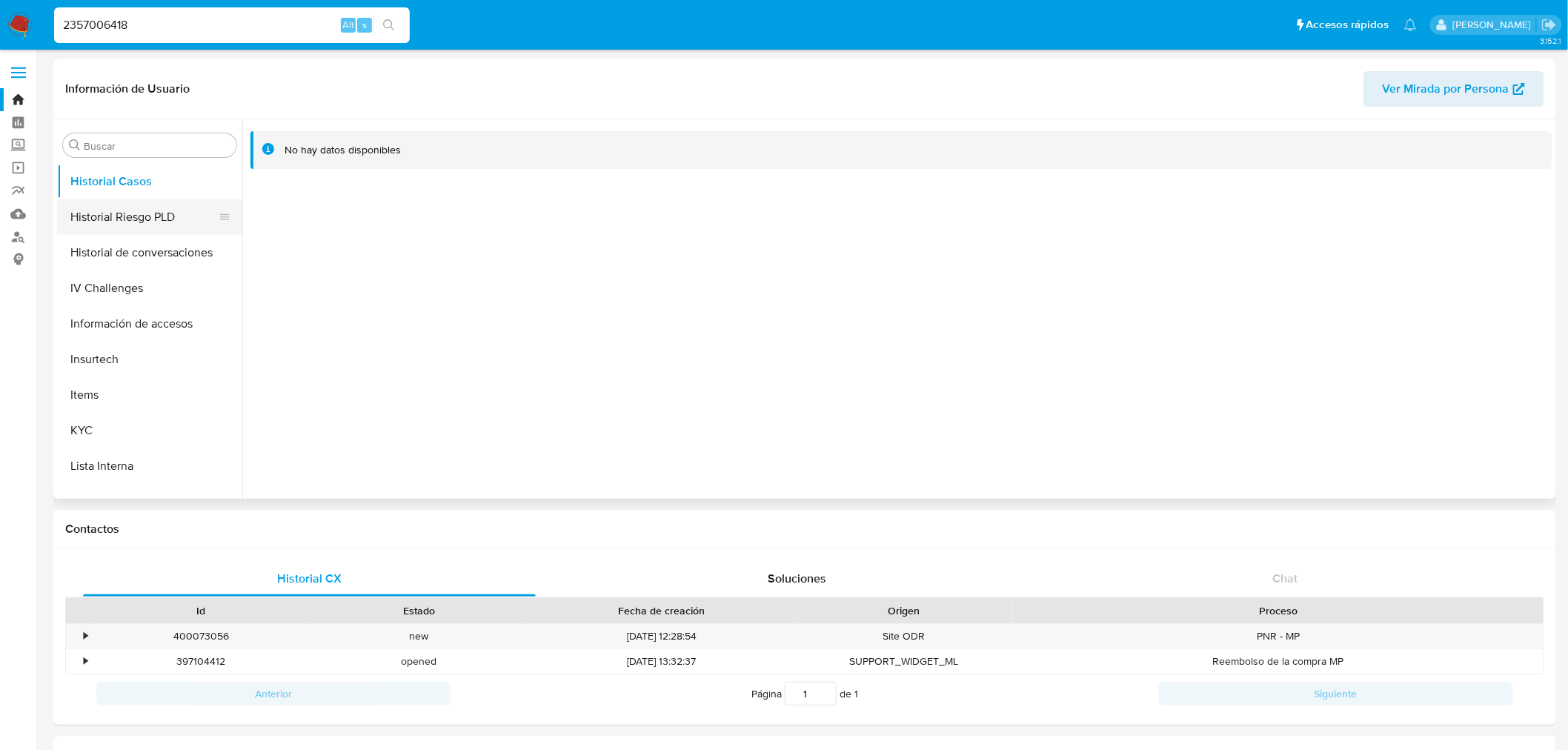
scroll to position [344, 0]
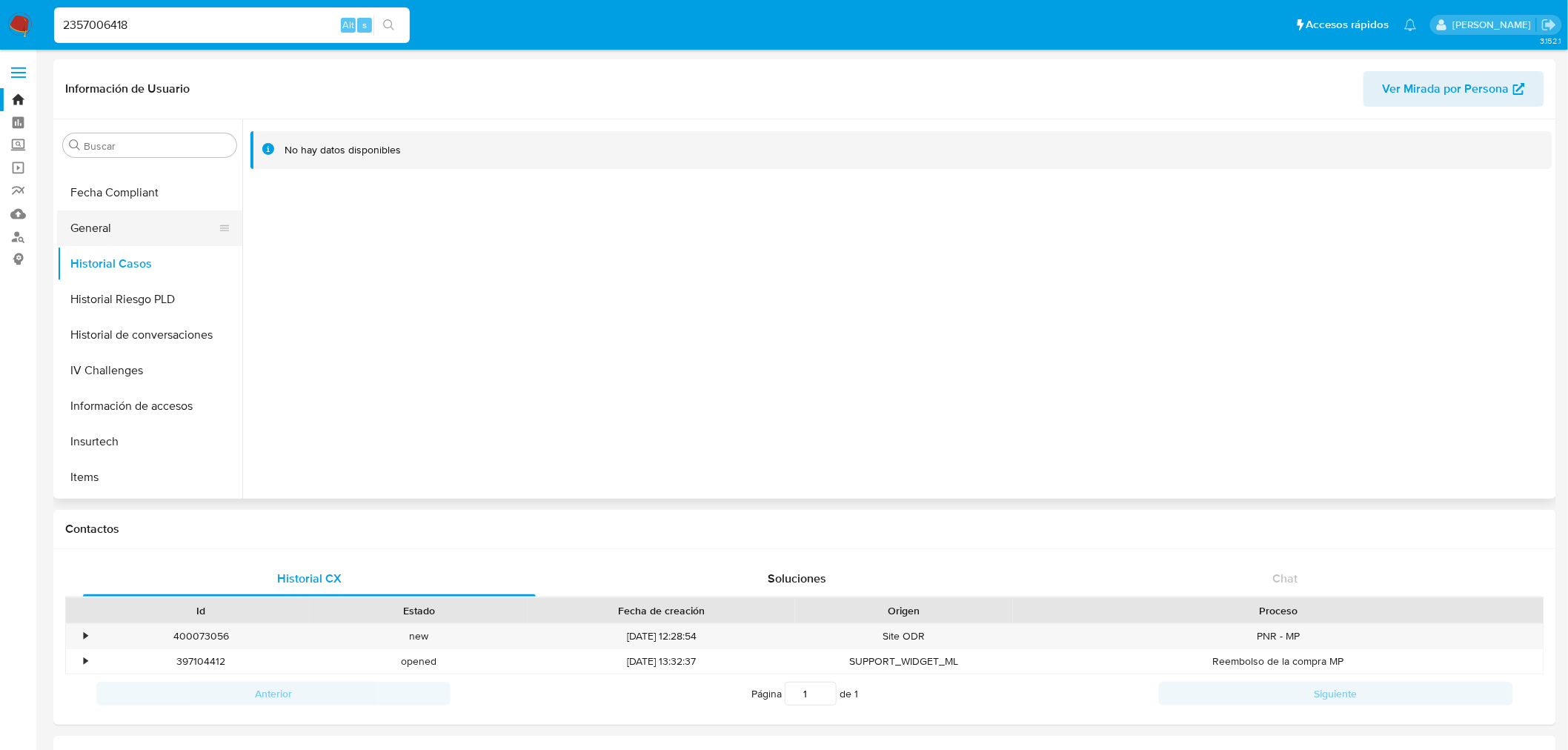
click at [135, 0] on button "General" at bounding box center [143, 228] width 173 height 36
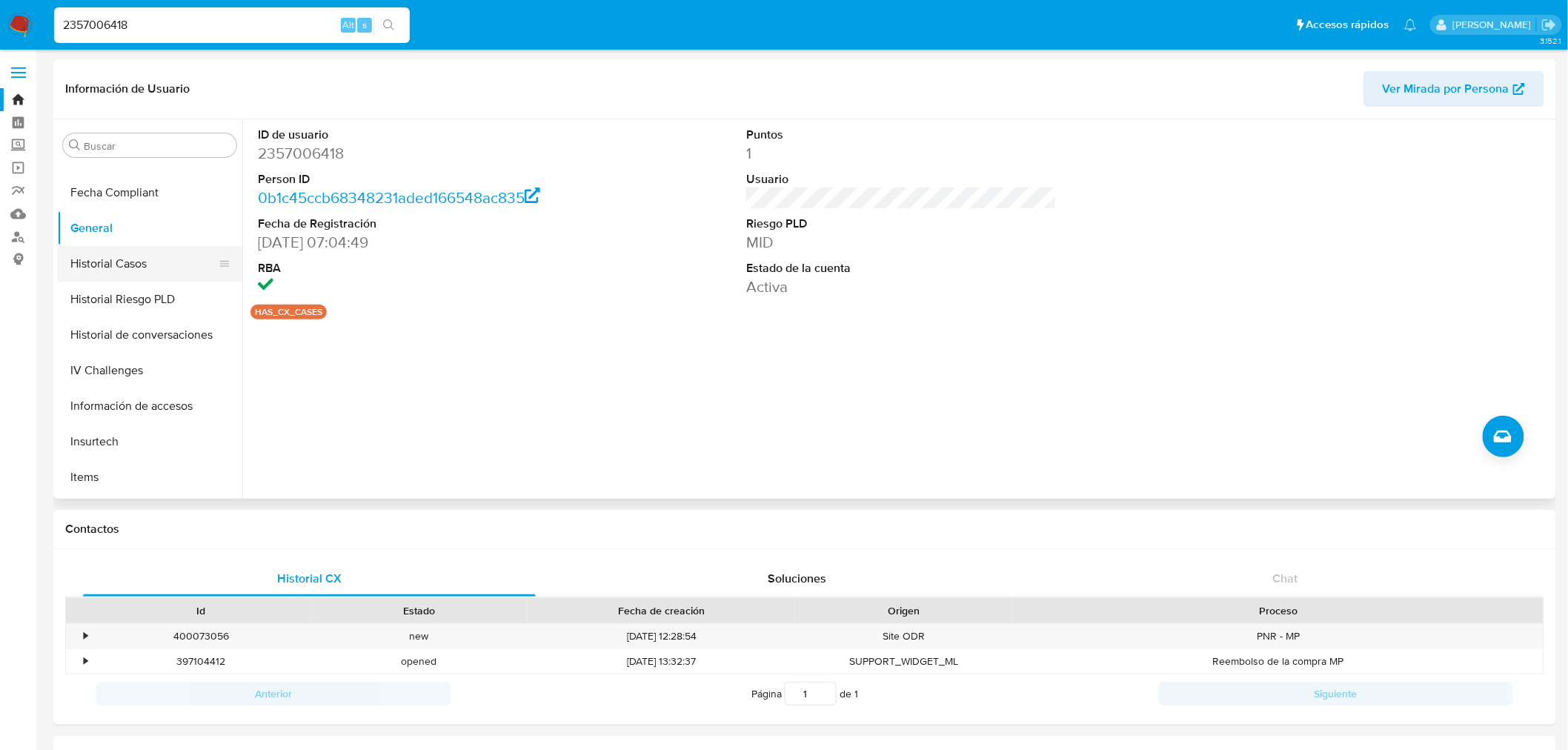
click at [127, 0] on button "Historial Casos" at bounding box center [143, 264] width 173 height 36
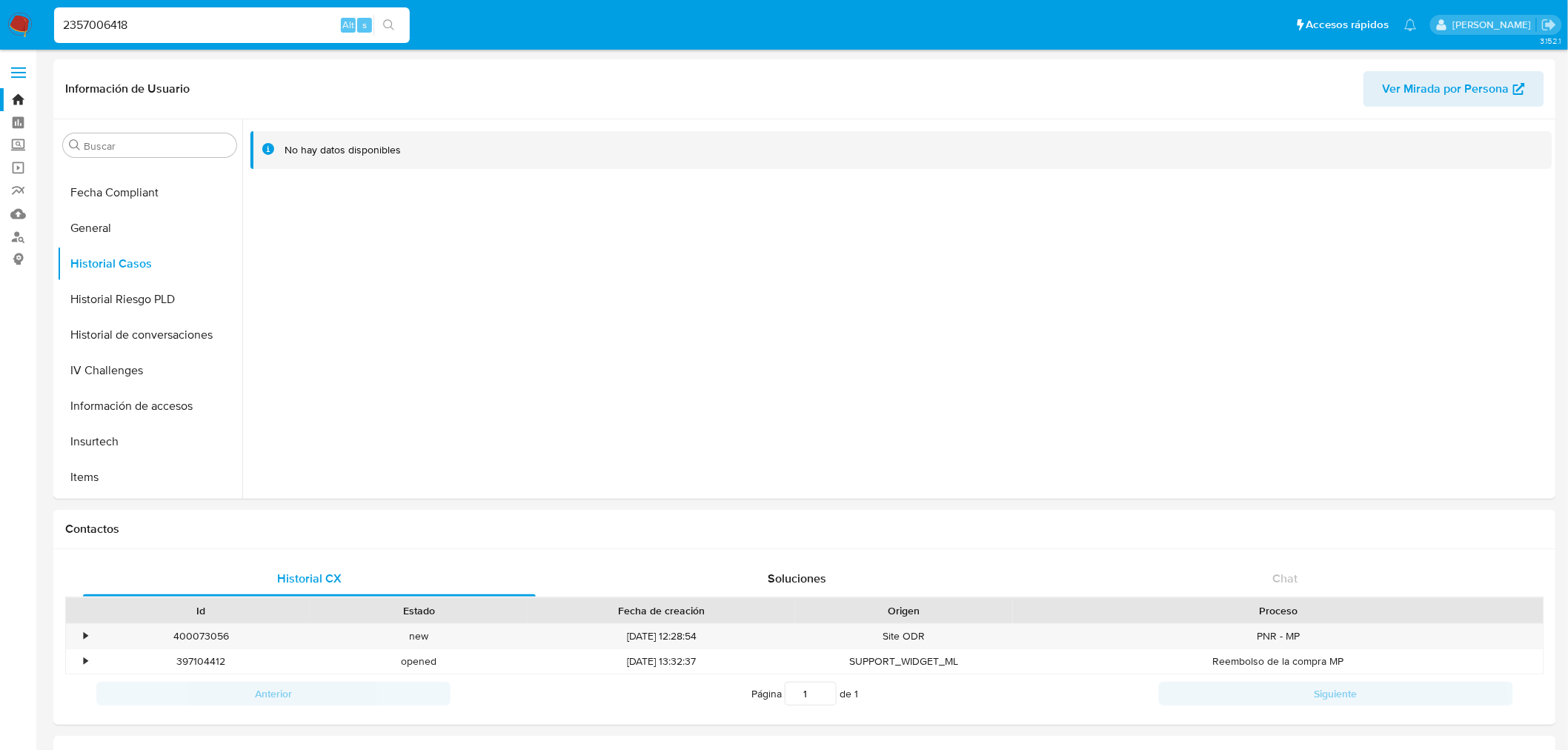
click at [142, 0] on input "2357006418" at bounding box center [232, 24] width 356 height 19
paste input "722096450"
type input "722096450"
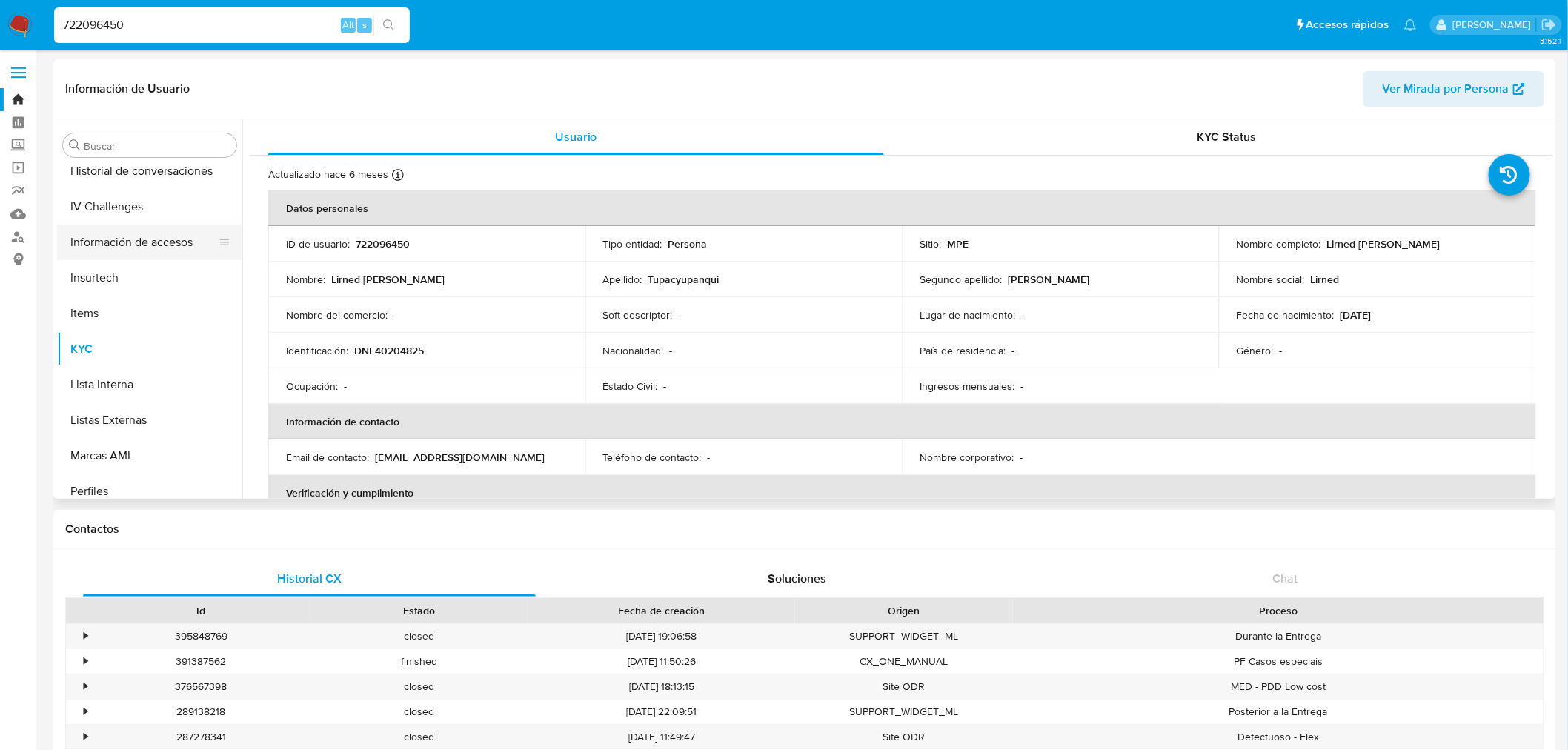
select select "10"
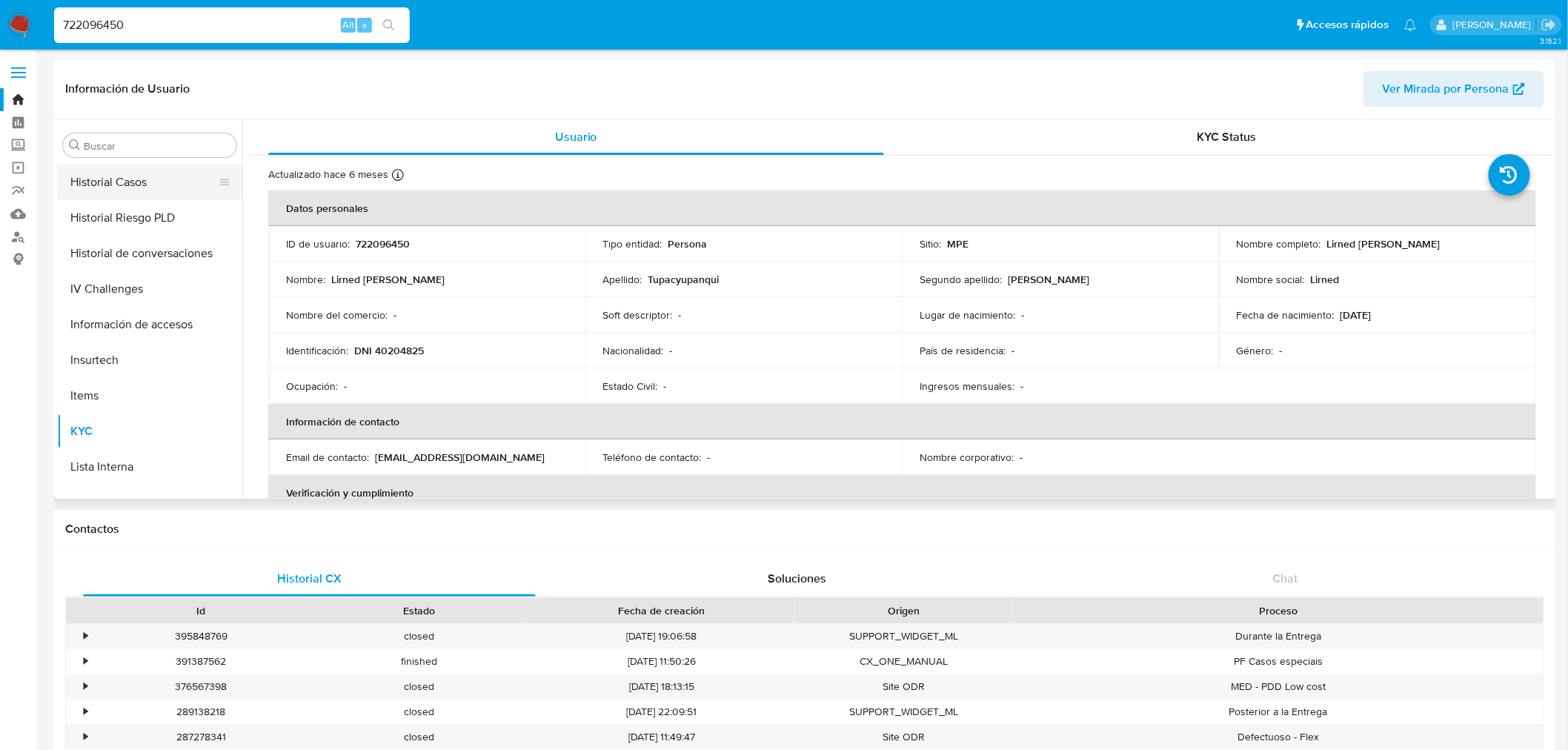
click at [164, 0] on button "Historial Casos" at bounding box center [143, 182] width 173 height 36
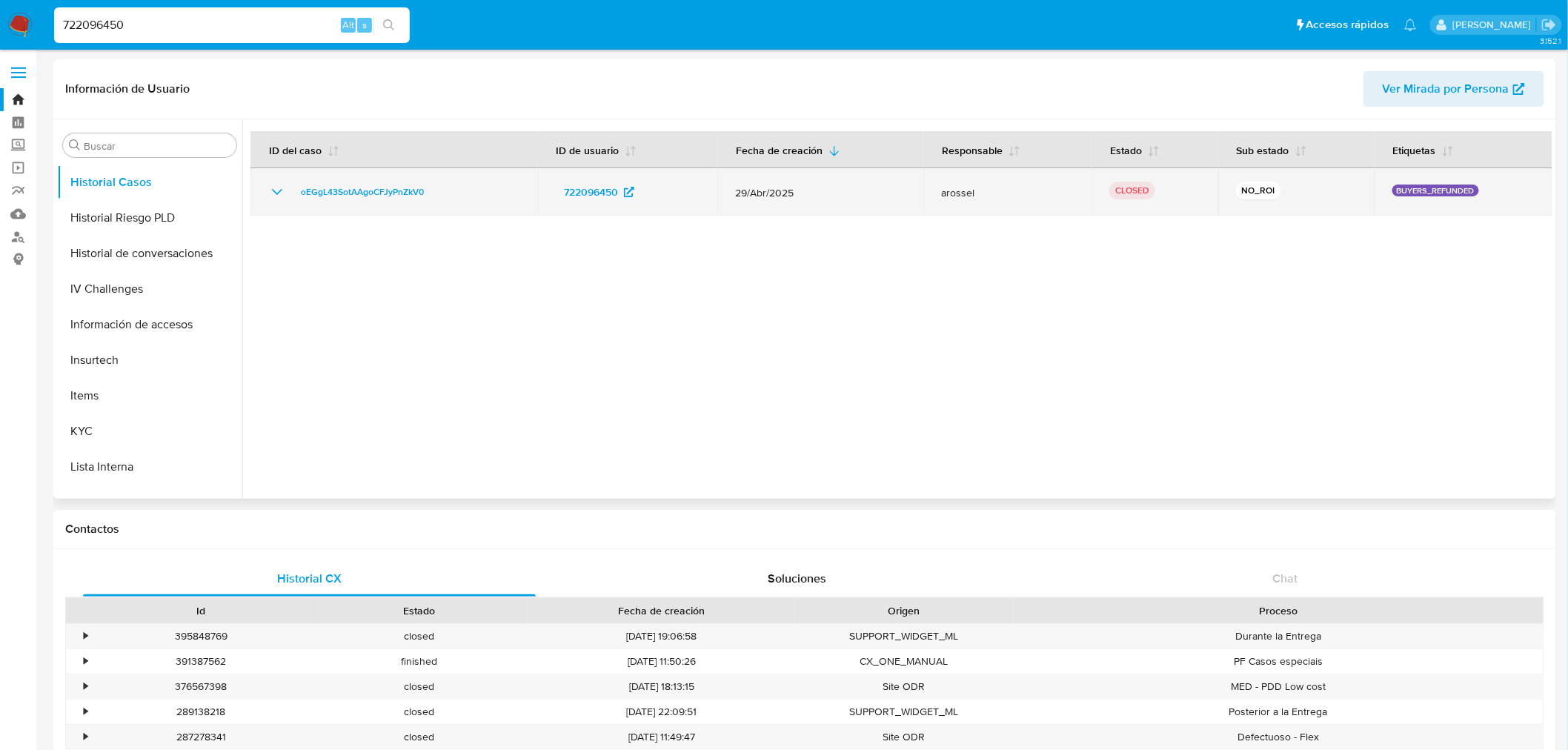
drag, startPoint x: 847, startPoint y: 200, endPoint x: 719, endPoint y: 197, distance: 128.0
click at [398, 0] on td "29/Abr/2025" at bounding box center [819, 191] width 206 height 48
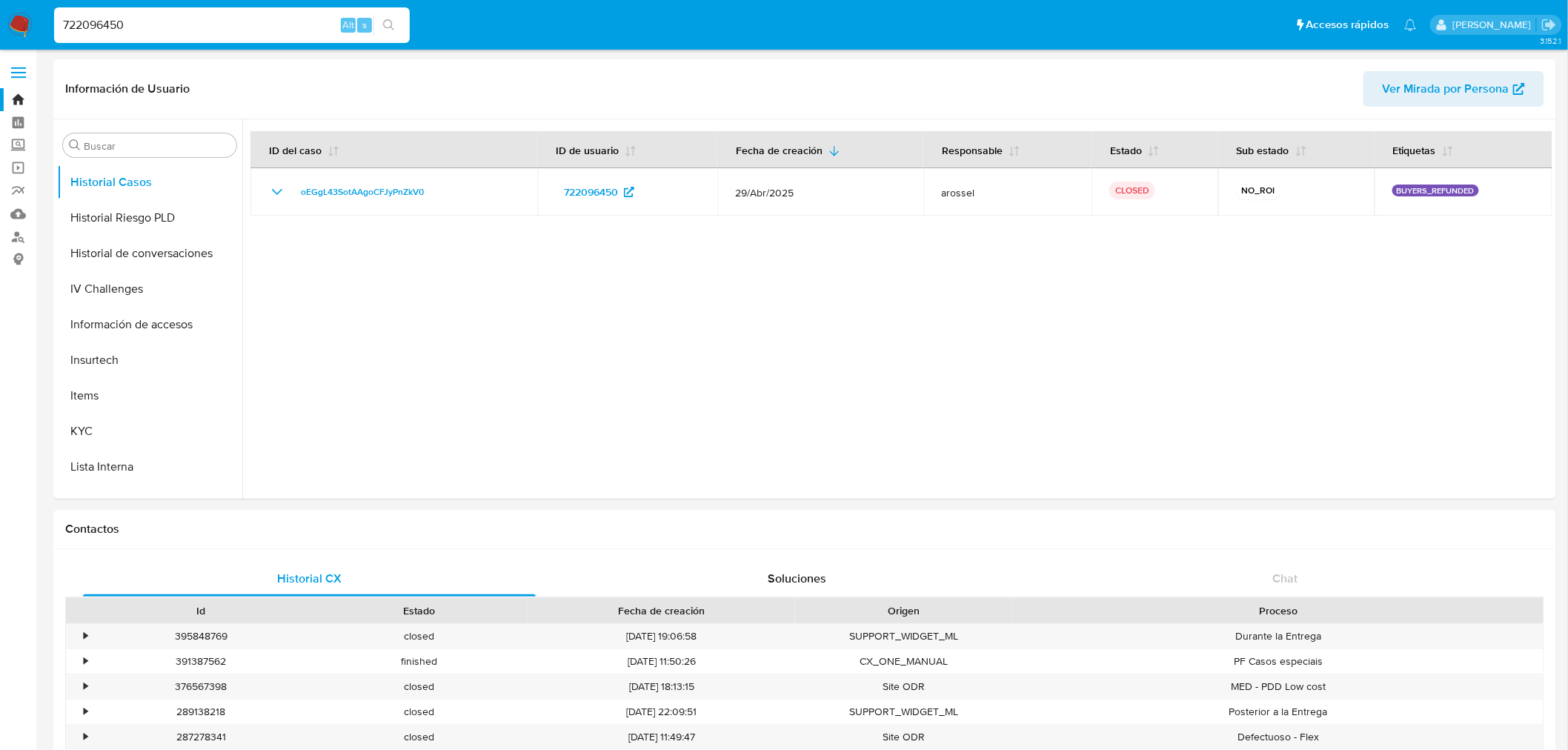
click at [110, 0] on input "722096450" at bounding box center [232, 24] width 356 height 19
click at [150, 0] on div "722096450 Alt s" at bounding box center [232, 25] width 356 height 36
click at [154, 0] on input "722096450" at bounding box center [232, 24] width 356 height 19
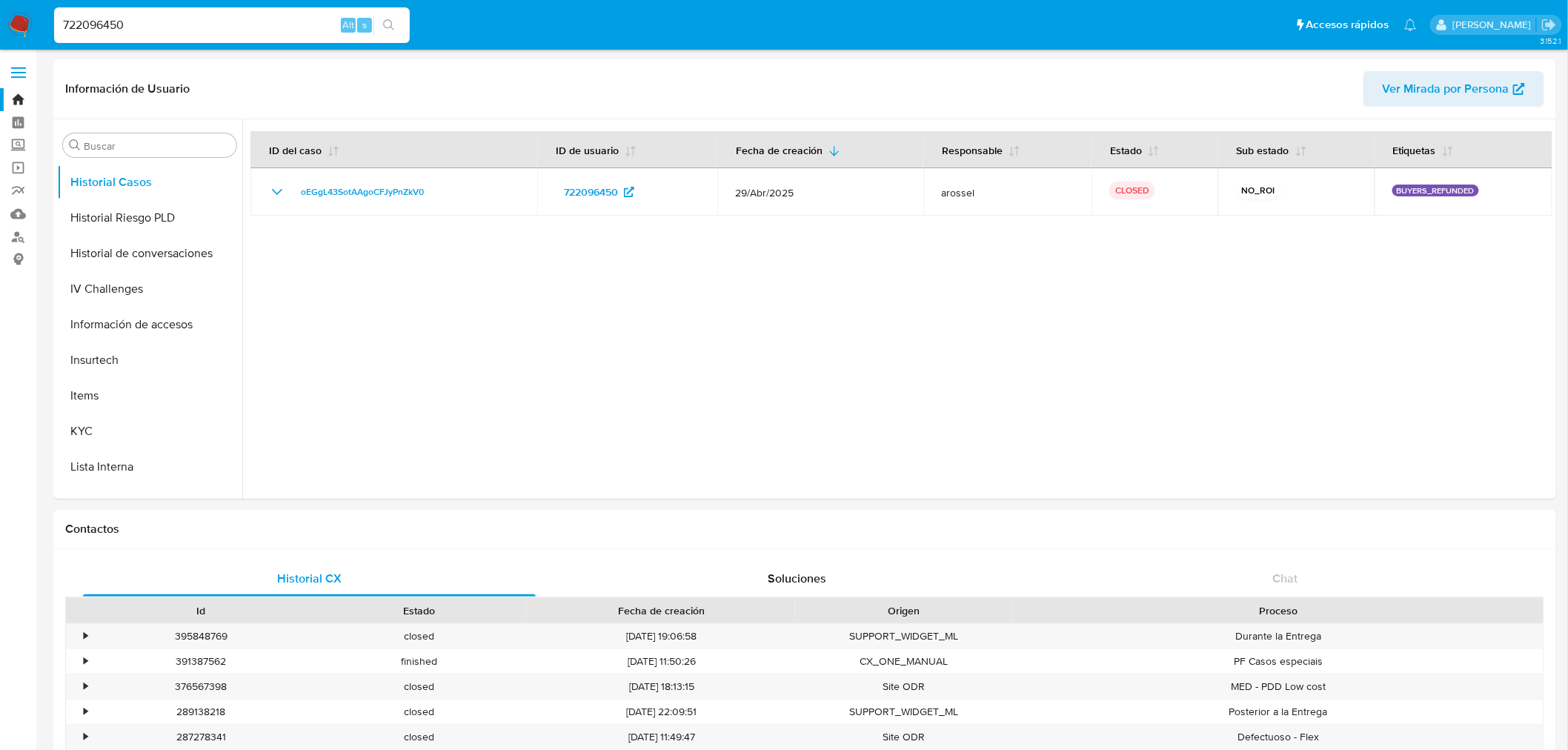
paste input "2304104331"
type input "2304104331"
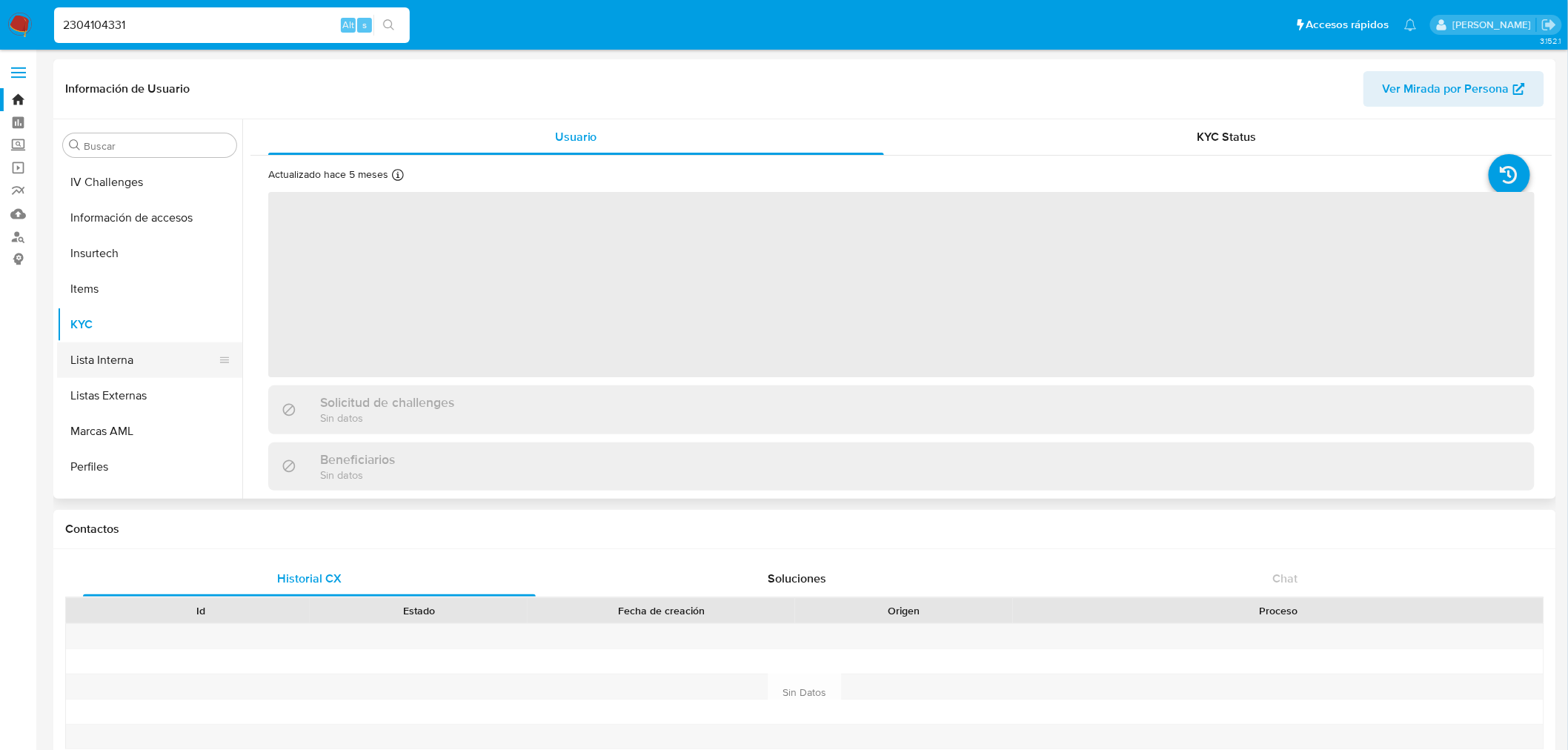
scroll to position [343, 0]
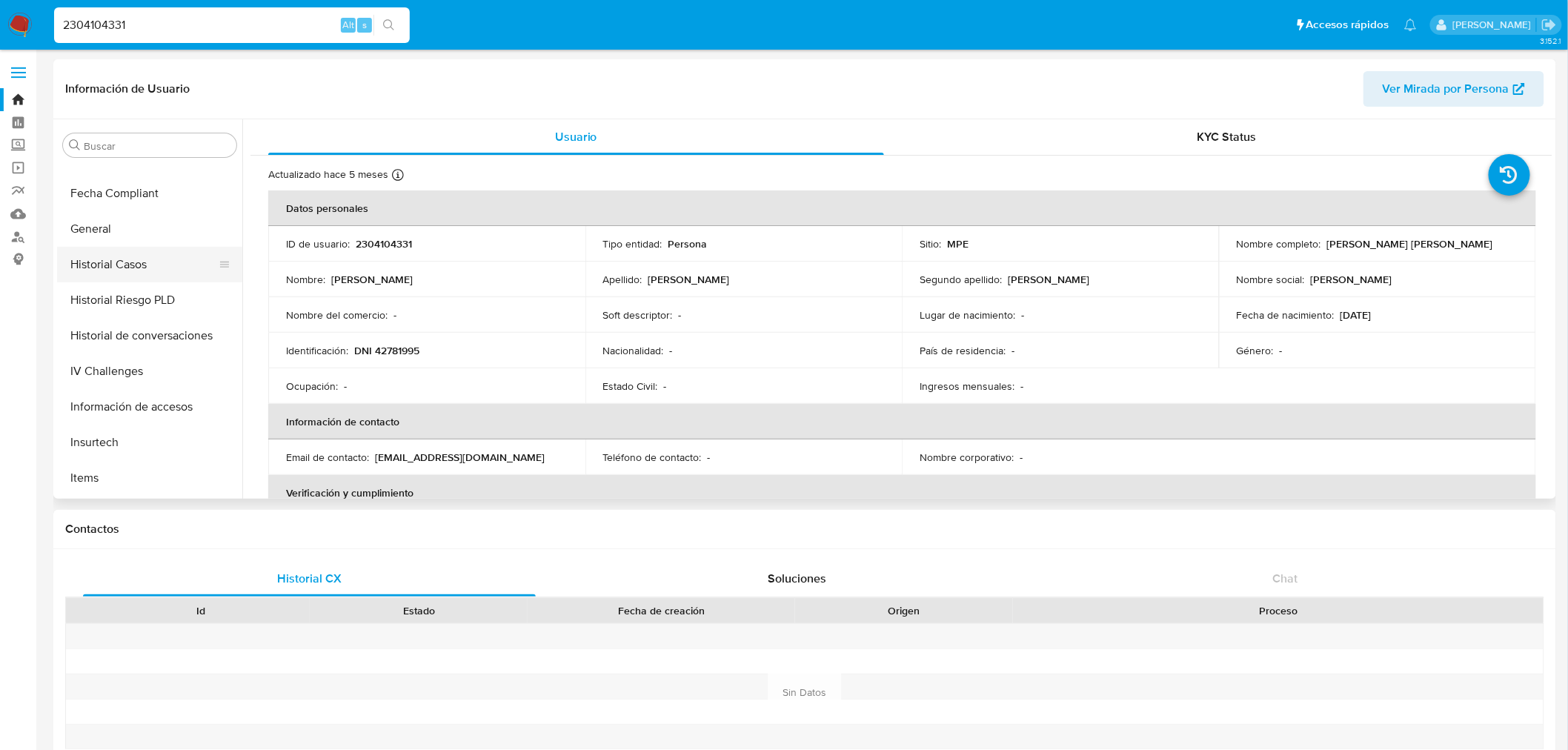
click at [144, 0] on button "Historial Casos" at bounding box center [143, 265] width 173 height 36
select select "10"
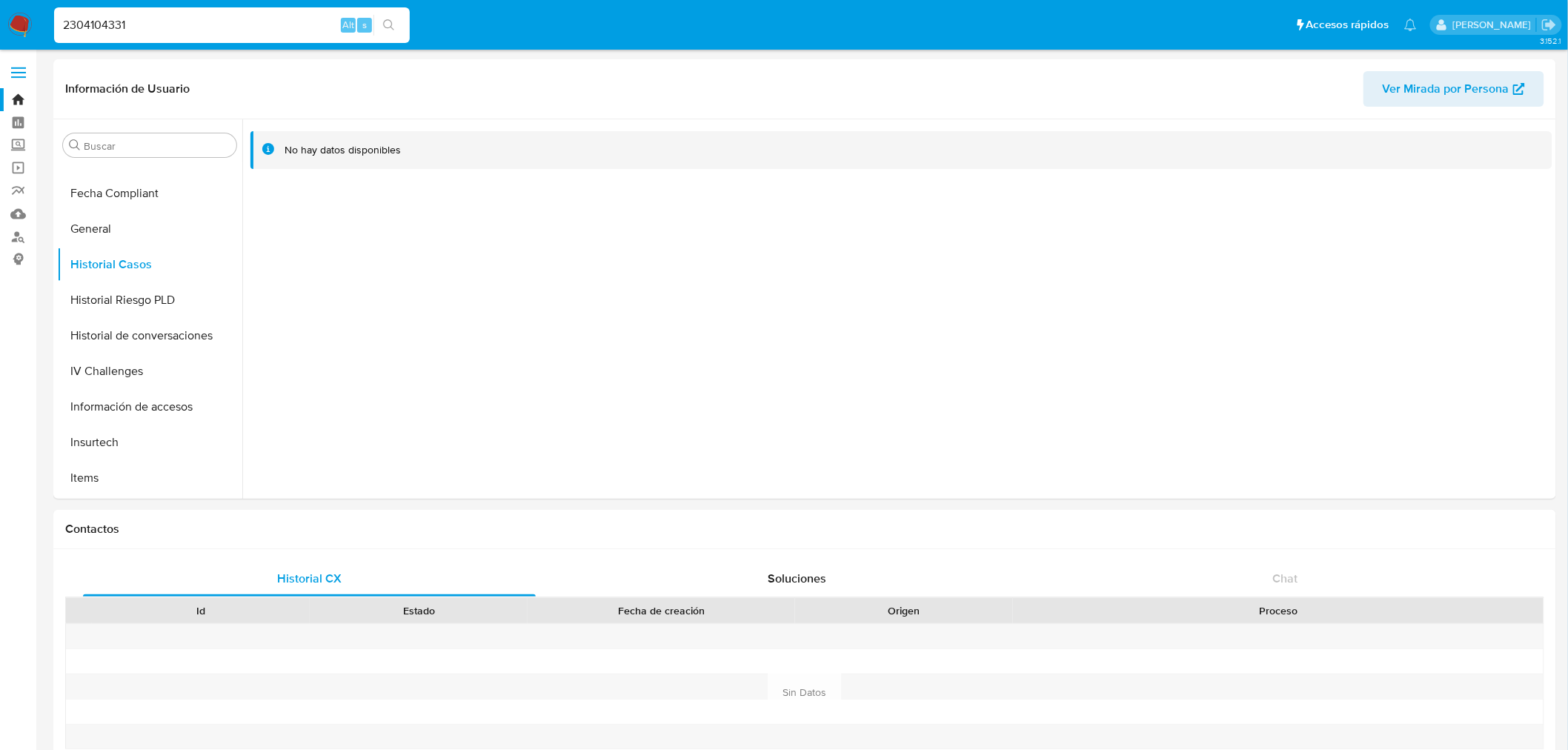
click at [114, 0] on input "2304104331" at bounding box center [232, 24] width 356 height 19
paste input "291627544"
type input "2291627544"
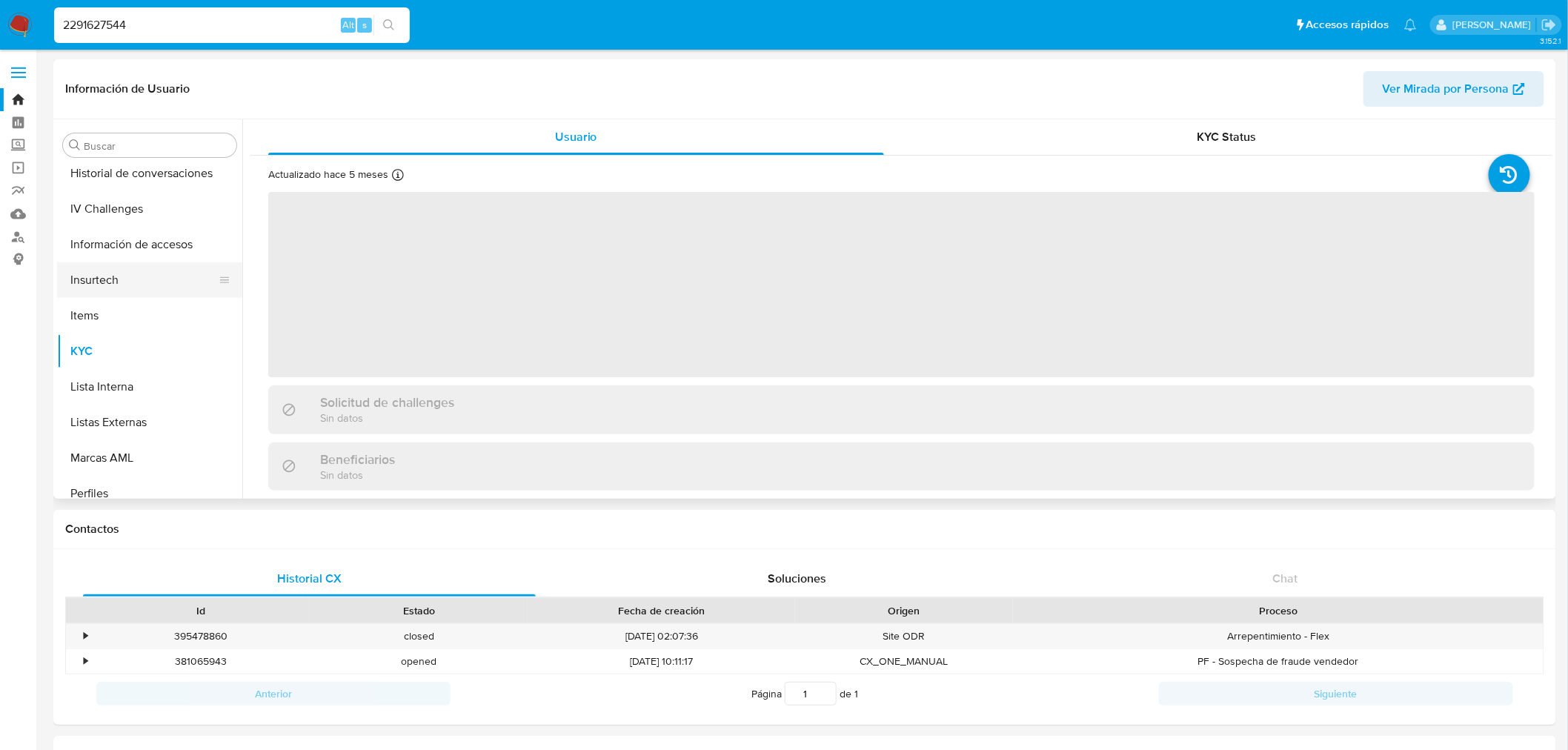
scroll to position [425, 0]
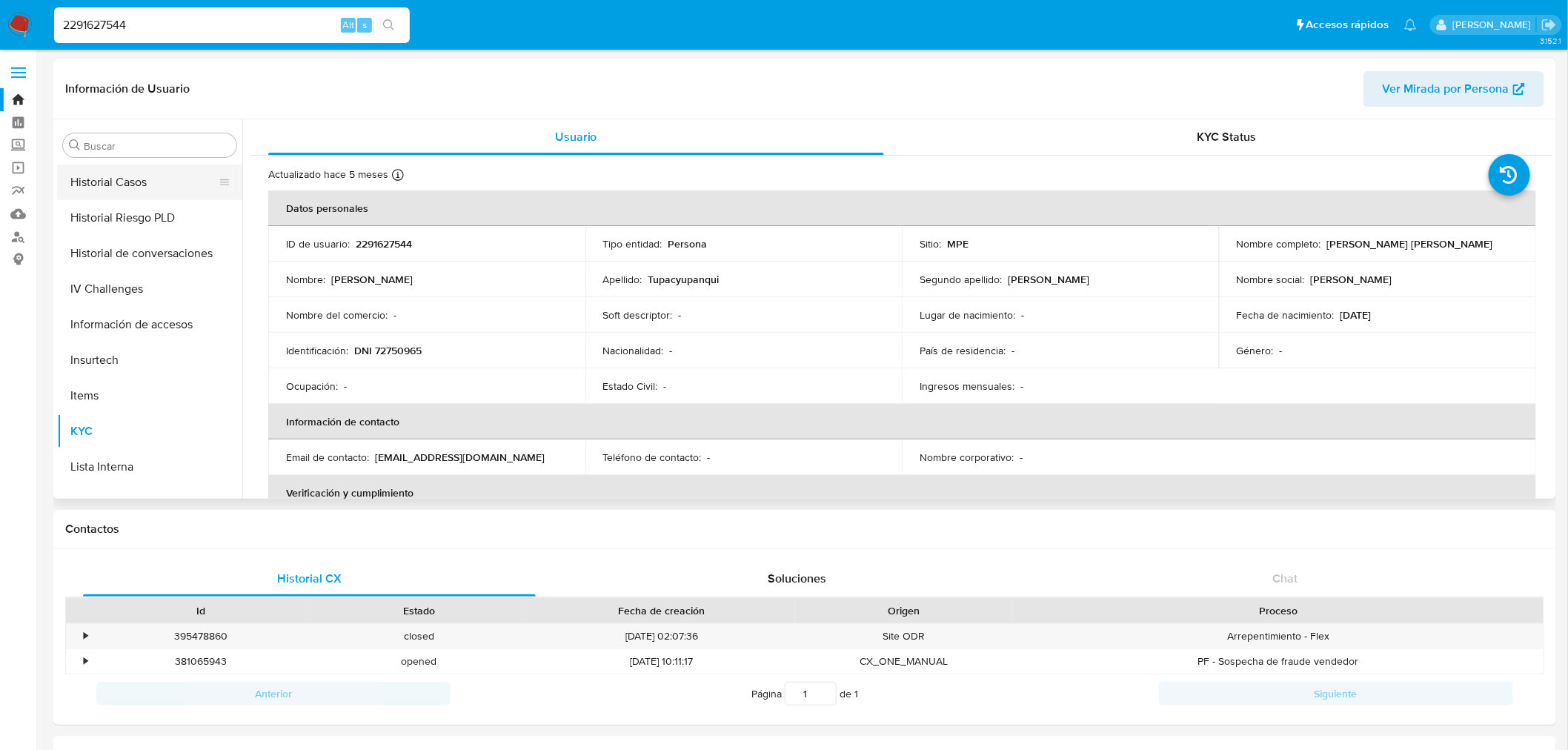
select select "10"
click at [132, 0] on button "Historial Casos" at bounding box center [143, 182] width 173 height 36
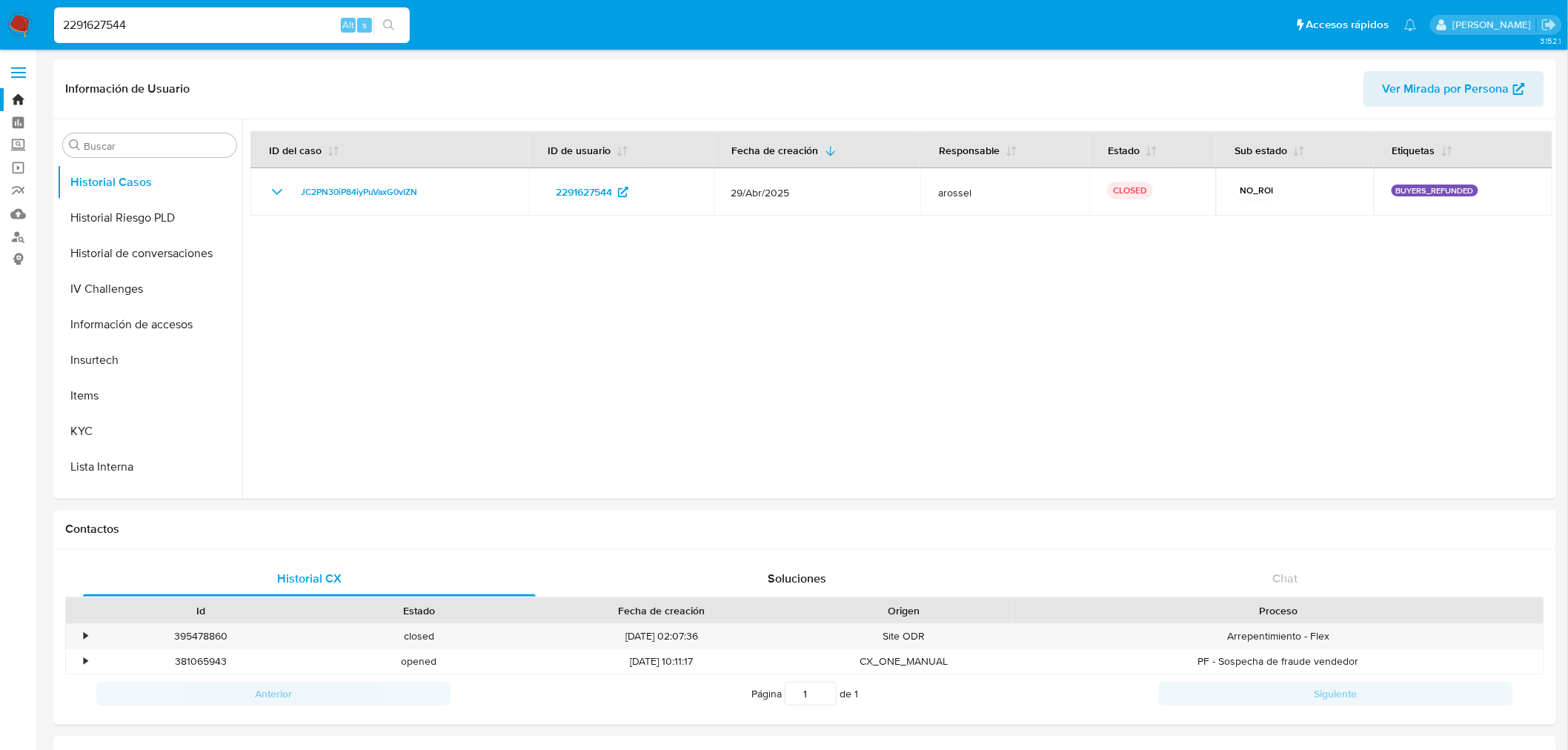
click at [95, 0] on input "2291627544" at bounding box center [232, 24] width 356 height 19
paste input "487851626"
type input "2487851626"
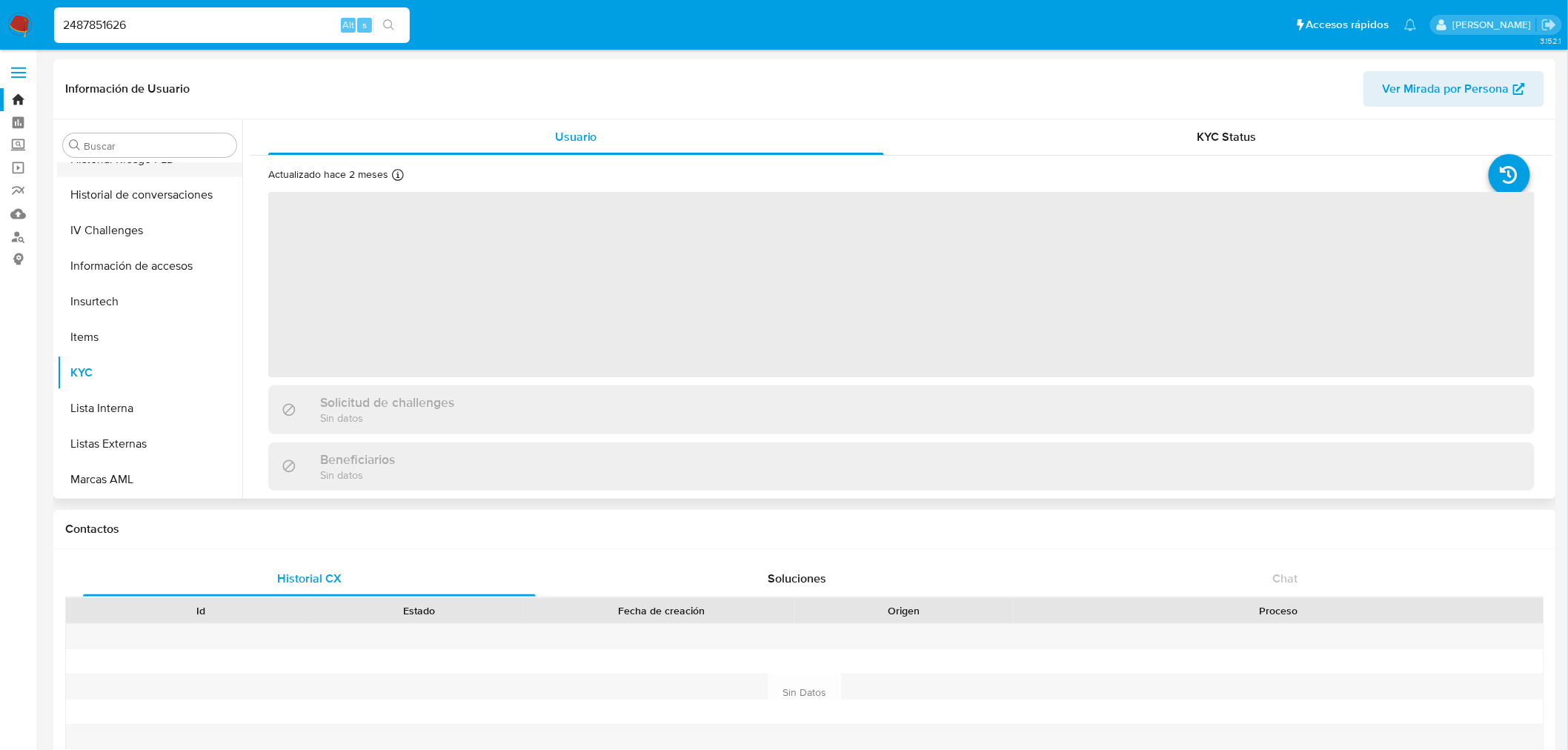
scroll to position [343, 0]
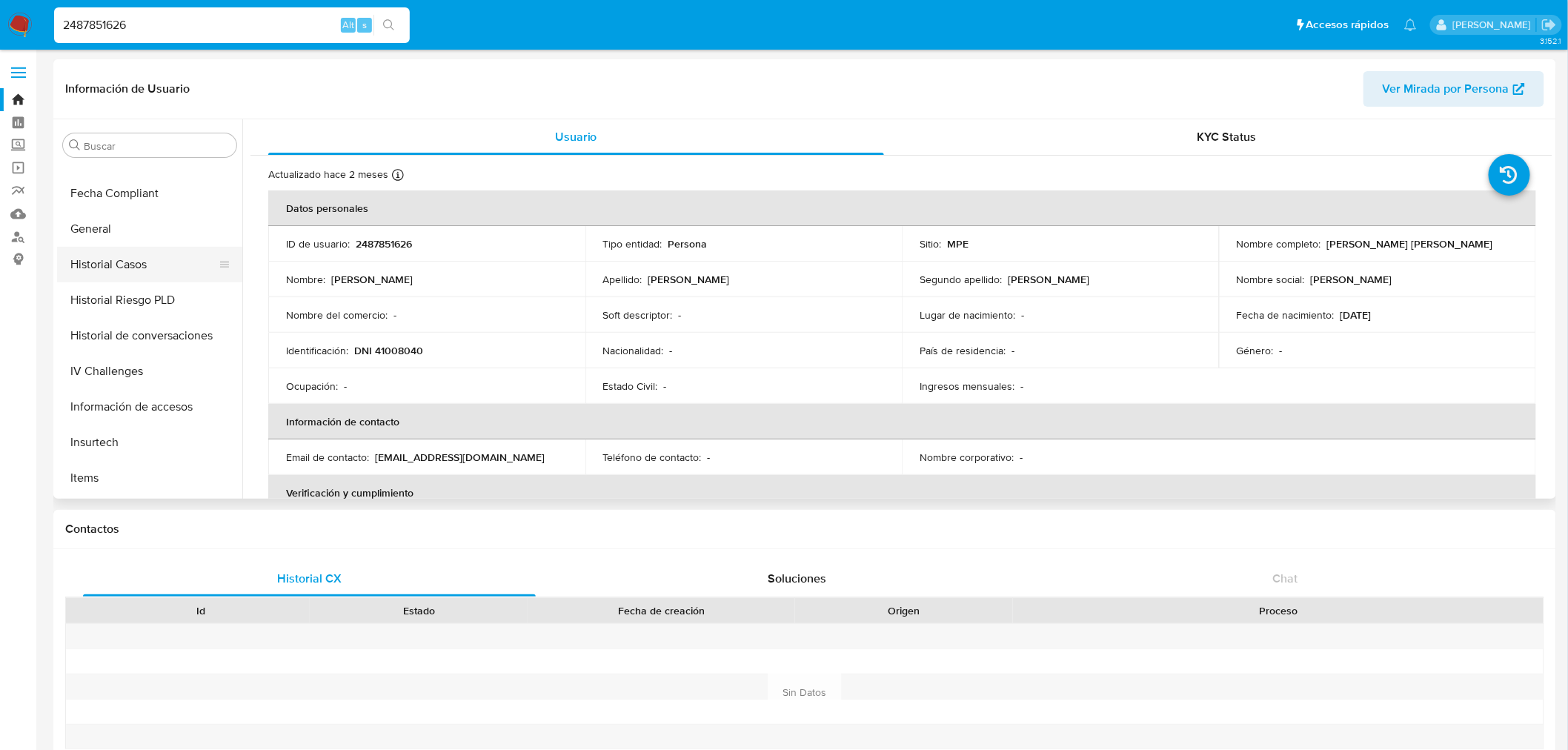
click at [116, 0] on button "Historial Casos" at bounding box center [143, 265] width 173 height 36
select select "10"
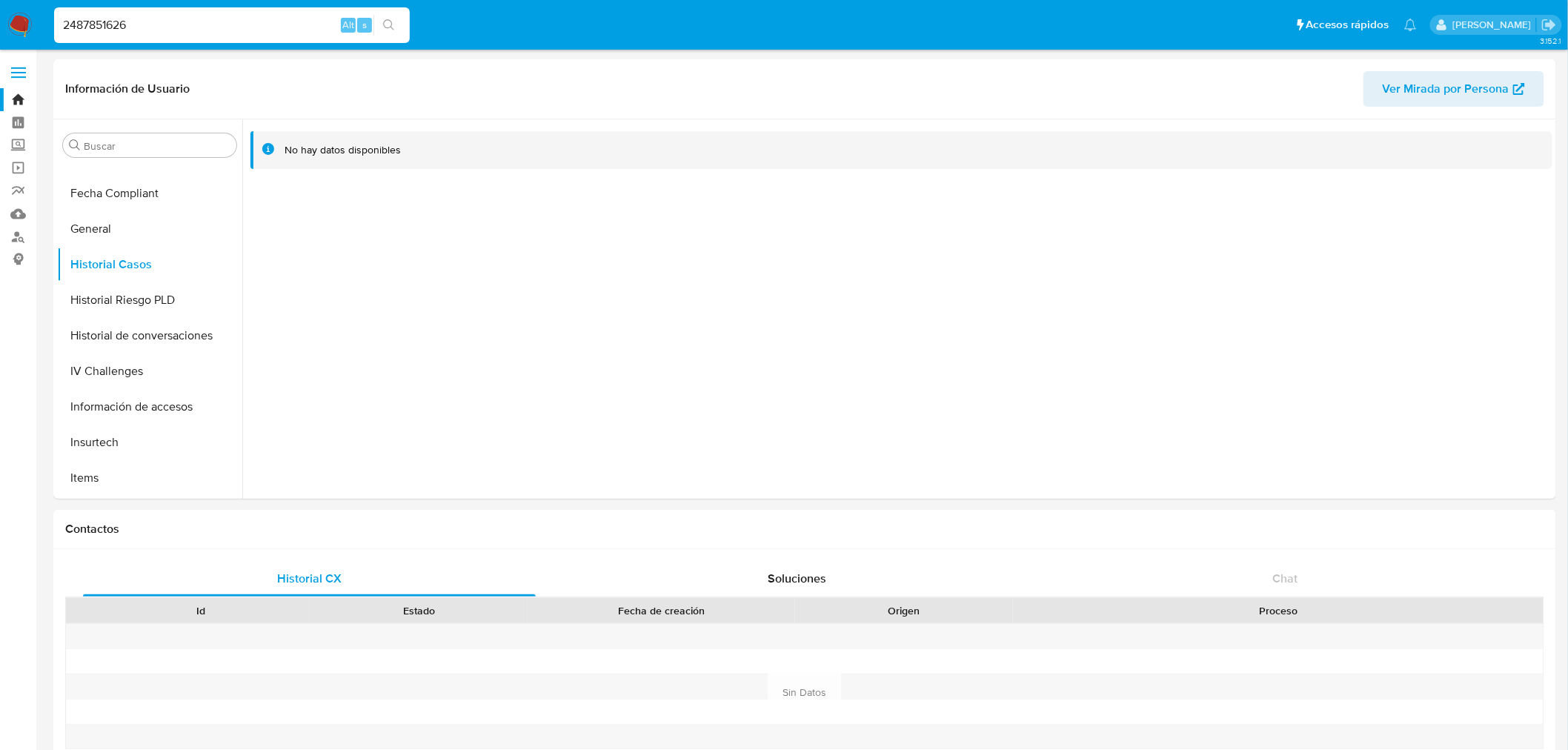
click at [137, 0] on input "2487851626" at bounding box center [232, 24] width 356 height 19
paste input "1164296318"
type input "1164296318"
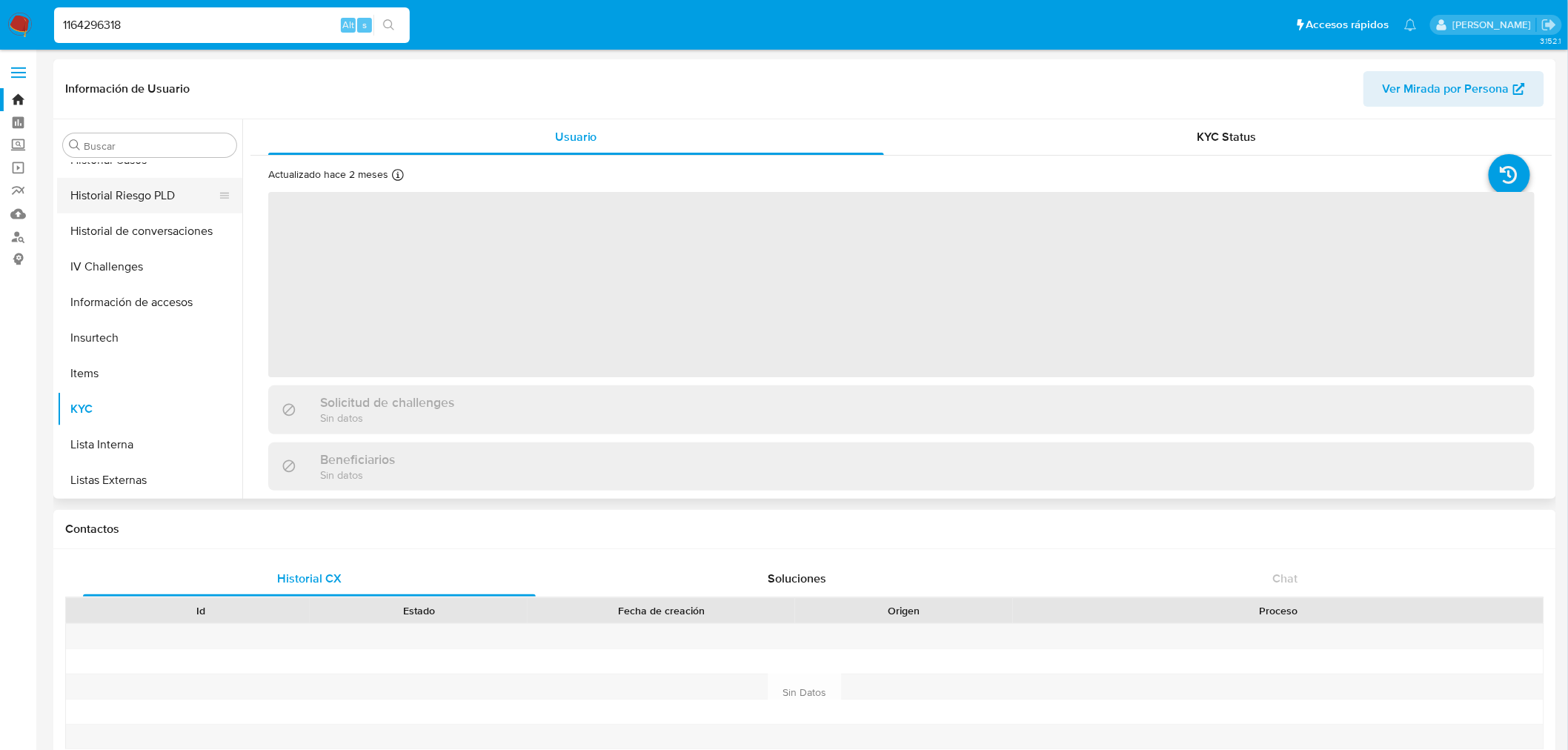
scroll to position [260, 0]
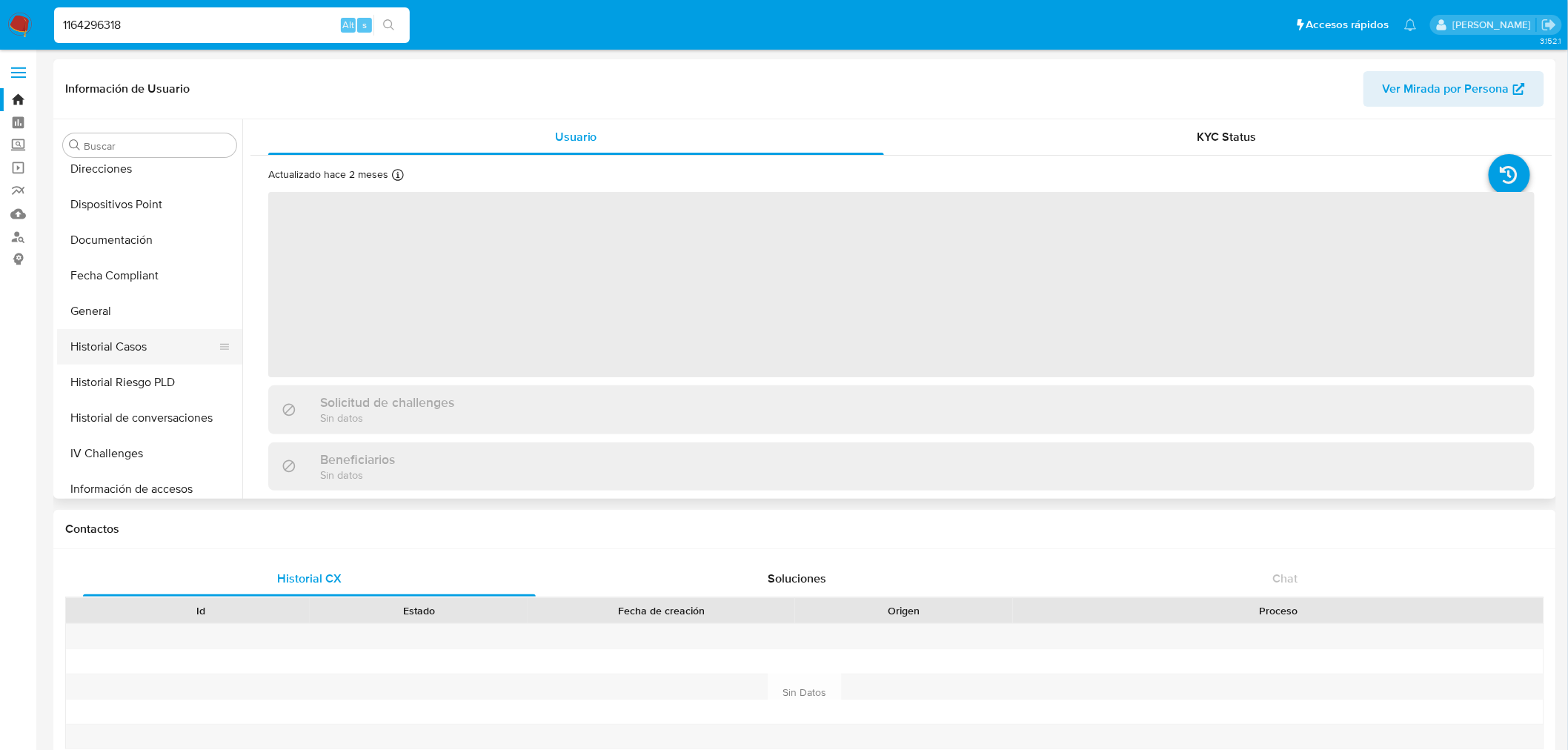
click at [132, 0] on button "Historial Casos" at bounding box center [143, 347] width 173 height 36
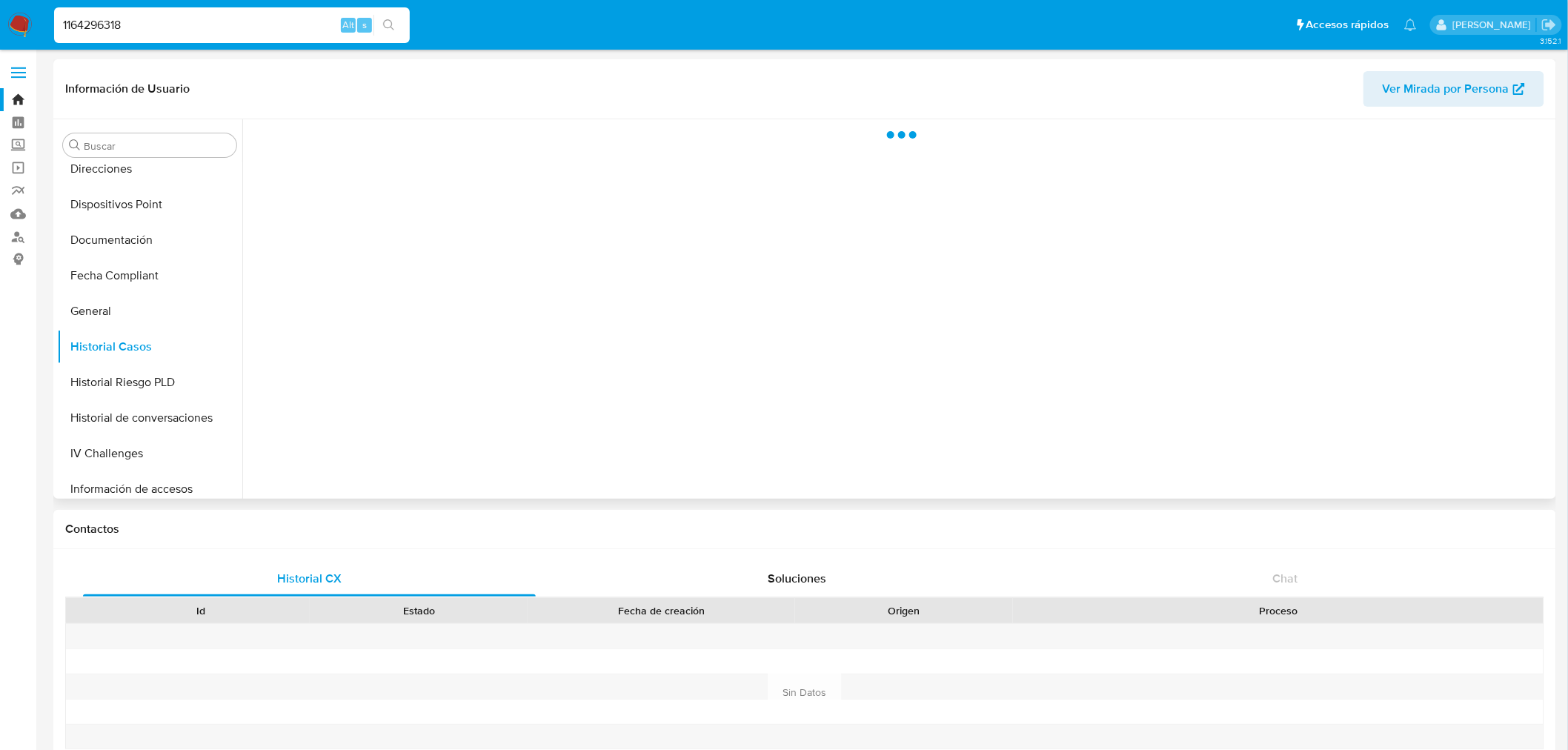
select select "10"
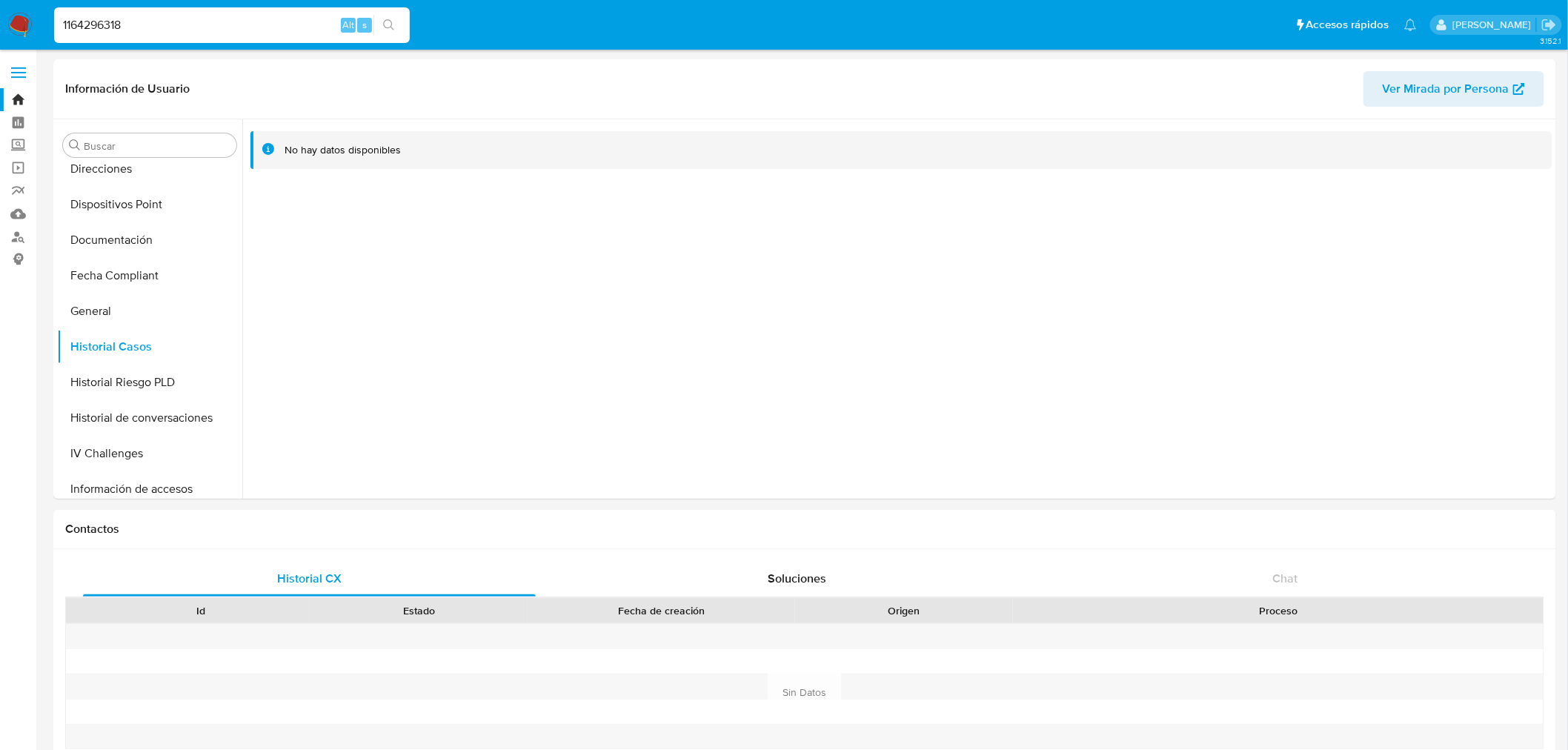
click at [108, 0] on input "1164296318" at bounding box center [232, 24] width 356 height 19
paste input "213267259"
type input "2132672598"
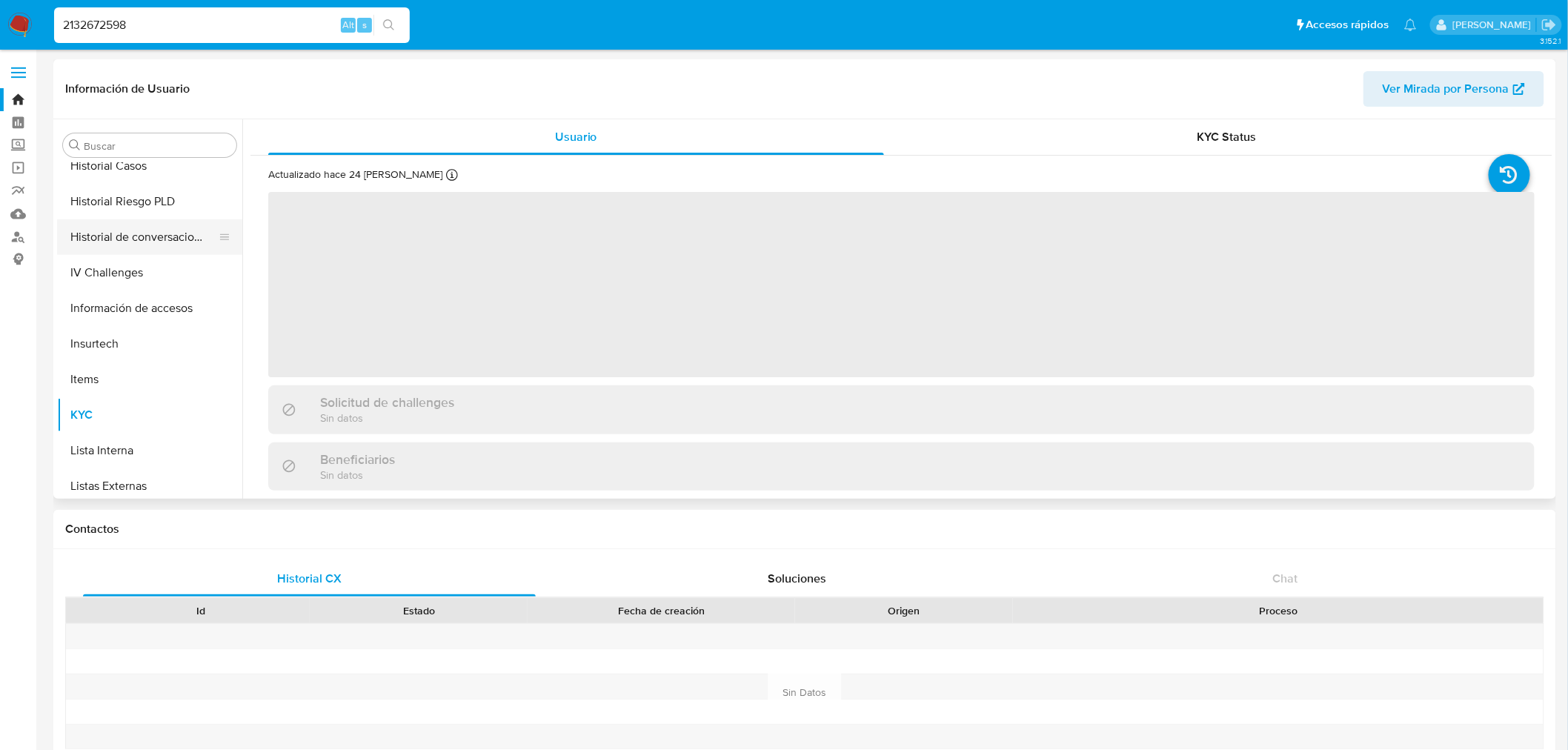
scroll to position [343, 0]
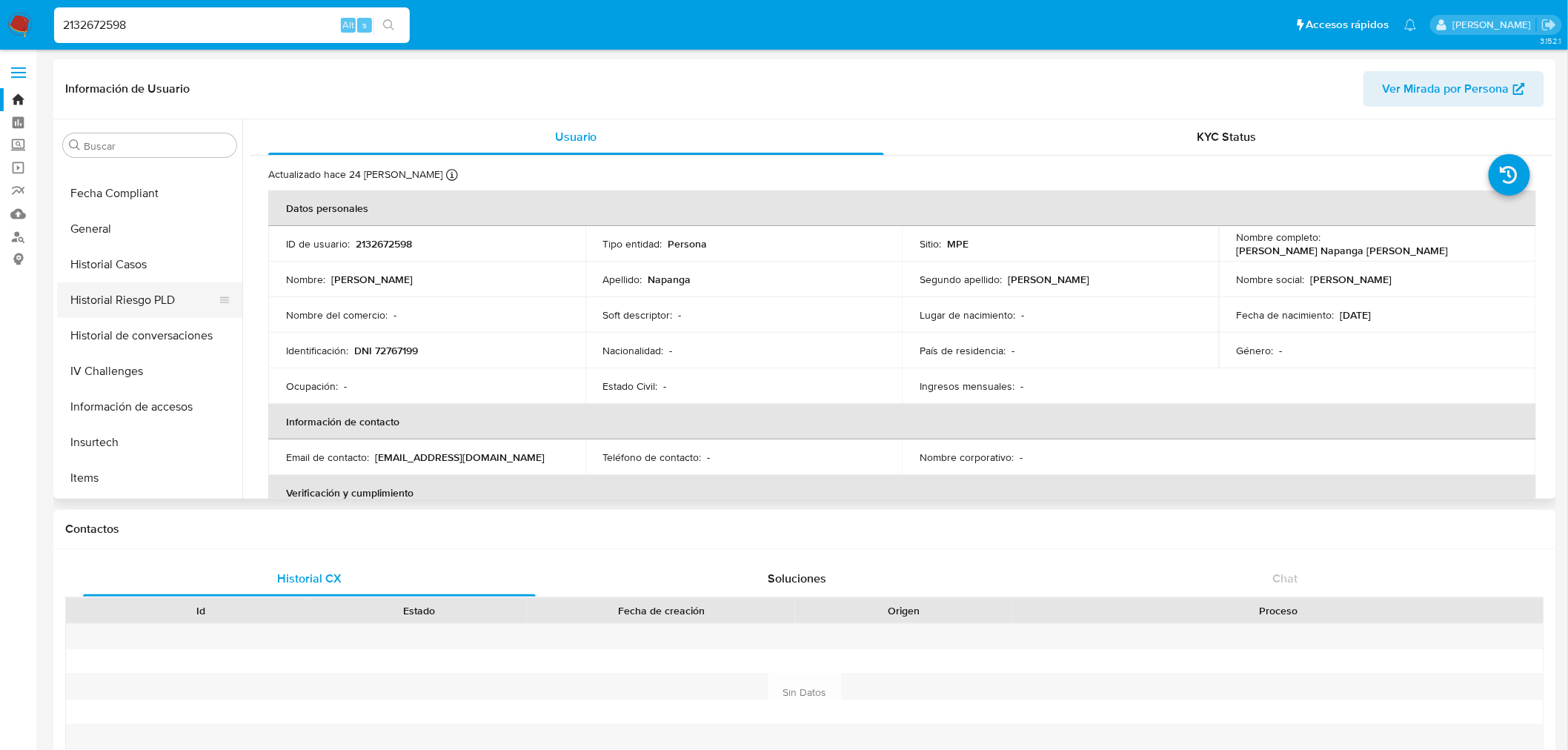
select select "10"
click at [130, 0] on button "Historial Casos" at bounding box center [143, 265] width 173 height 36
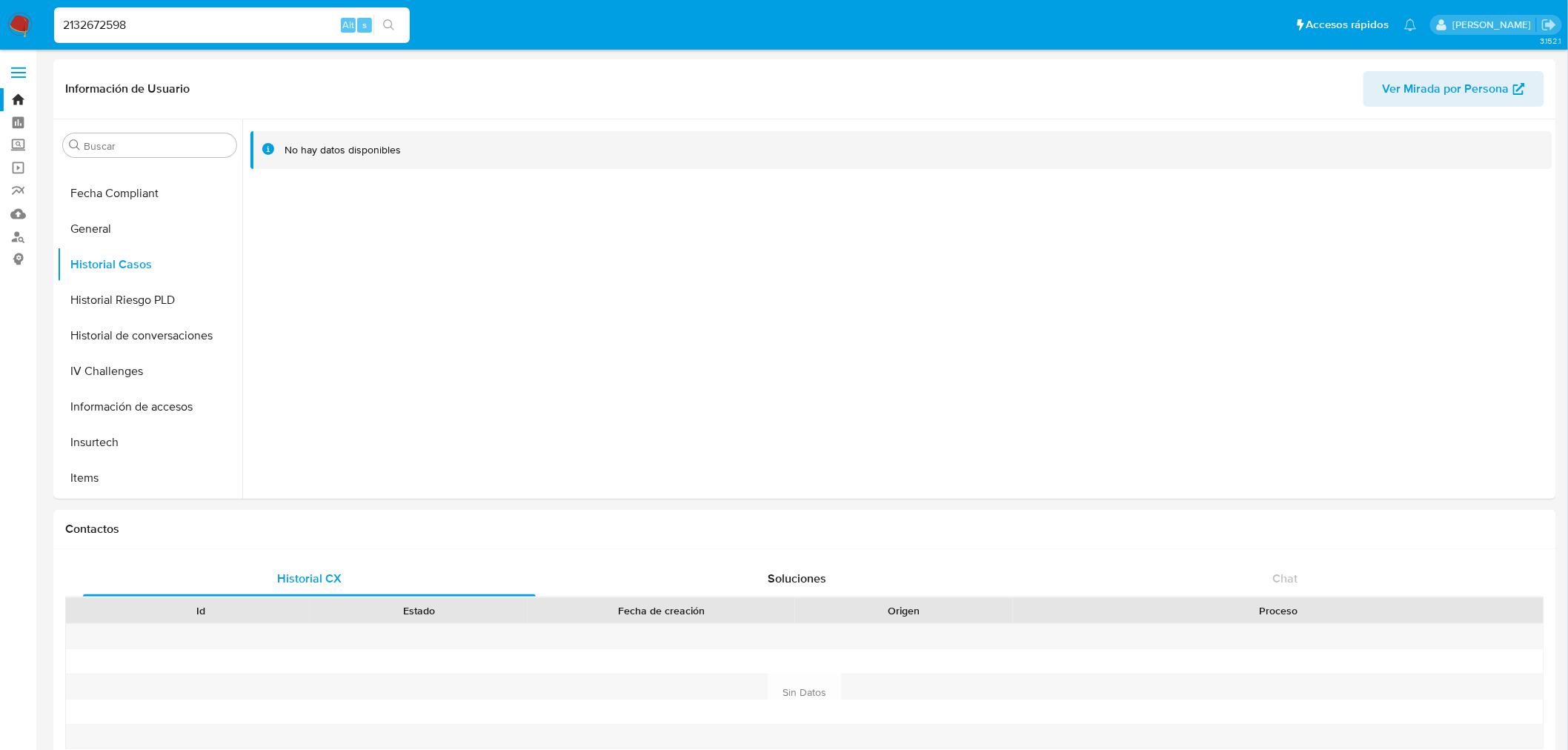
click at [134, 0] on div "2132672598 Alt s" at bounding box center [232, 25] width 356 height 36
click at [136, 0] on input "2132672598" at bounding box center [232, 24] width 356 height 19
paste input "1710376905"
type input "1710376905"
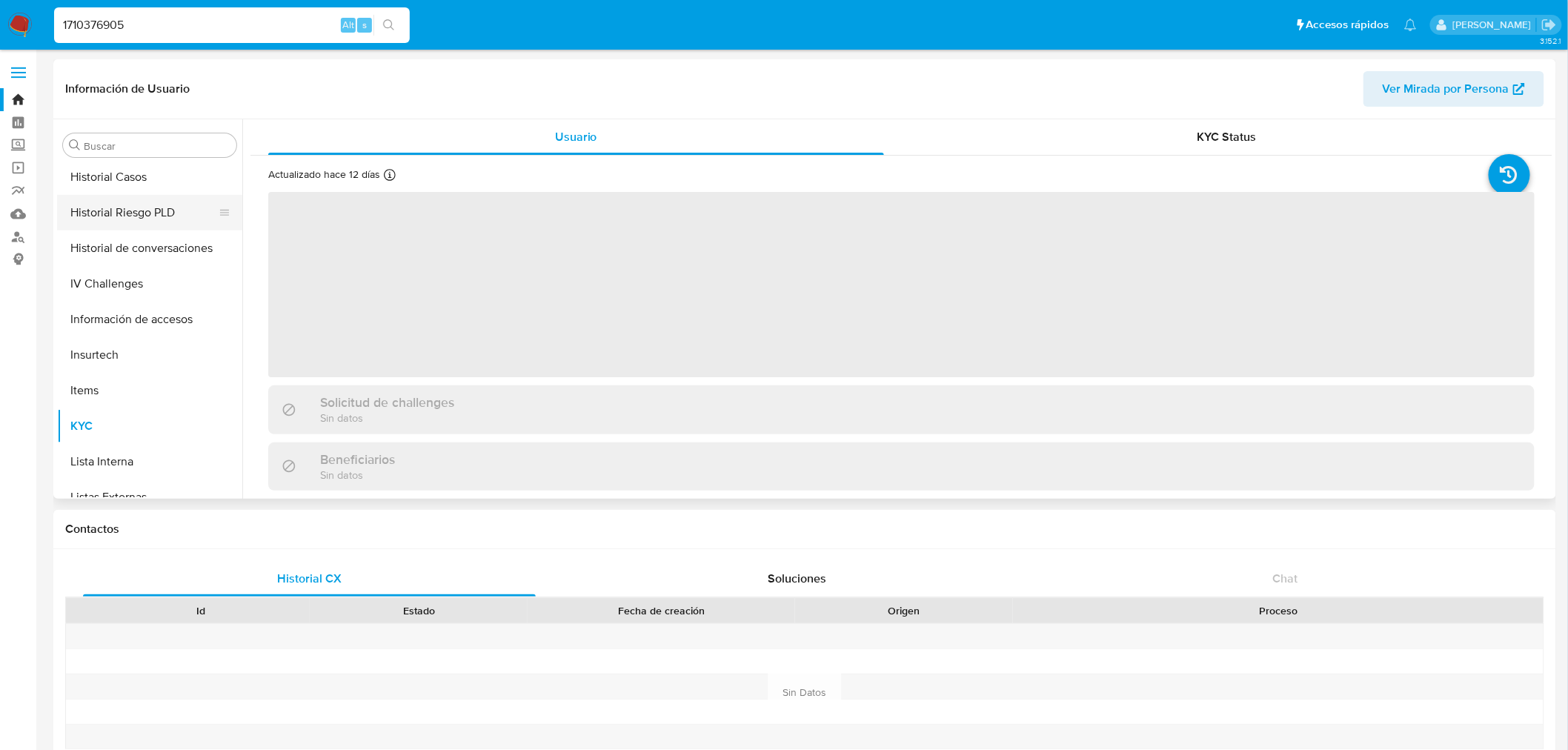
scroll to position [344, 0]
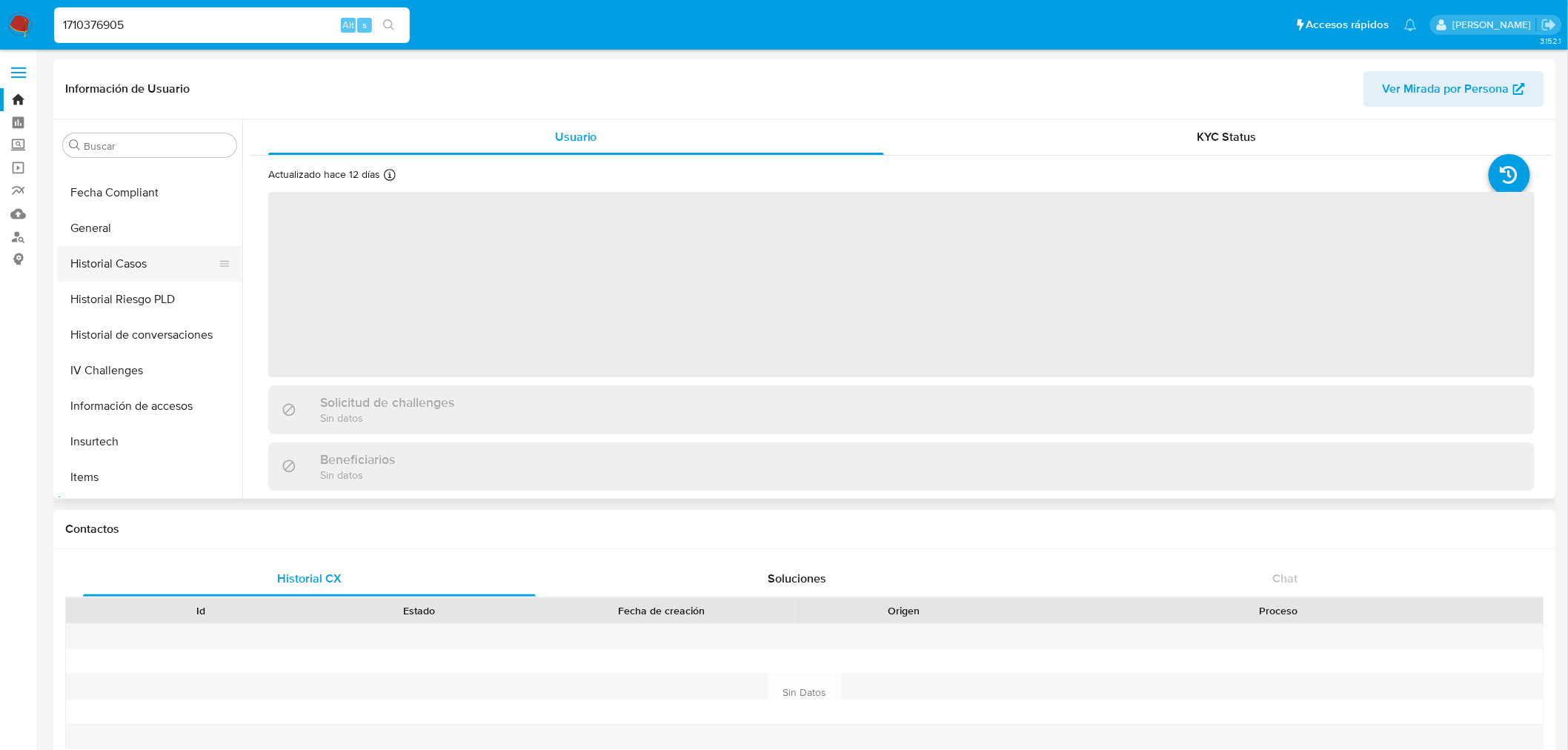
click at [134, 0] on button "Historial Casos" at bounding box center [143, 264] width 173 height 36
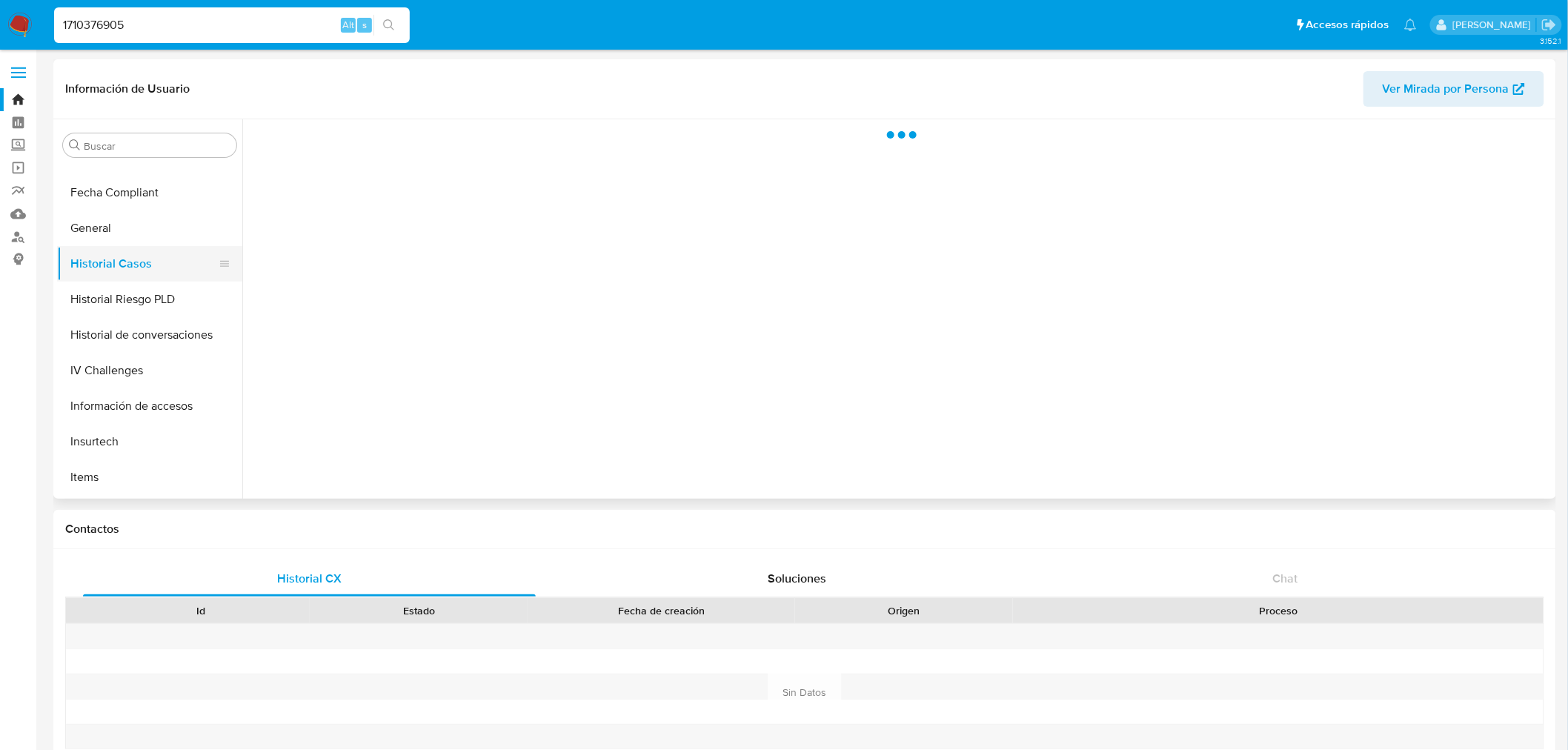
select select "10"
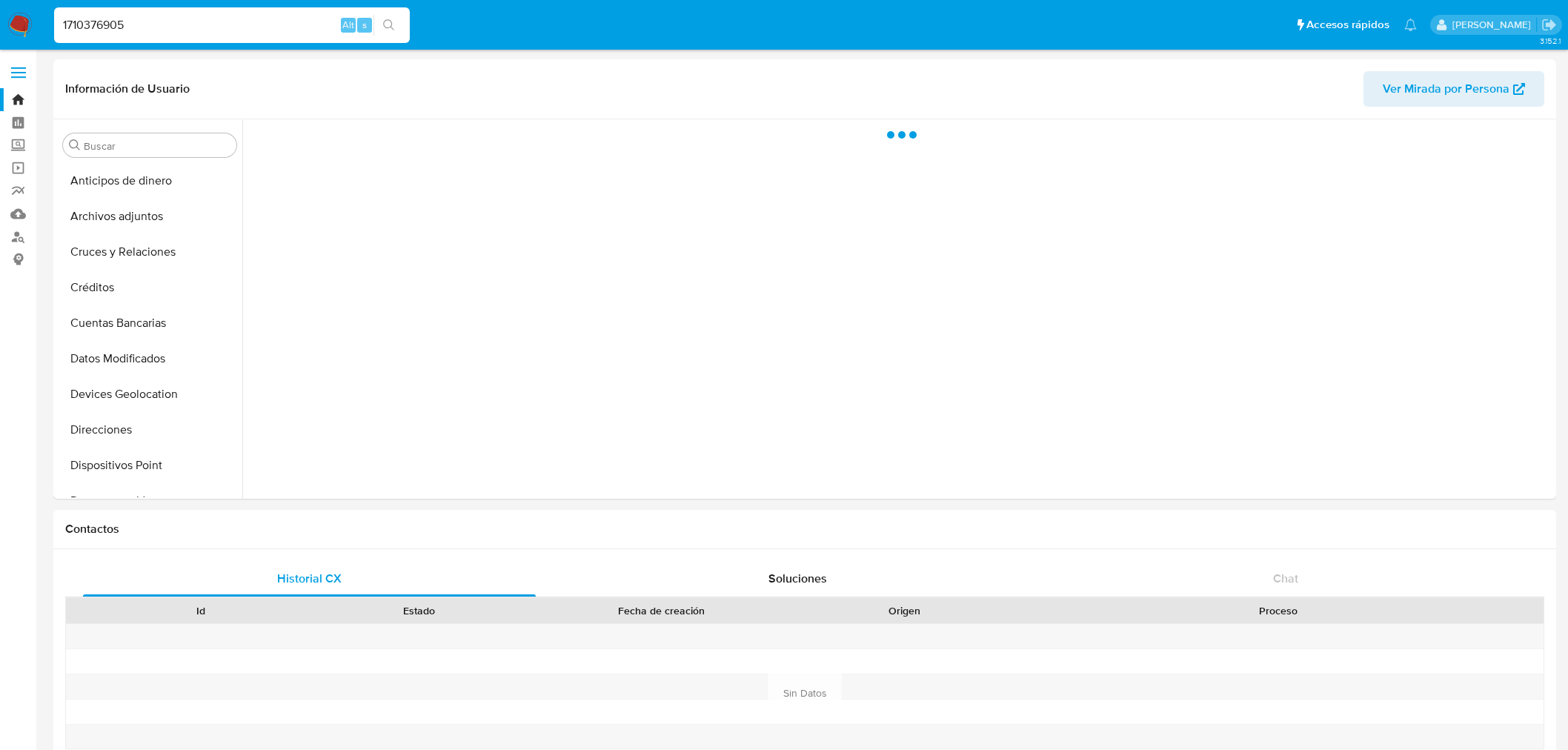
select select "10"
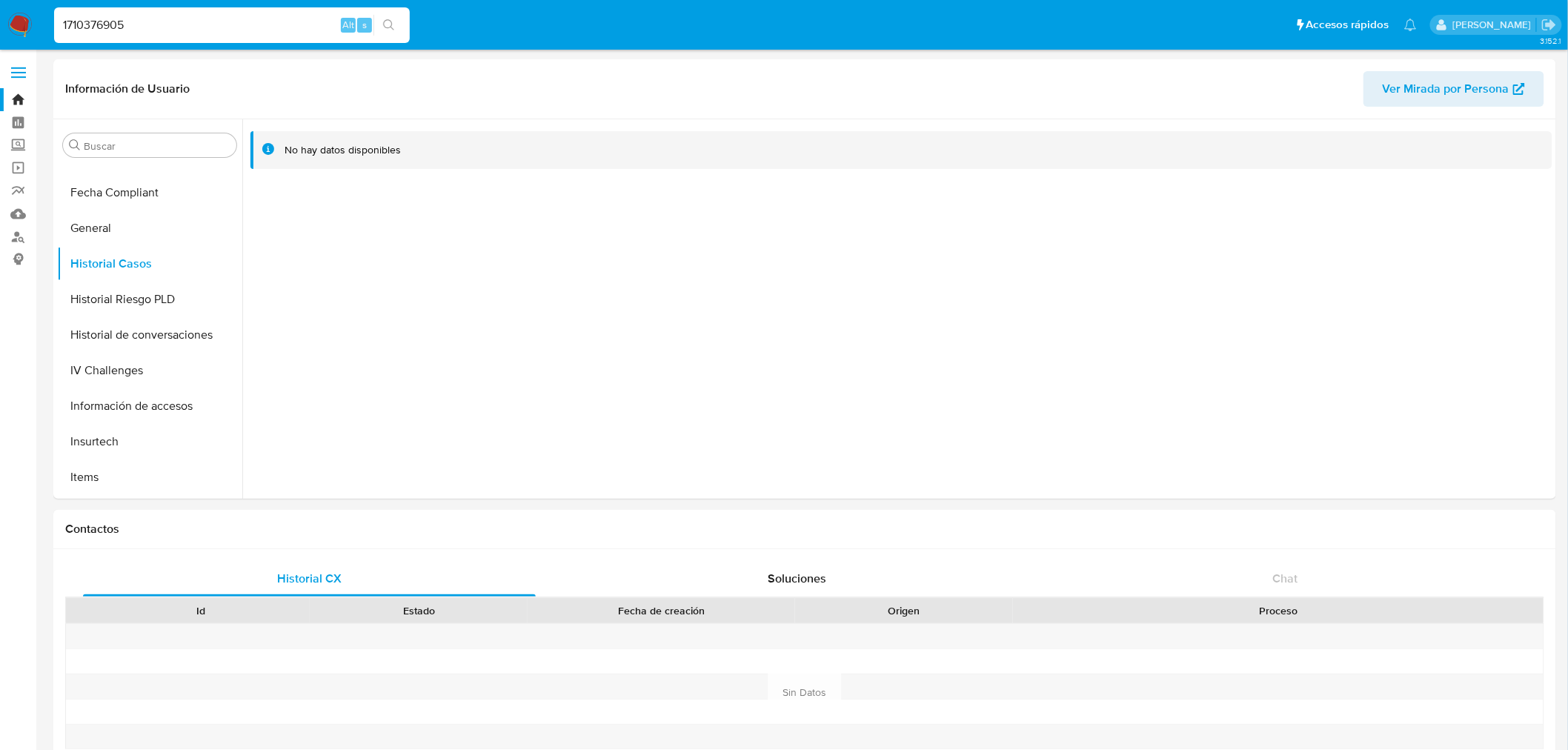
click at [142, 34] on div "1710376905 Alt s" at bounding box center [232, 25] width 356 height 36
click at [142, 20] on input "1710376905" at bounding box center [232, 24] width 356 height 19
paste input "265129396"
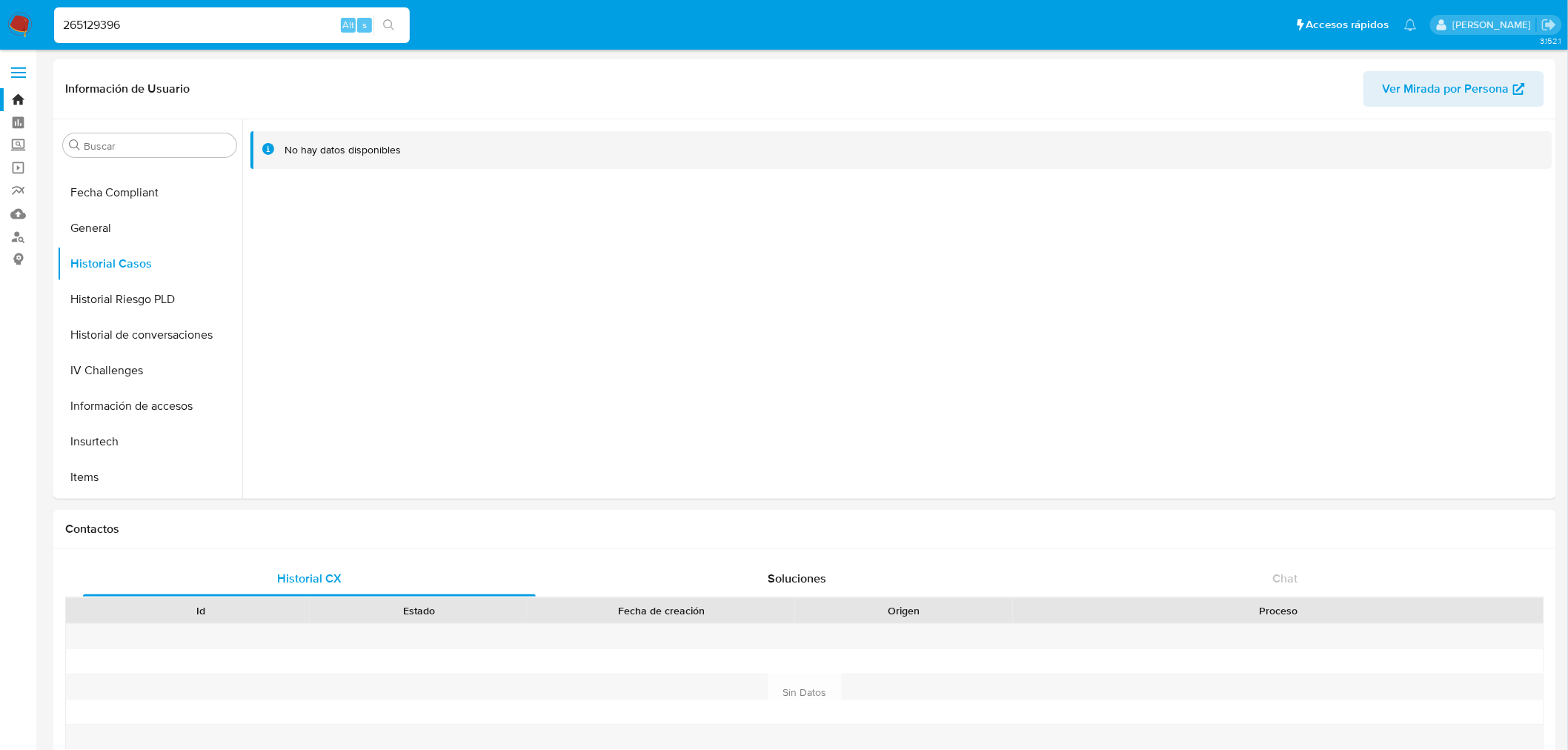
type input "265129396"
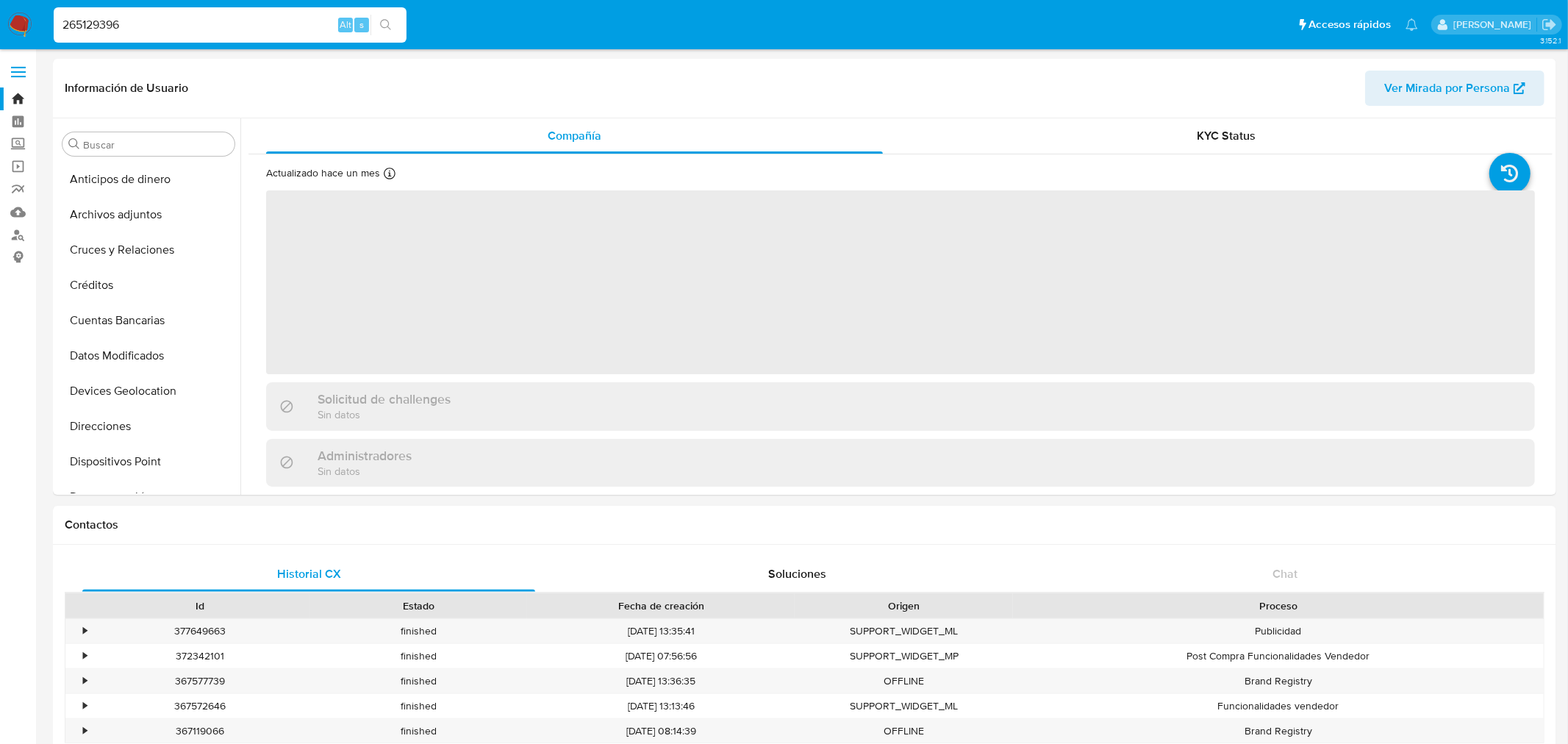
select select "10"
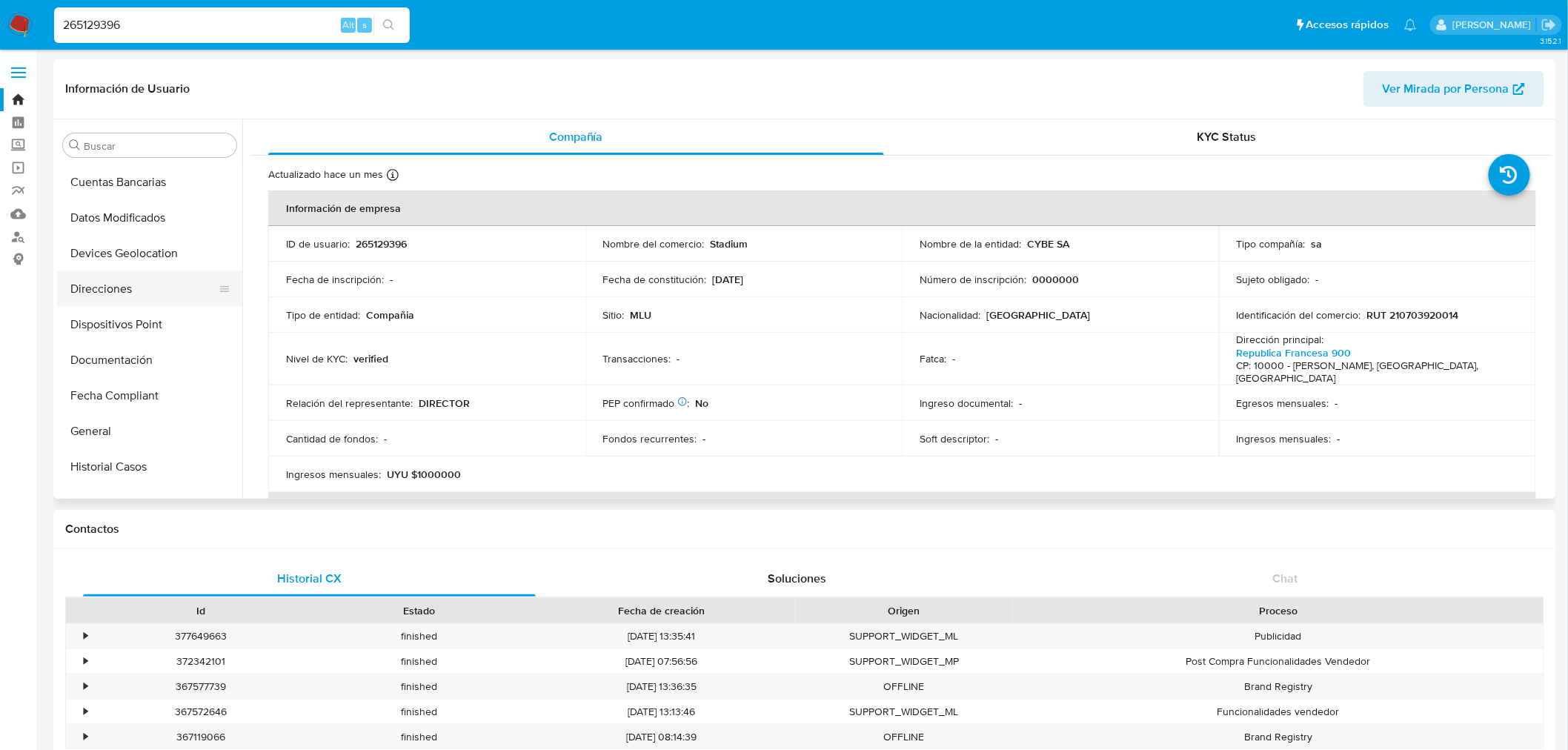
scroll to position [131, 0]
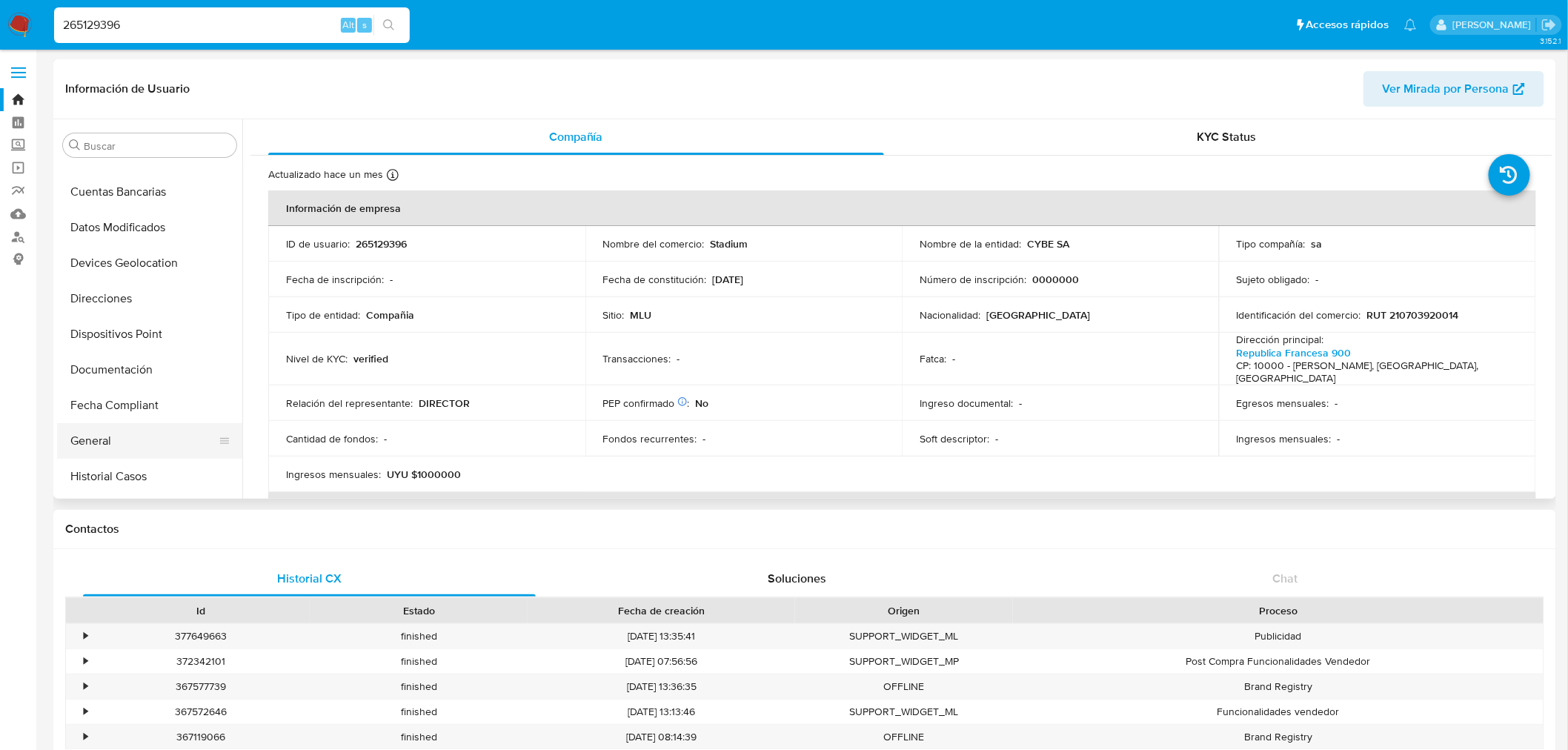
click at [137, 434] on button "General" at bounding box center [143, 441] width 173 height 36
